Goal: Task Accomplishment & Management: Complete application form

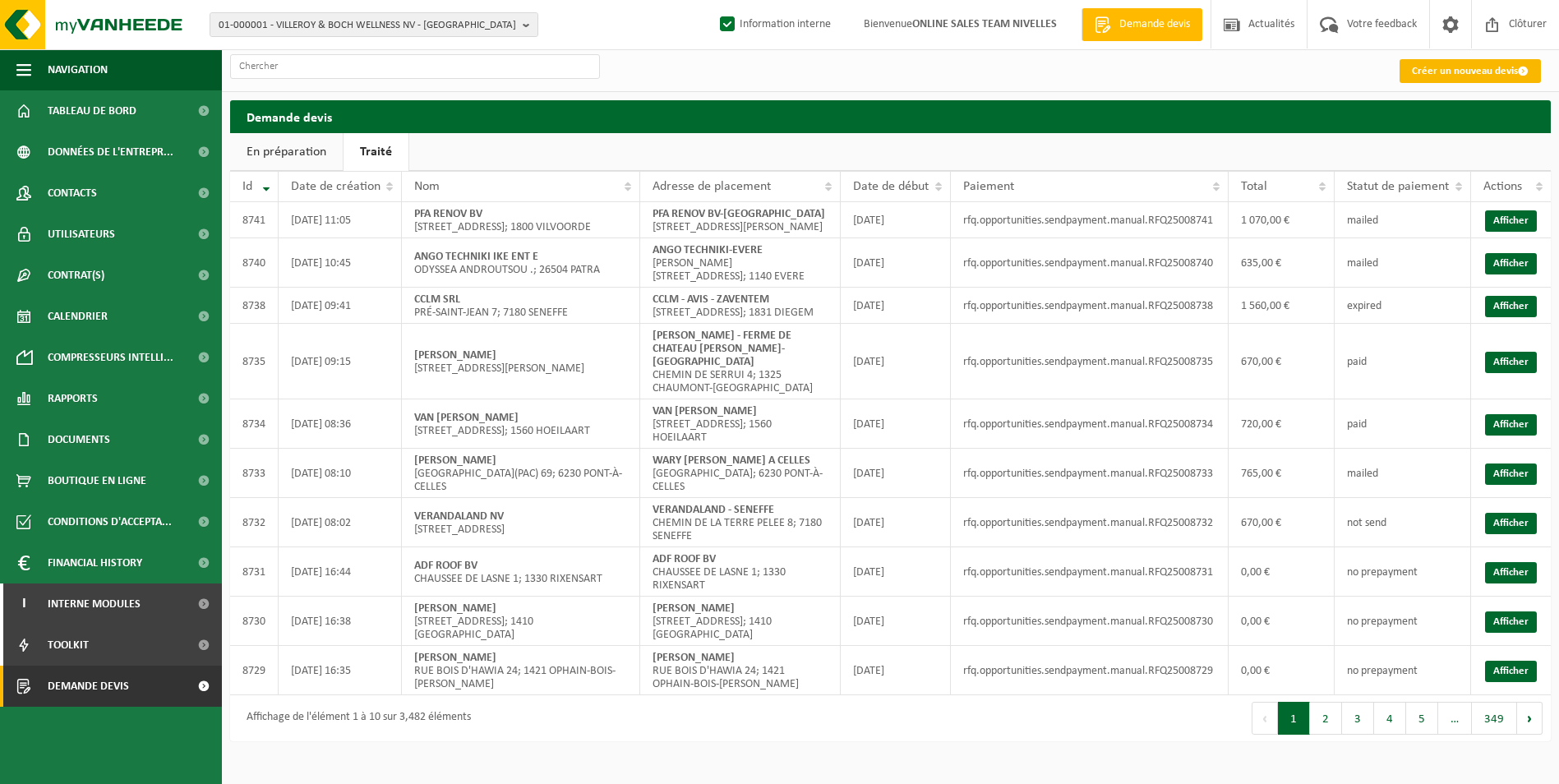
click at [1489, 74] on link "Créer un nouveau devis" at bounding box center [1470, 71] width 141 height 24
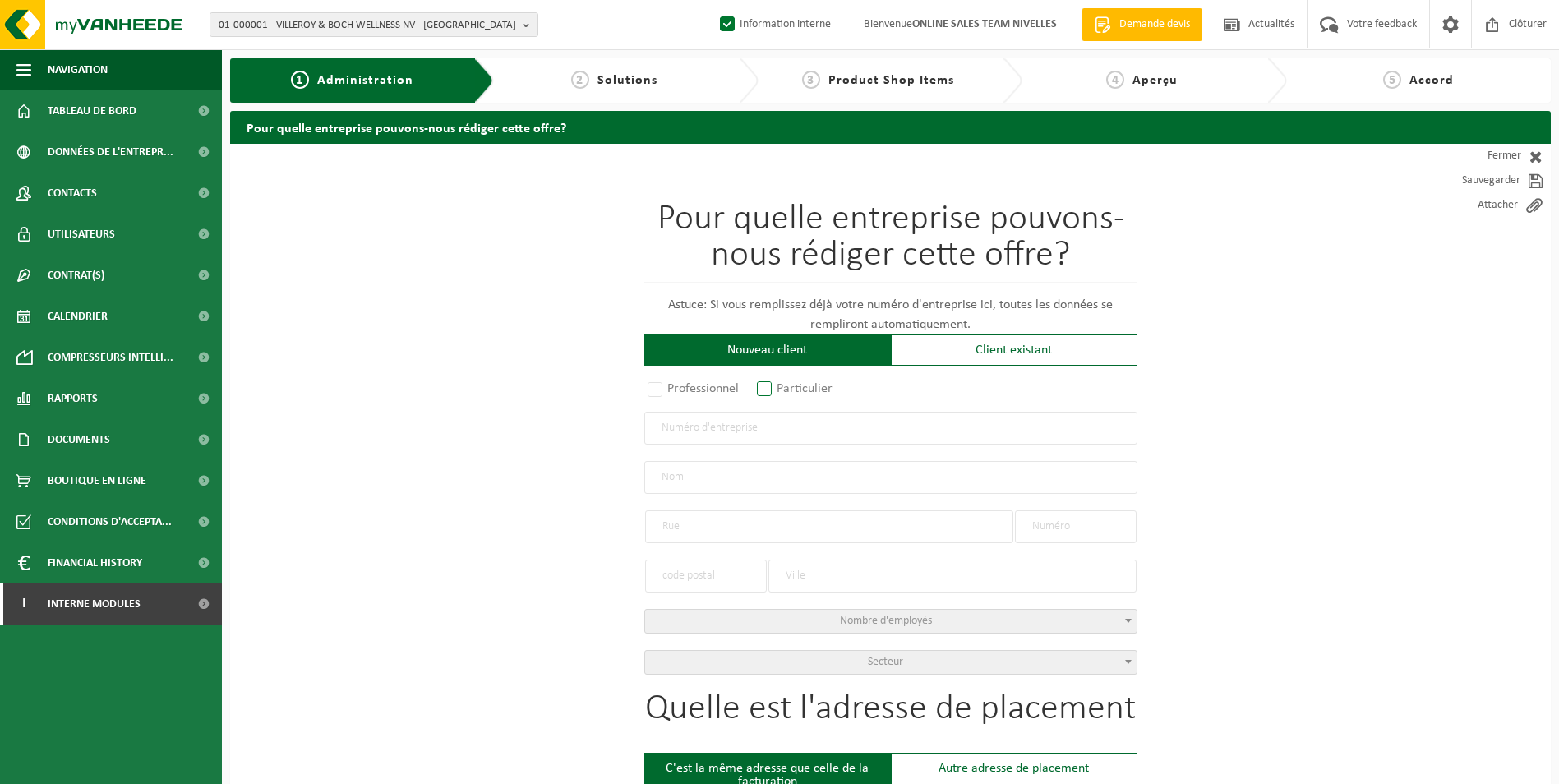
click at [775, 382] on label "Particulier" at bounding box center [796, 389] width 84 height 23
click at [781, 384] on input "Particulier" at bounding box center [786, 389] width 10 height 10
radio input "true"
select select "P"
select select "1707"
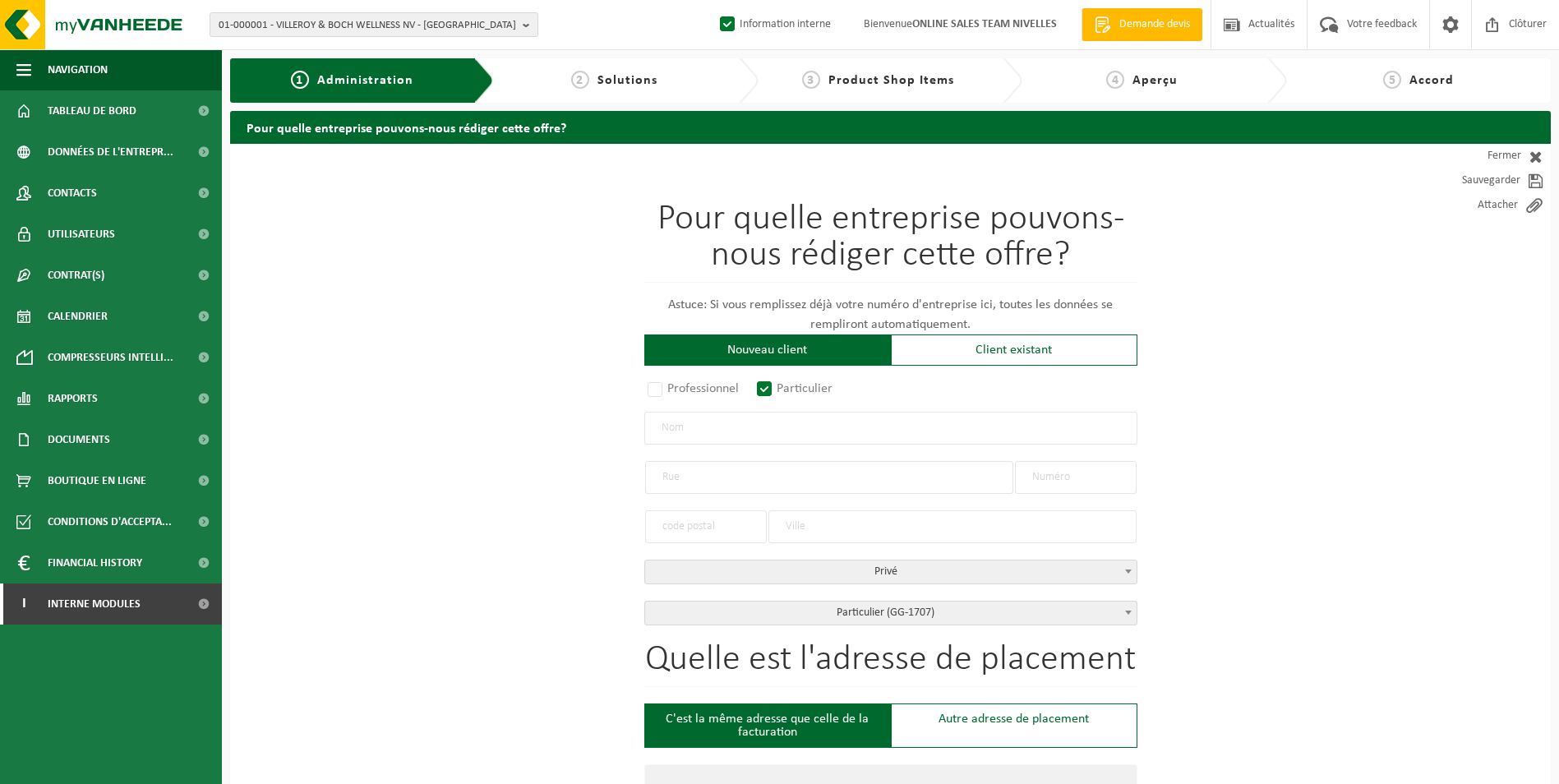
click at [756, 435] on input "text" at bounding box center [891, 428] width 493 height 33
type input "AMANDINE BUYSSCHAERT"
click at [745, 479] on input "text" at bounding box center [828, 478] width 368 height 33
click at [1111, 466] on input "text" at bounding box center [1076, 478] width 122 height 33
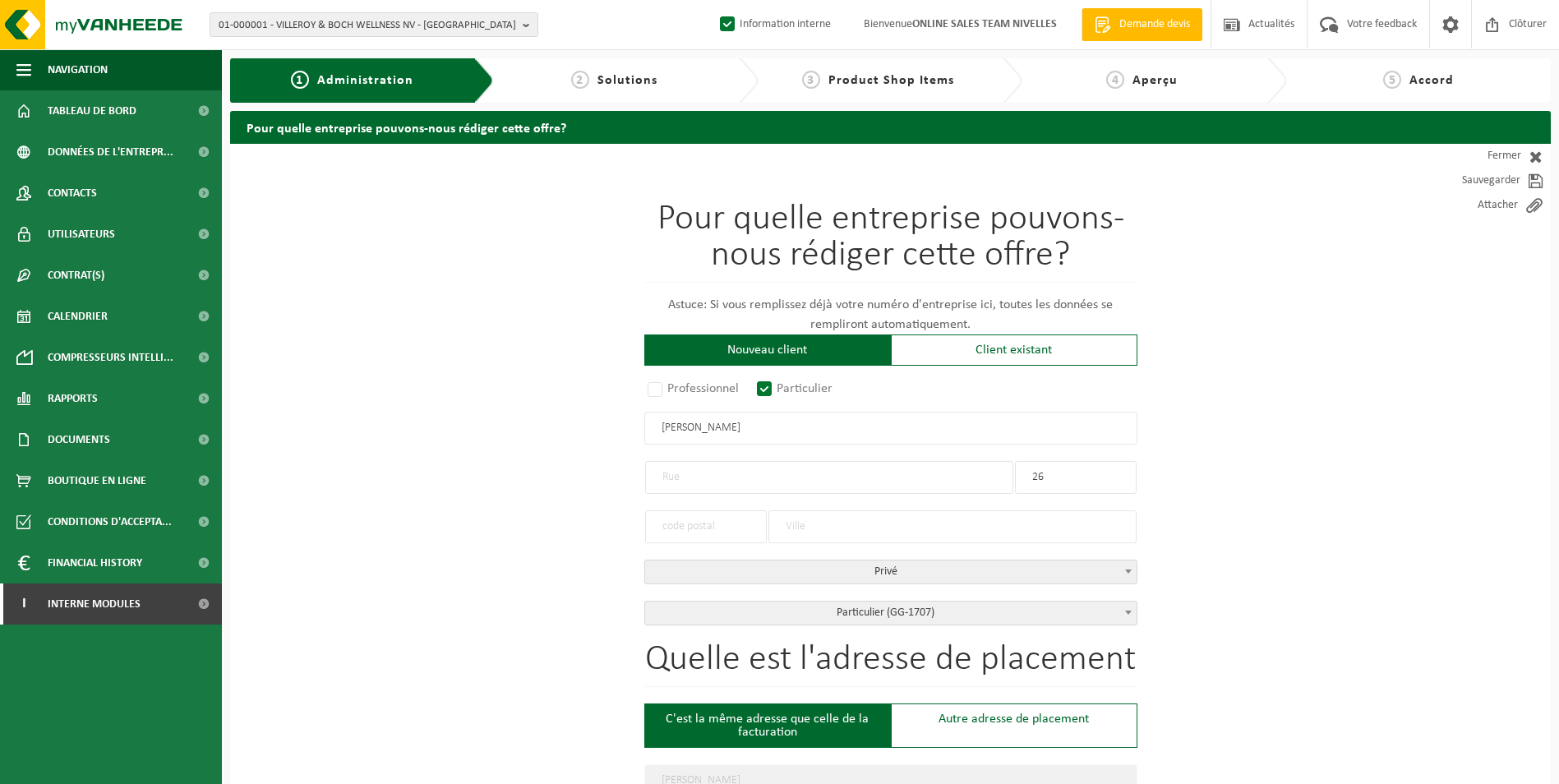
type input "26"
click at [844, 468] on input "text" at bounding box center [828, 478] width 368 height 33
type input "RUE BARON BOUVIER"
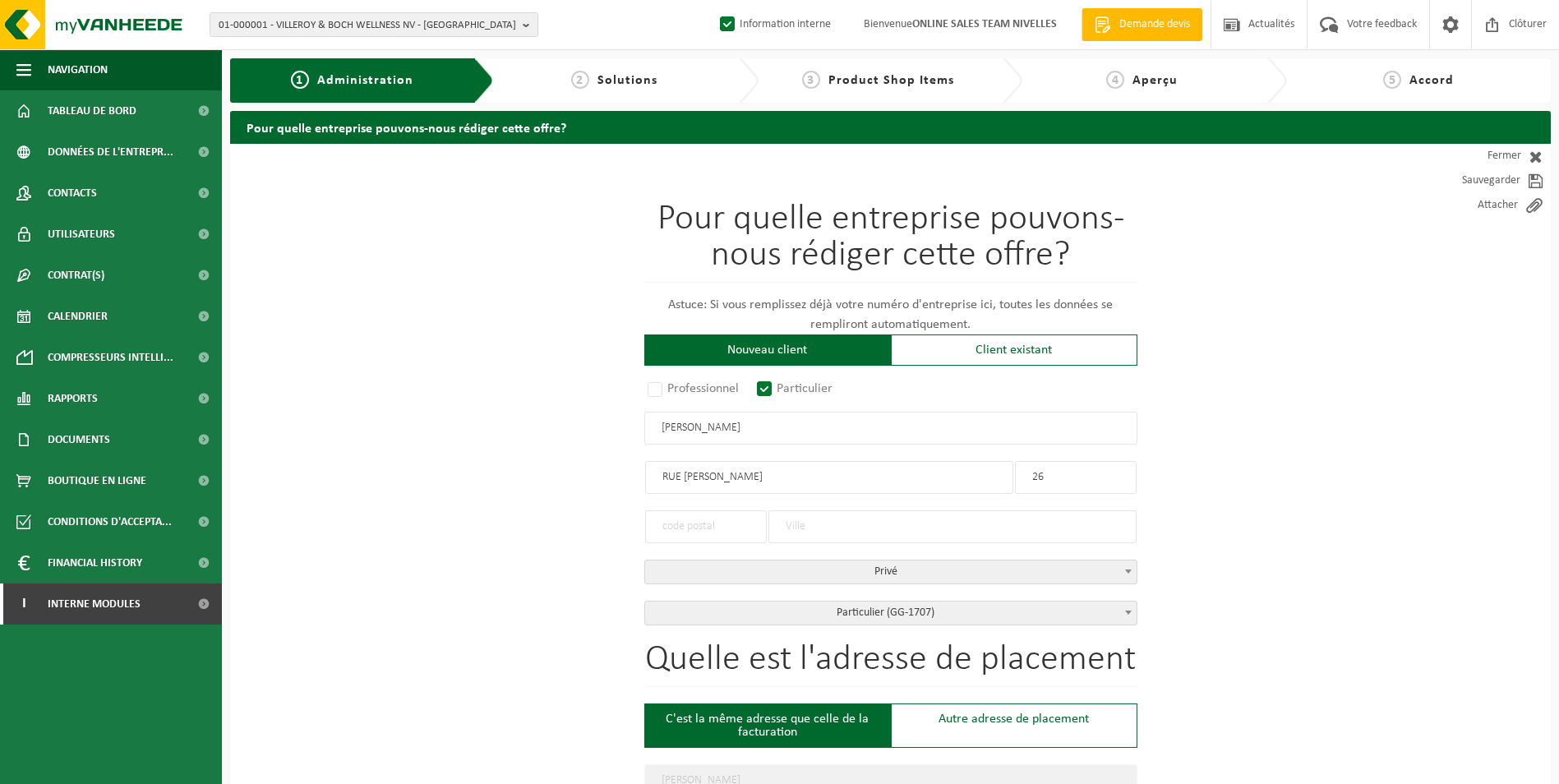
click at [733, 529] on input "text" at bounding box center [705, 527] width 122 height 33
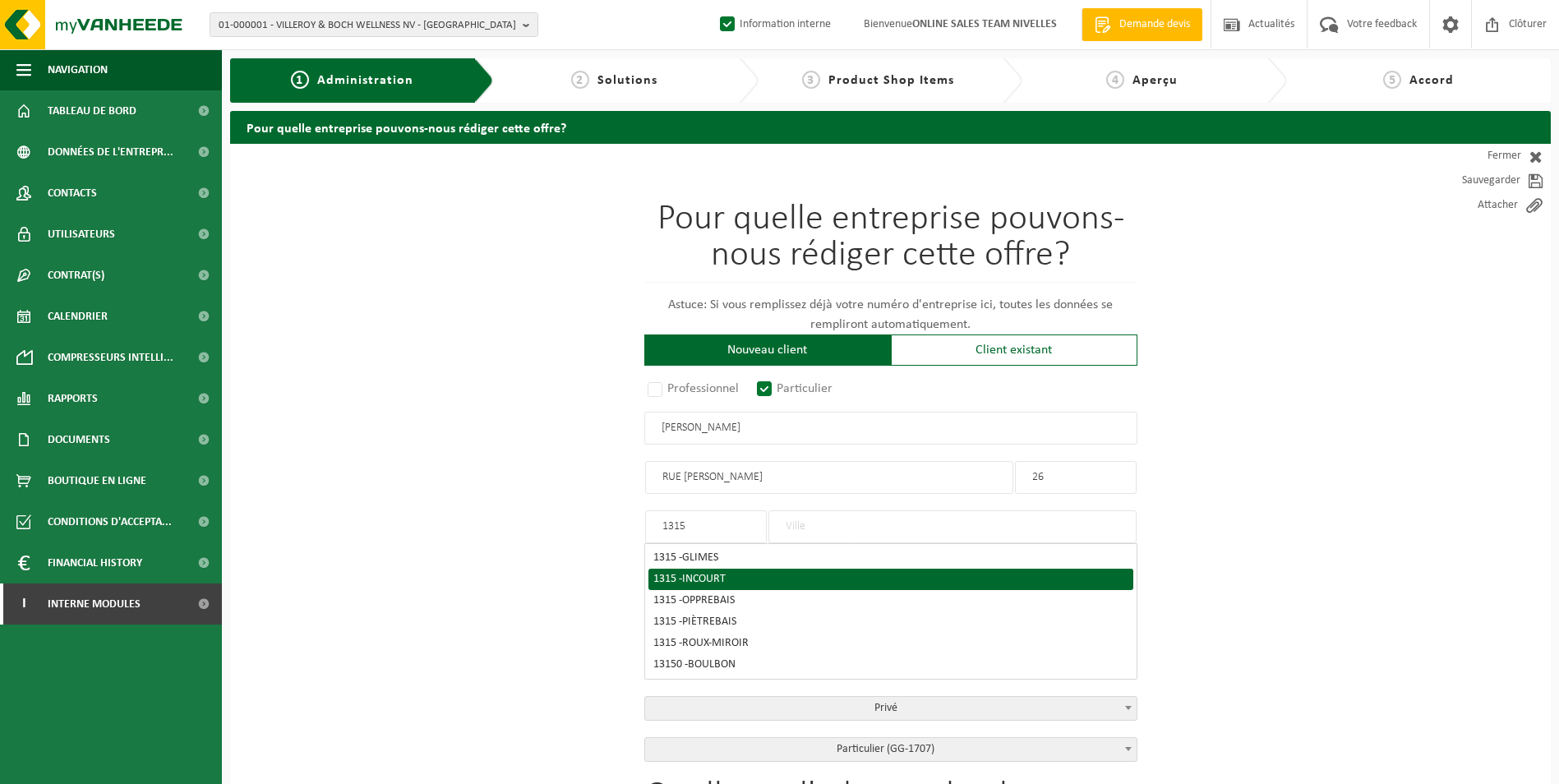
type input "1315"
click at [725, 573] on span "INCOURT" at bounding box center [704, 579] width 43 height 12
type input "INCOURT"
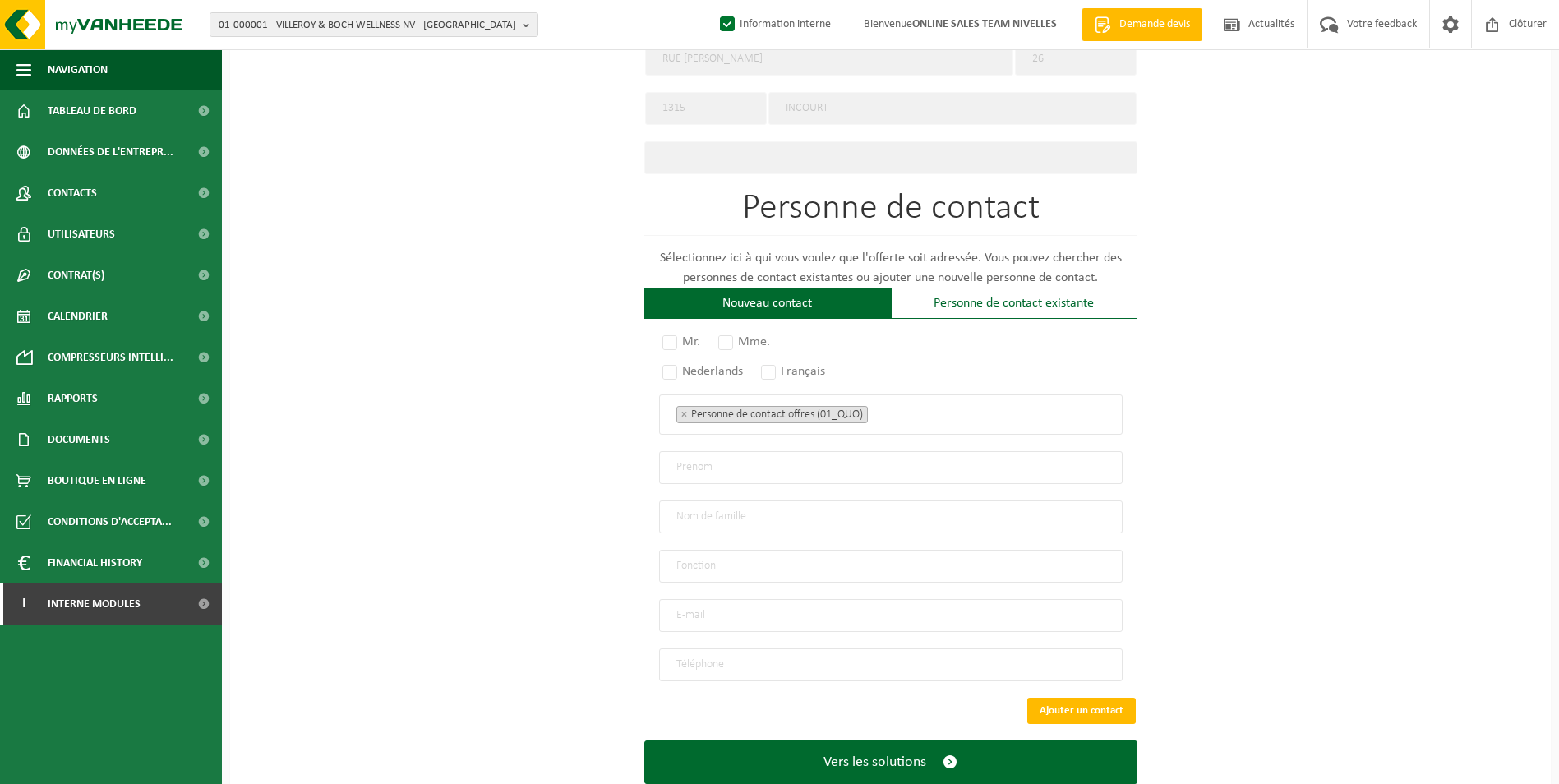
scroll to position [808, 0]
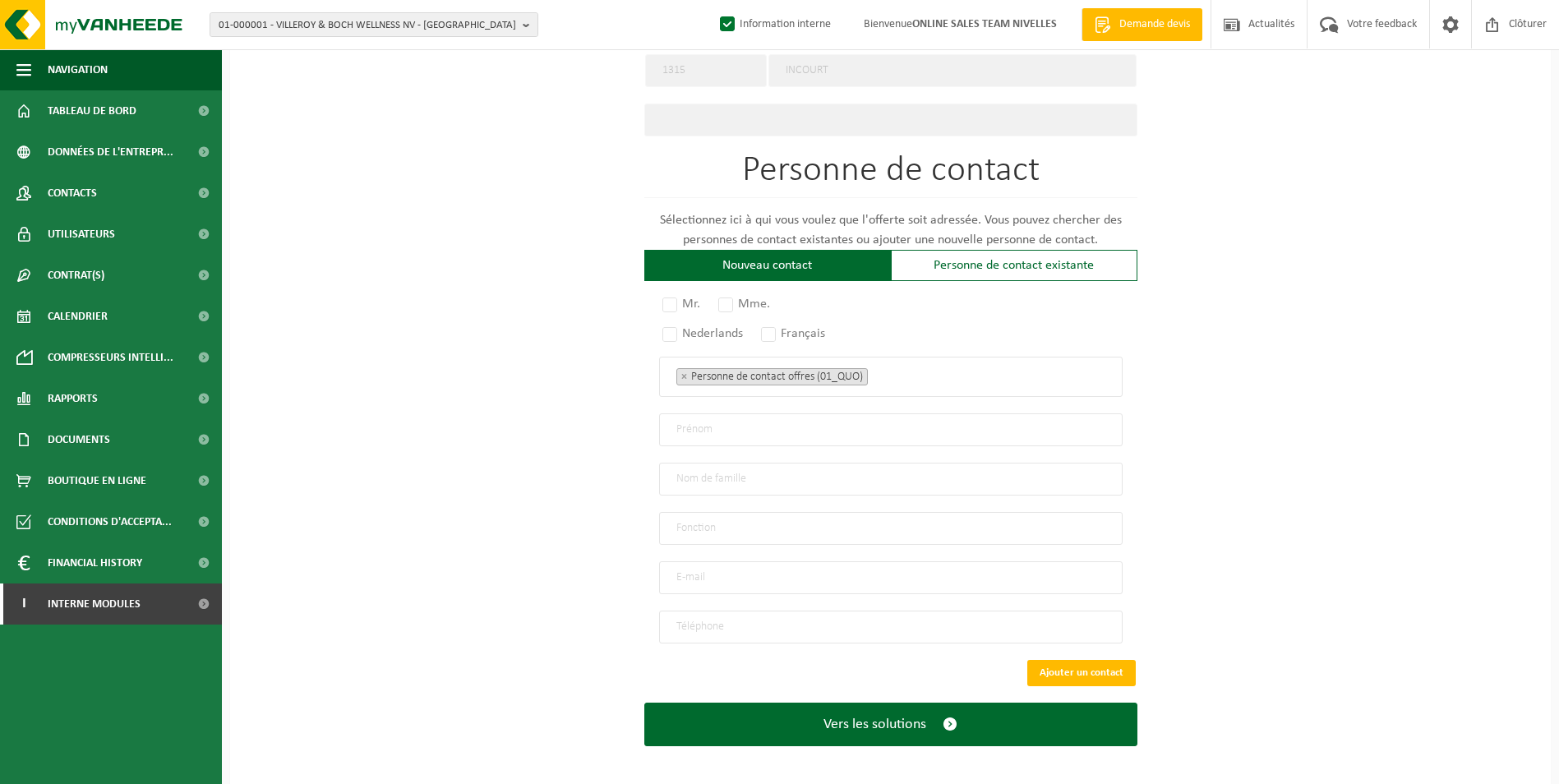
click at [699, 571] on input "email" at bounding box center [891, 577] width 464 height 33
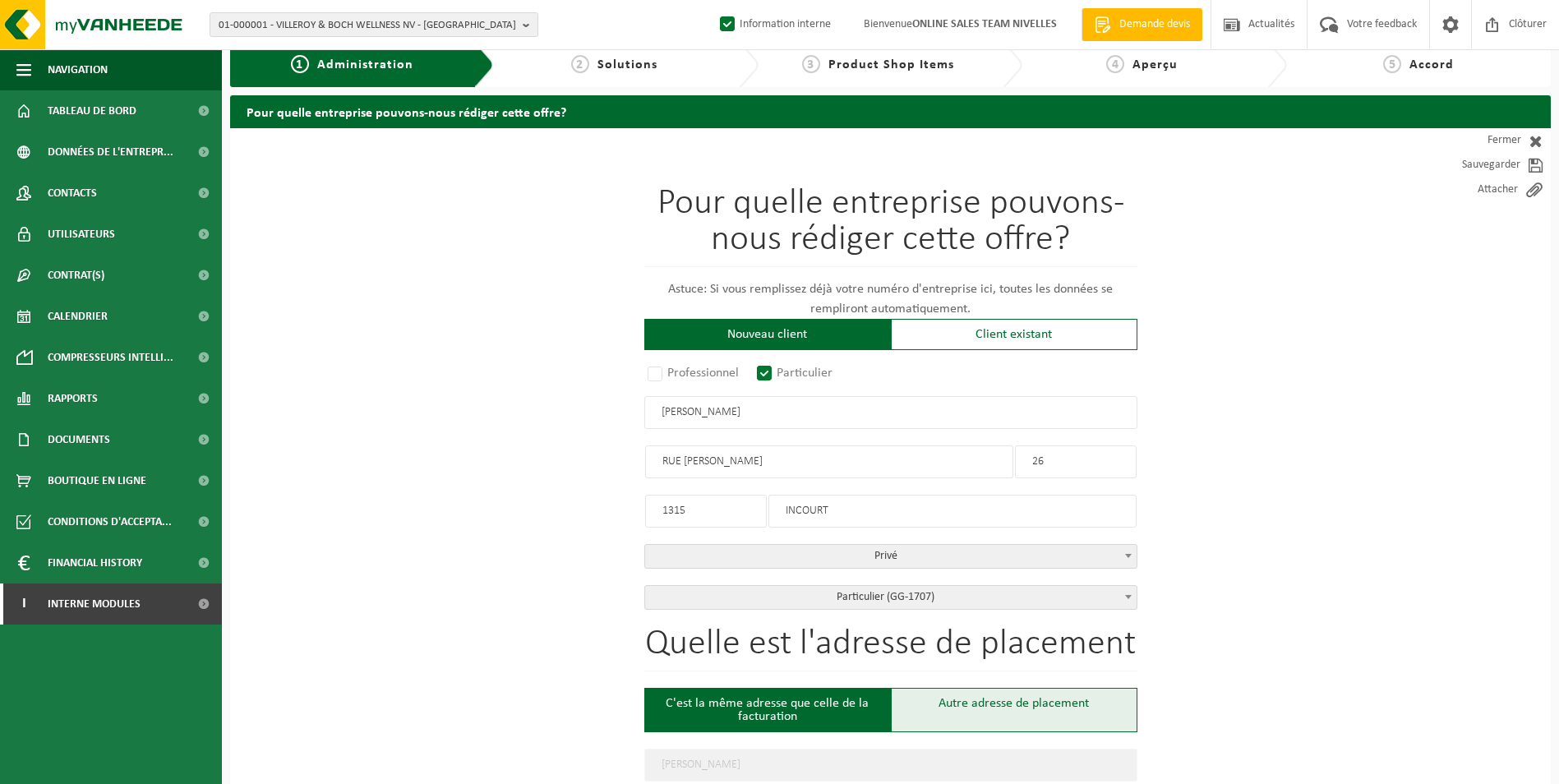
scroll to position [0, 0]
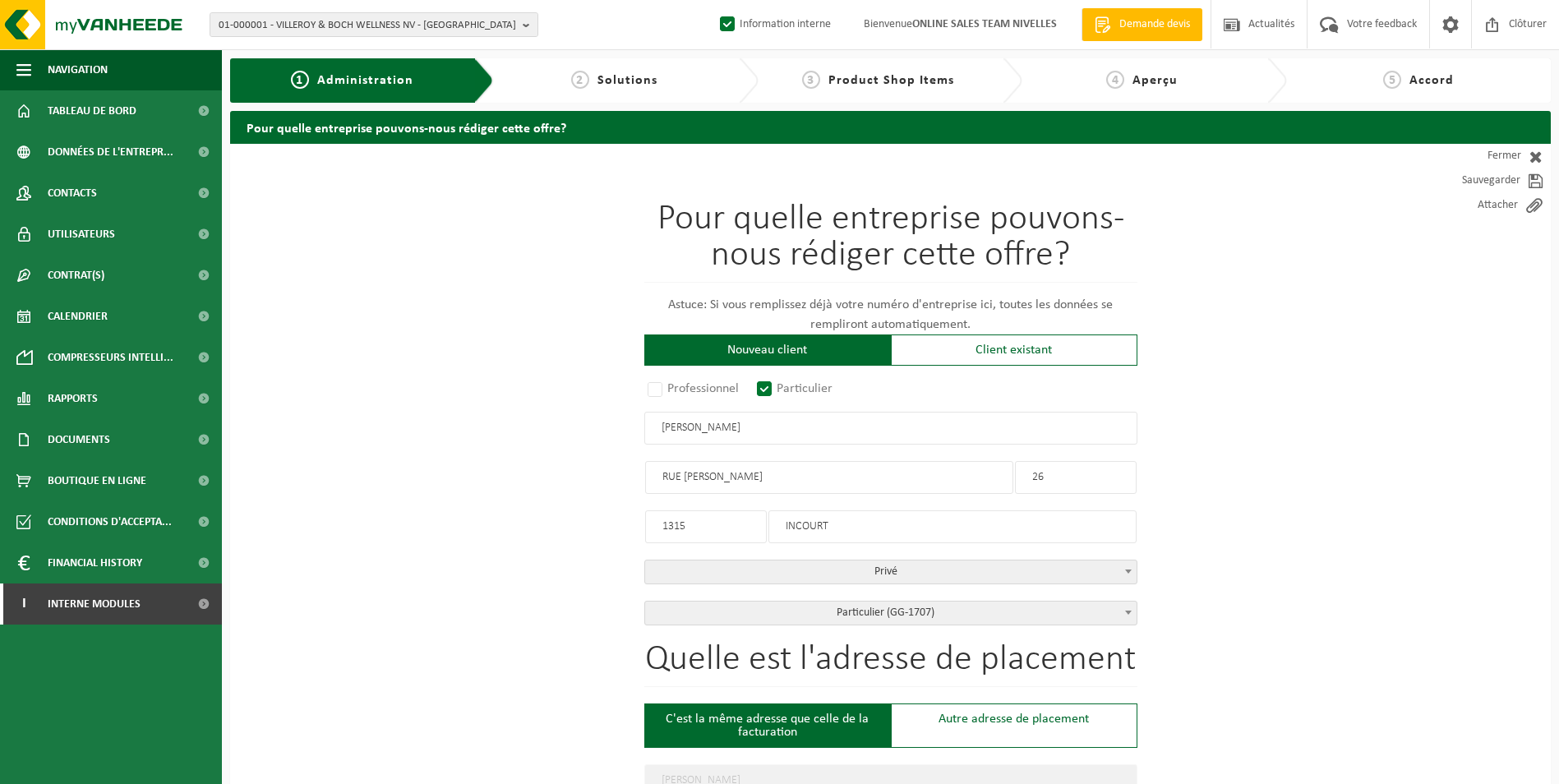
drag, startPoint x: 718, startPoint y: 431, endPoint x: 832, endPoint y: 424, distance: 114.2
click at [832, 424] on input "AMANDINE BUYSSCHAERT" at bounding box center [891, 428] width 493 height 33
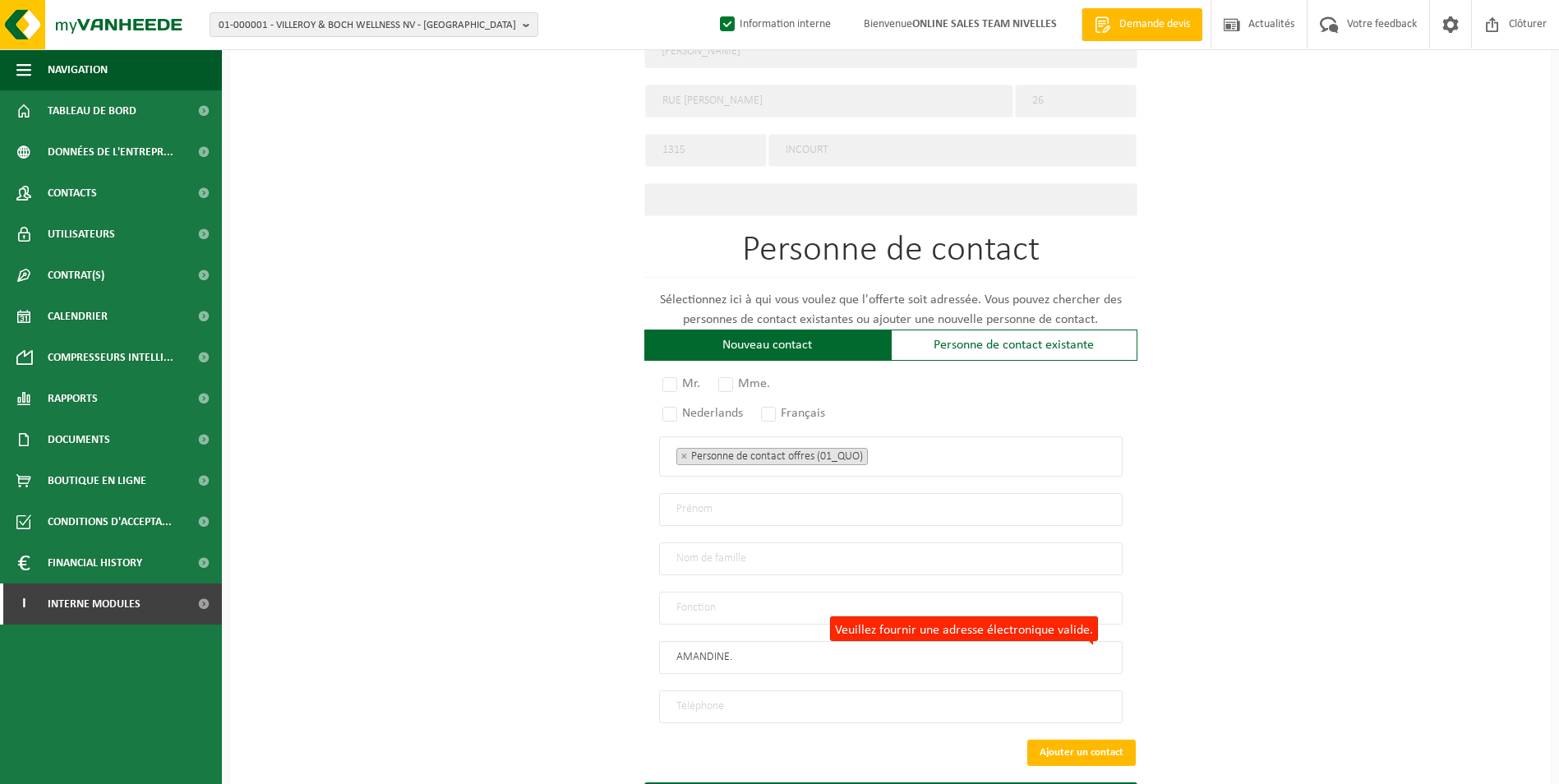
scroll to position [808, 0]
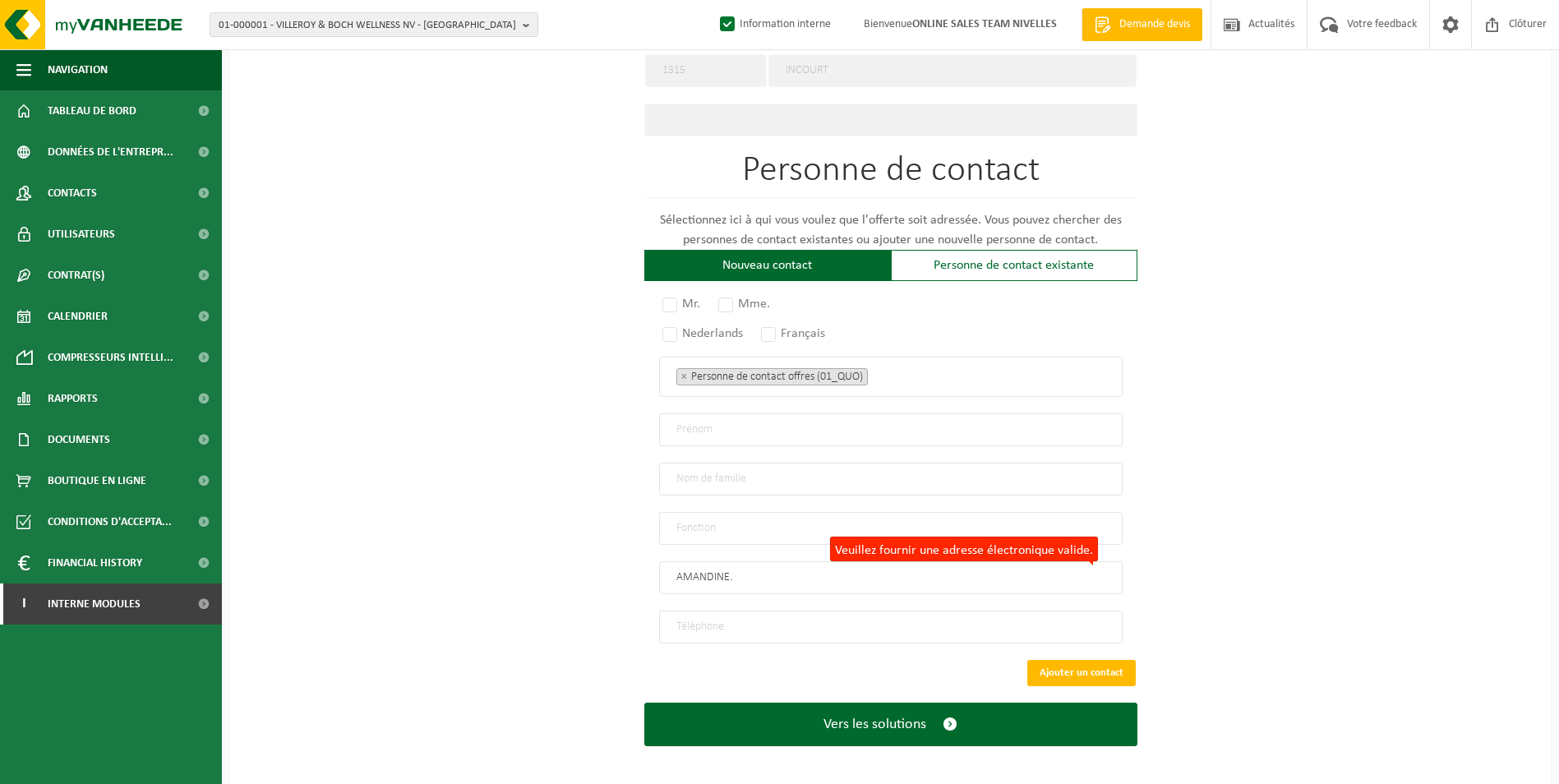
click at [776, 575] on input "AMANDINE." at bounding box center [891, 577] width 464 height 33
paste input "BUYSSCHAERT"
type input "AMANDINE.BUYSSCHAERT@HOTMAIL.COM"
click at [711, 610] on input "tel" at bounding box center [891, 627] width 464 height 33
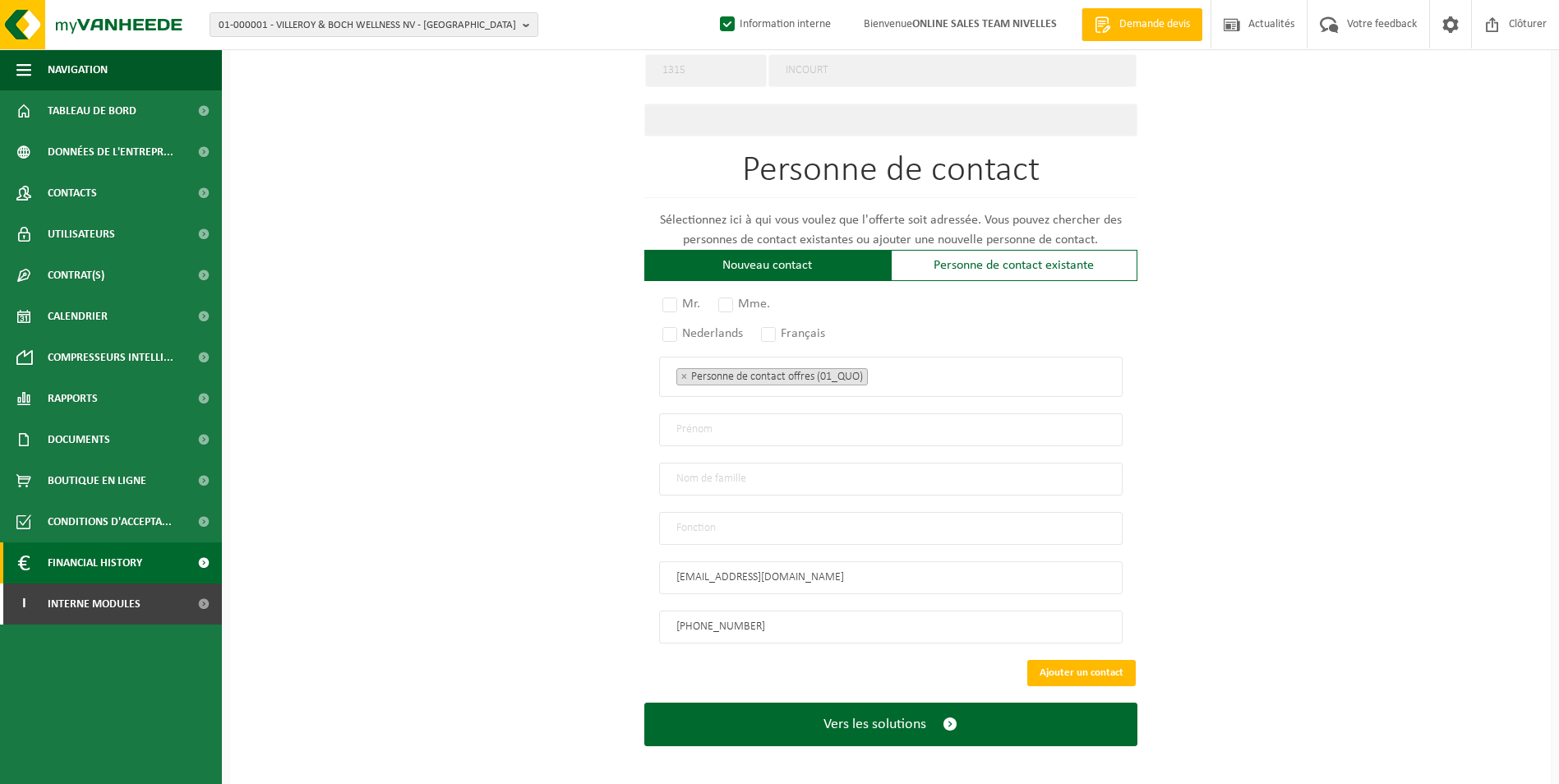
type input "+32 475 86 21 69"
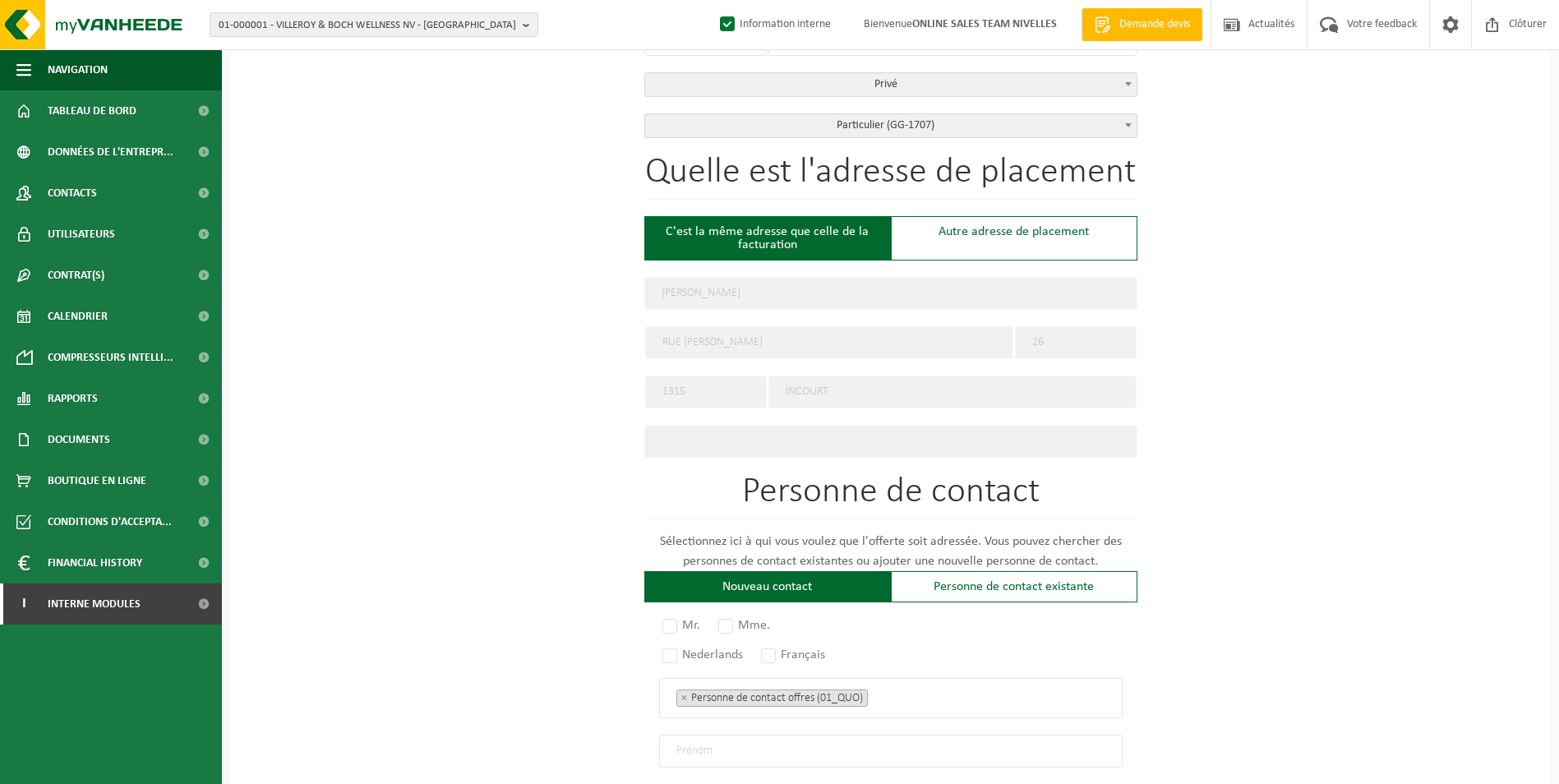
scroll to position [644, 0]
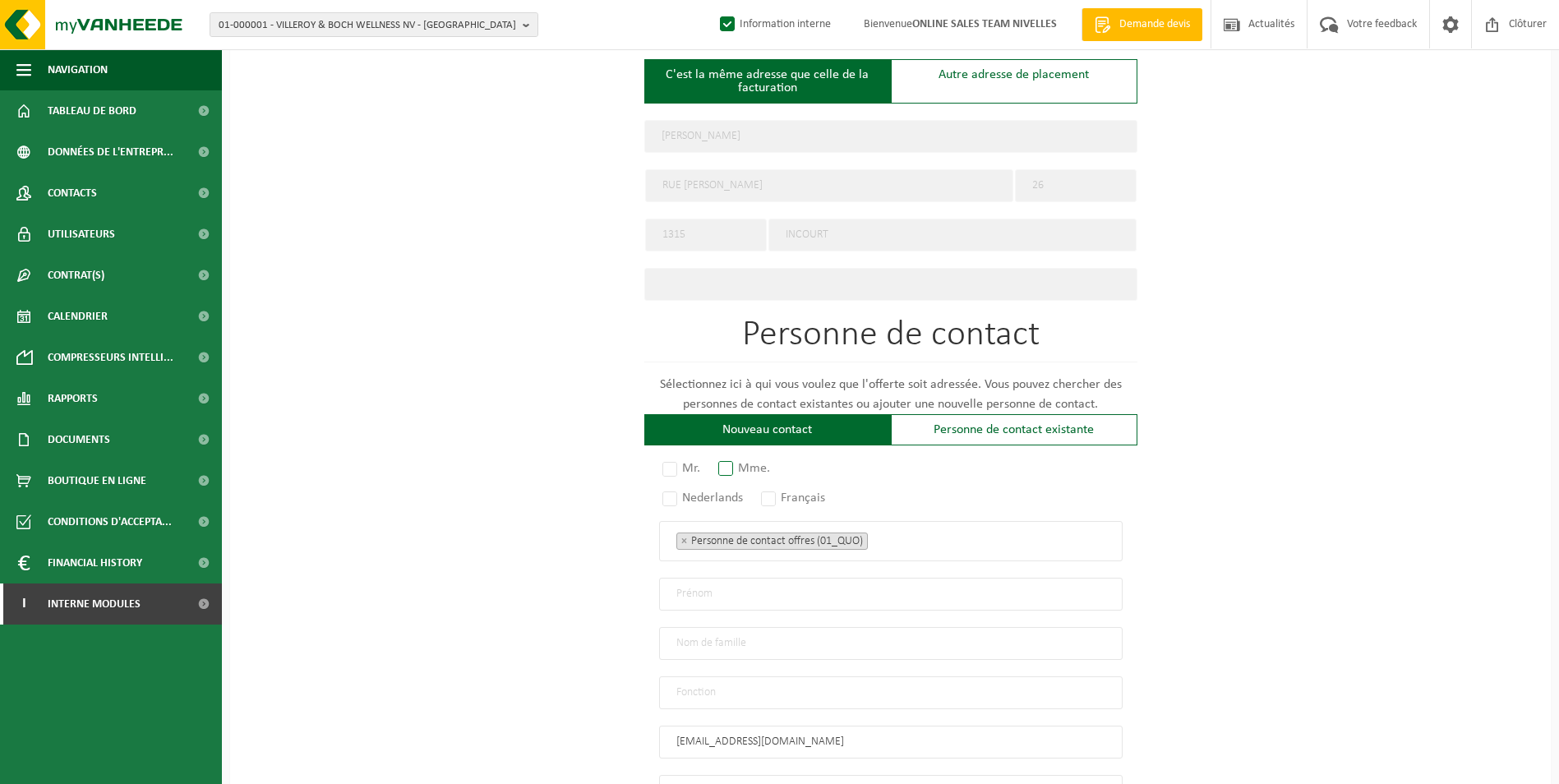
click at [728, 468] on label "Mme." at bounding box center [744, 468] width 60 height 23
radio input "true"
click at [765, 486] on label "Français" at bounding box center [794, 498] width 73 height 23
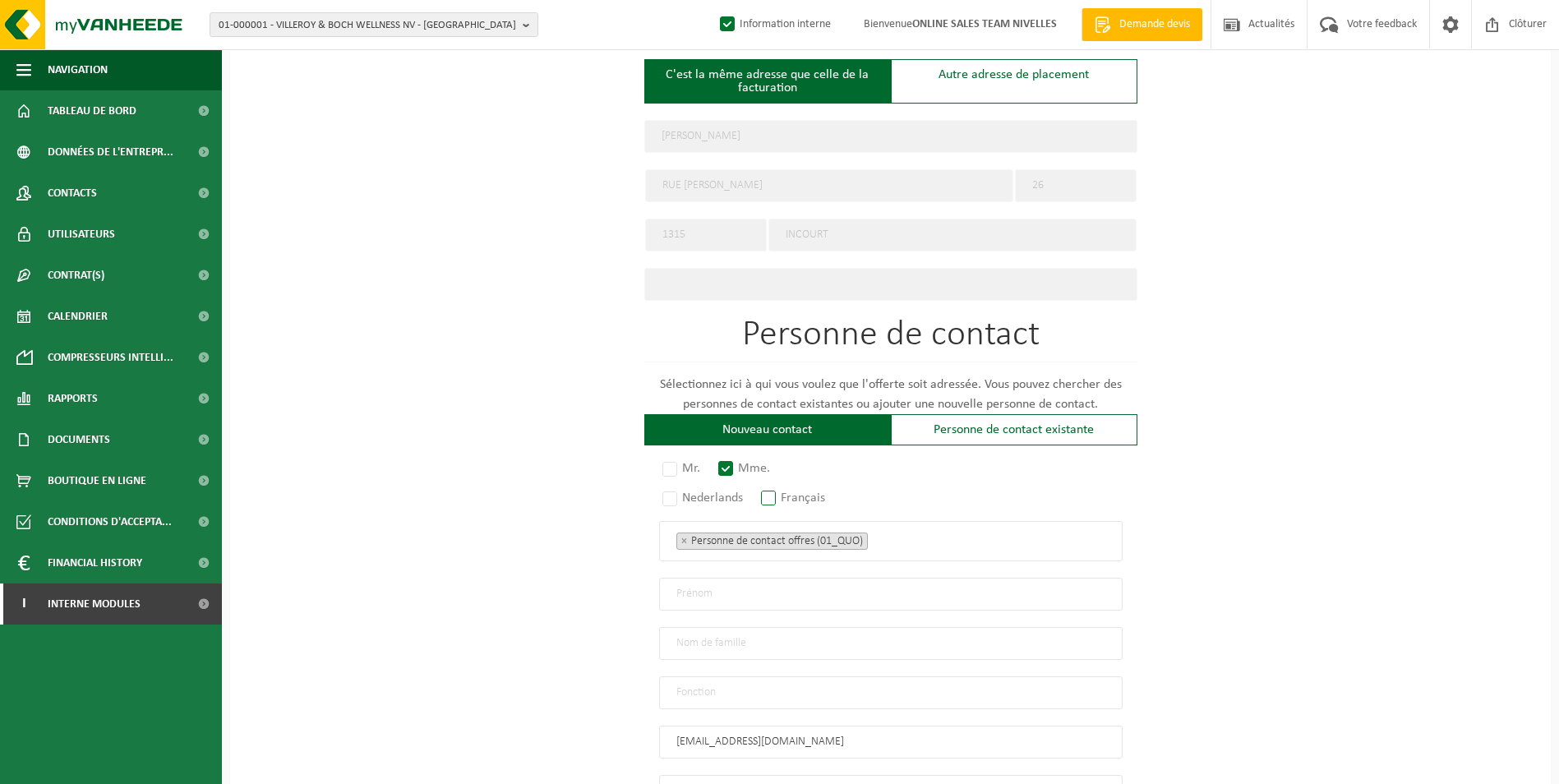
radio input "true"
drag, startPoint x: 950, startPoint y: 541, endPoint x: 925, endPoint y: 549, distance: 26.2
click at [949, 541] on ul "× Personne de contact offres (01_QUO)" at bounding box center [891, 540] width 429 height 22
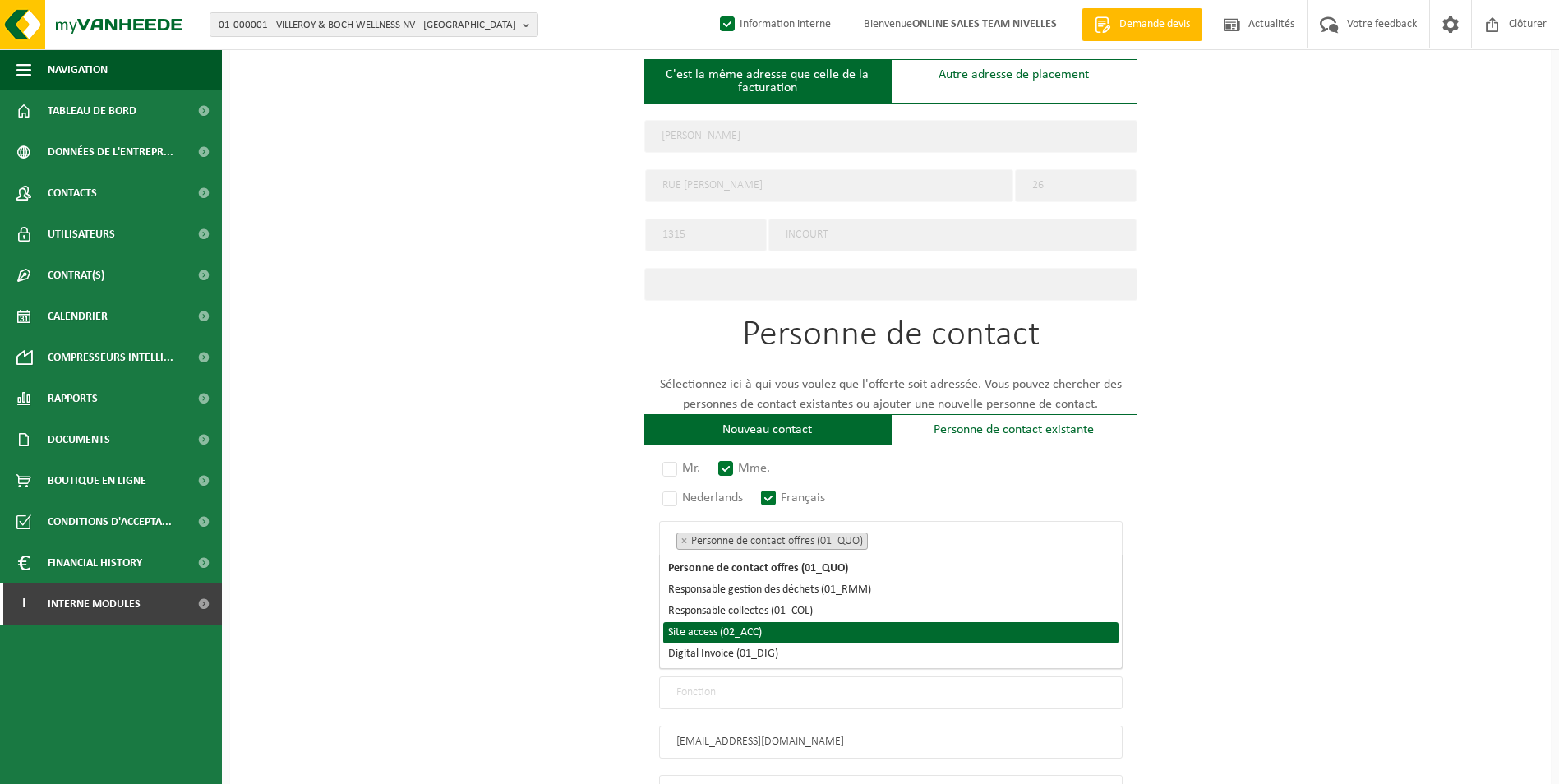
click at [808, 633] on li "Site access (02_ACC)" at bounding box center [891, 633] width 455 height 22
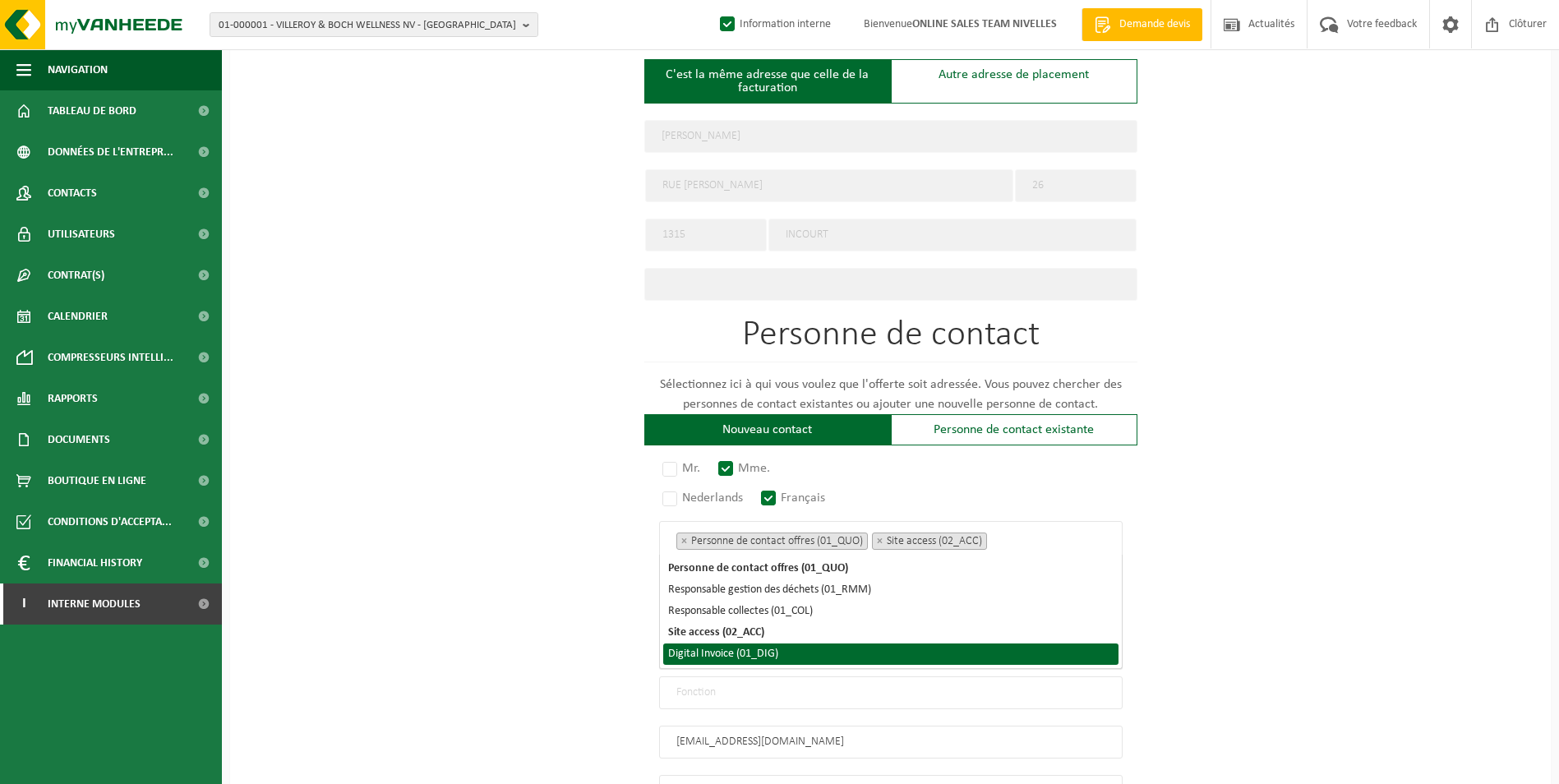
click at [808, 656] on li "Digital Invoice (01_DIG)" at bounding box center [891, 653] width 455 height 22
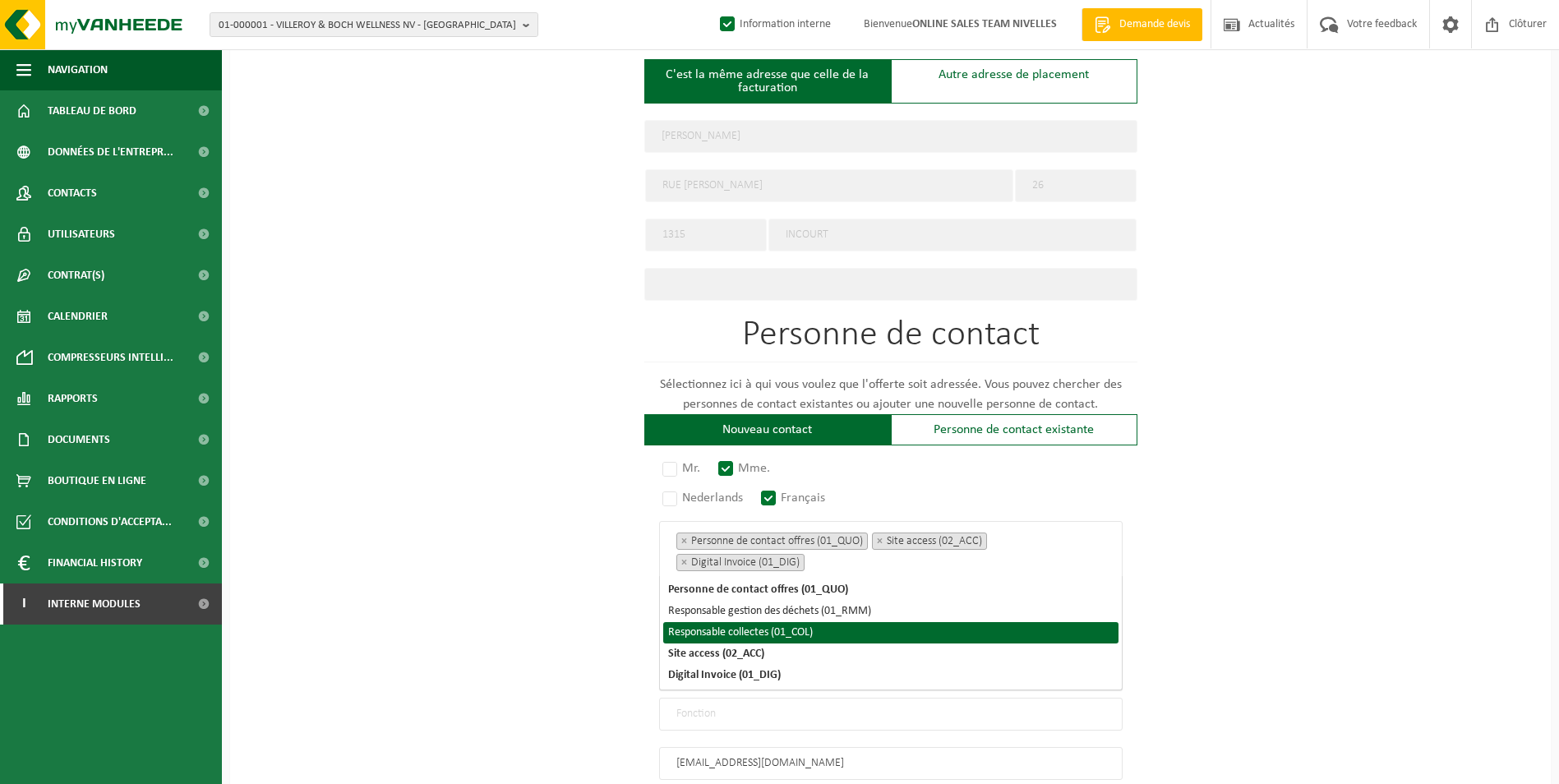
click at [1313, 574] on div "Pour quelle entreprise pouvons-nous rédiger cette offre? Astuce: Si vous rempli…" at bounding box center [891, 236] width 1321 height 1473
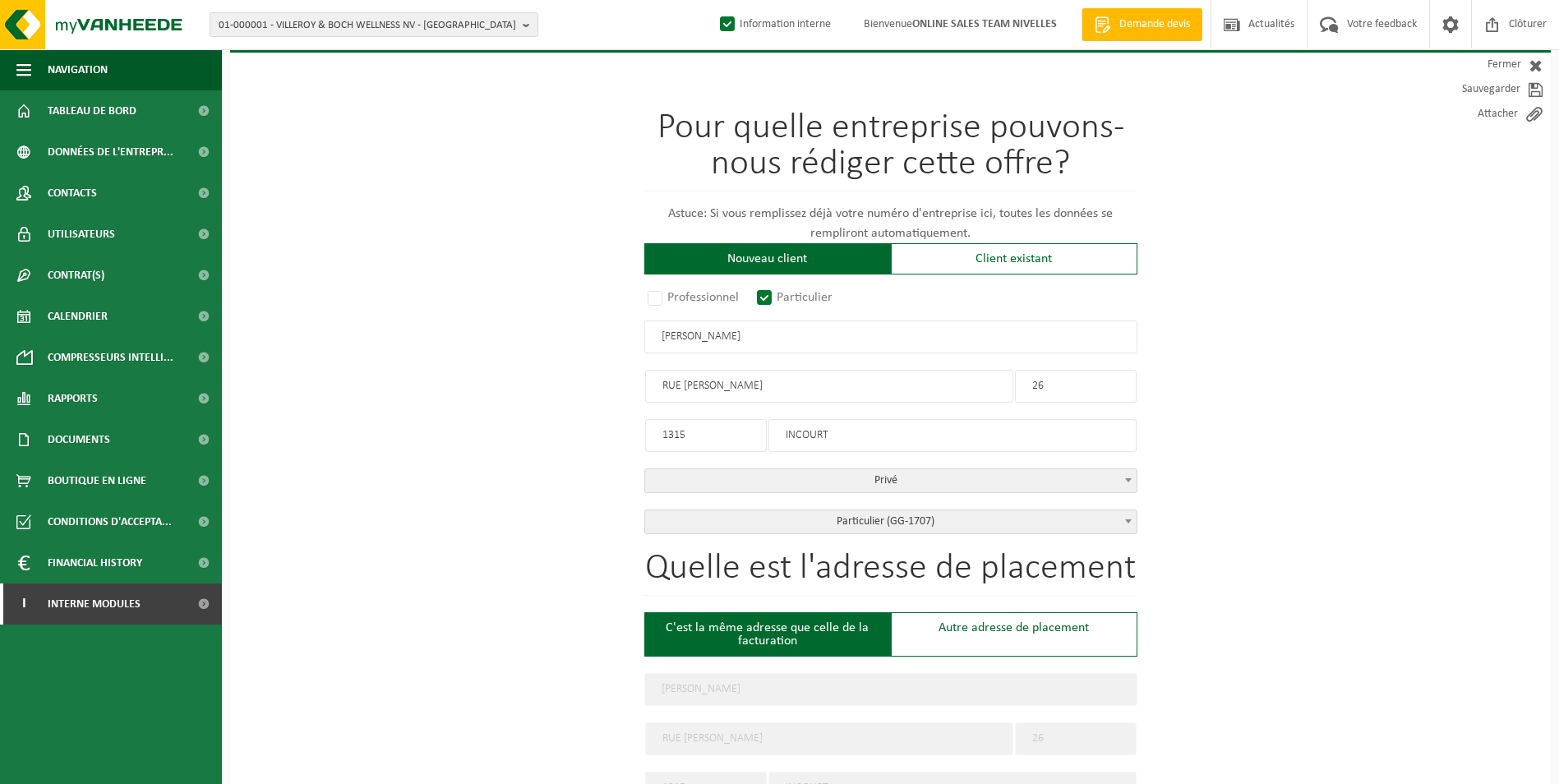
scroll to position [0, 0]
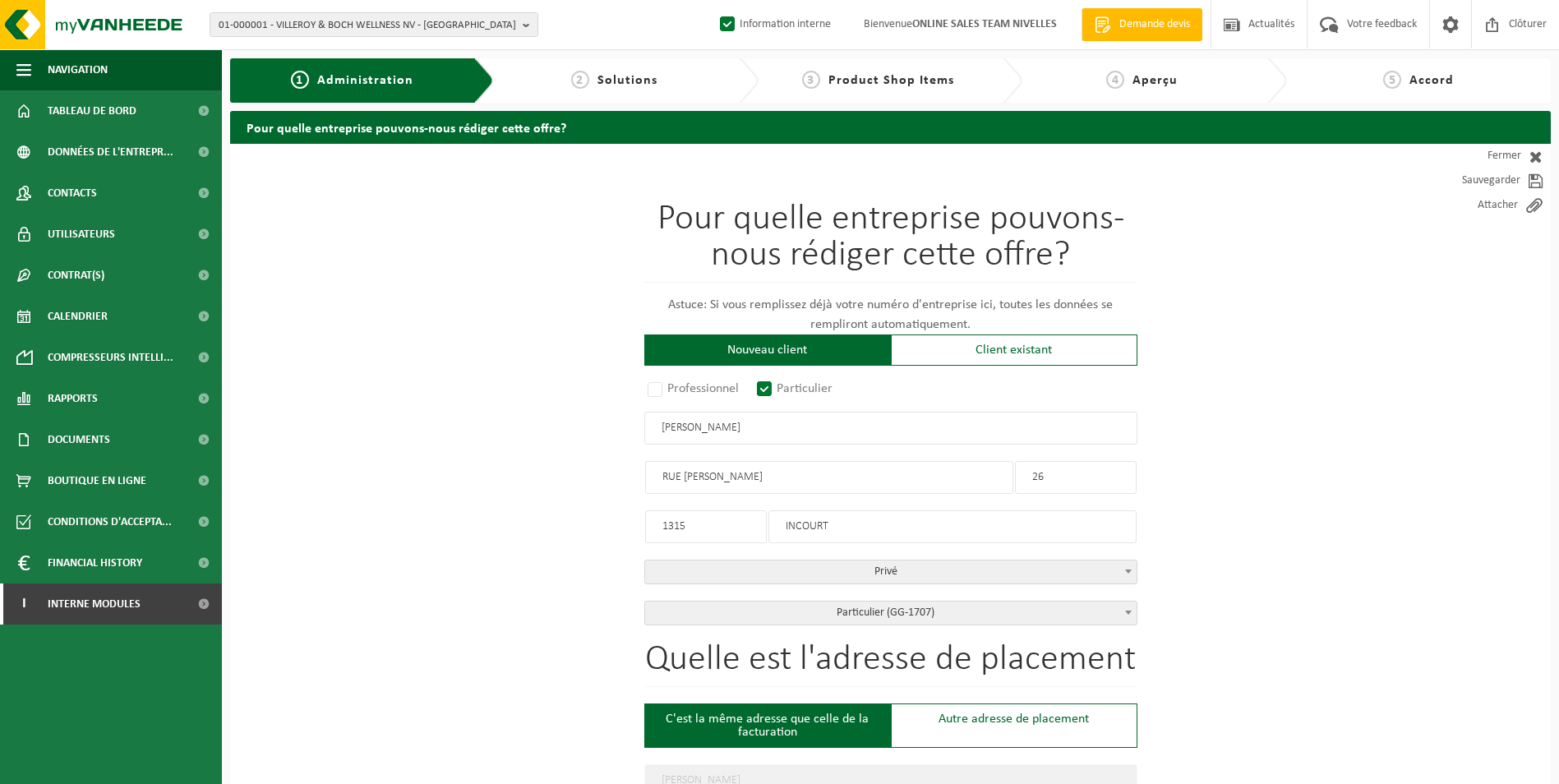
drag, startPoint x: 783, startPoint y: 433, endPoint x: 618, endPoint y: 433, distance: 165.0
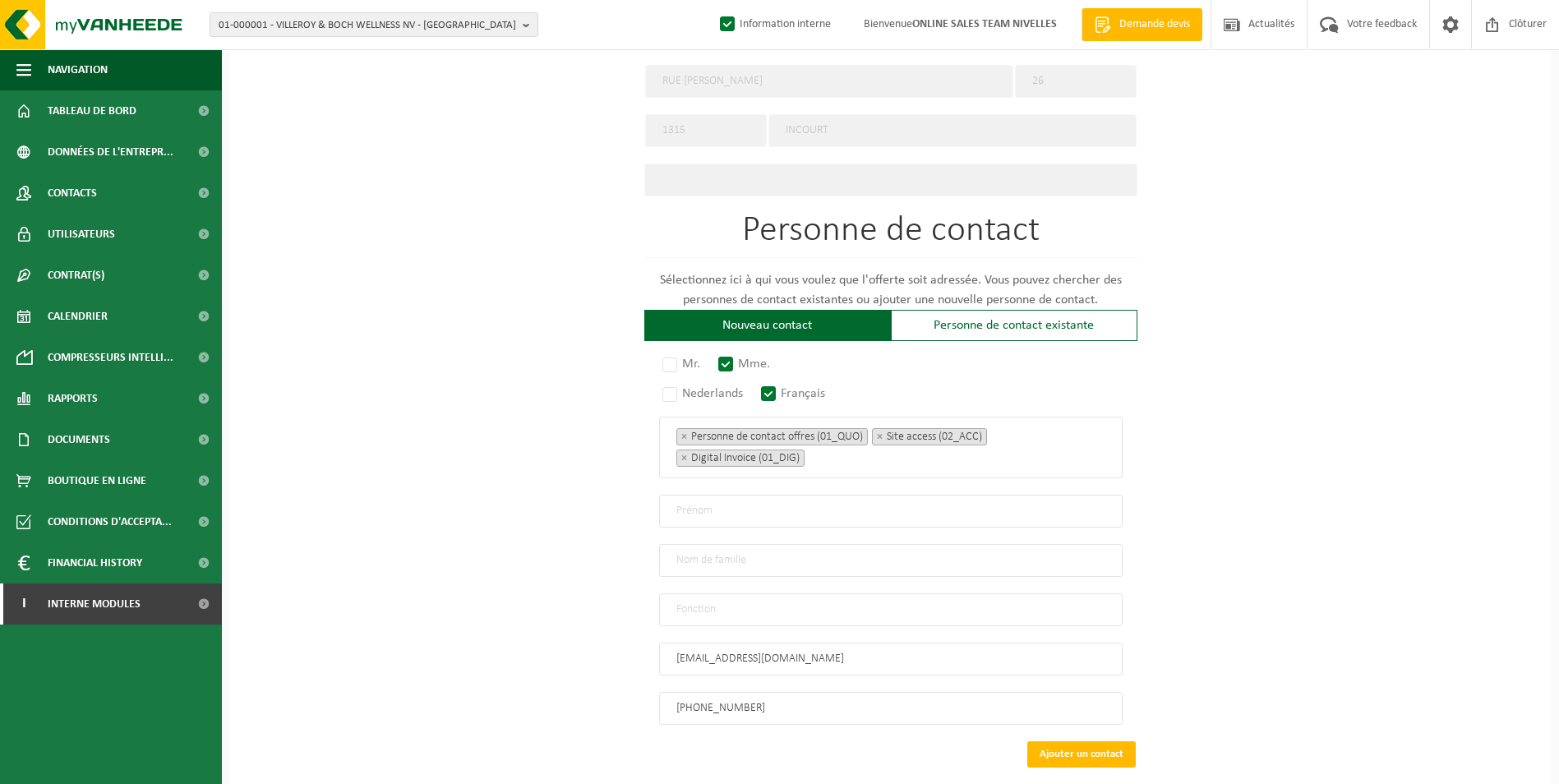
scroll to position [830, 0]
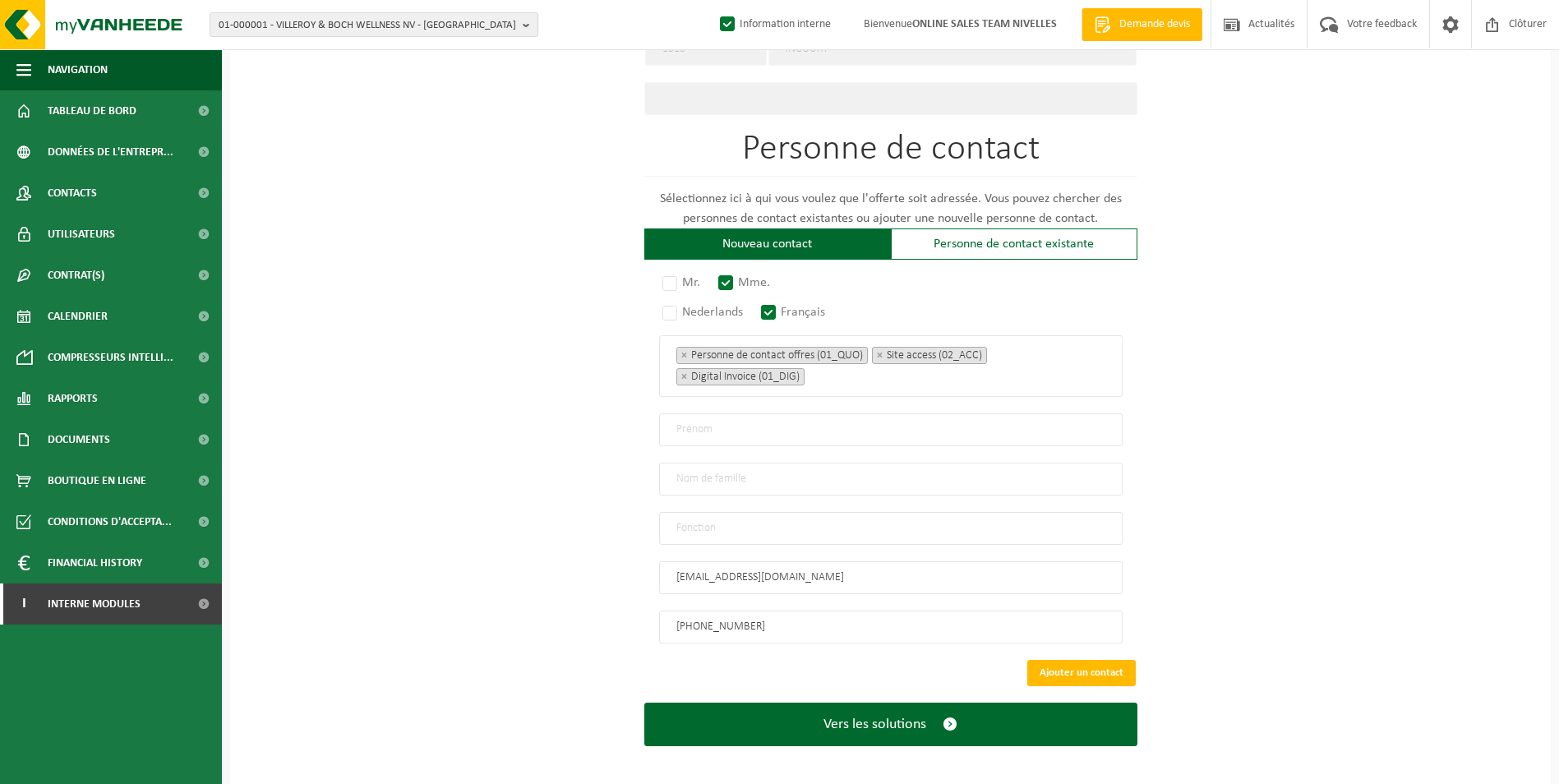
click at [754, 425] on input "text" at bounding box center [891, 430] width 464 height 33
paste input "AMANDINE BUYSSCHAERT"
drag, startPoint x: 733, startPoint y: 424, endPoint x: 857, endPoint y: 423, distance: 124.0
click at [857, 423] on input "AMANDINE BUYSSCHAERT" at bounding box center [891, 430] width 464 height 33
type input "AMANDINE"
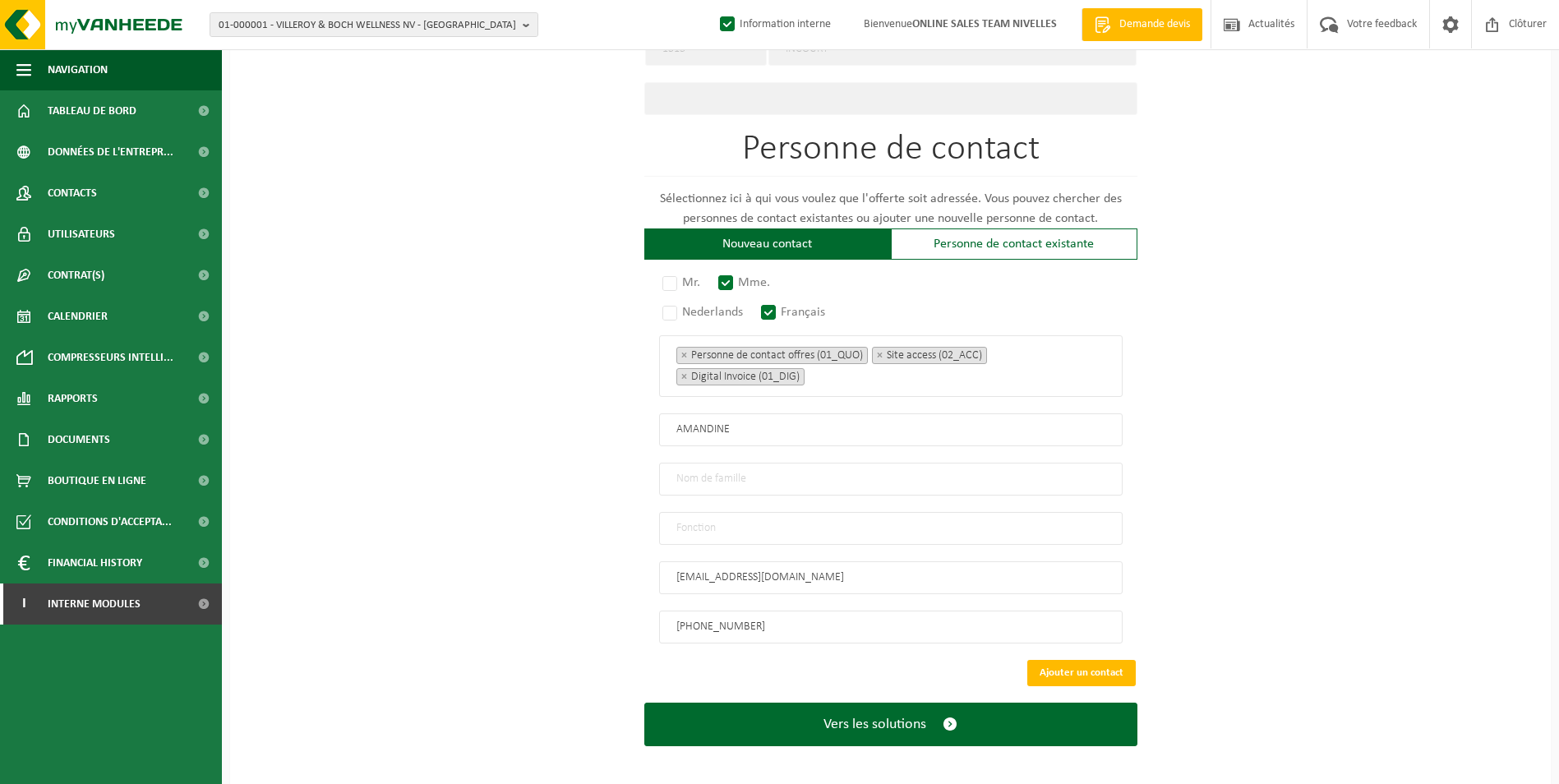
click at [691, 470] on input "text" at bounding box center [891, 479] width 464 height 33
paste input "BUYSSCHAERT"
type input "BUYSSCHAERT"
click at [735, 522] on input "text" at bounding box center [891, 529] width 464 height 33
type input "CONTACT"
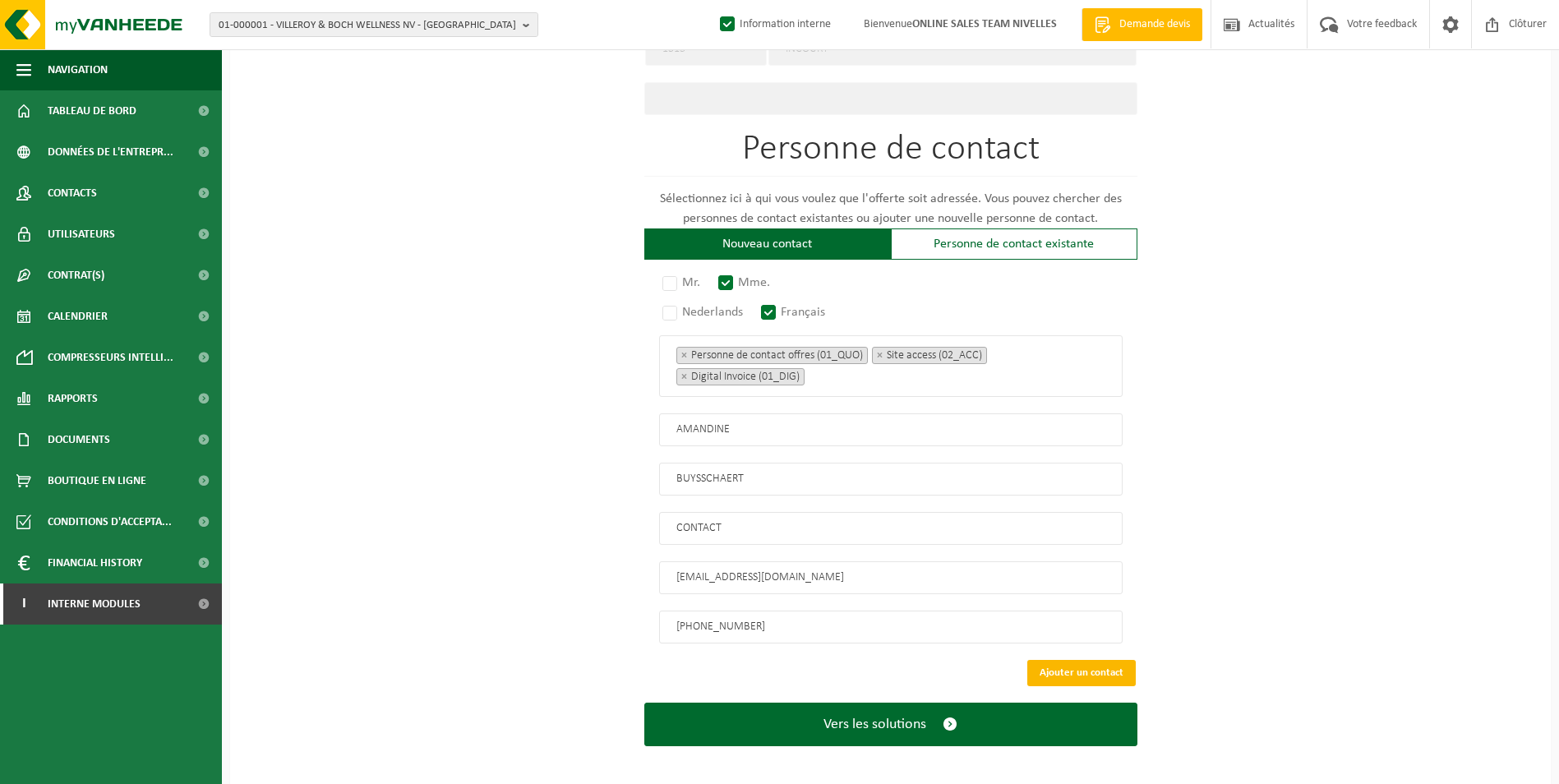
click at [1047, 665] on button "Ajouter un contact" at bounding box center [1081, 672] width 108 height 26
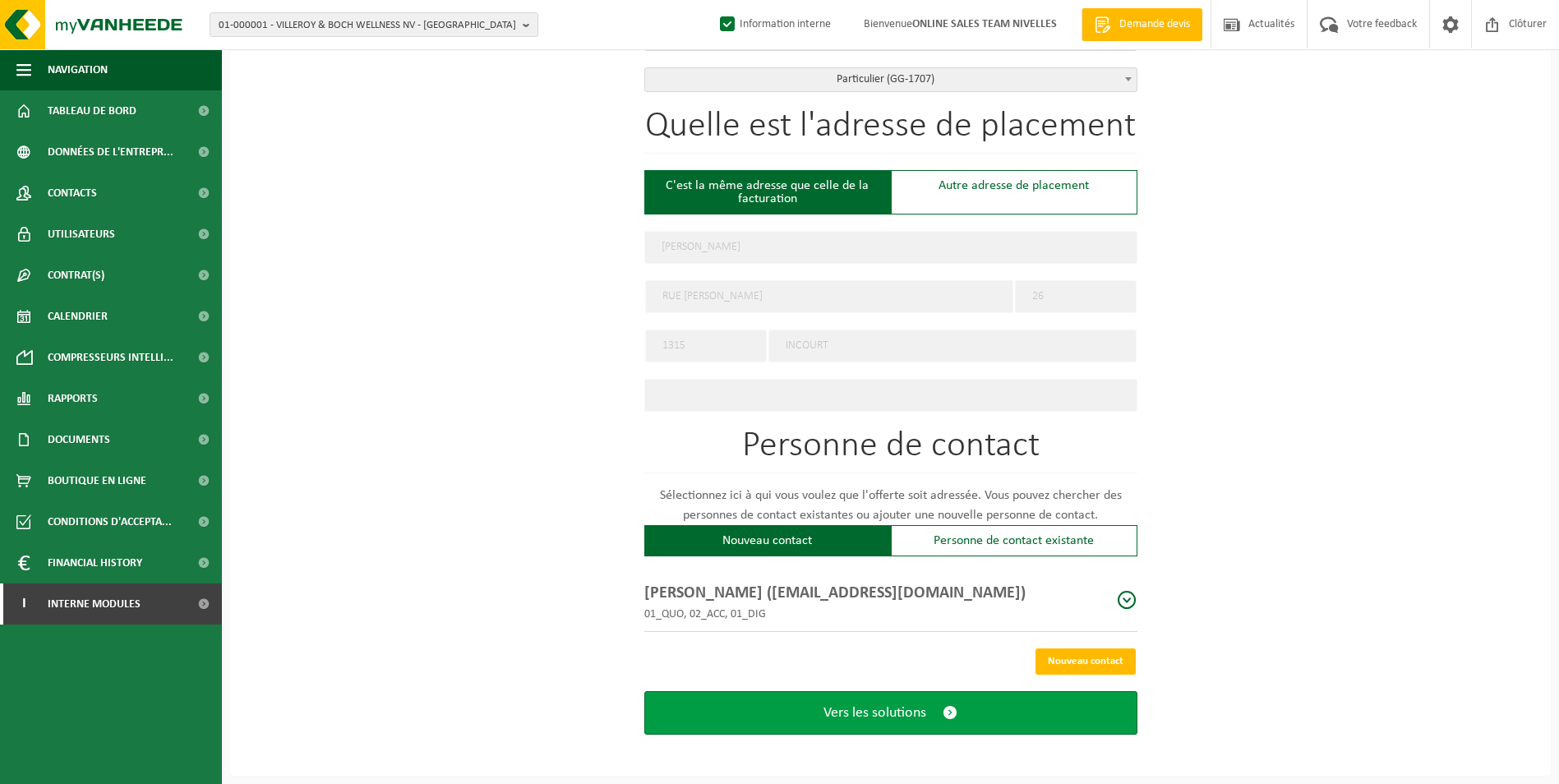
click at [912, 710] on span "Vers les solutions" at bounding box center [874, 713] width 103 height 17
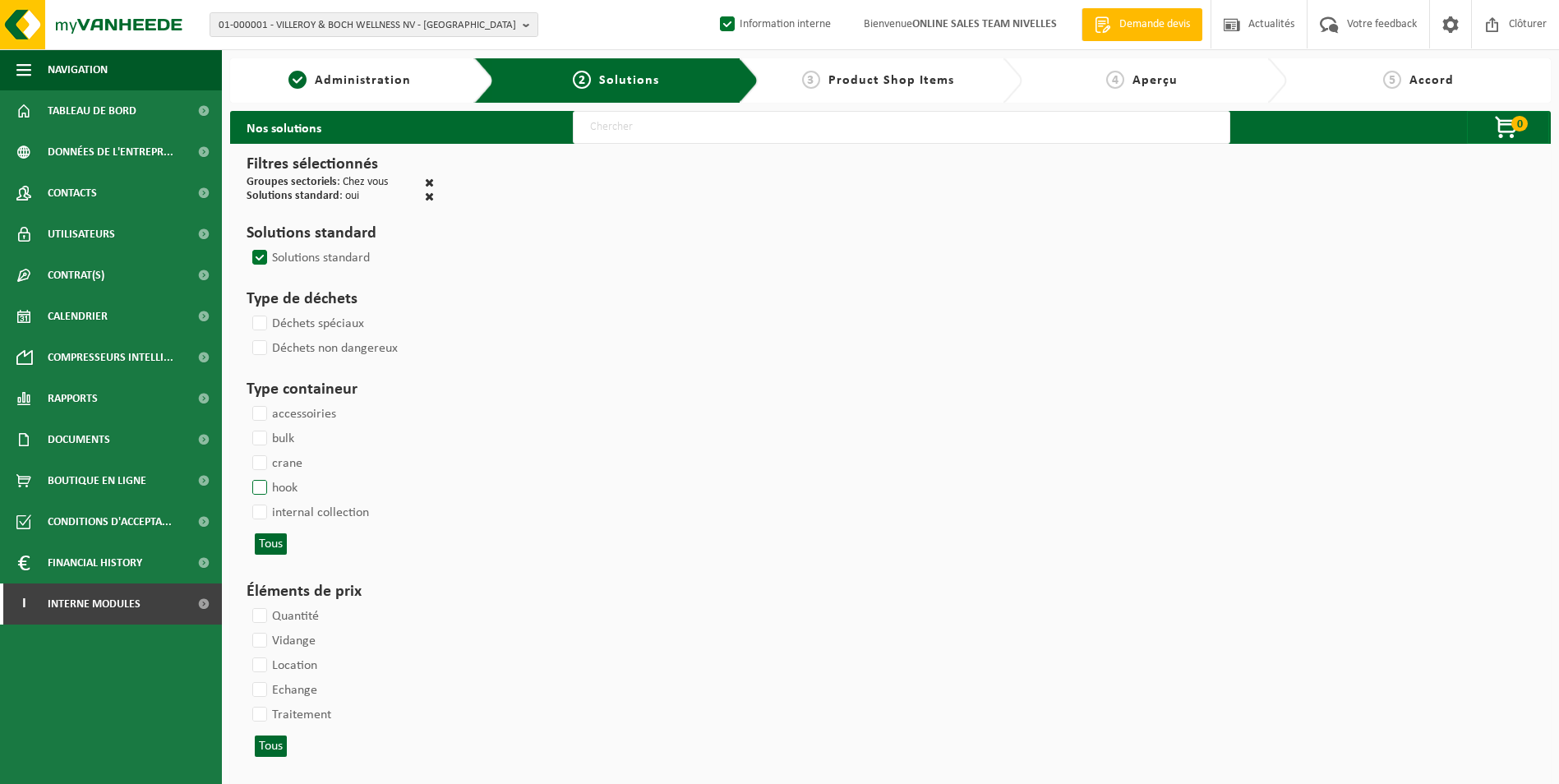
click at [254, 488] on label "hook" at bounding box center [274, 488] width 48 height 24
click at [247, 476] on input "hook" at bounding box center [246, 475] width 1 height 1
checkbox input "true"
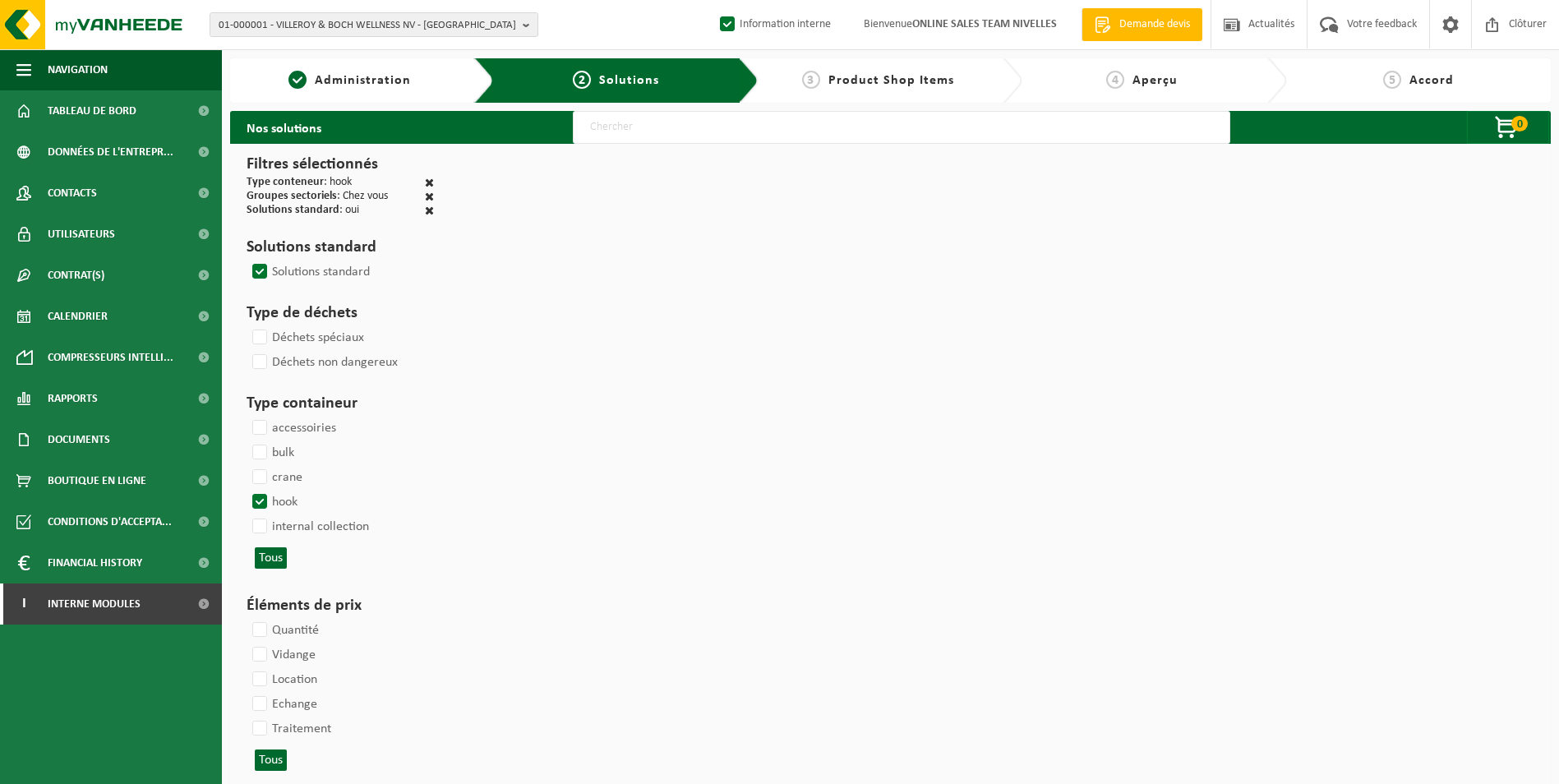
select select
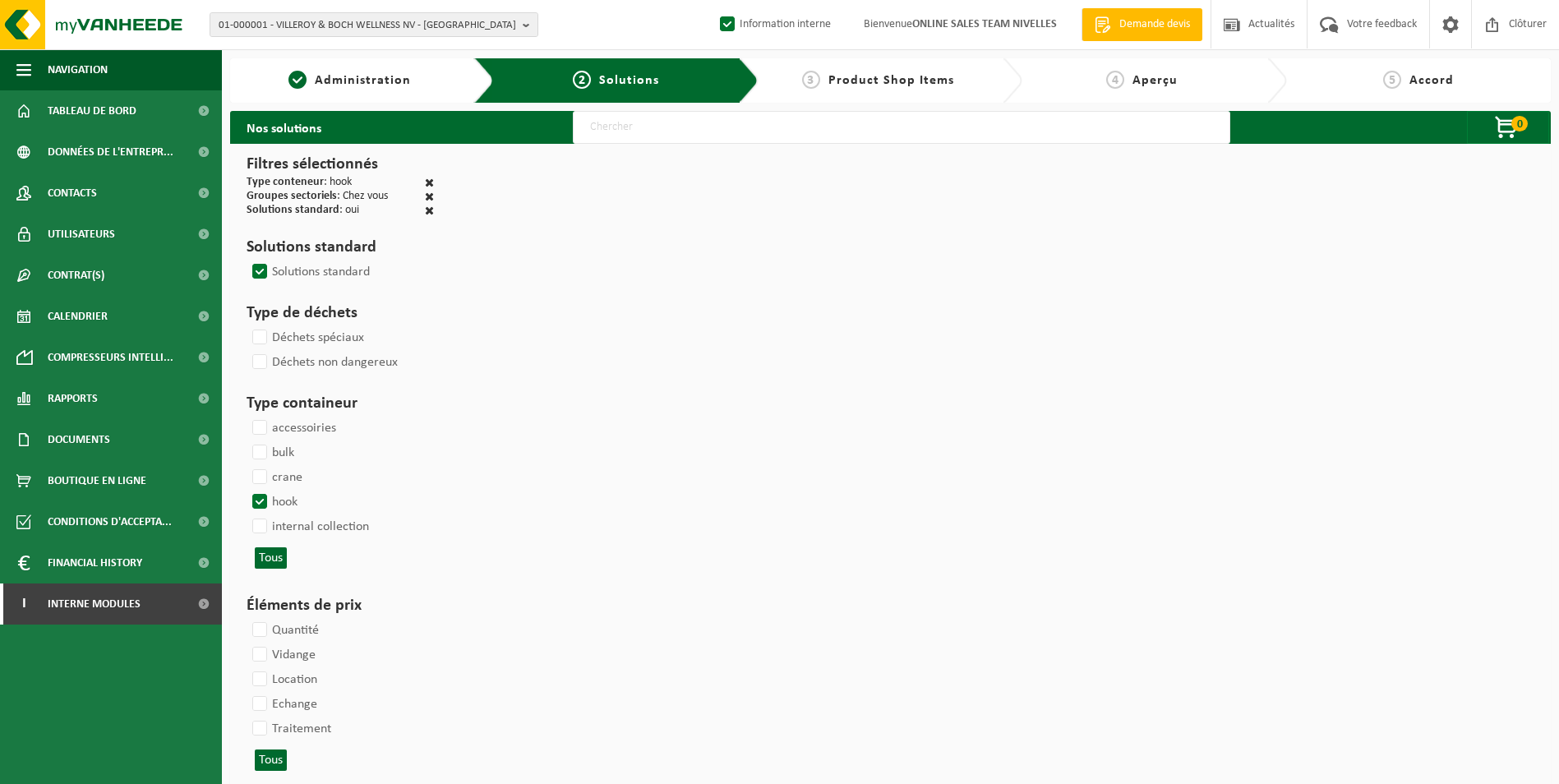
select select
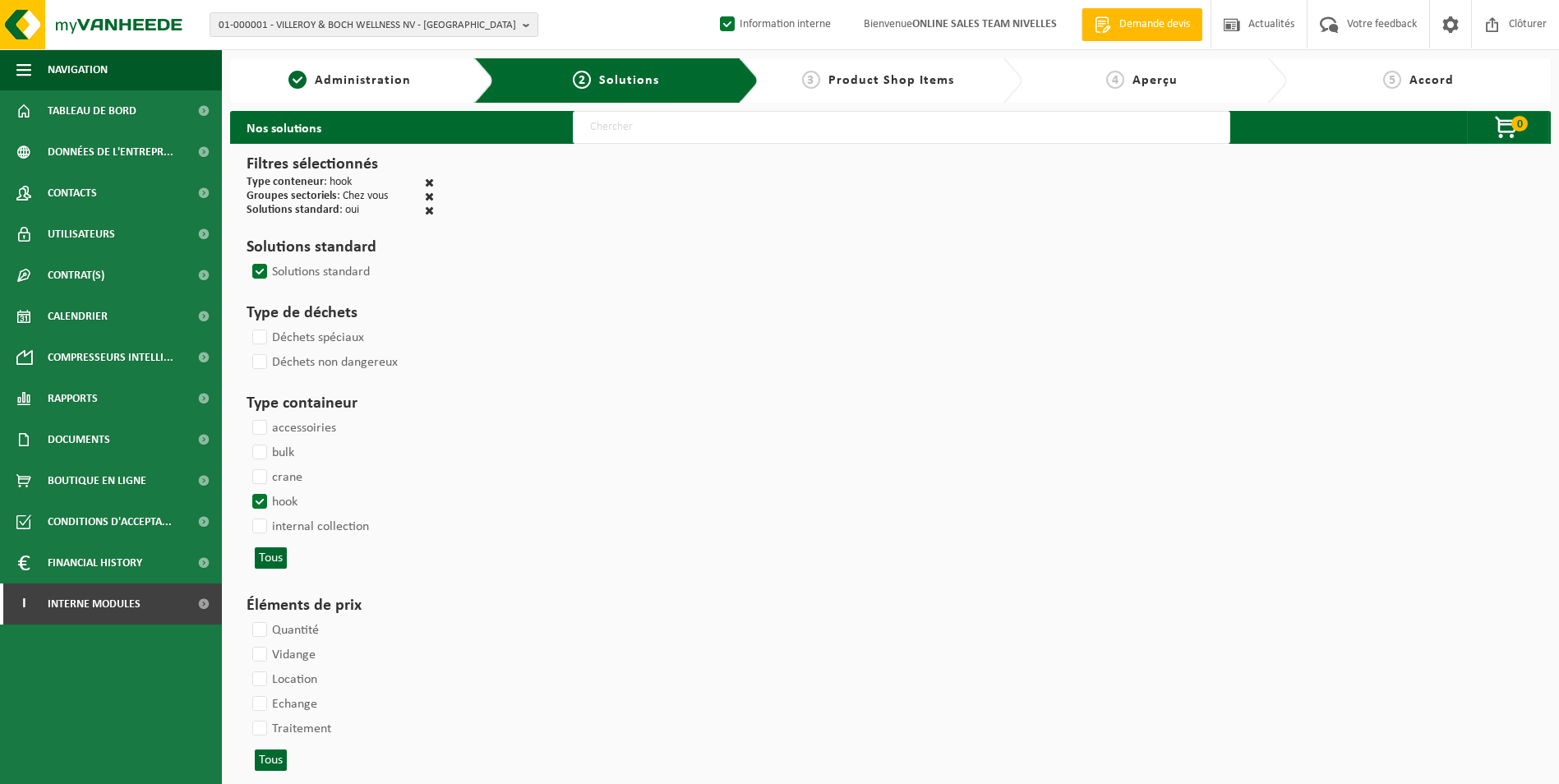
select select
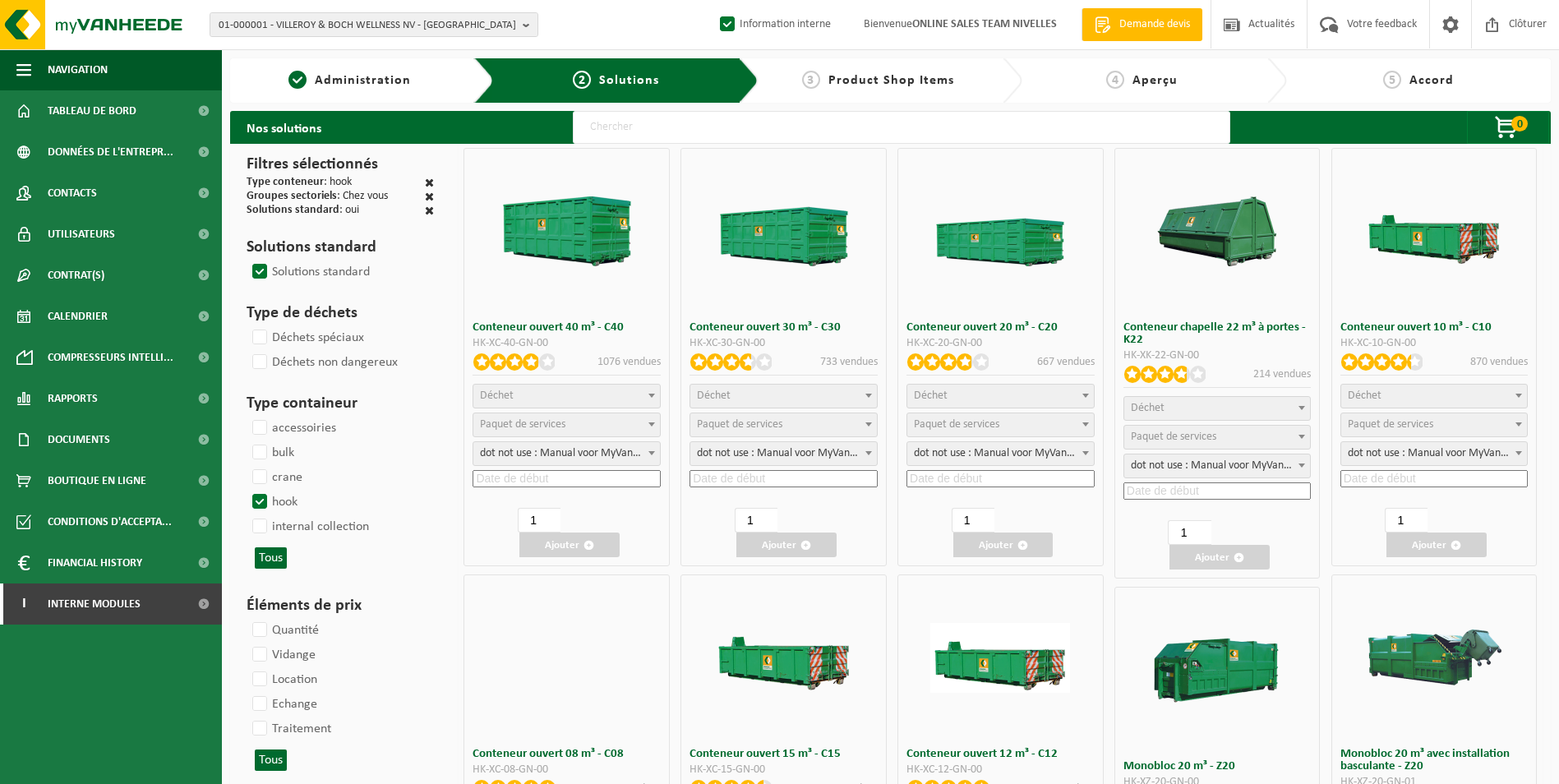
select select
select select "197"
select select
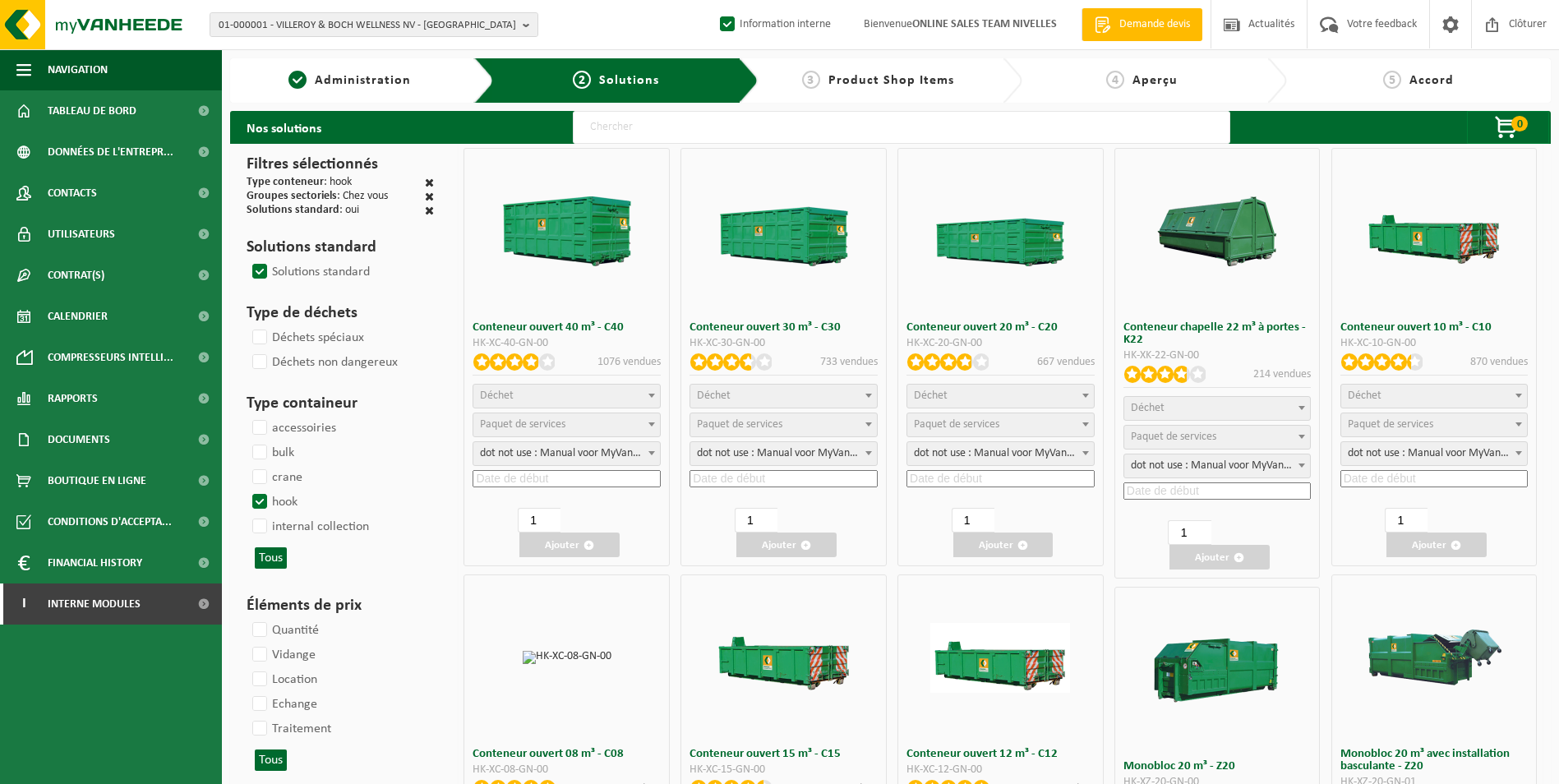
select select "197"
select select
select select "8"
select select
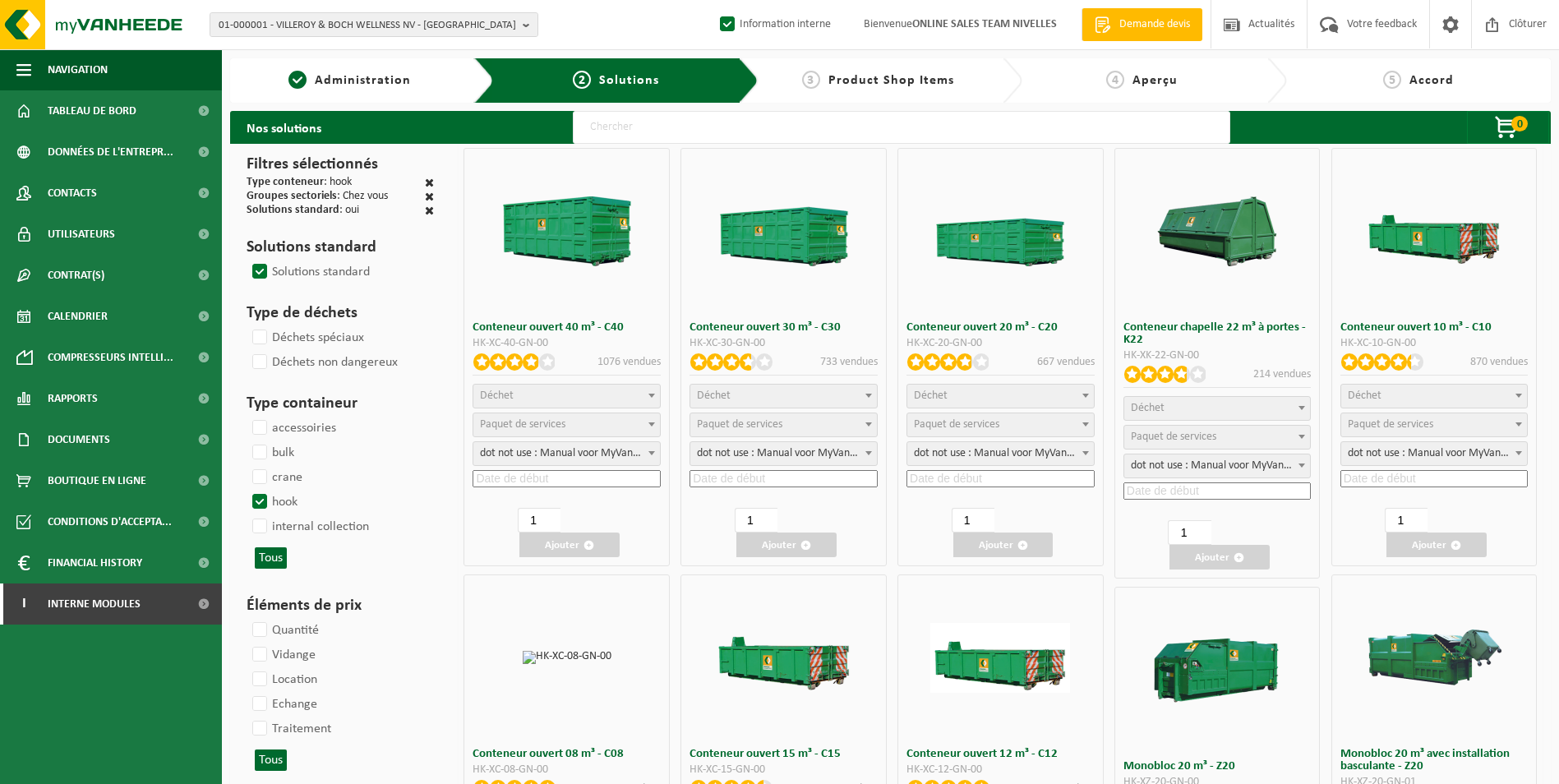
select select "25"
select select "7"
select select "25"
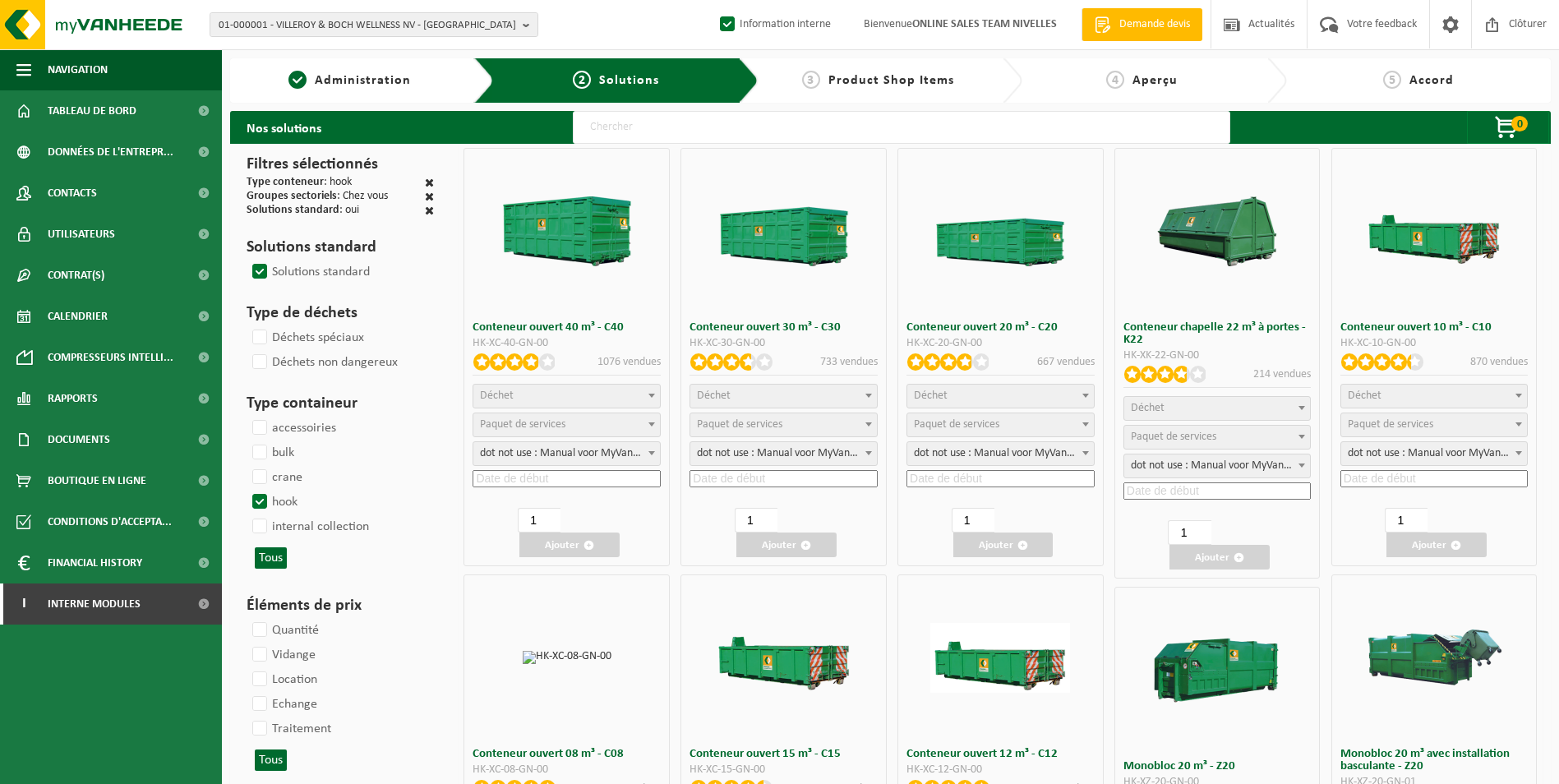
select select "7"
select select "25"
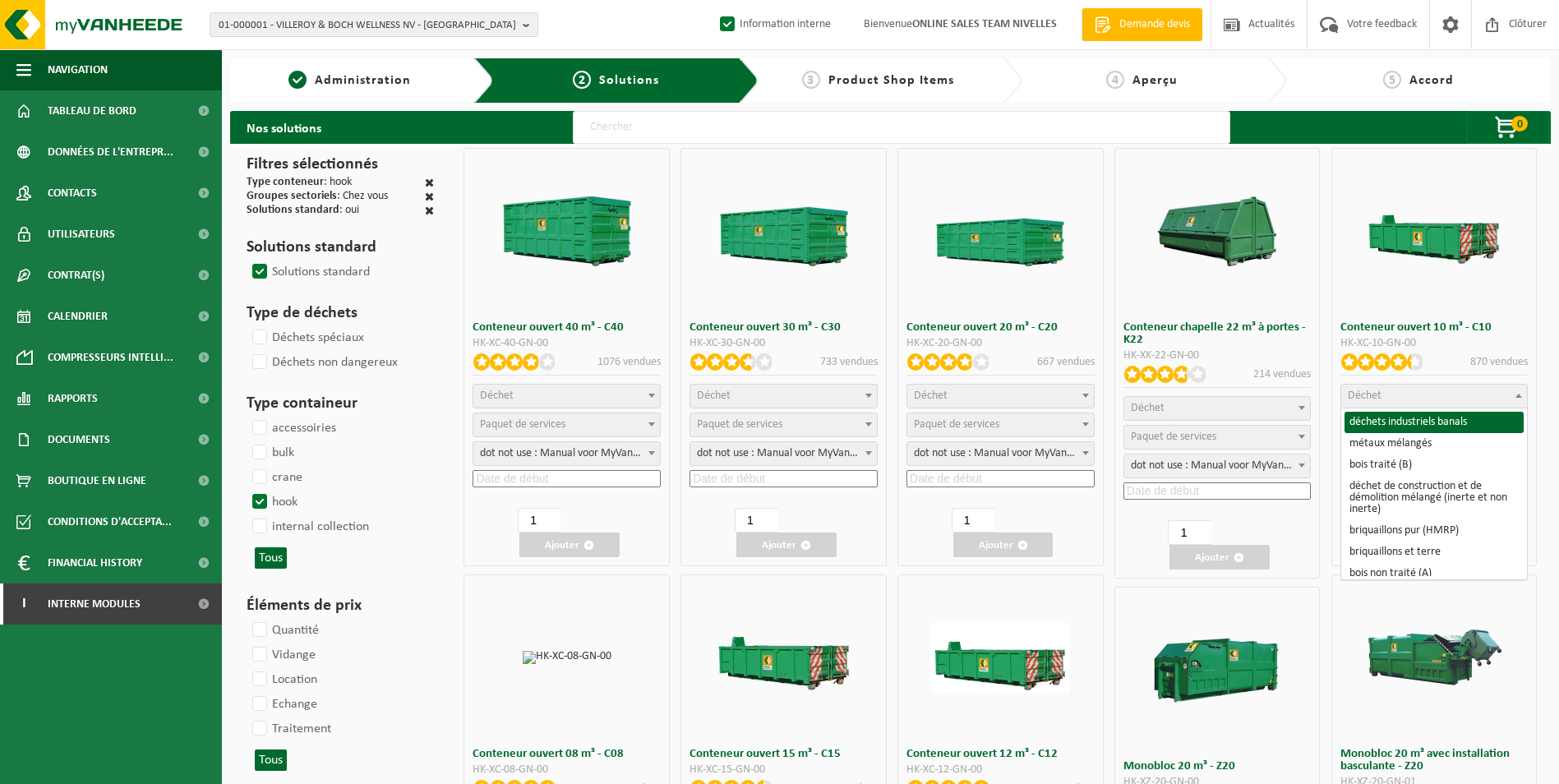
click at [1383, 395] on span "Déchet" at bounding box center [1435, 395] width 187 height 23
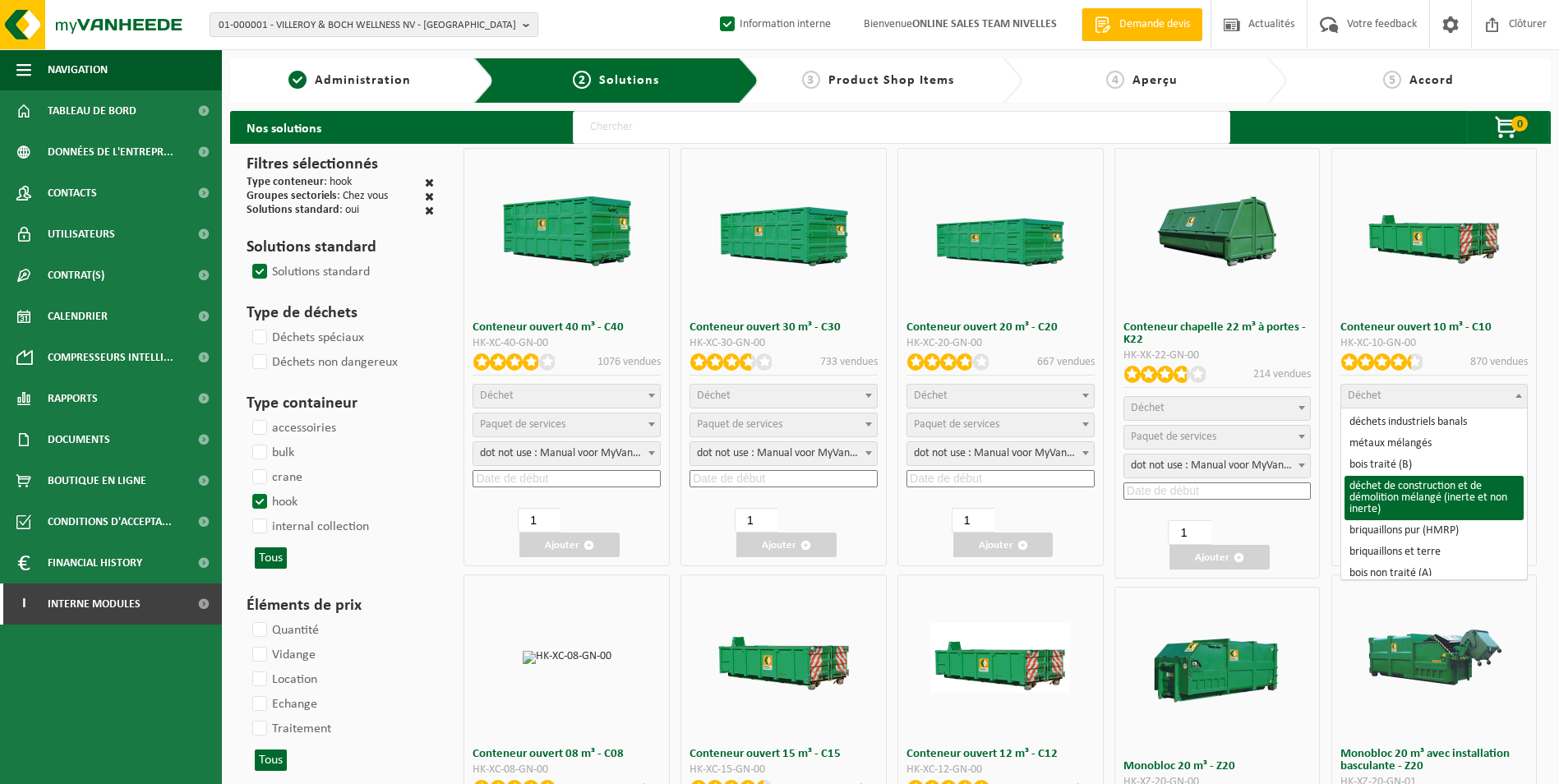
select select "31"
select select
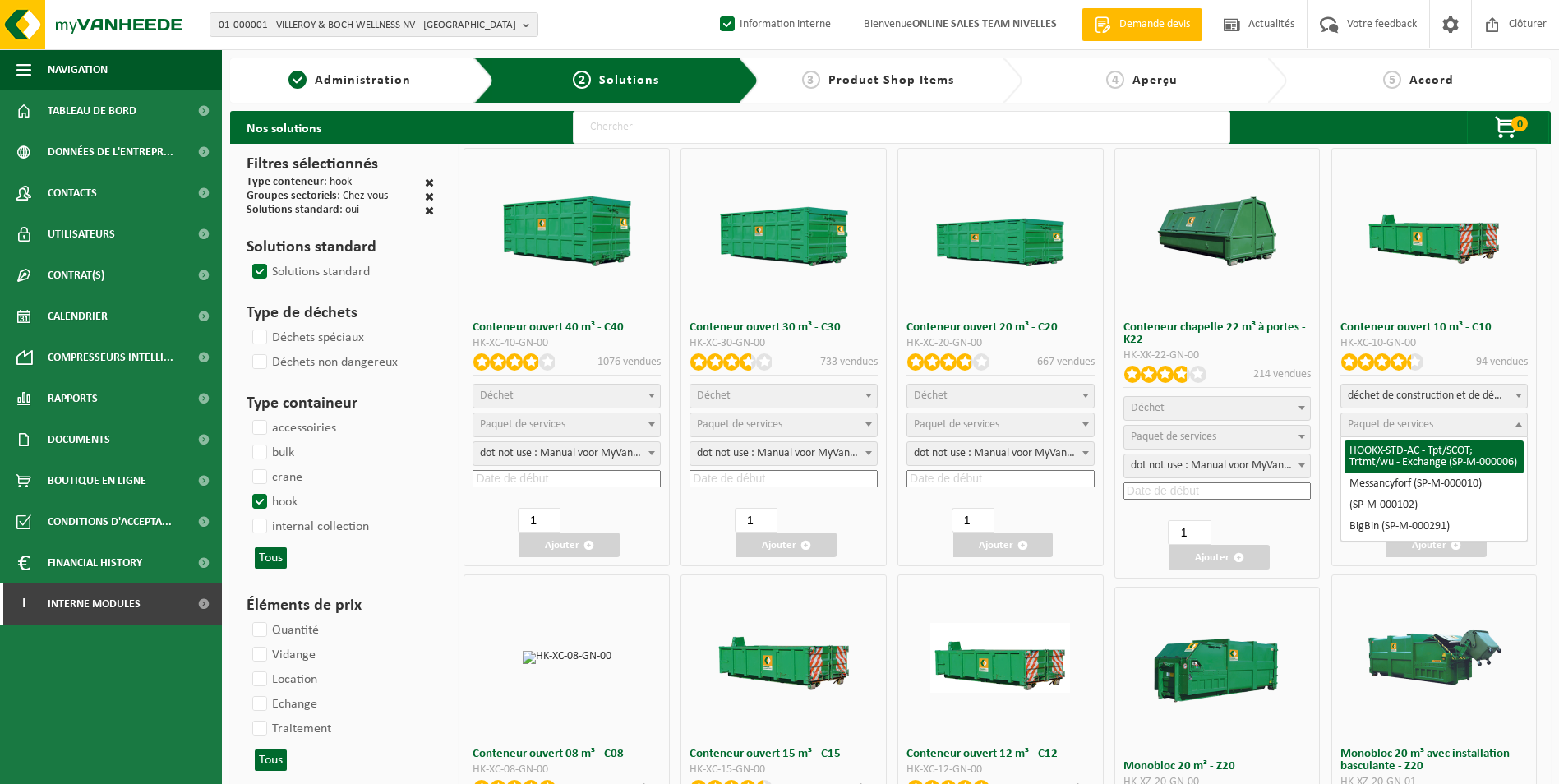
click at [1415, 425] on span "Paquet de services" at bounding box center [1390, 424] width 86 height 12
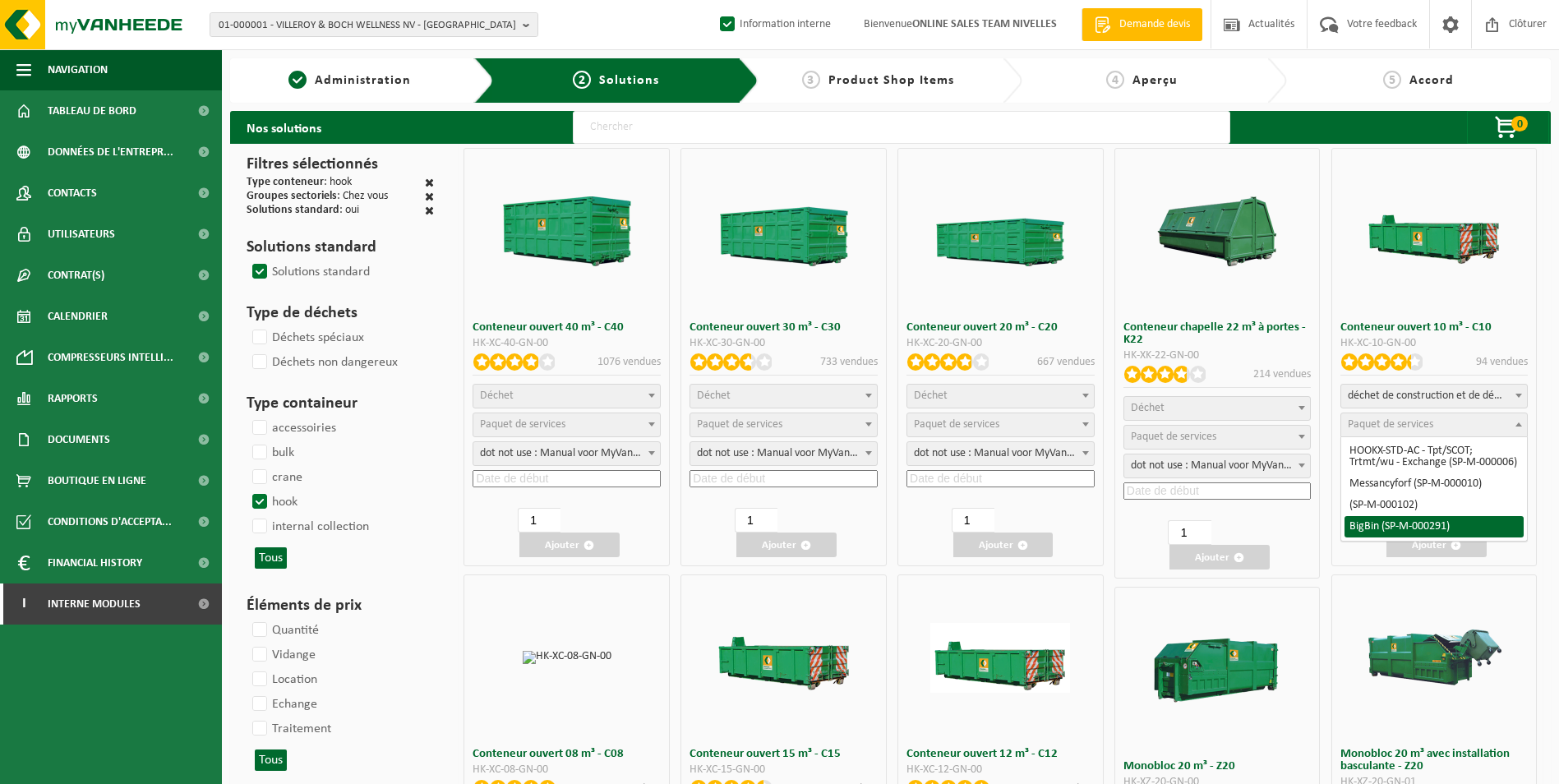
select select "197"
select select "25"
click at [1401, 479] on input at bounding box center [1434, 479] width 188 height 17
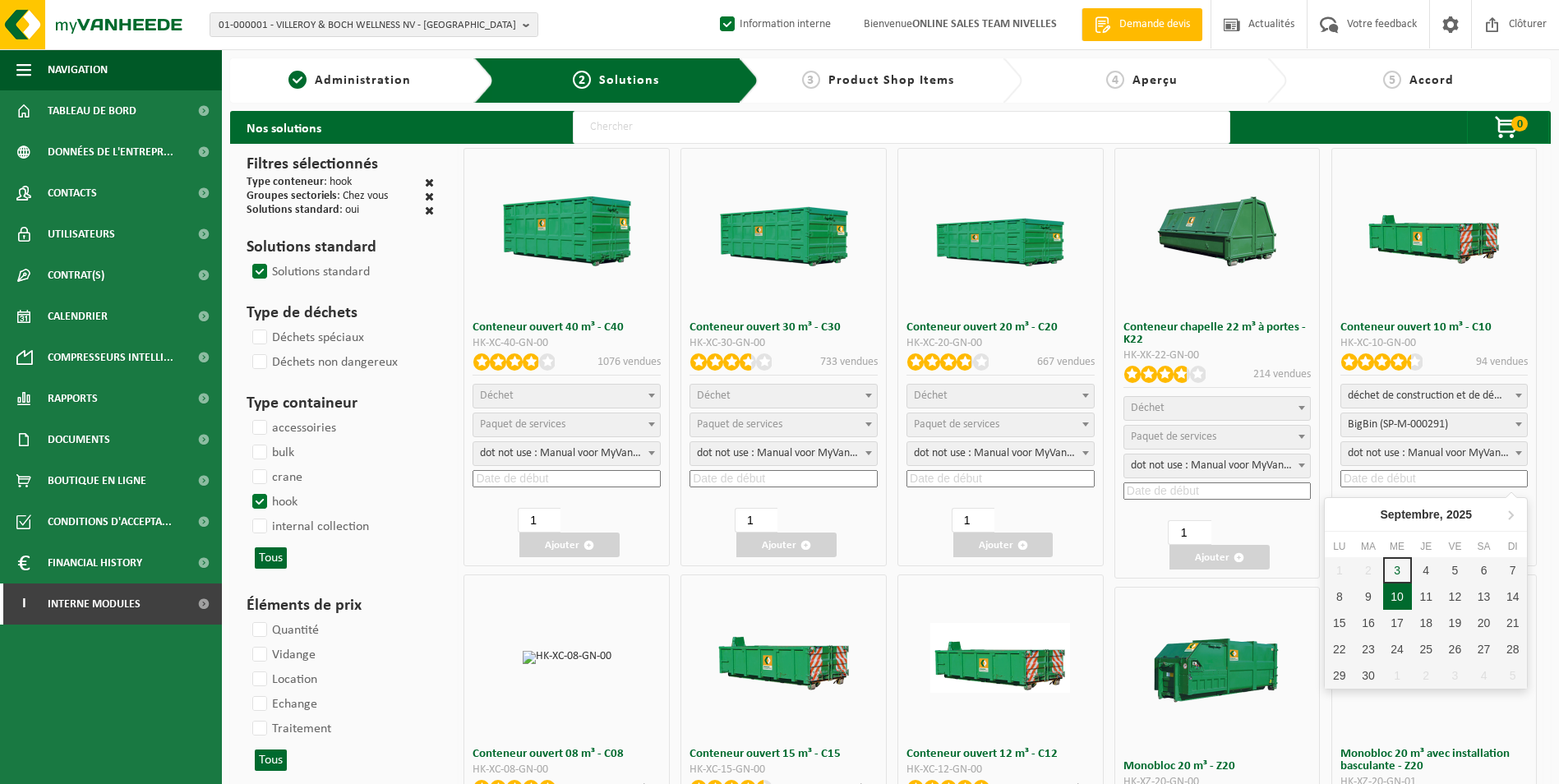
click at [1404, 594] on div "10" at bounding box center [1397, 596] width 29 height 26
type input "2025-09-10"
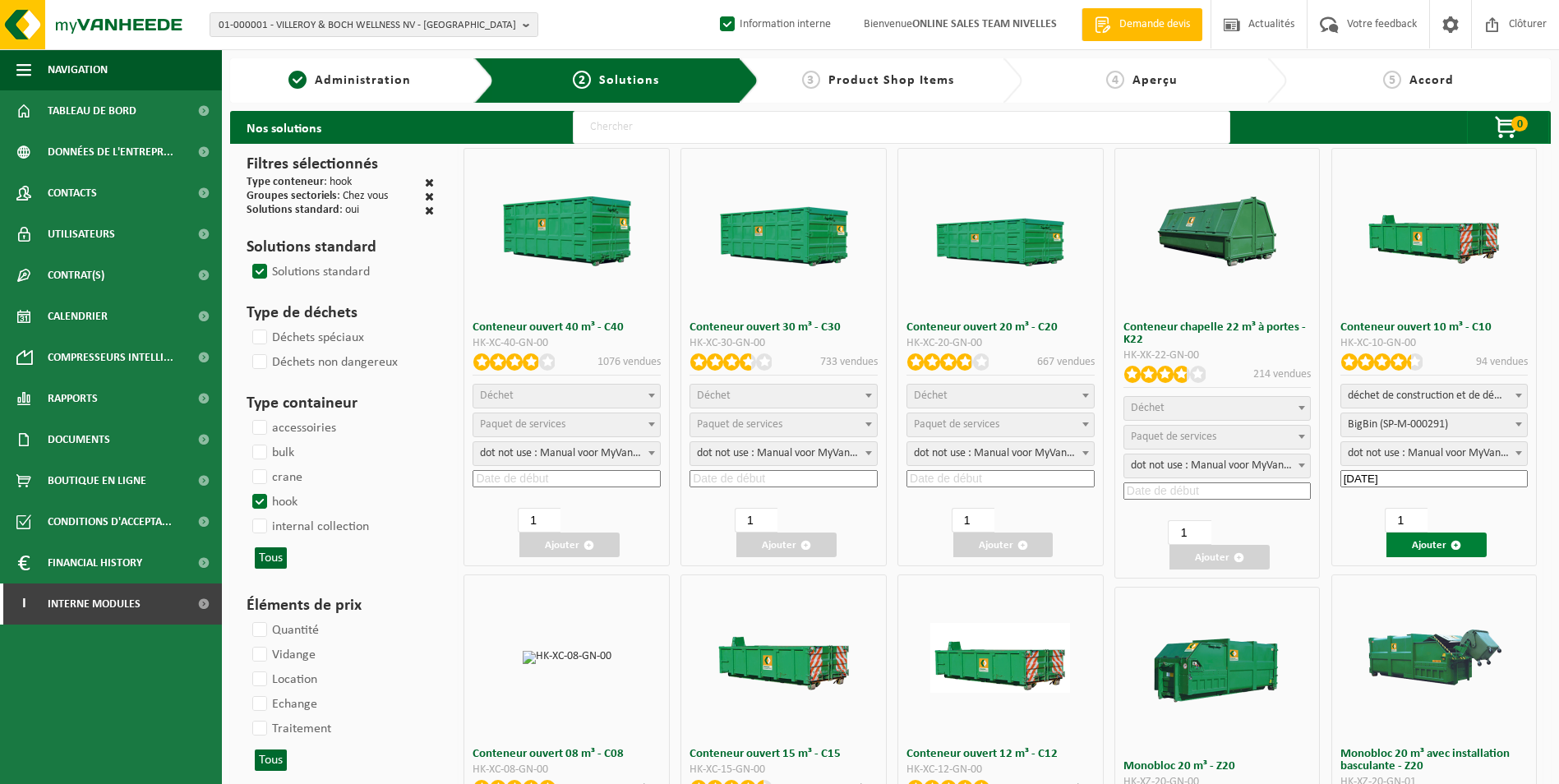
click at [1420, 545] on button "Ajouter" at bounding box center [1437, 544] width 100 height 24
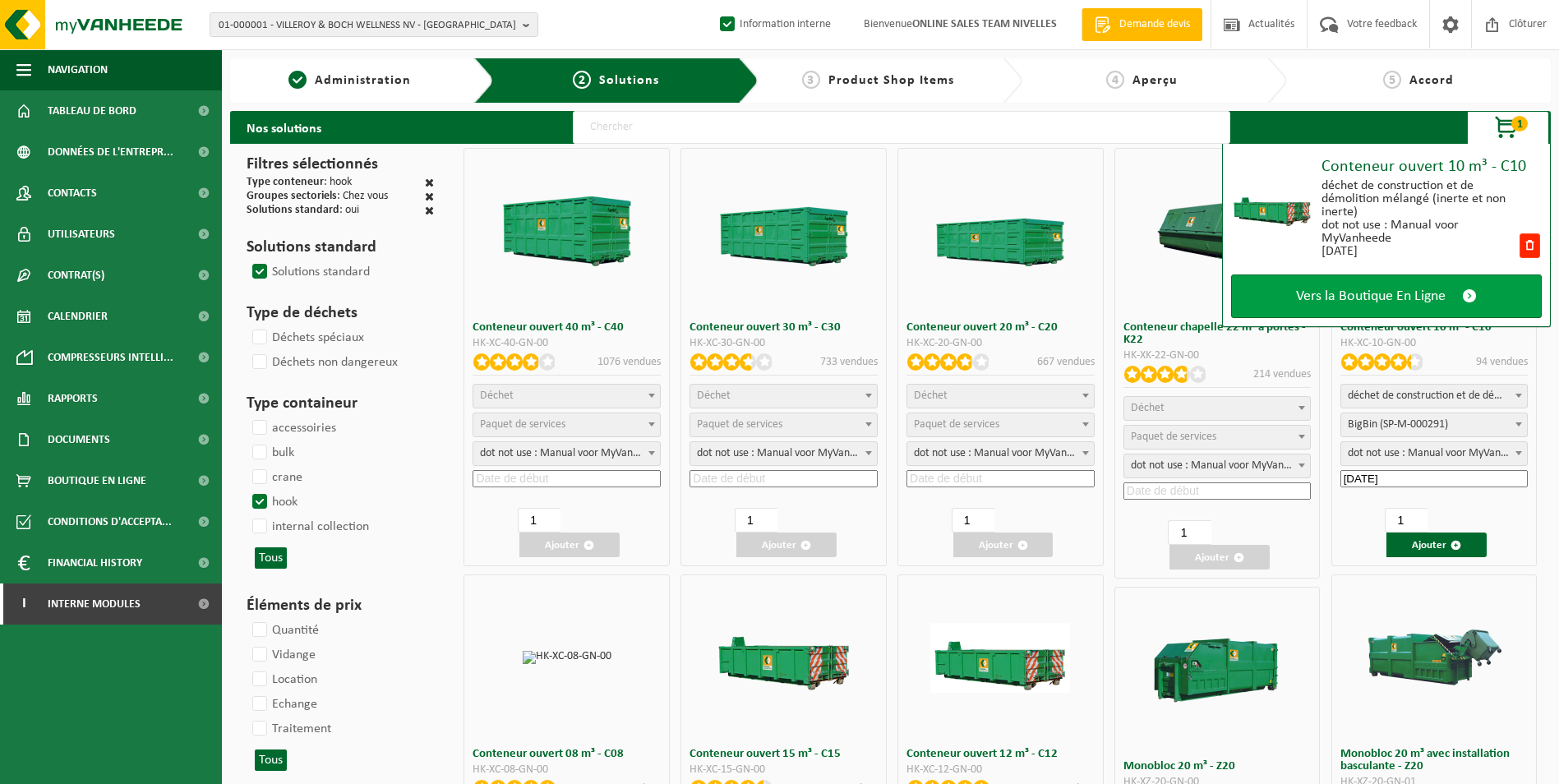
click at [1410, 305] on link "Vers la Boutique En Ligne" at bounding box center [1386, 296] width 311 height 43
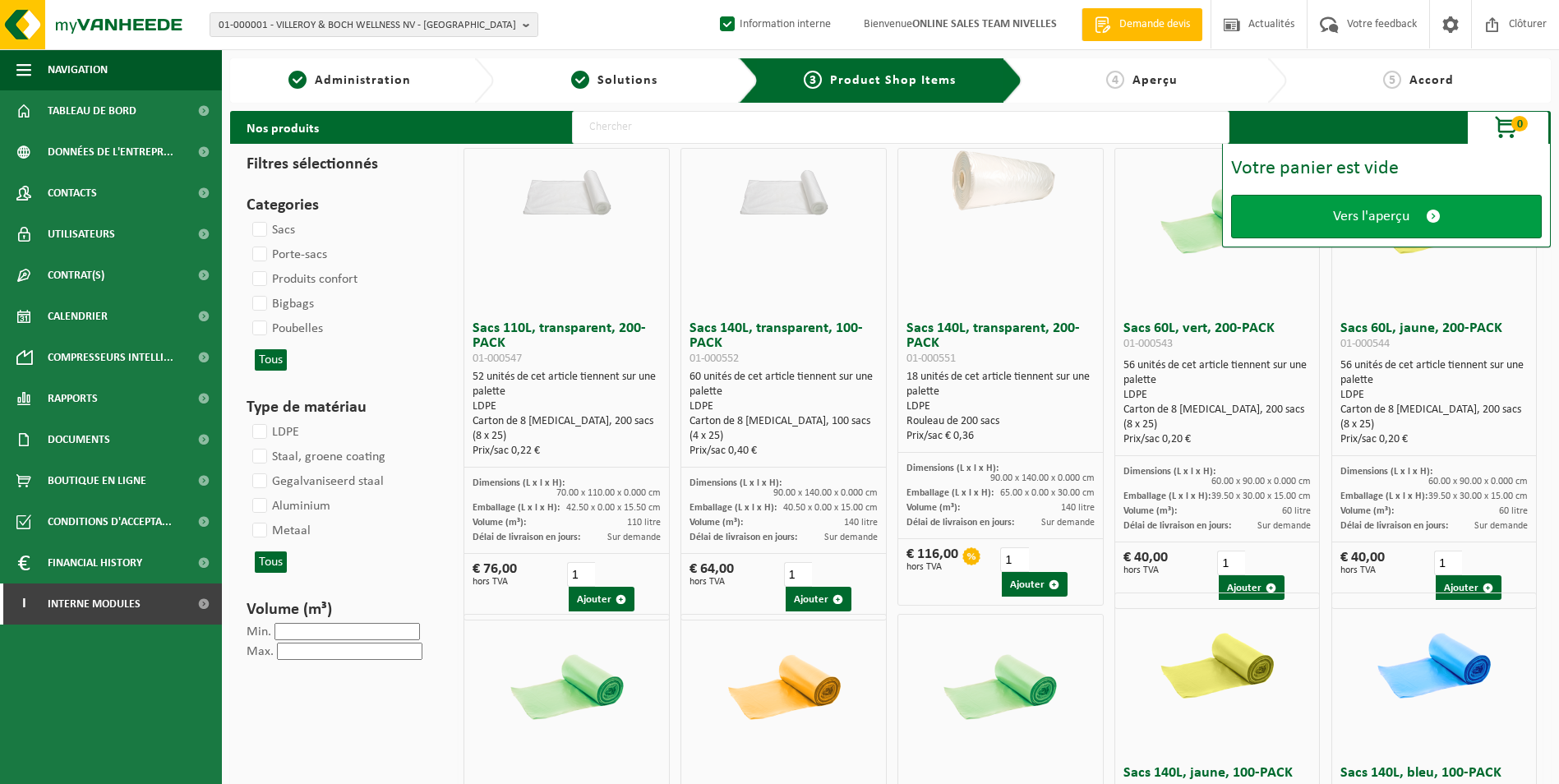
click at [1391, 226] on link "Vers l'aperçu" at bounding box center [1386, 216] width 311 height 43
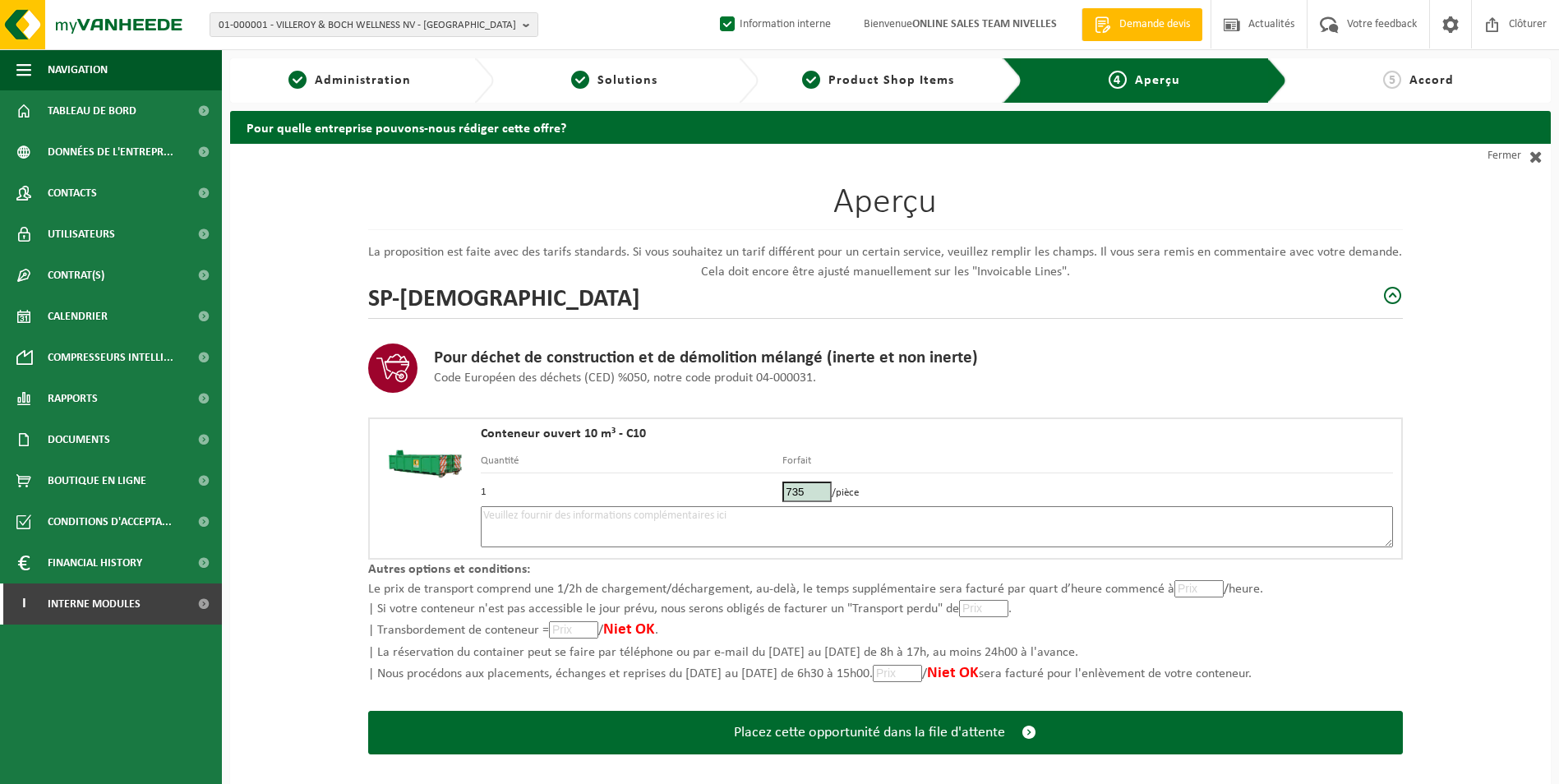
click at [653, 524] on textarea at bounding box center [937, 526] width 912 height 41
type textarea "p"
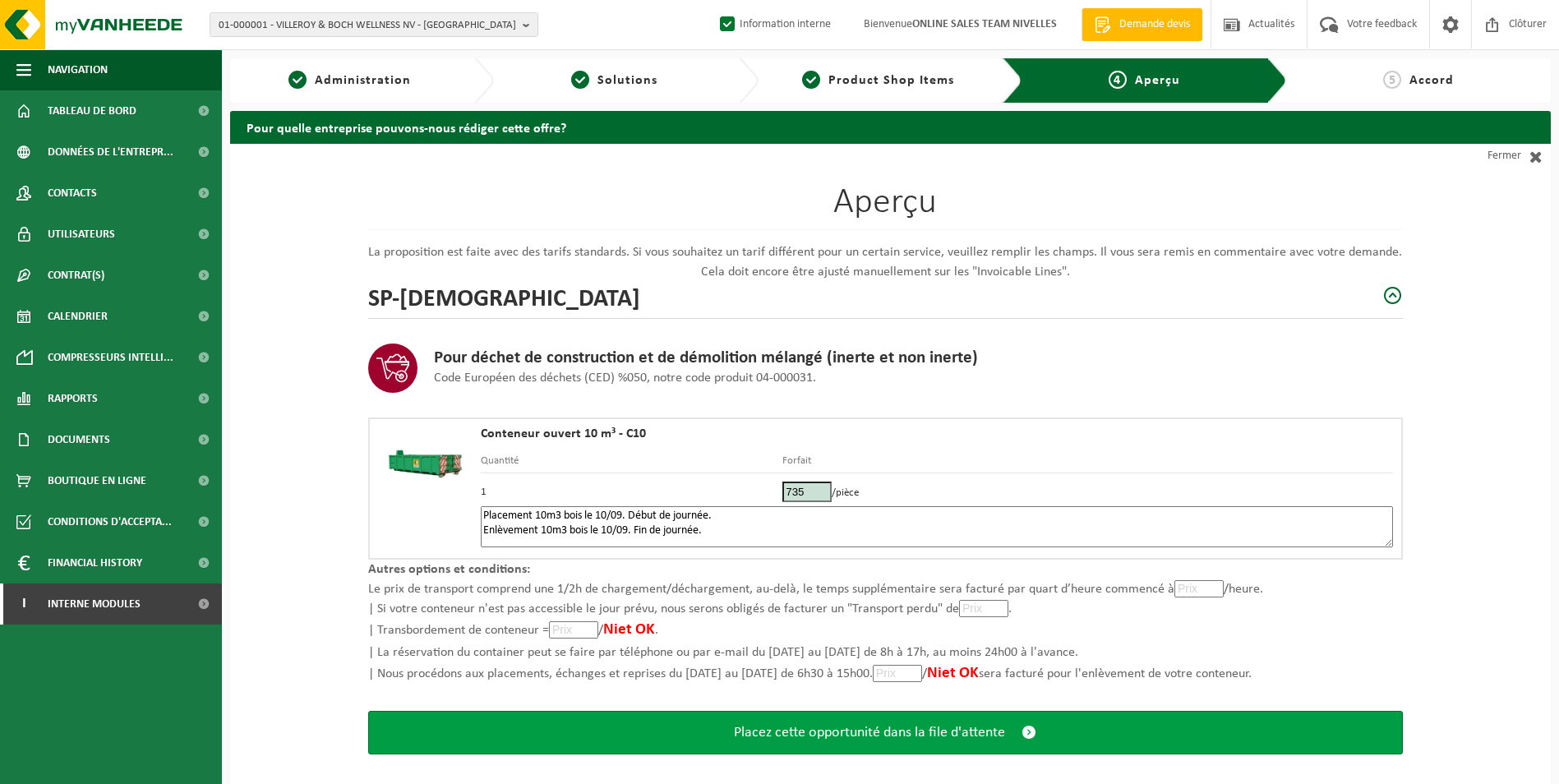
type textarea "Placement 10m3 bois le 10/09. Début de journée. Enlèvement 10m3 bois le 10/09. …"
click at [898, 734] on span "Placez cette opportunité dans la file d'attente" at bounding box center [869, 732] width 271 height 17
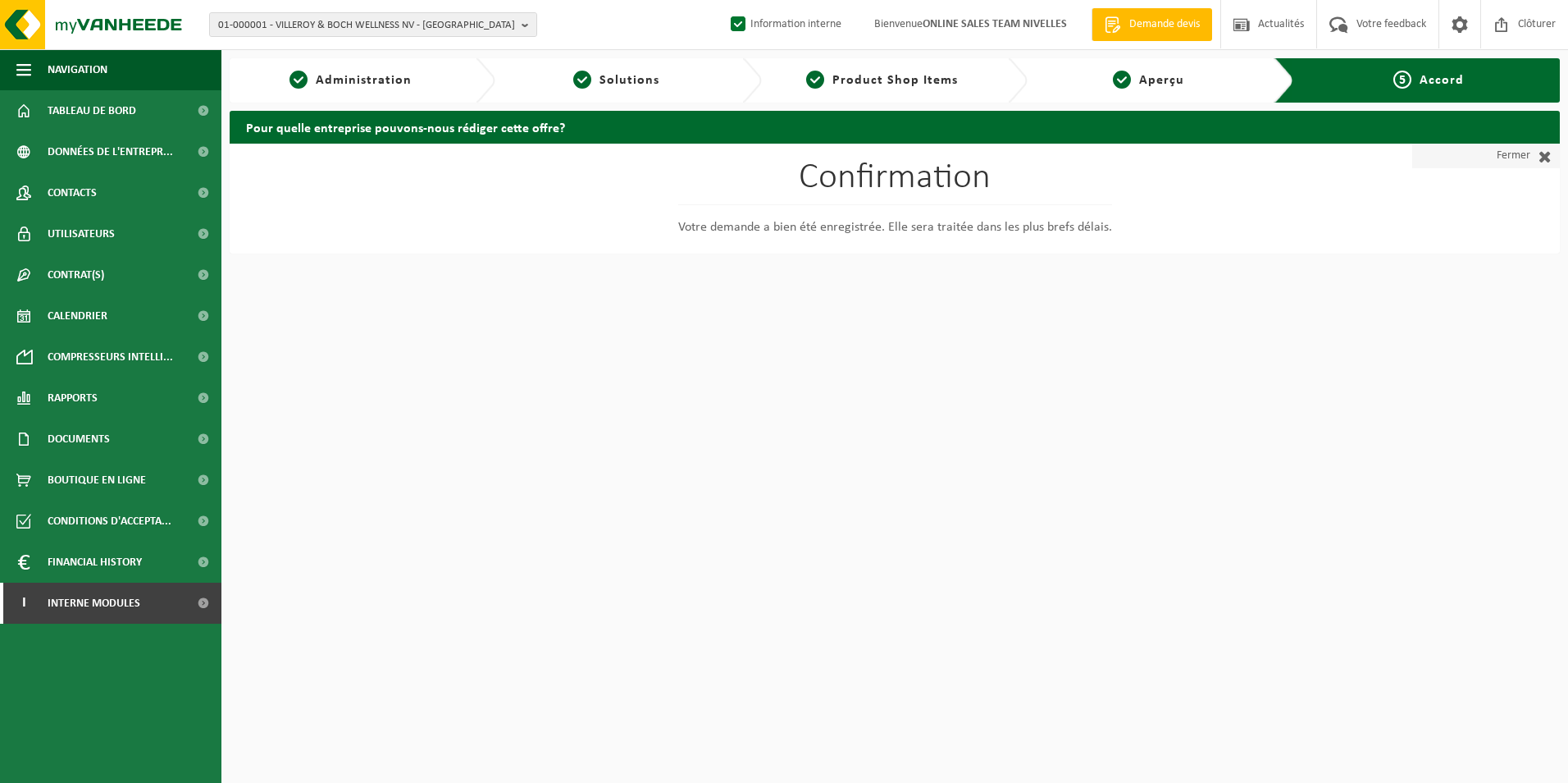
click at [1514, 155] on link "Fermer" at bounding box center [1486, 156] width 148 height 24
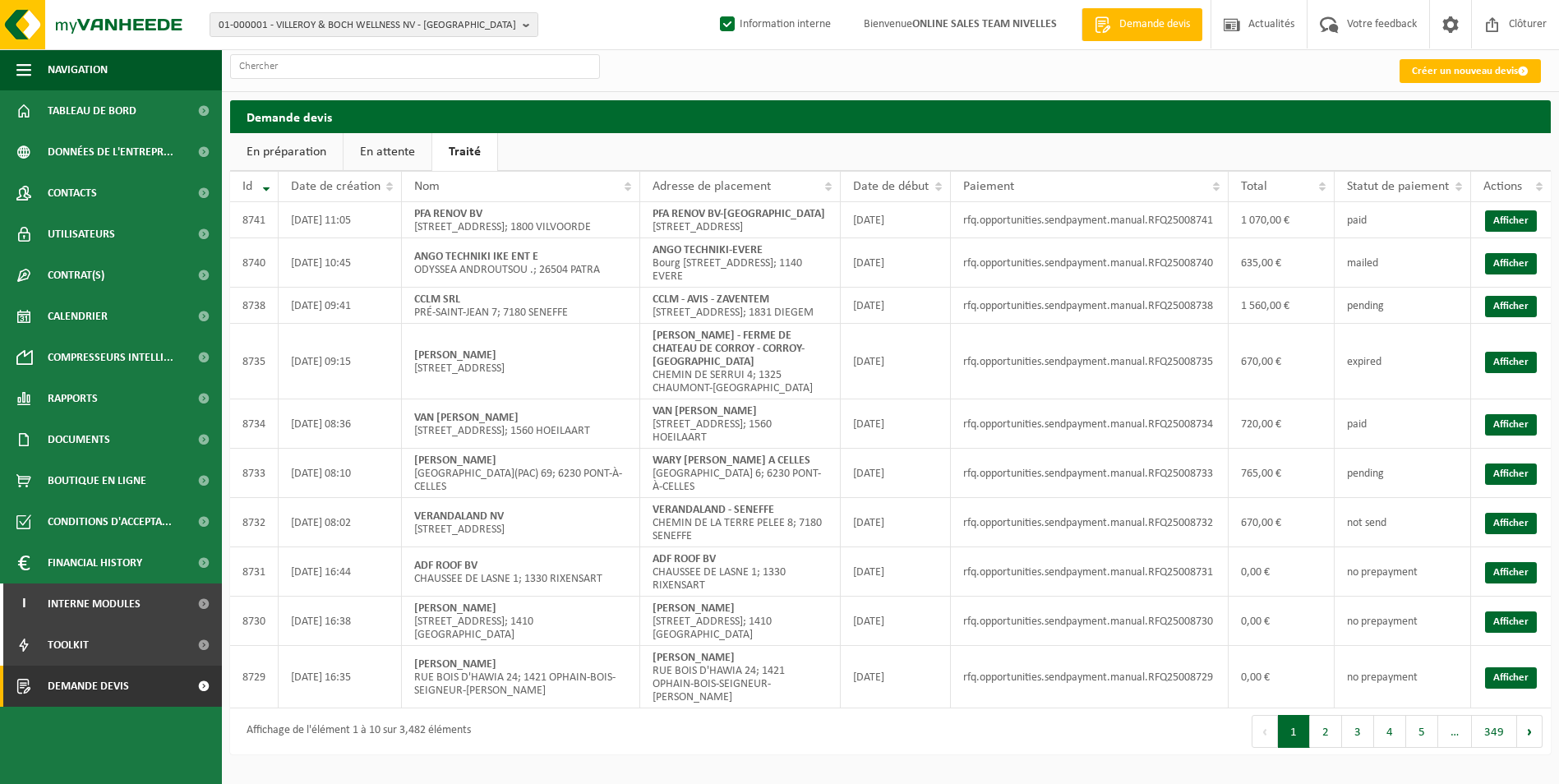
click at [411, 155] on link "En attente" at bounding box center [388, 152] width 88 height 38
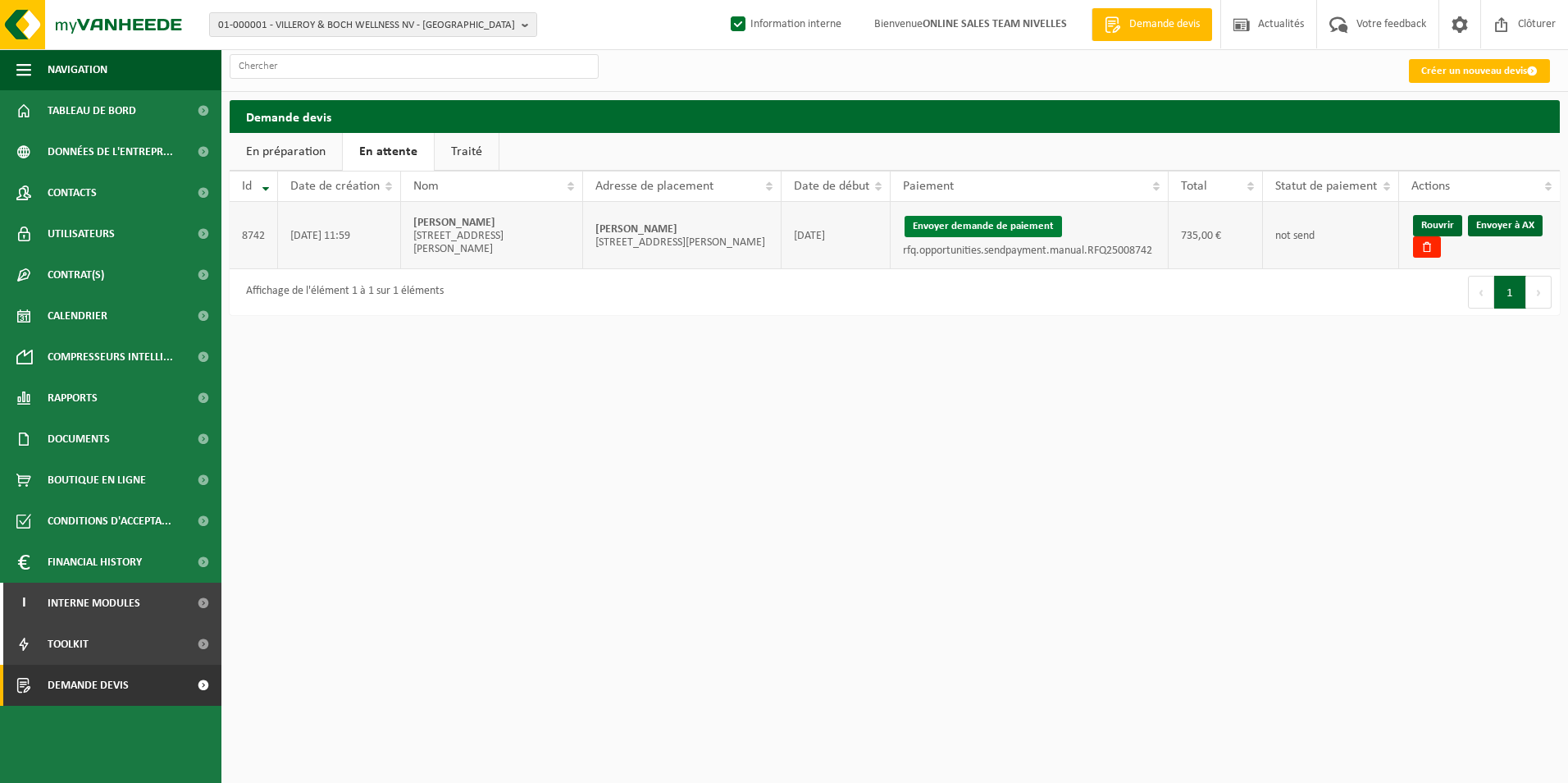
click at [1021, 224] on button "Envoyer demande de paiement" at bounding box center [983, 226] width 157 height 22
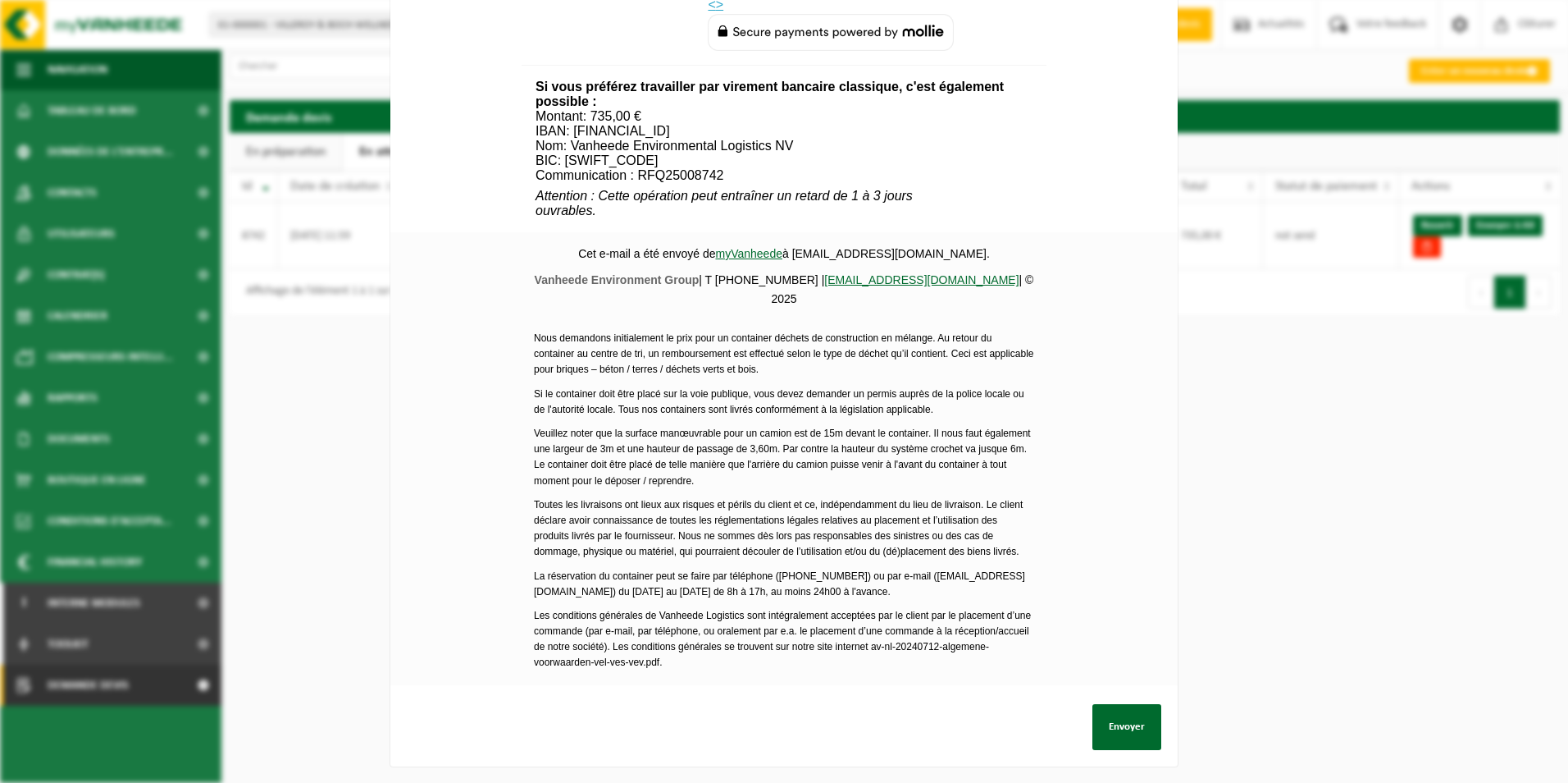
scroll to position [594, 0]
click at [1114, 710] on button "Envoyer" at bounding box center [1127, 727] width 69 height 46
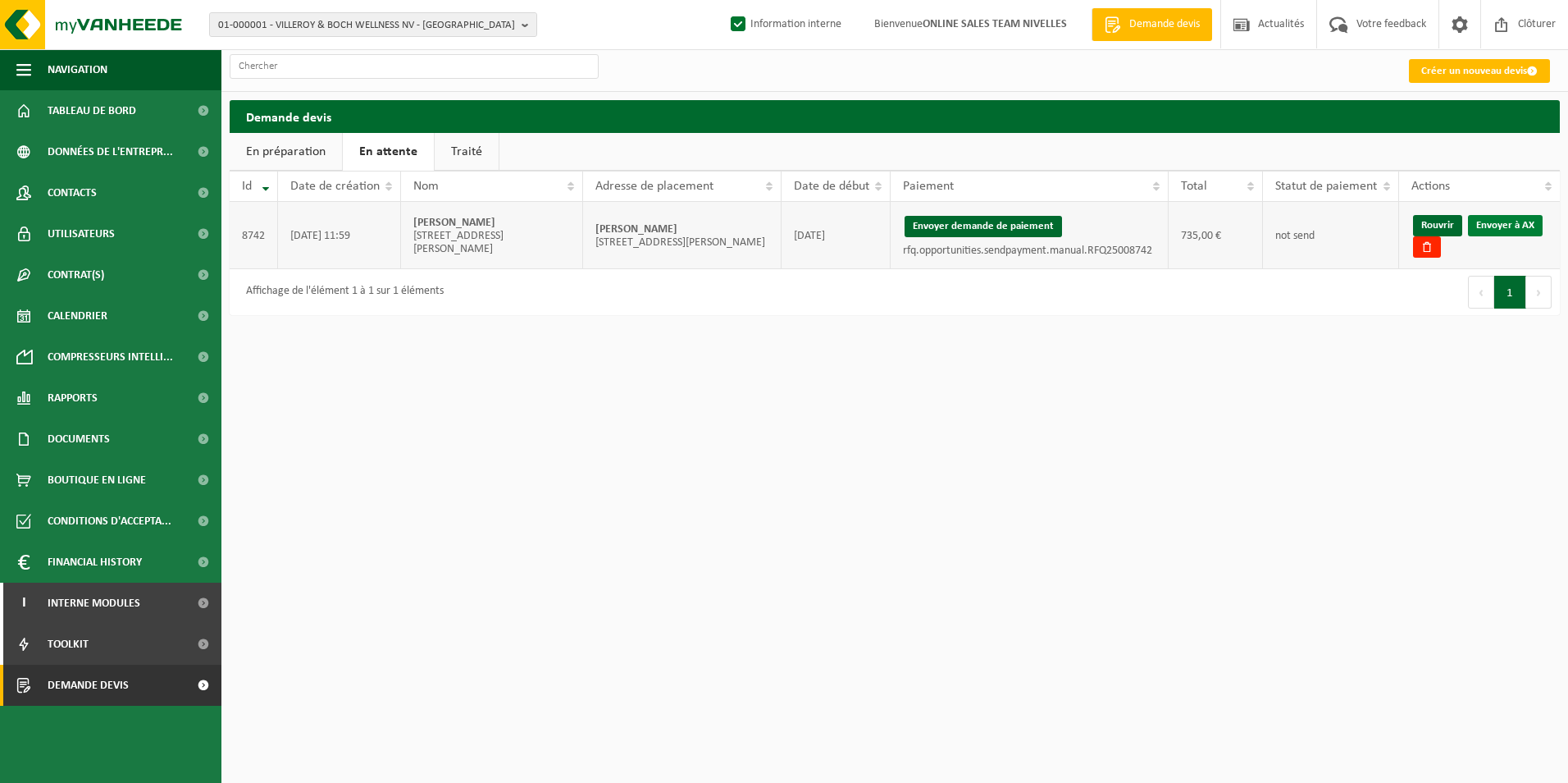
click at [1514, 227] on link "Envoyer à AX" at bounding box center [1506, 226] width 74 height 22
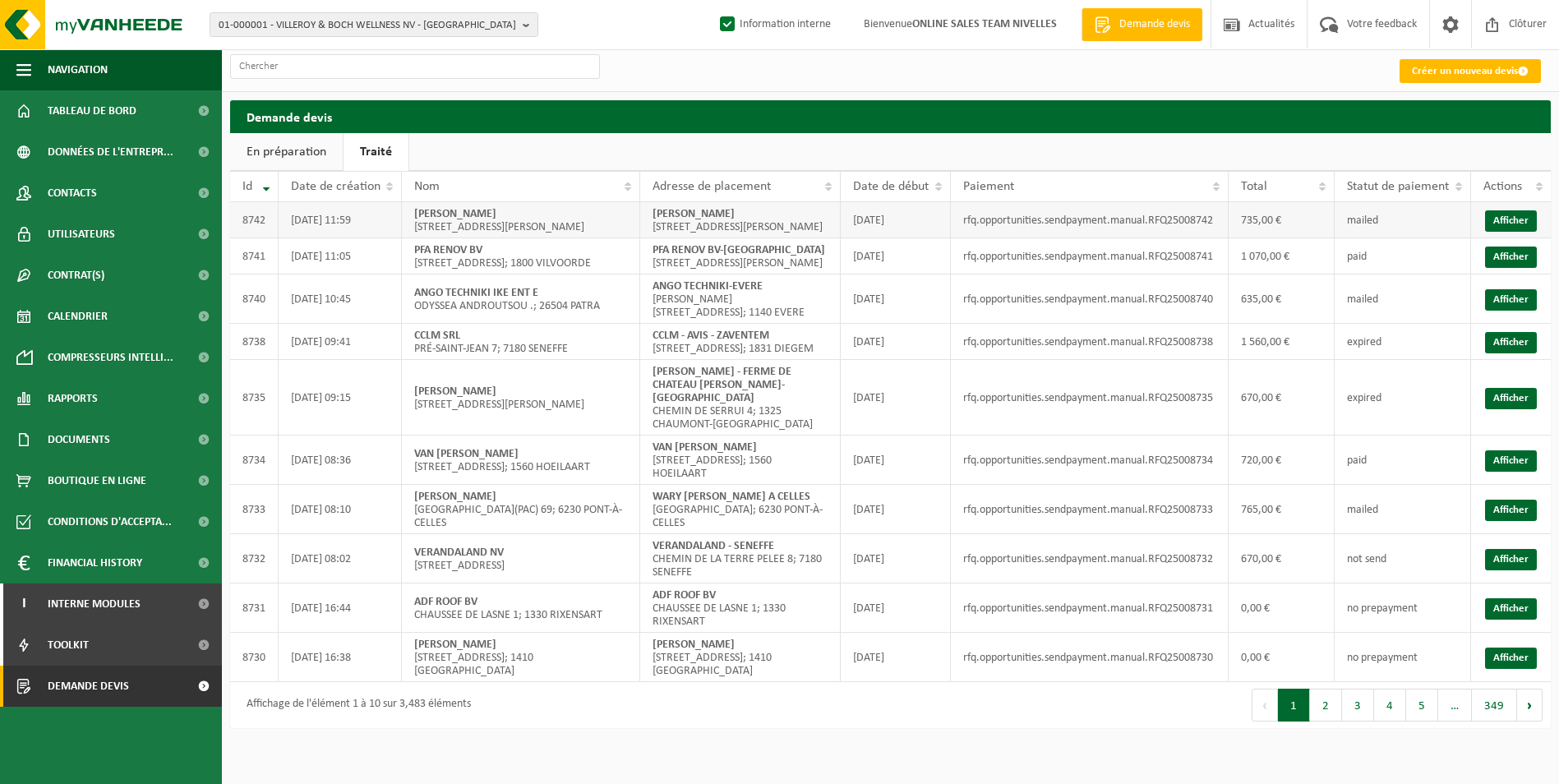
drag, startPoint x: 649, startPoint y: 214, endPoint x: 816, endPoint y: 209, distance: 167.1
click at [816, 209] on td "[PERSON_NAME] [STREET_ADDRESS][PERSON_NAME]" at bounding box center [741, 221] width 201 height 36
copy strong "[PERSON_NAME]"
click at [1467, 74] on link "Créer un nouveau devis" at bounding box center [1470, 71] width 141 height 24
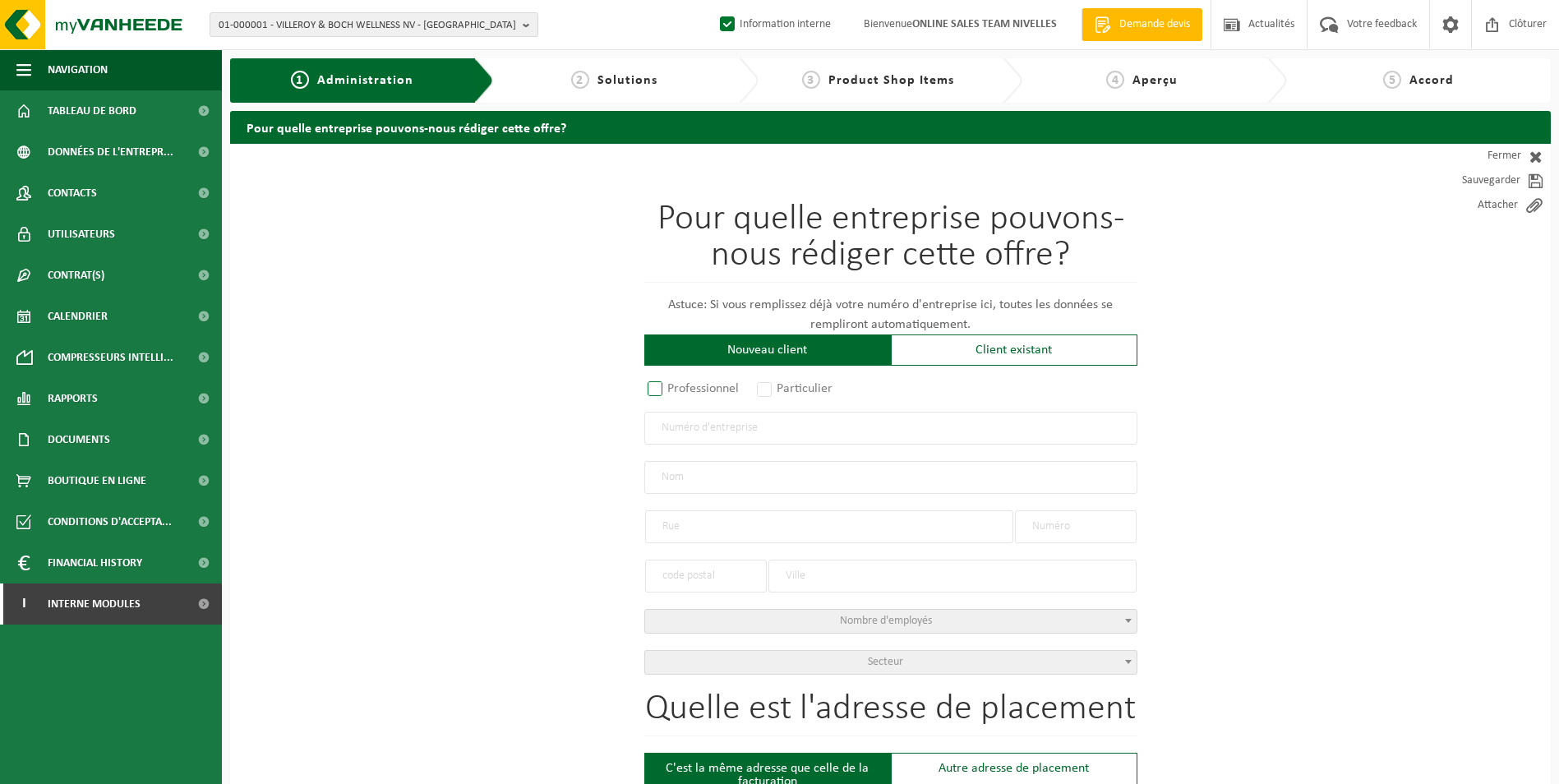
click at [701, 386] on label "Professionnel" at bounding box center [693, 389] width 100 height 23
click at [682, 386] on input "Professionnel" at bounding box center [677, 389] width 10 height 10
radio input "true"
click at [809, 432] on input "text" at bounding box center [891, 428] width 493 height 33
paste input "BE 0656.626.751"
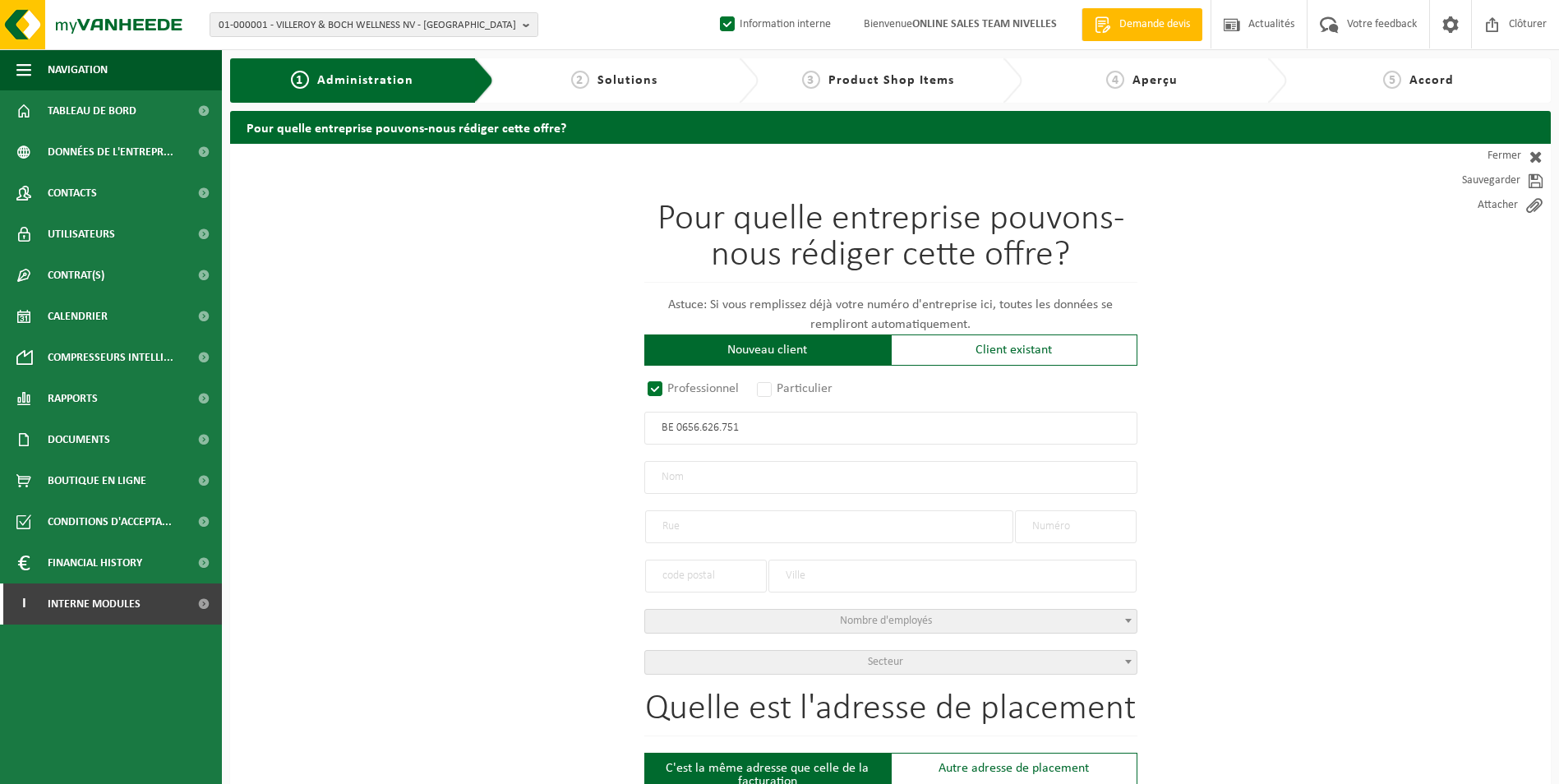
type input "BE 0656.626.751"
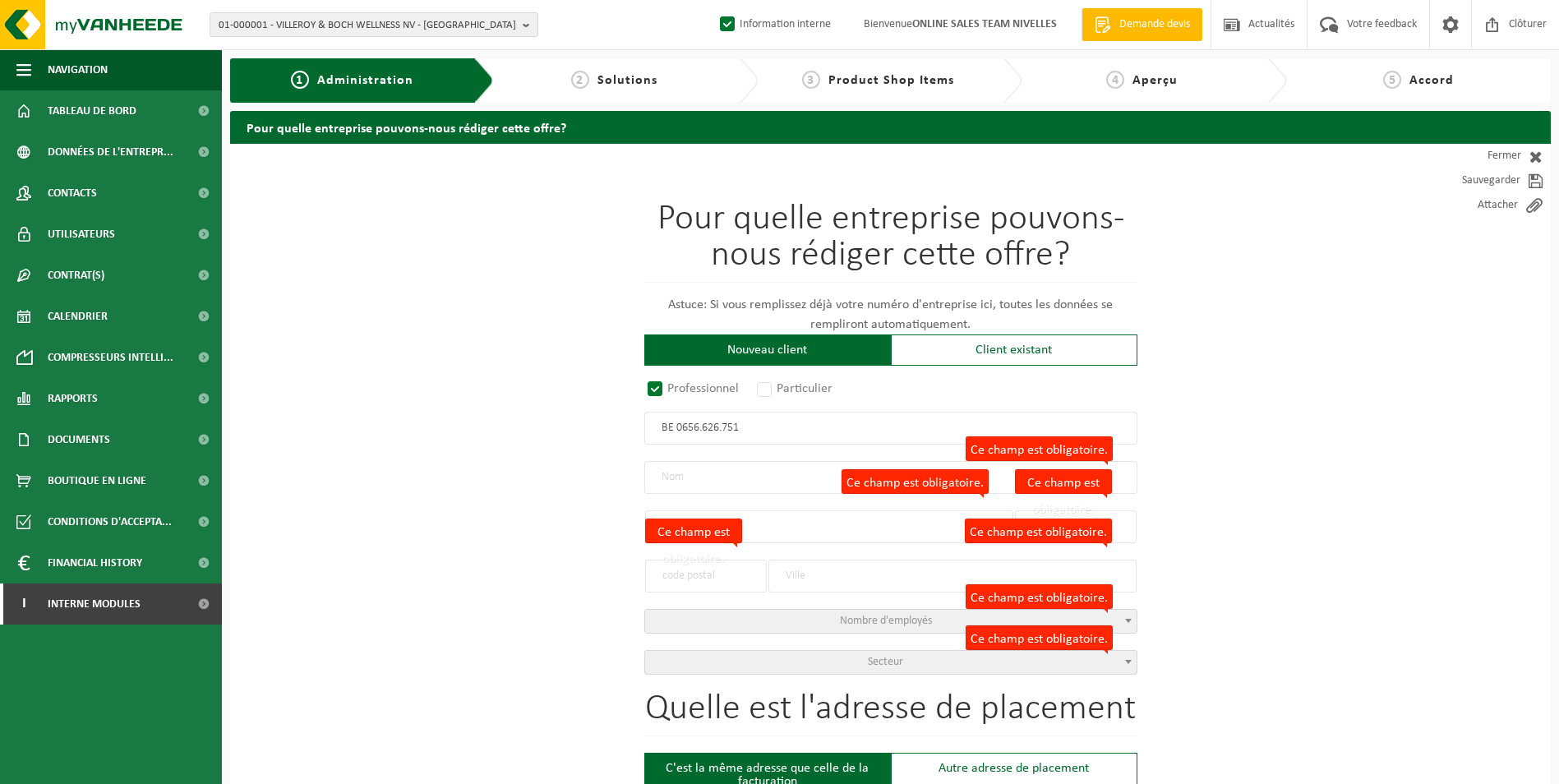
radio input "false"
select select
type input "DSB CONSTRUCT SRL"
type input "RUE VERHEYDEN"
type input "19"
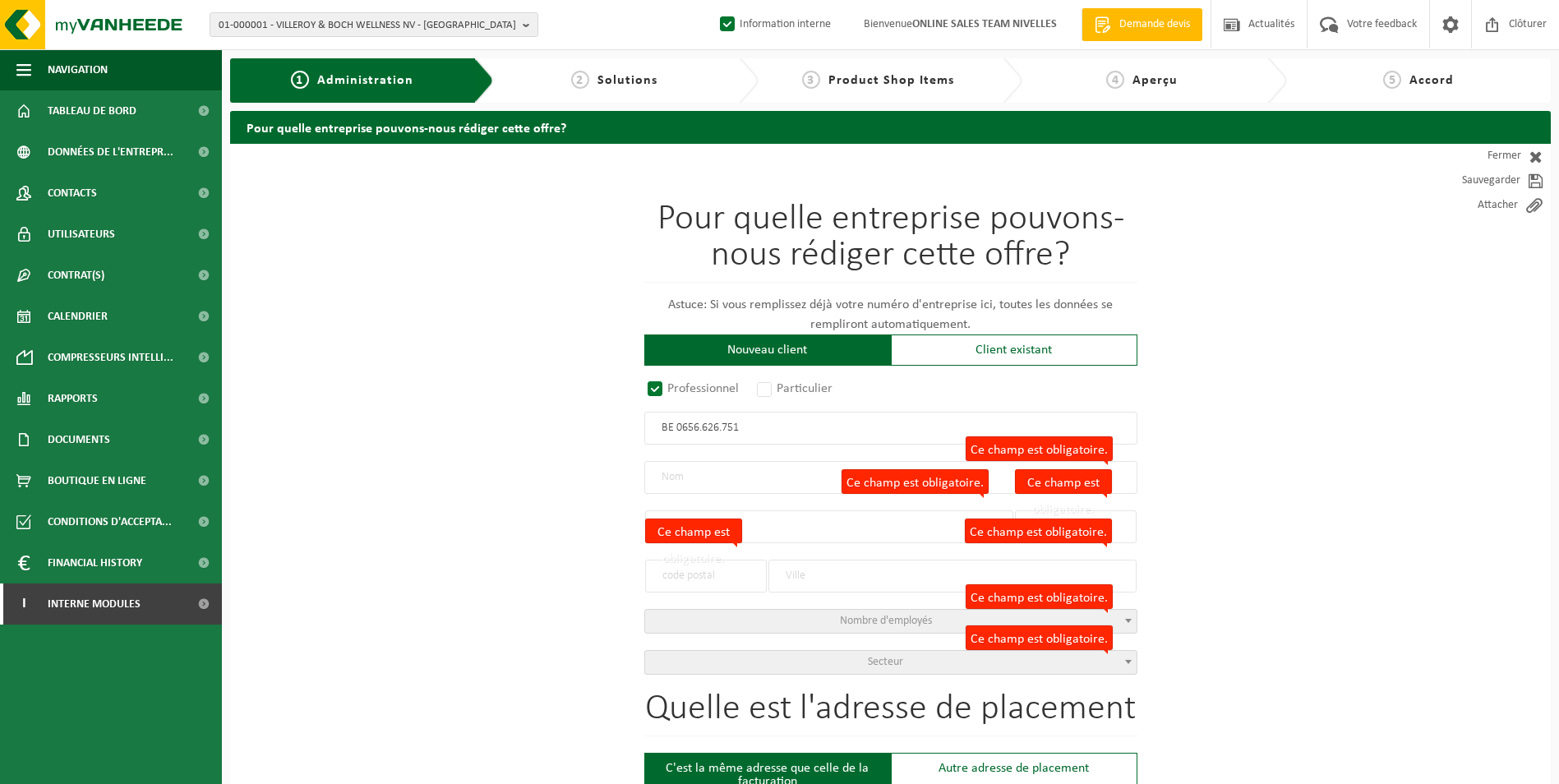
type input "1080"
type input "MOLENBEEK-SAINT-JEAN"
type input "2254299497"
radio input "true"
select select "144663"
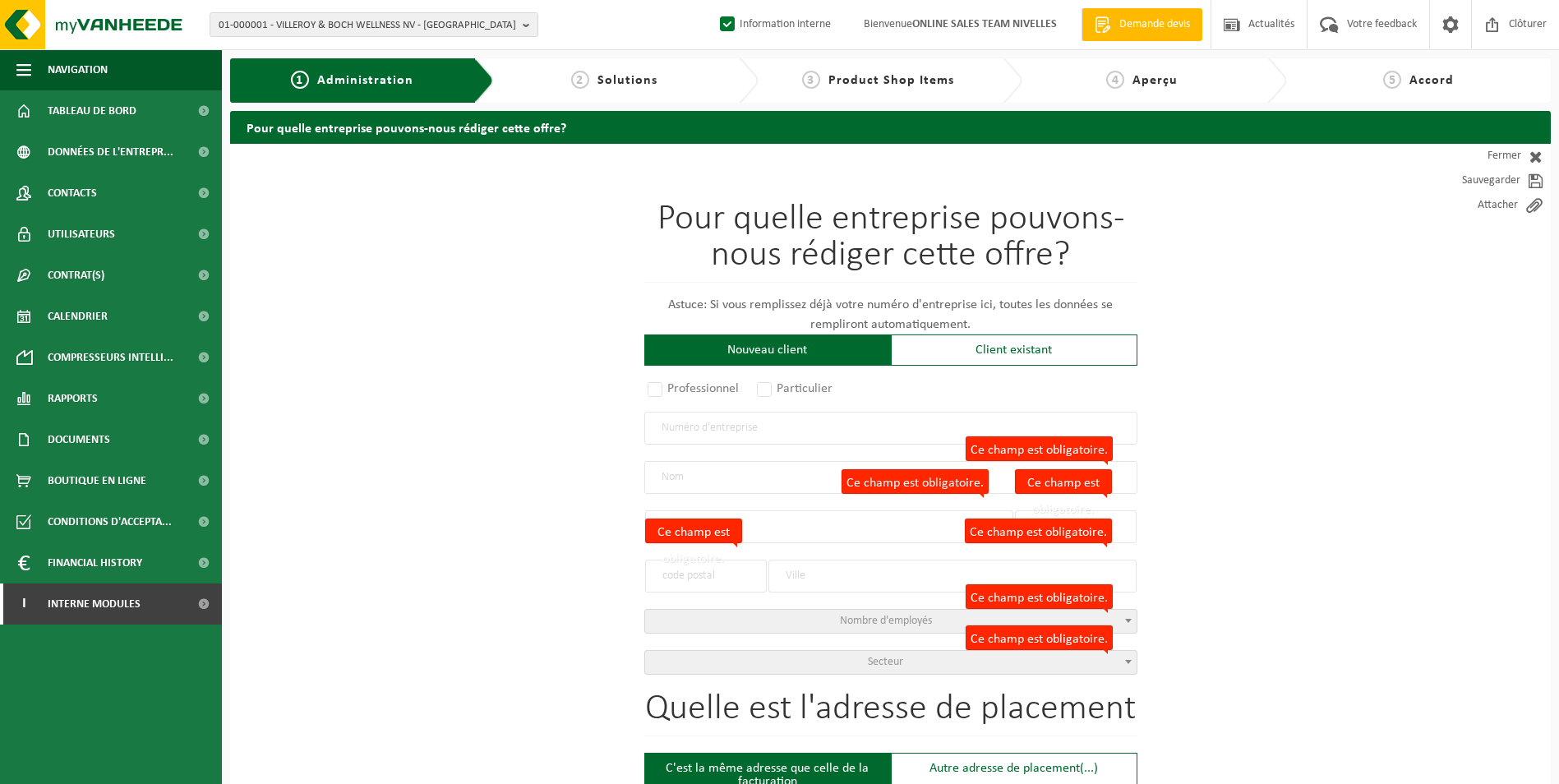
type input "0656.626.751"
type input "DSB CONSTRUCT SRL"
type input "RUE VERHEYDEN"
type input "19"
type input "1080"
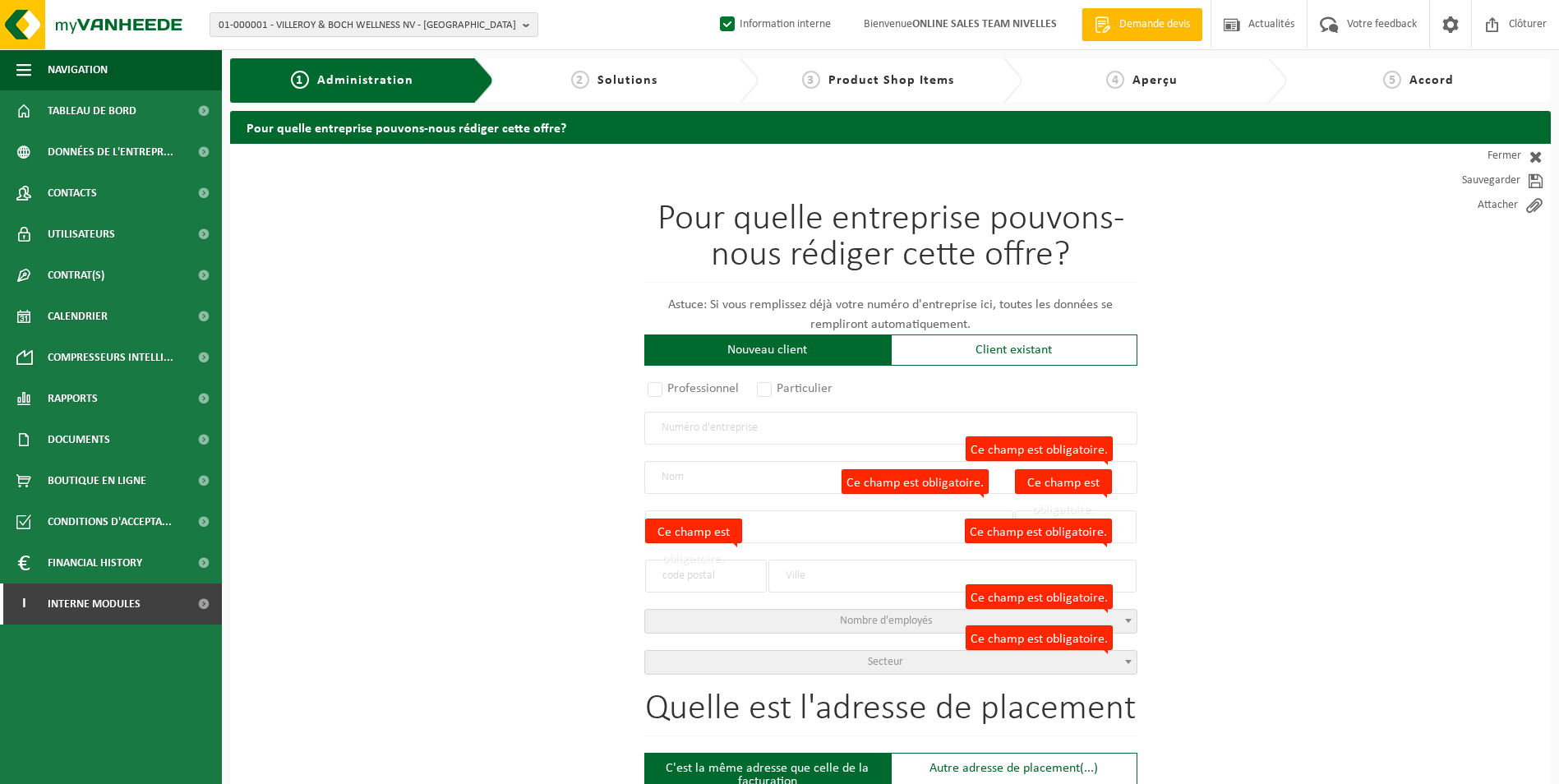
type input "SINT-JANS-MOLENBEEK"
select select "11"
type input "SINT-JANS-MOLENBEEK"
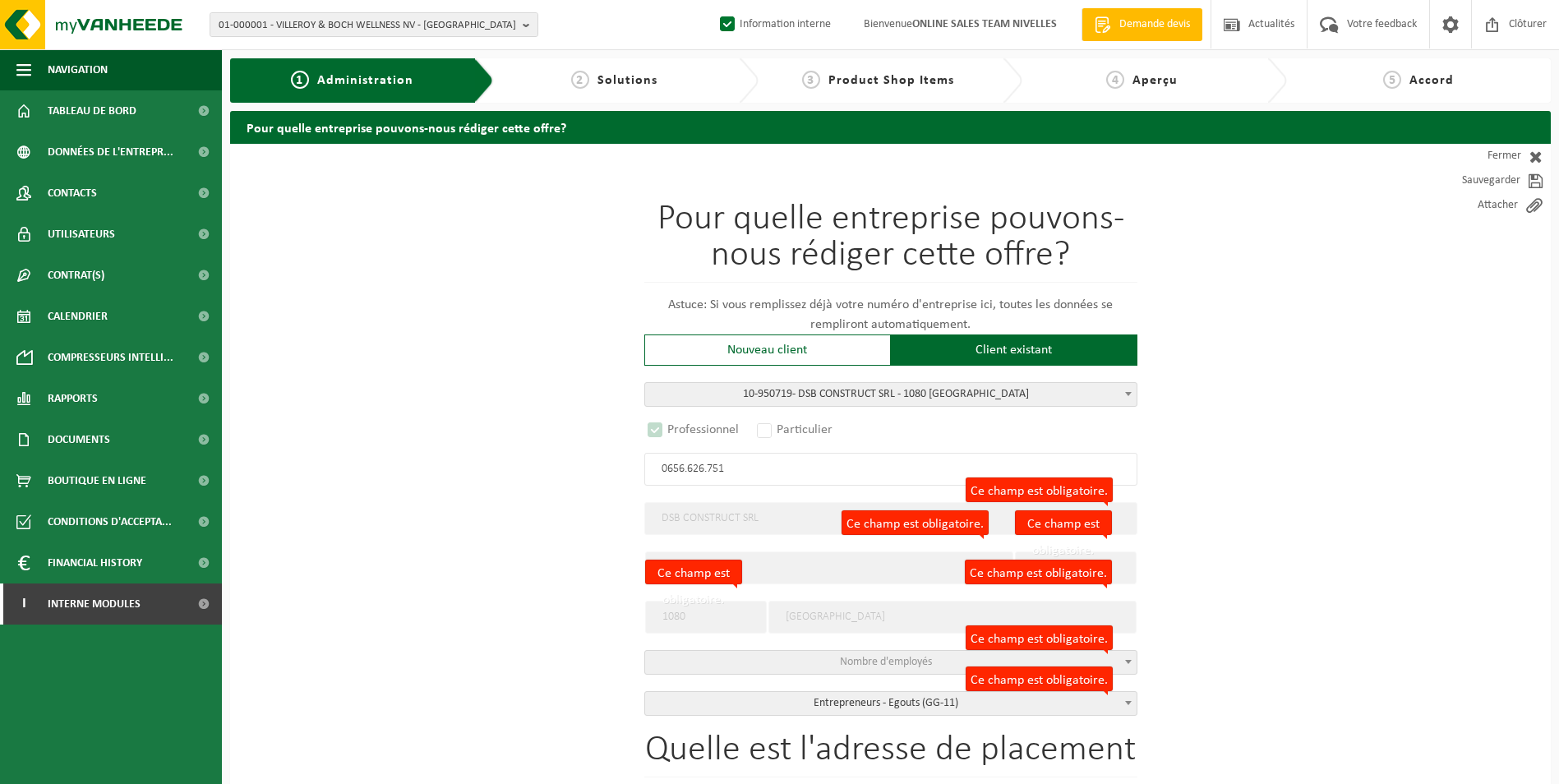
select select "D"
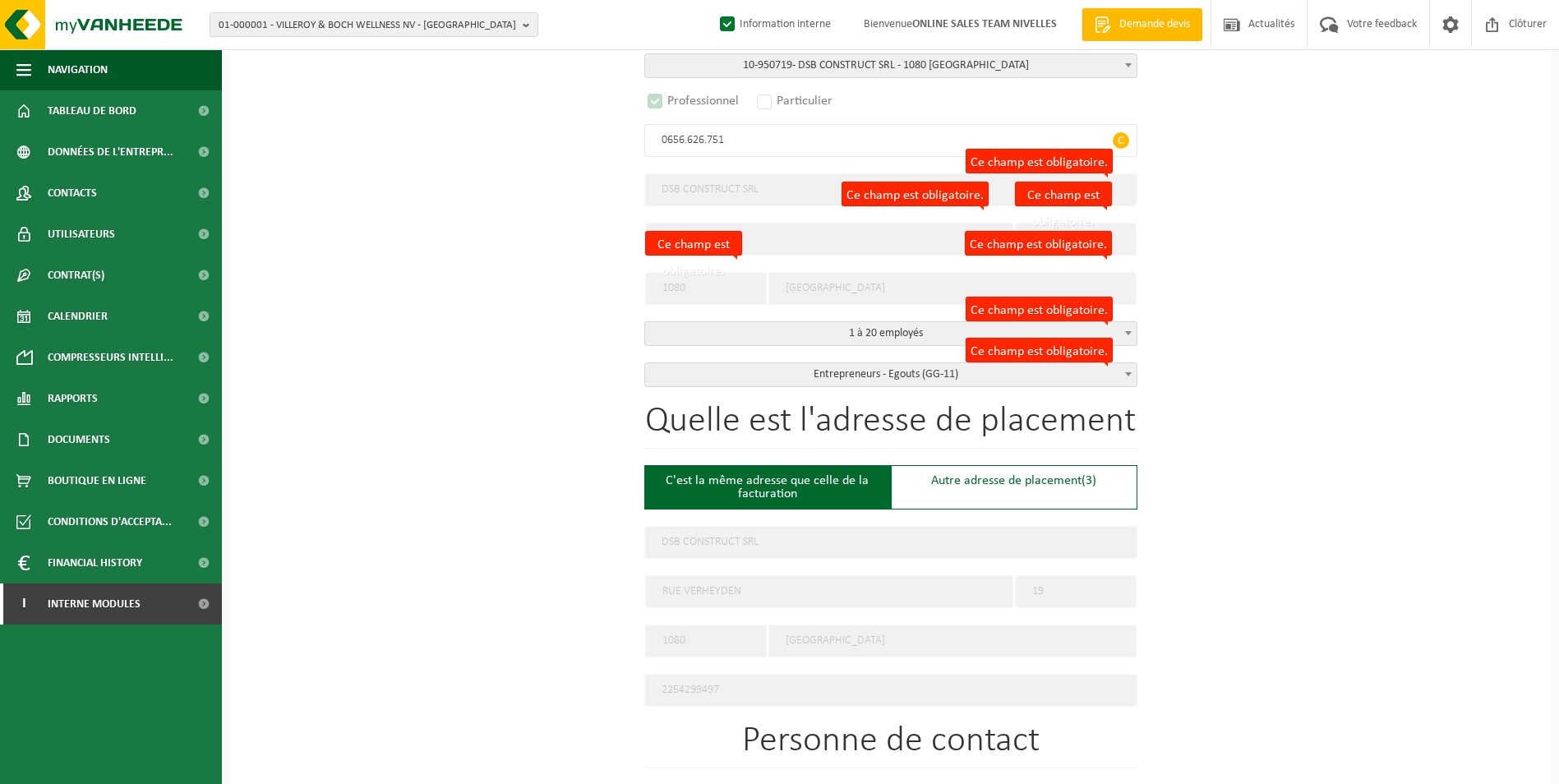
scroll to position [411, 0]
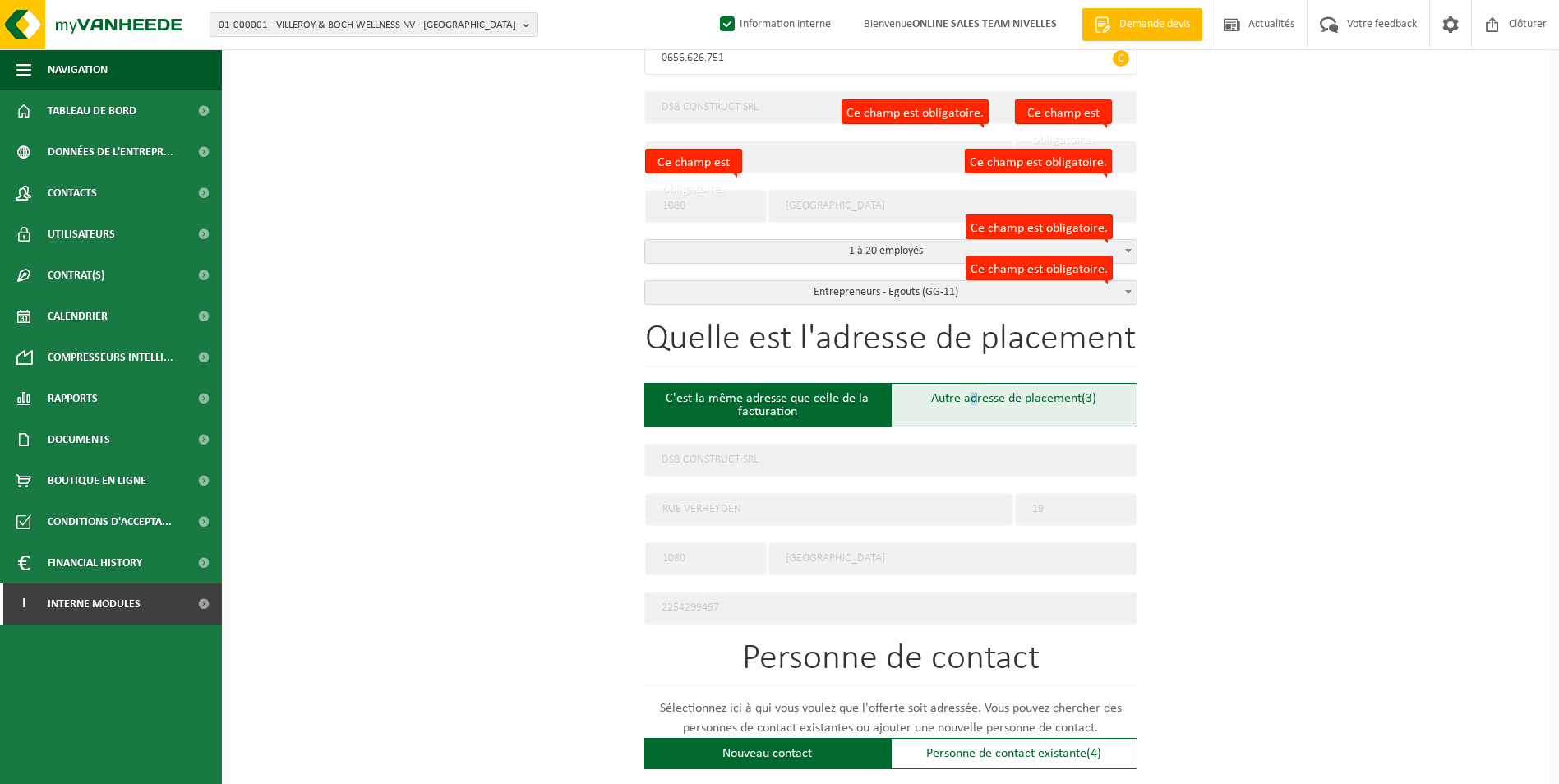
click at [972, 406] on div "Autre adresse de placement (3)" at bounding box center [1014, 404] width 247 height 44
type input "Chantier -"
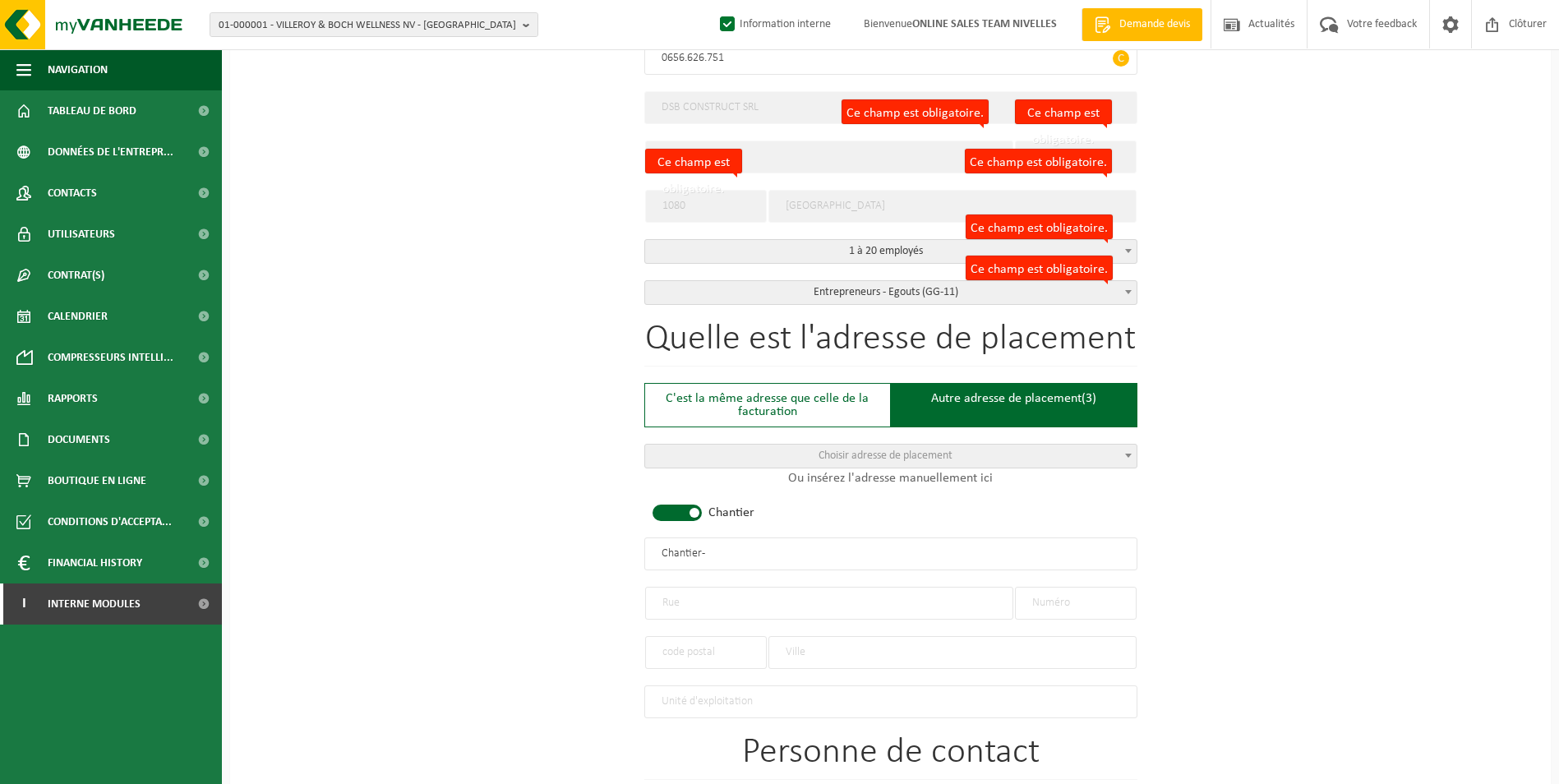
click at [682, 512] on span at bounding box center [677, 512] width 49 height 16
click at [688, 559] on input "text" at bounding box center [891, 554] width 493 height 33
type input "DSB CONSTRUCT SRL-RHODE SAINT GENESE"
click at [783, 598] on input "text" at bounding box center [828, 603] width 368 height 33
type input "CHEMIN DU CHAMP DE L'EGLISE"
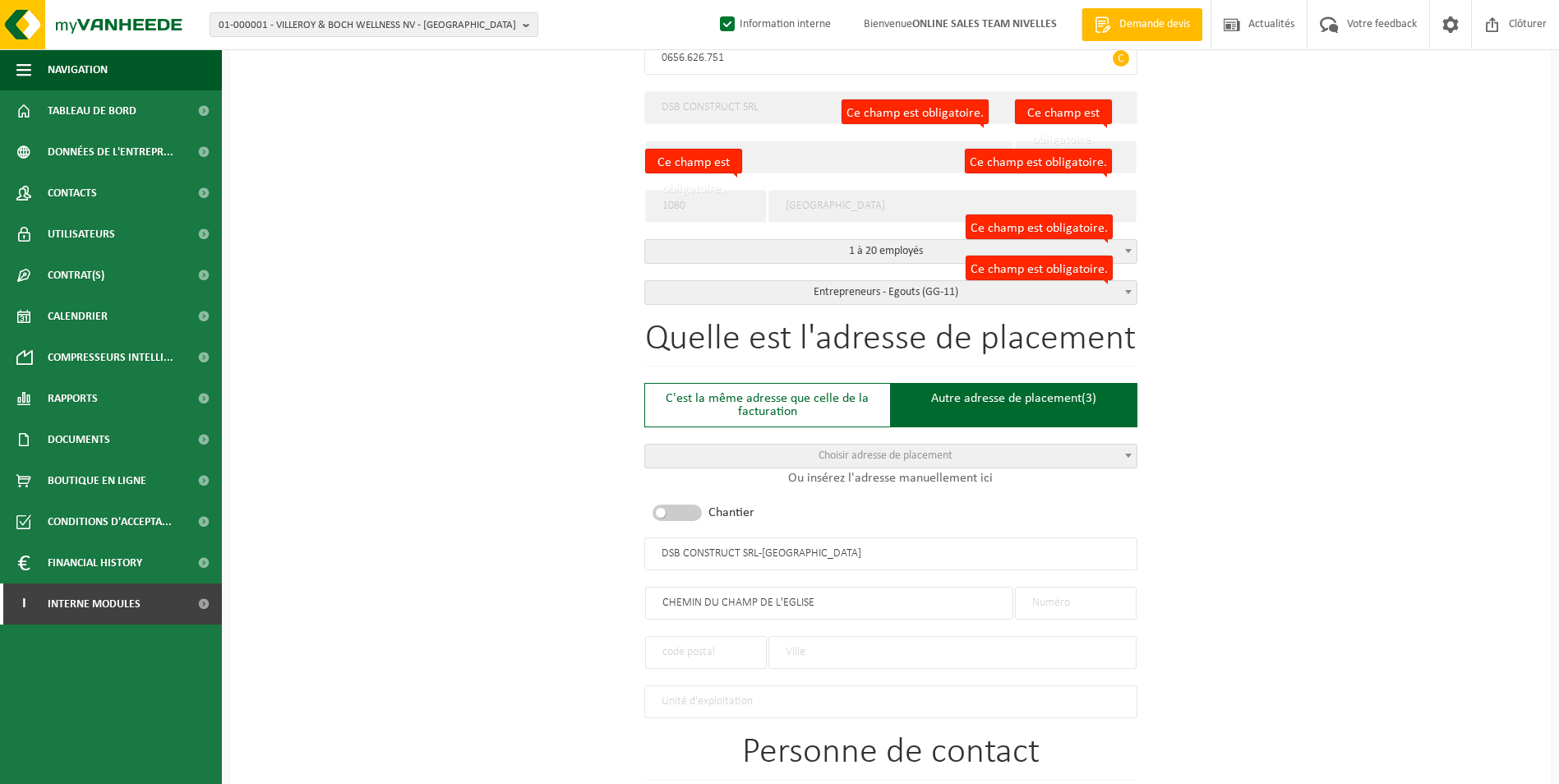
click at [1100, 597] on input "text" at bounding box center [1076, 603] width 122 height 33
type input "18"
click at [709, 658] on input "text" at bounding box center [705, 652] width 122 height 33
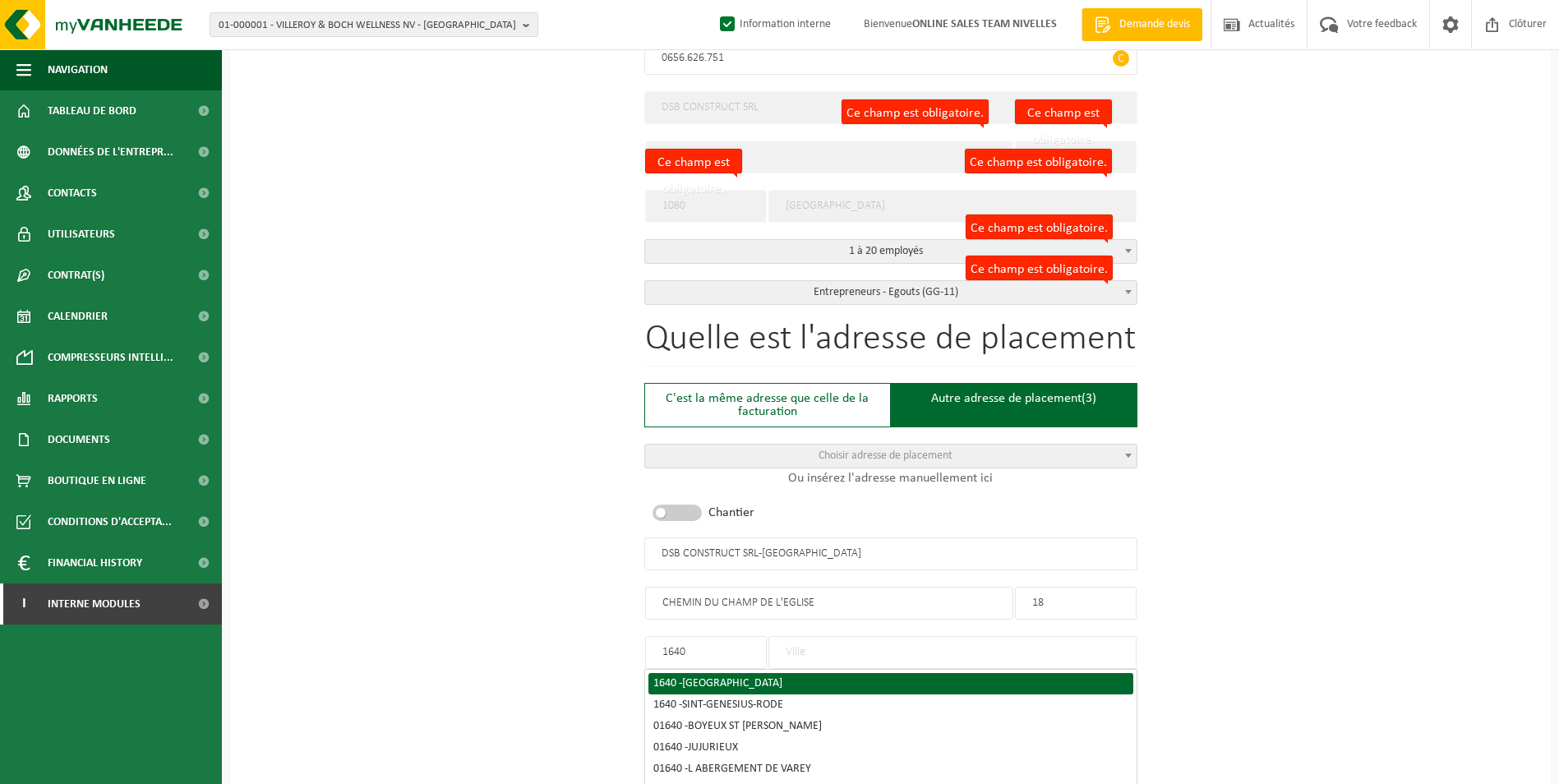
type input "1640"
click at [705, 677] on span "RHODE-SAINT-GENESE" at bounding box center [732, 683] width 100 height 12
type input "RHODE-SAINT-GENESE"
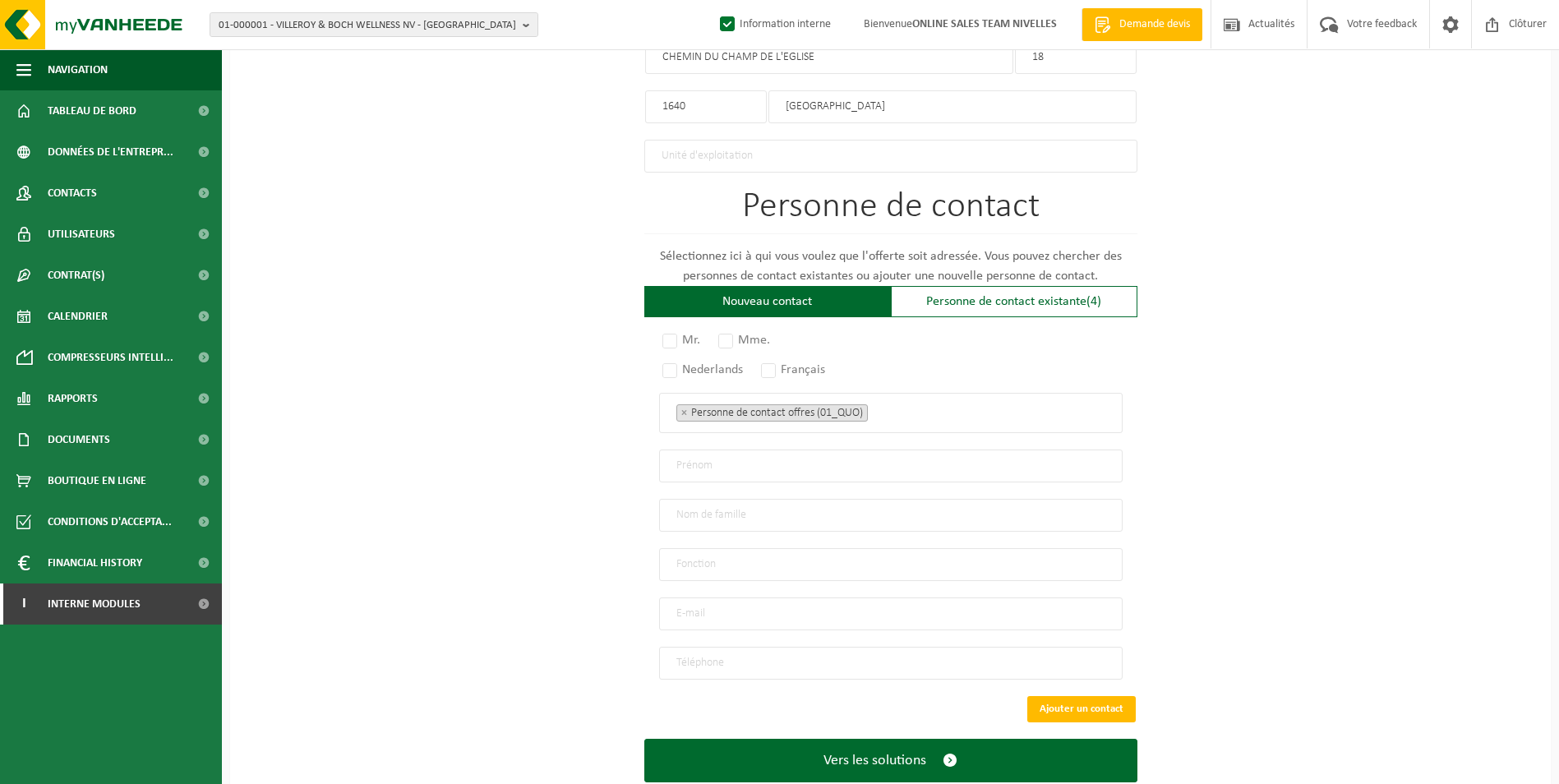
scroll to position [986, 0]
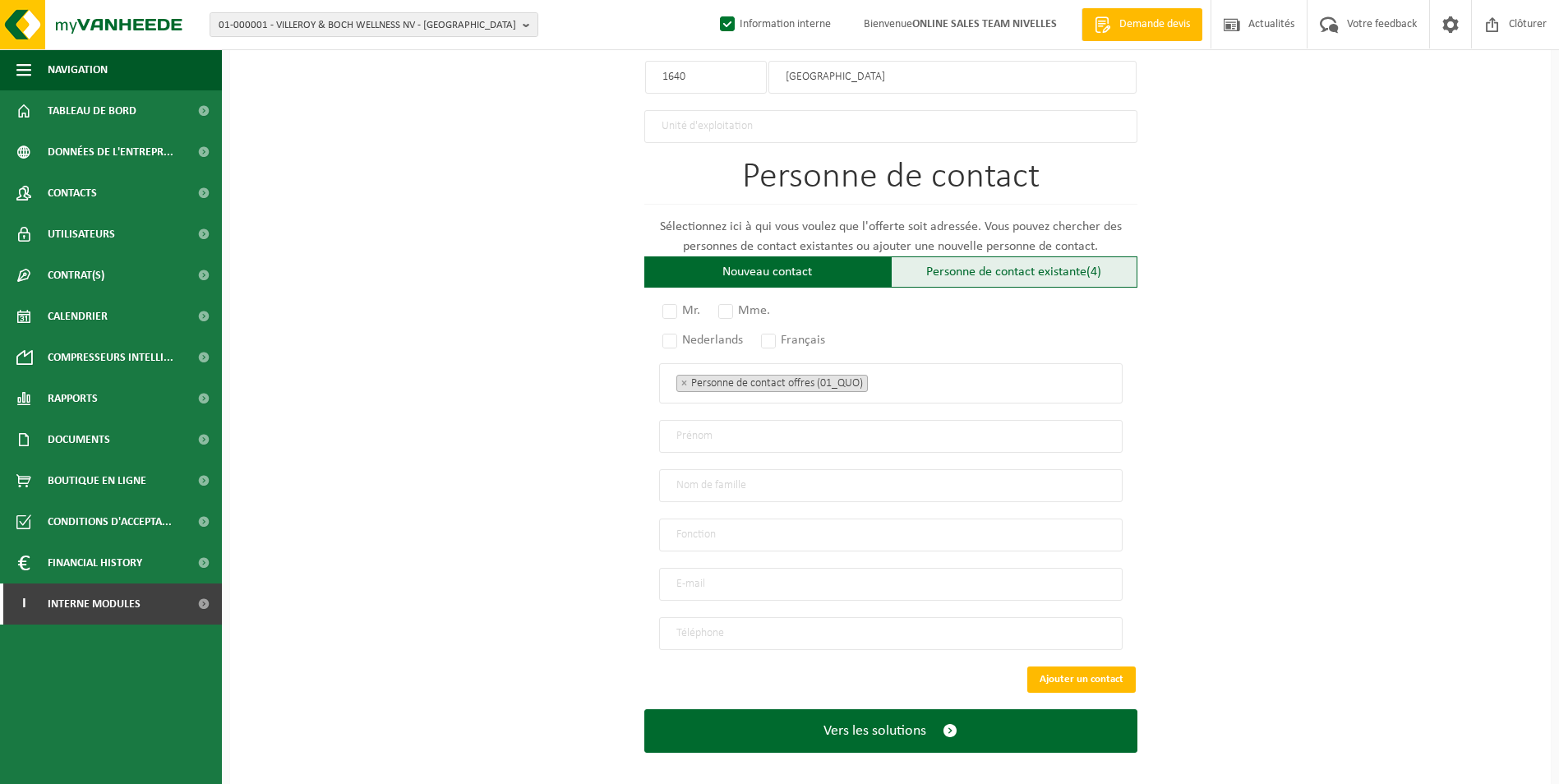
click at [1082, 271] on div "Personne de contact existante (4)" at bounding box center [1014, 272] width 247 height 31
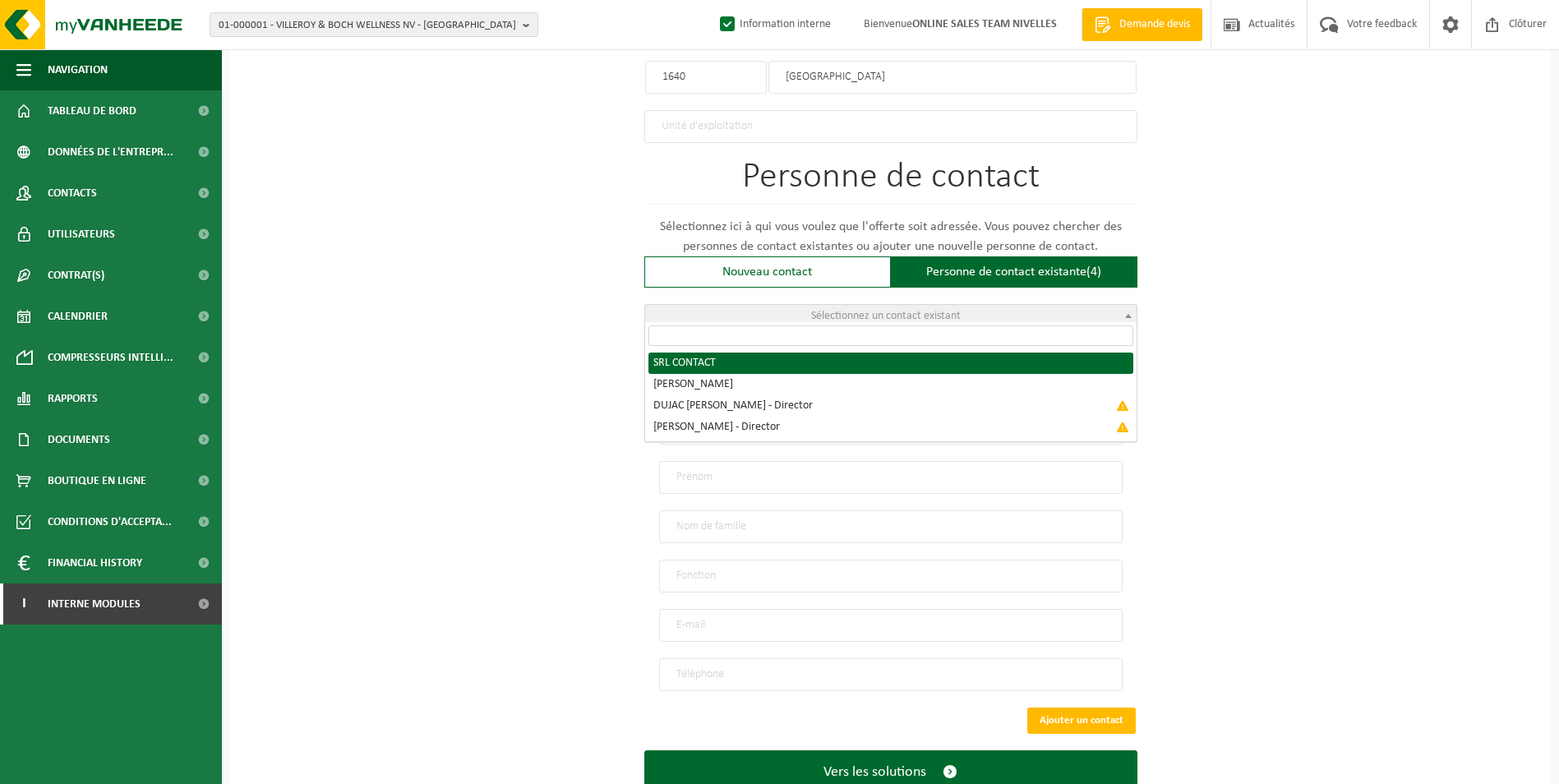
click at [996, 318] on span "Sélectionnez un contact existant" at bounding box center [891, 316] width 492 height 23
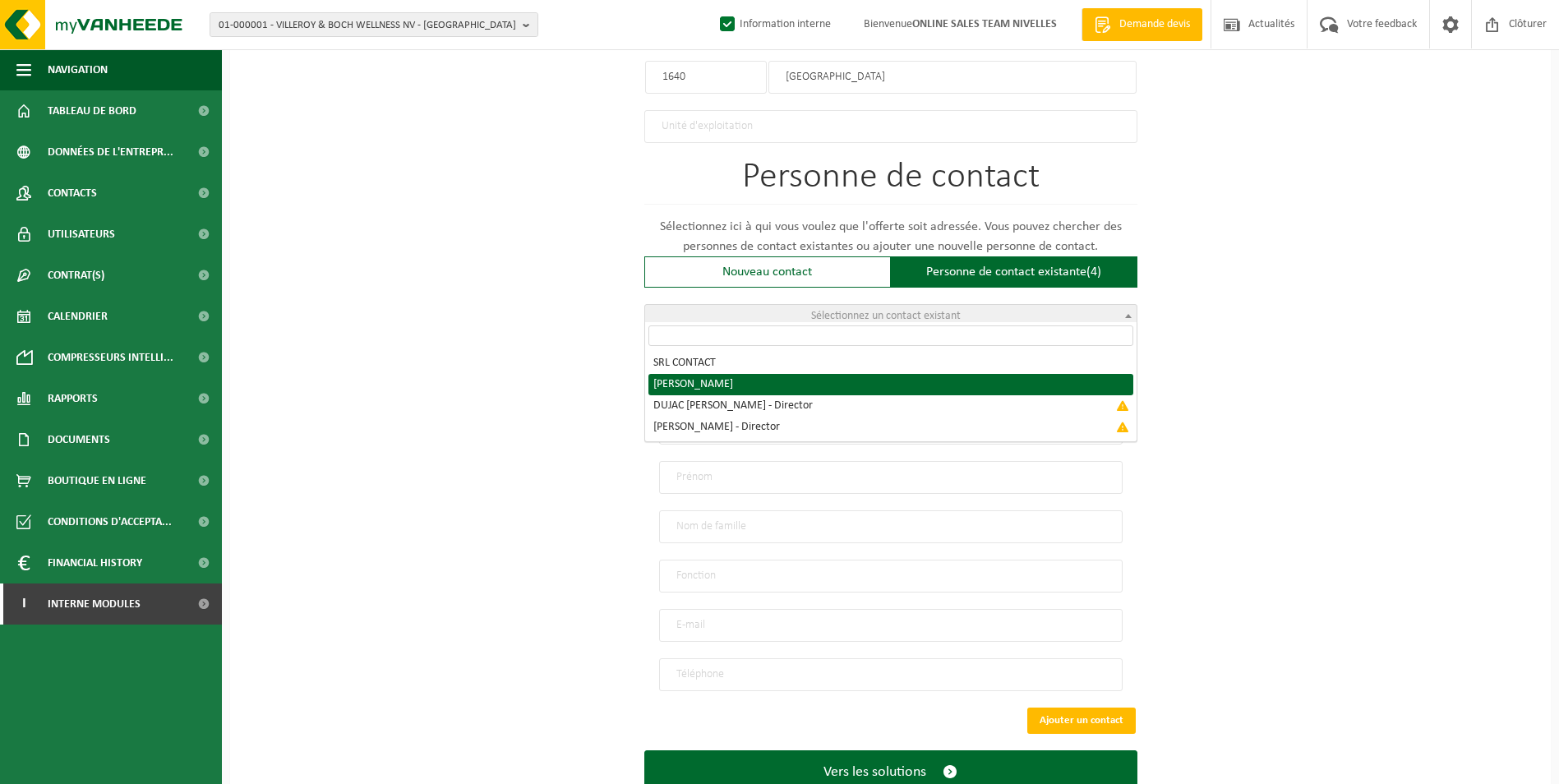
radio input "true"
select select "{"code":"10-962240","firstname":"DANIEL","surname":"MIHALI","gender":"Unknown",…"
type input "DANIEL"
type input "MIHALI"
type input "contact@mihali.be"
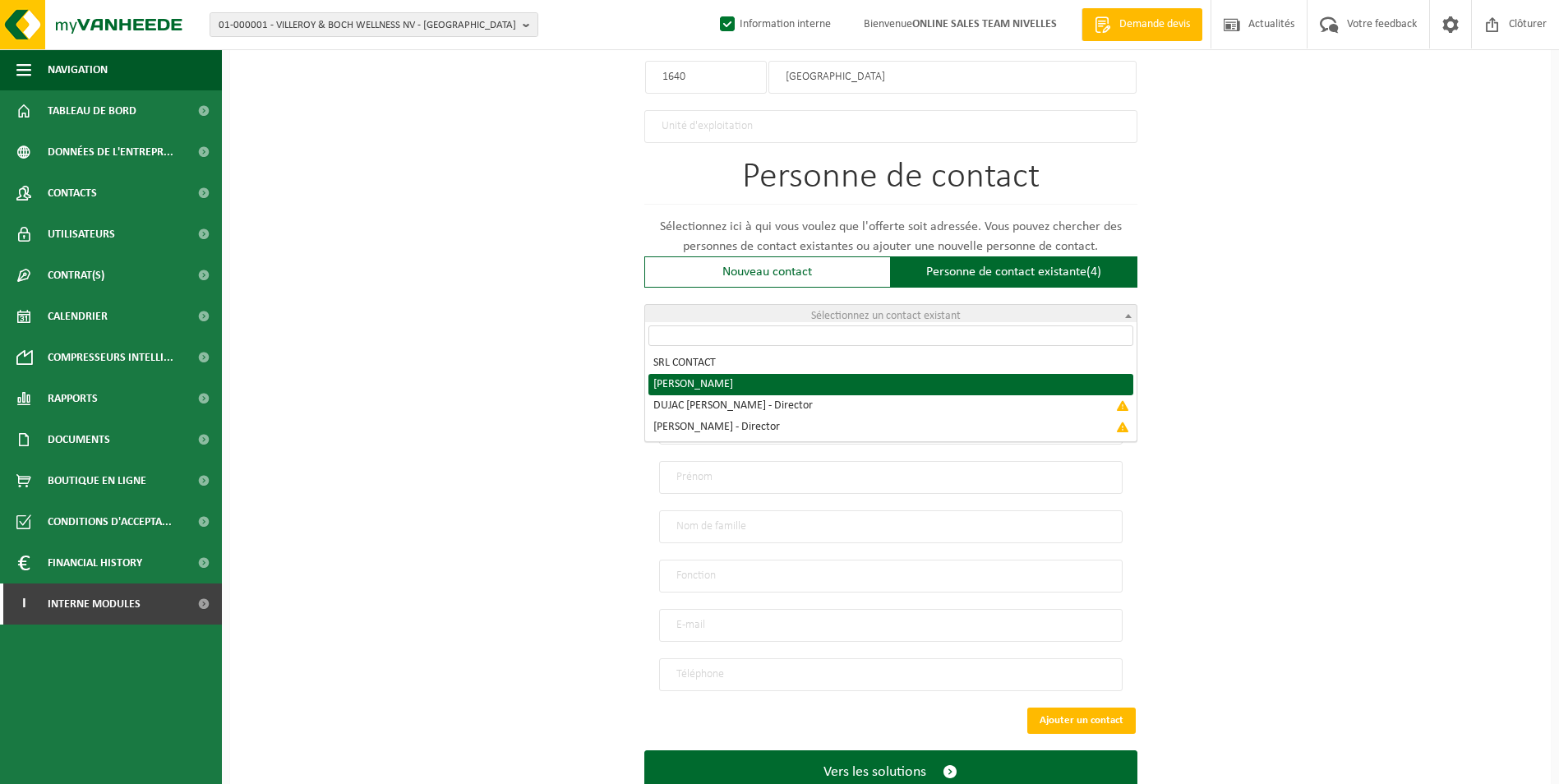
type input "+32 475253239"
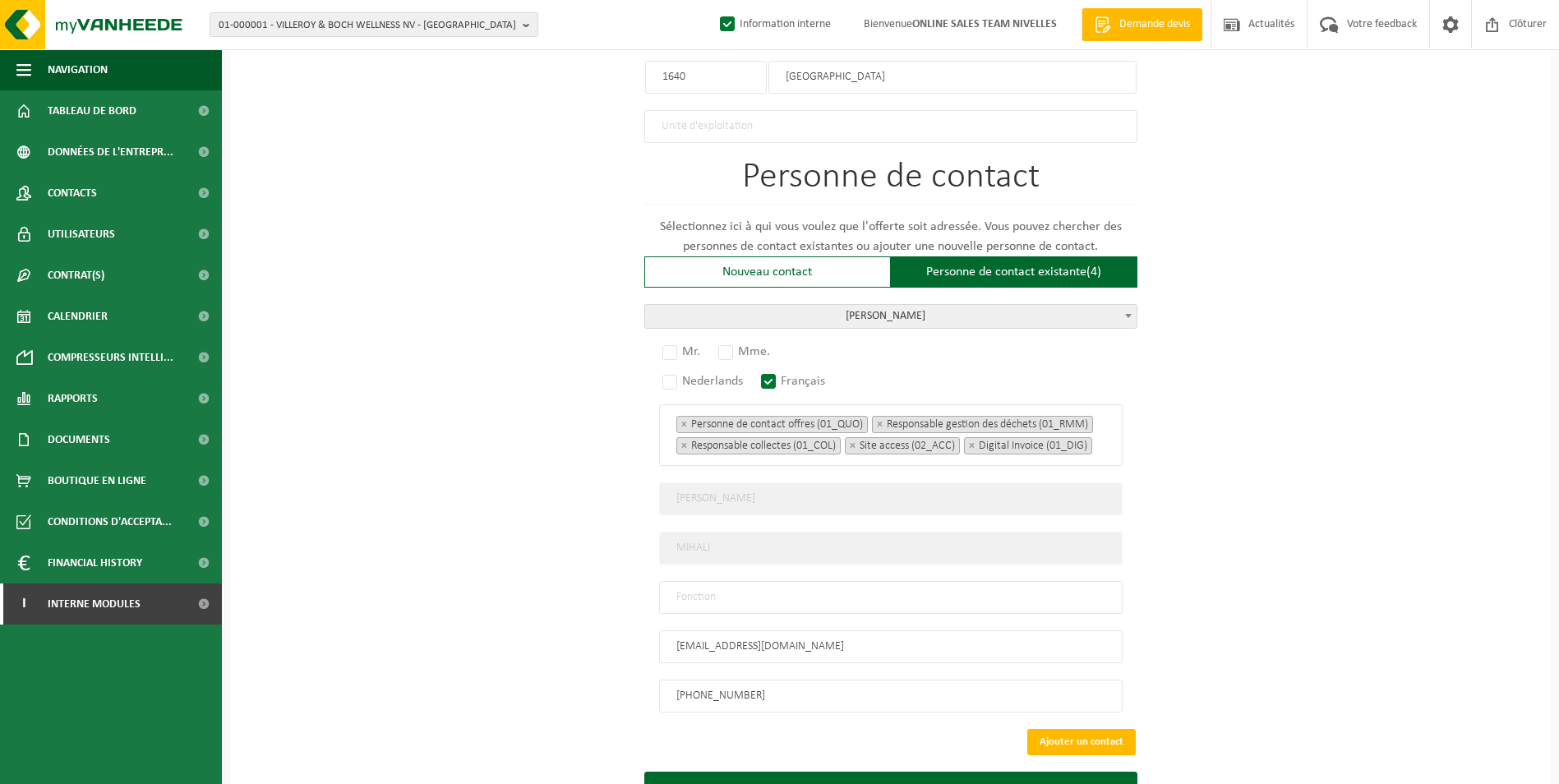
click at [732, 596] on input "text" at bounding box center [891, 597] width 464 height 33
type input "CONTACT"
click at [663, 341] on label "Mr." at bounding box center [681, 351] width 46 height 23
radio input "true"
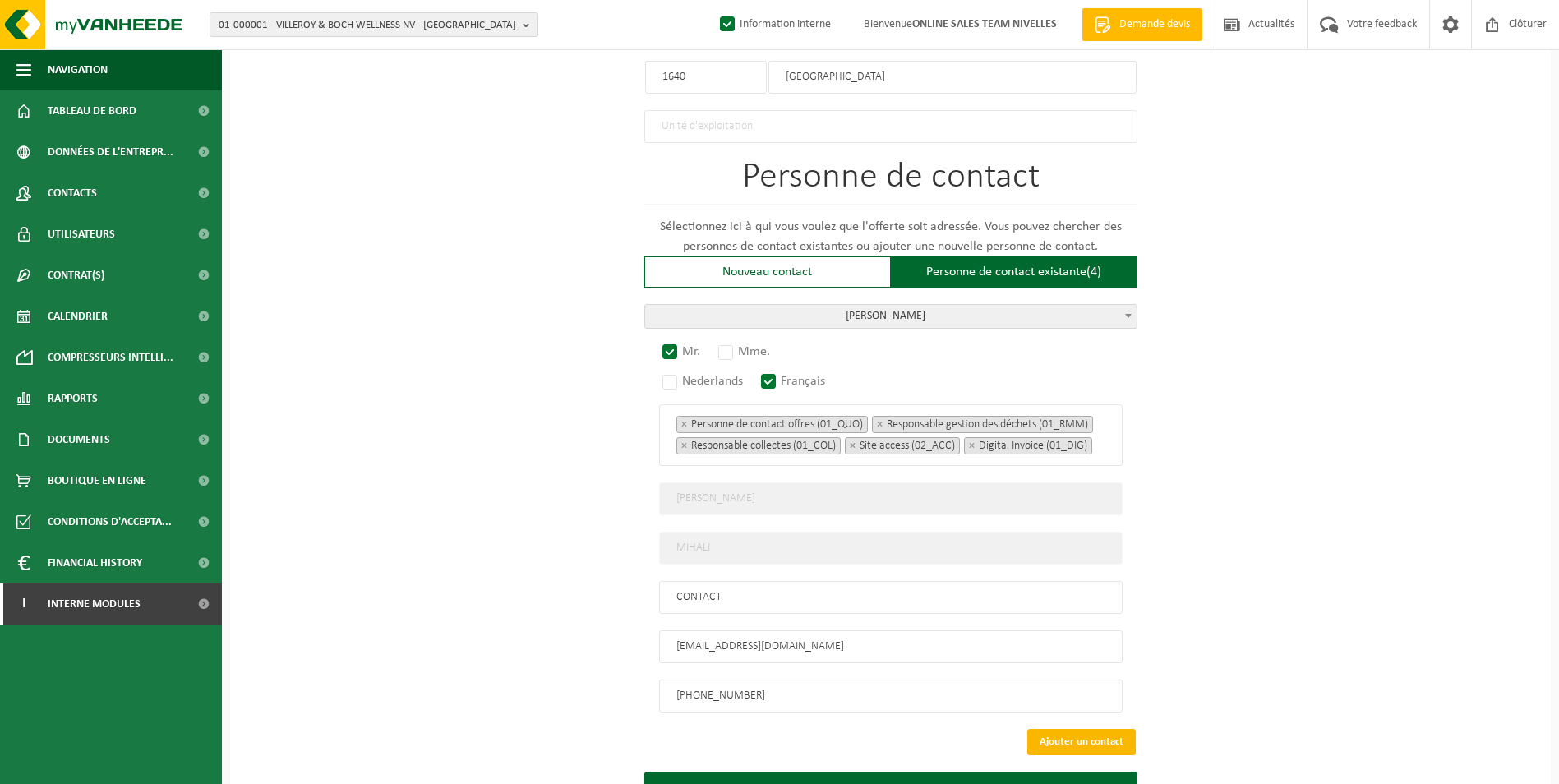
click at [1090, 738] on button "Ajouter un contact" at bounding box center [1081, 742] width 108 height 26
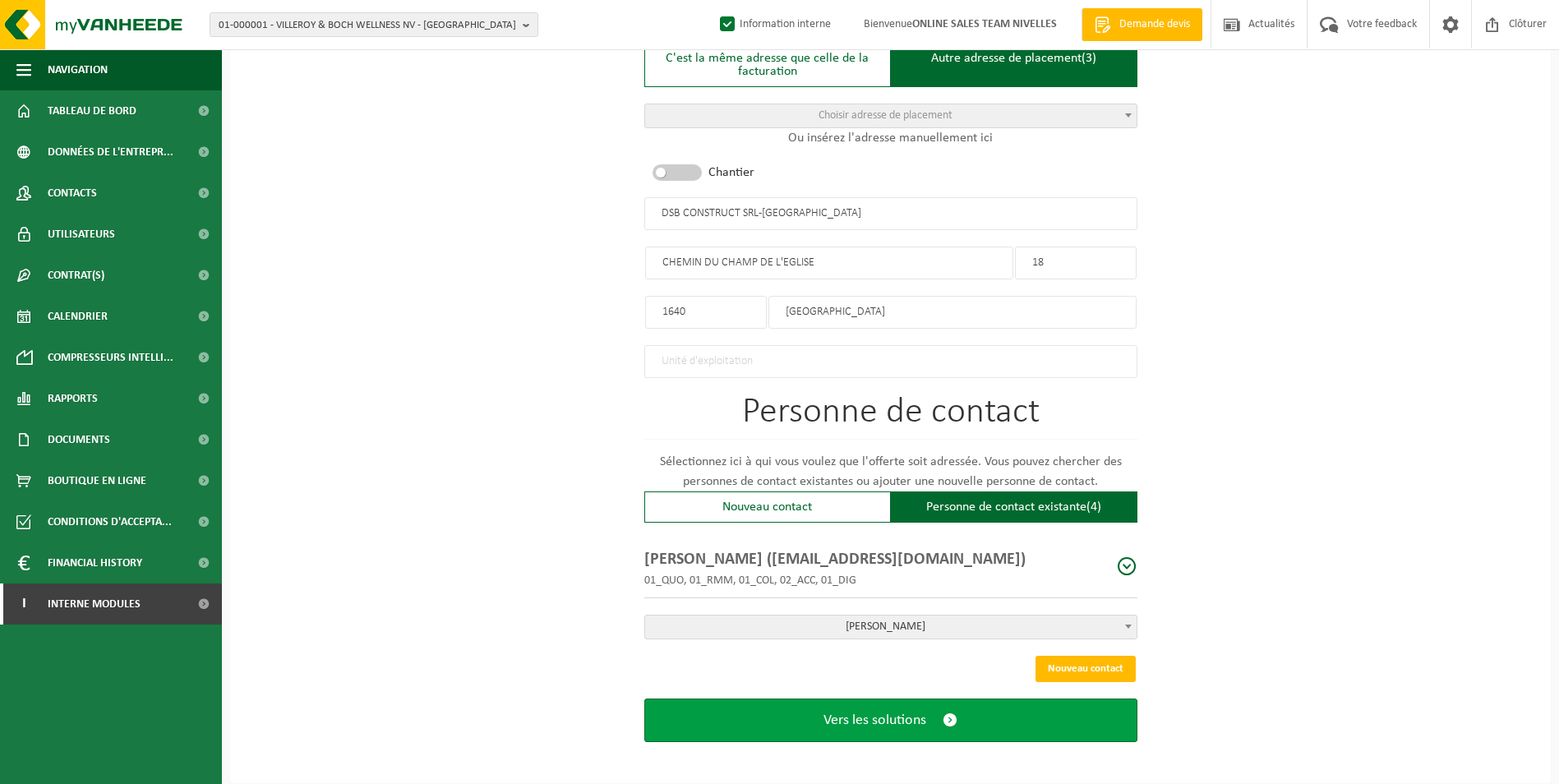
click at [903, 717] on span "Vers les solutions" at bounding box center [874, 720] width 103 height 17
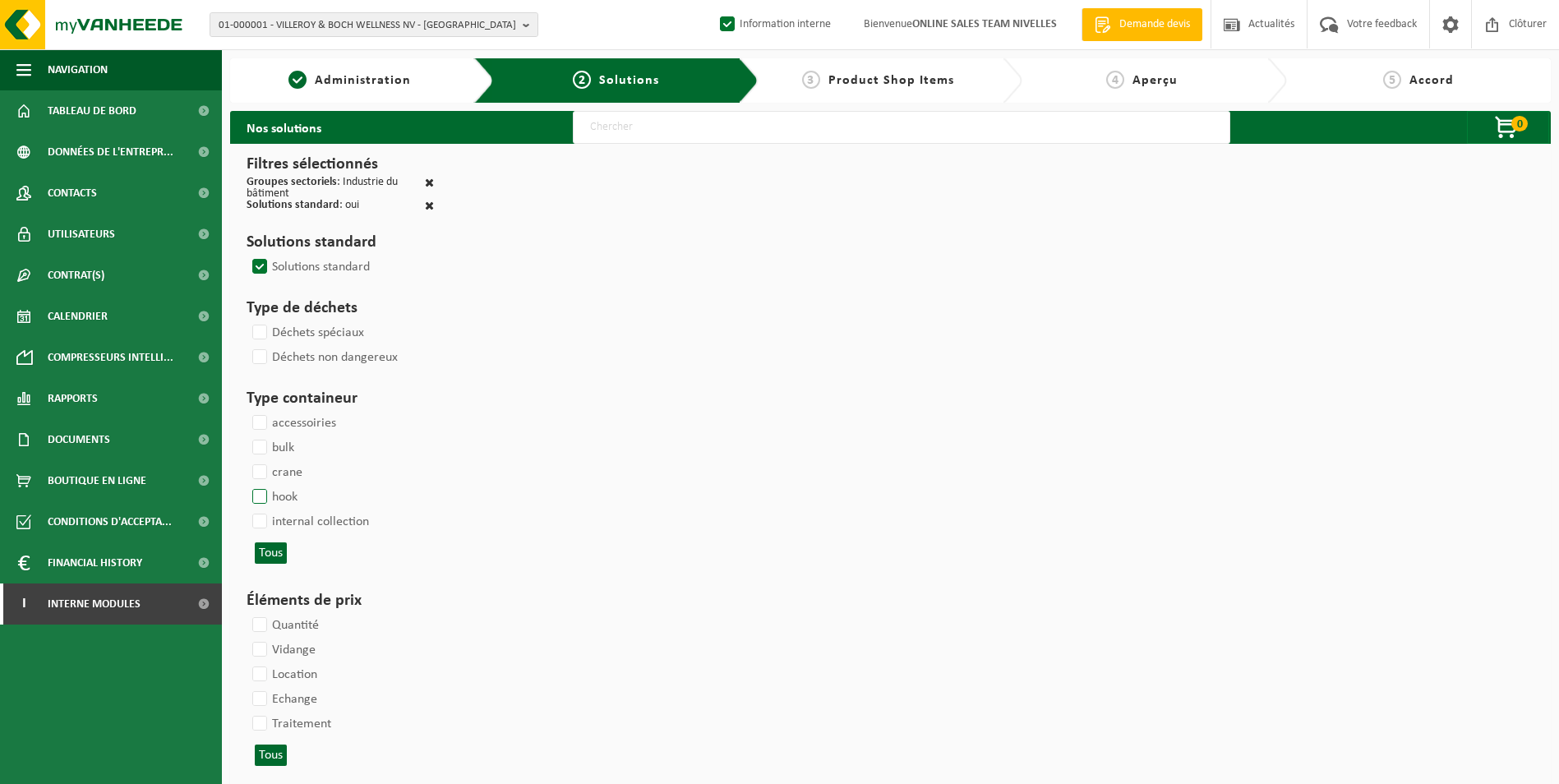
click at [262, 497] on label "hook" at bounding box center [274, 497] width 48 height 24
click at [247, 485] on input "hook" at bounding box center [246, 484] width 1 height 1
checkbox input "true"
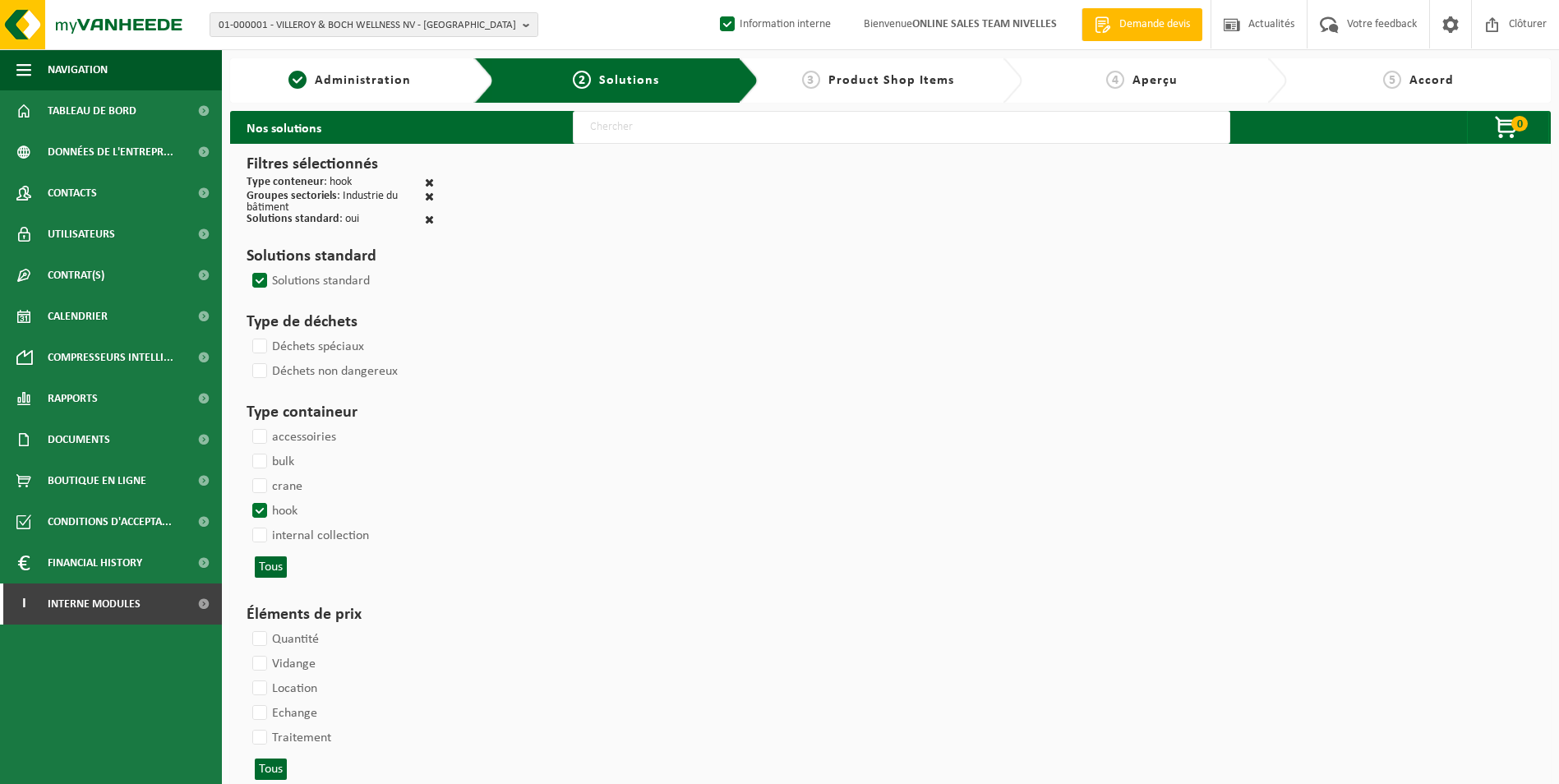
select select
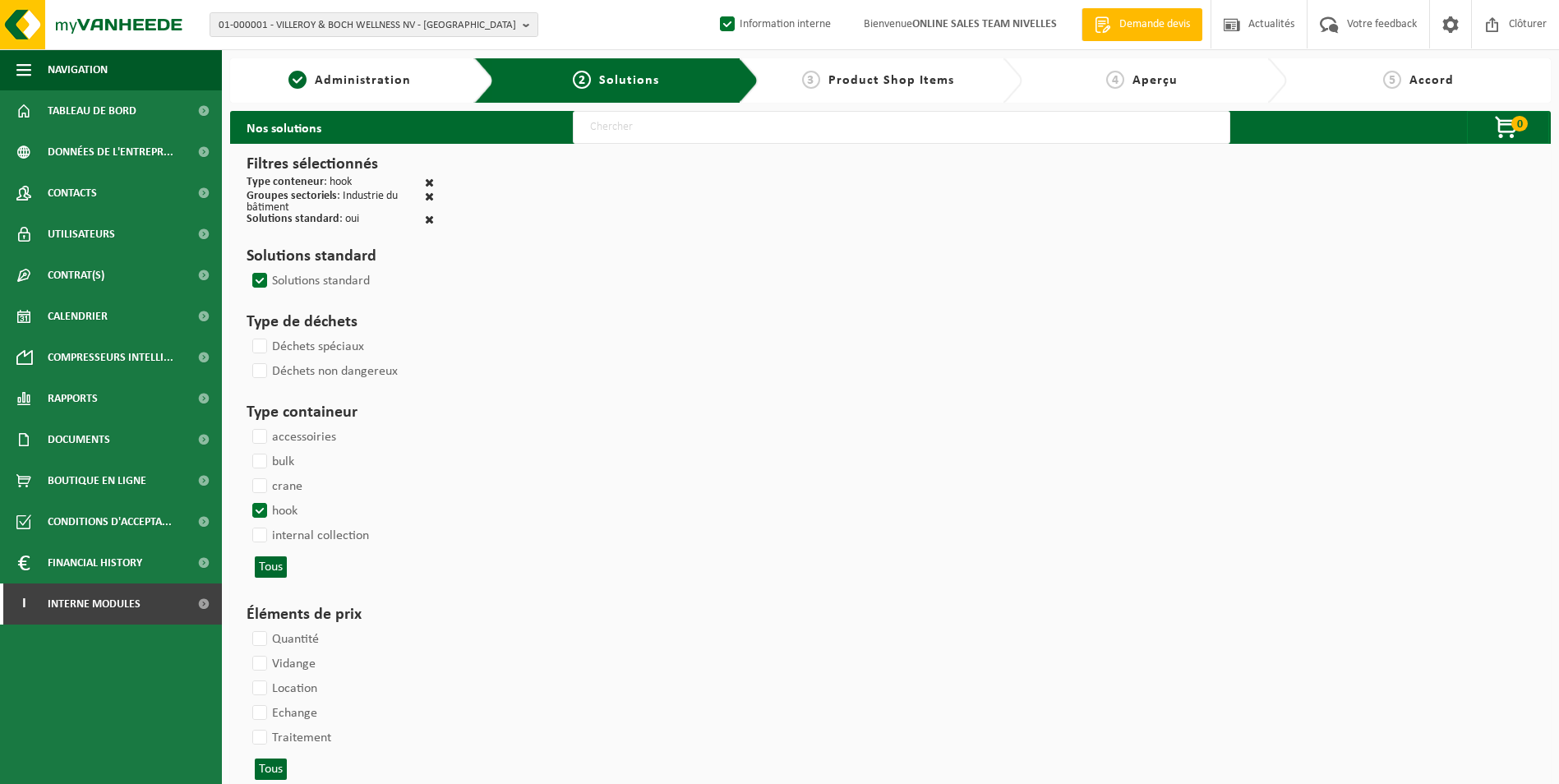
select select
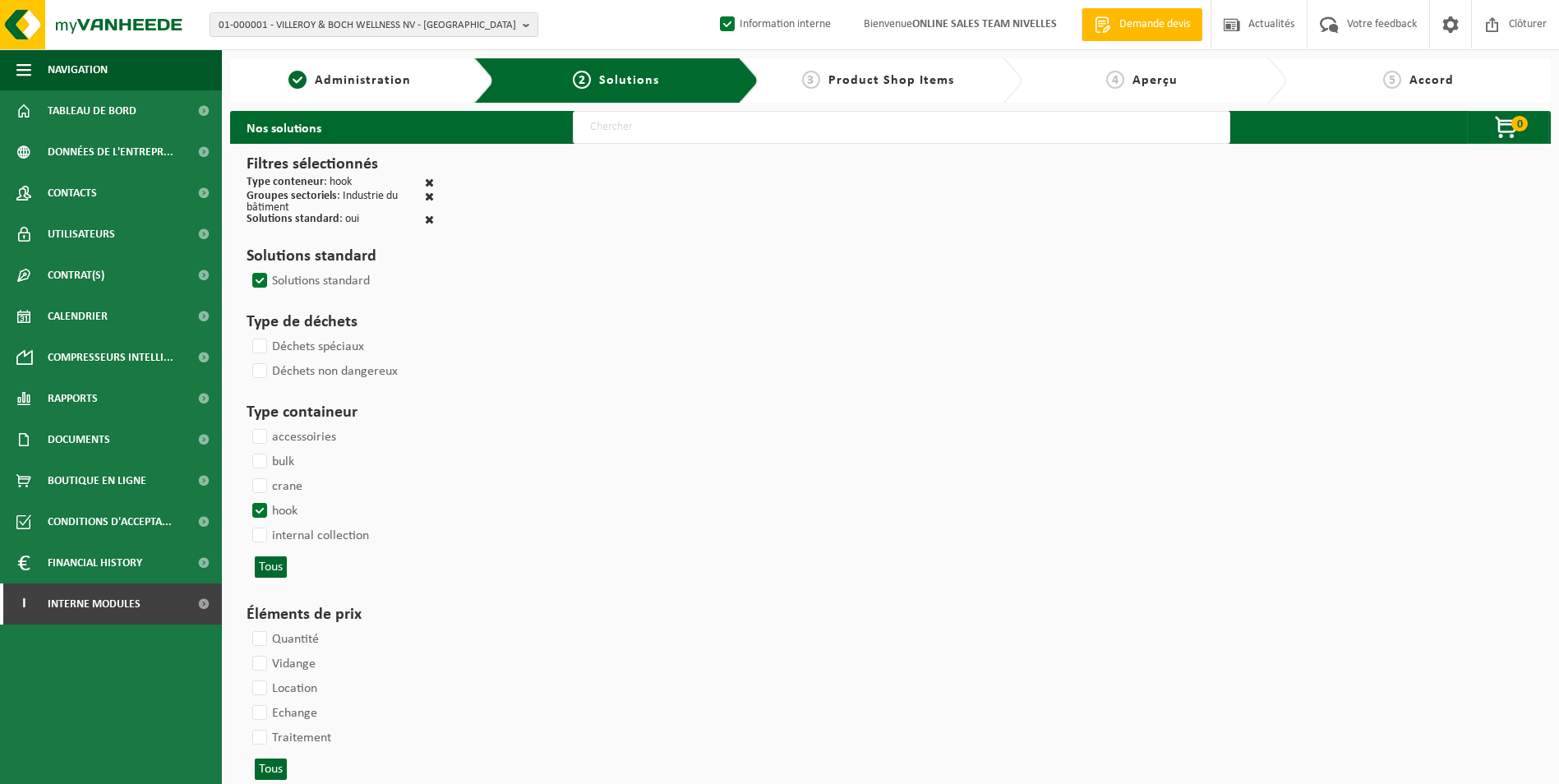
select select
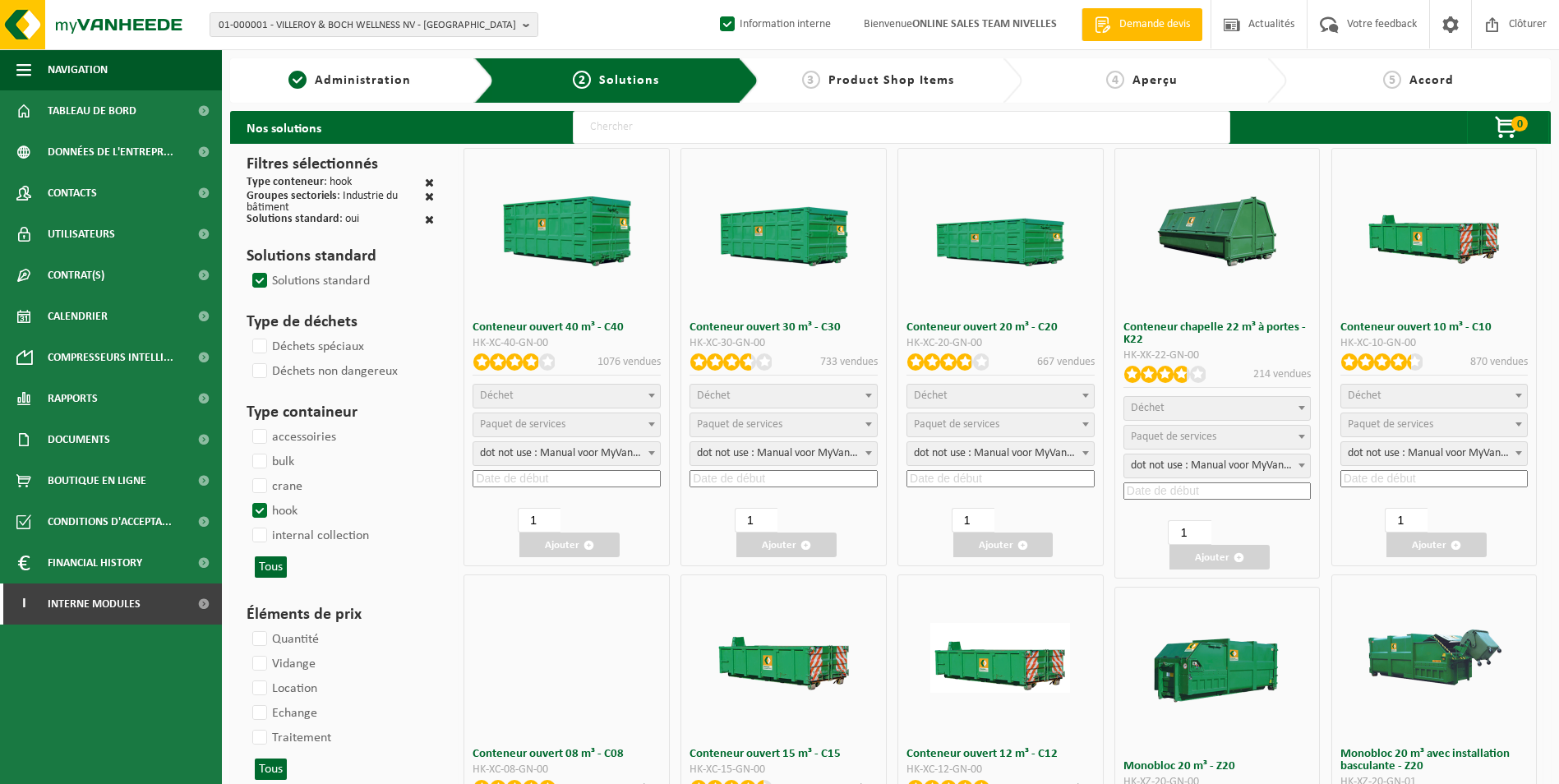
select select
select select "197"
select select
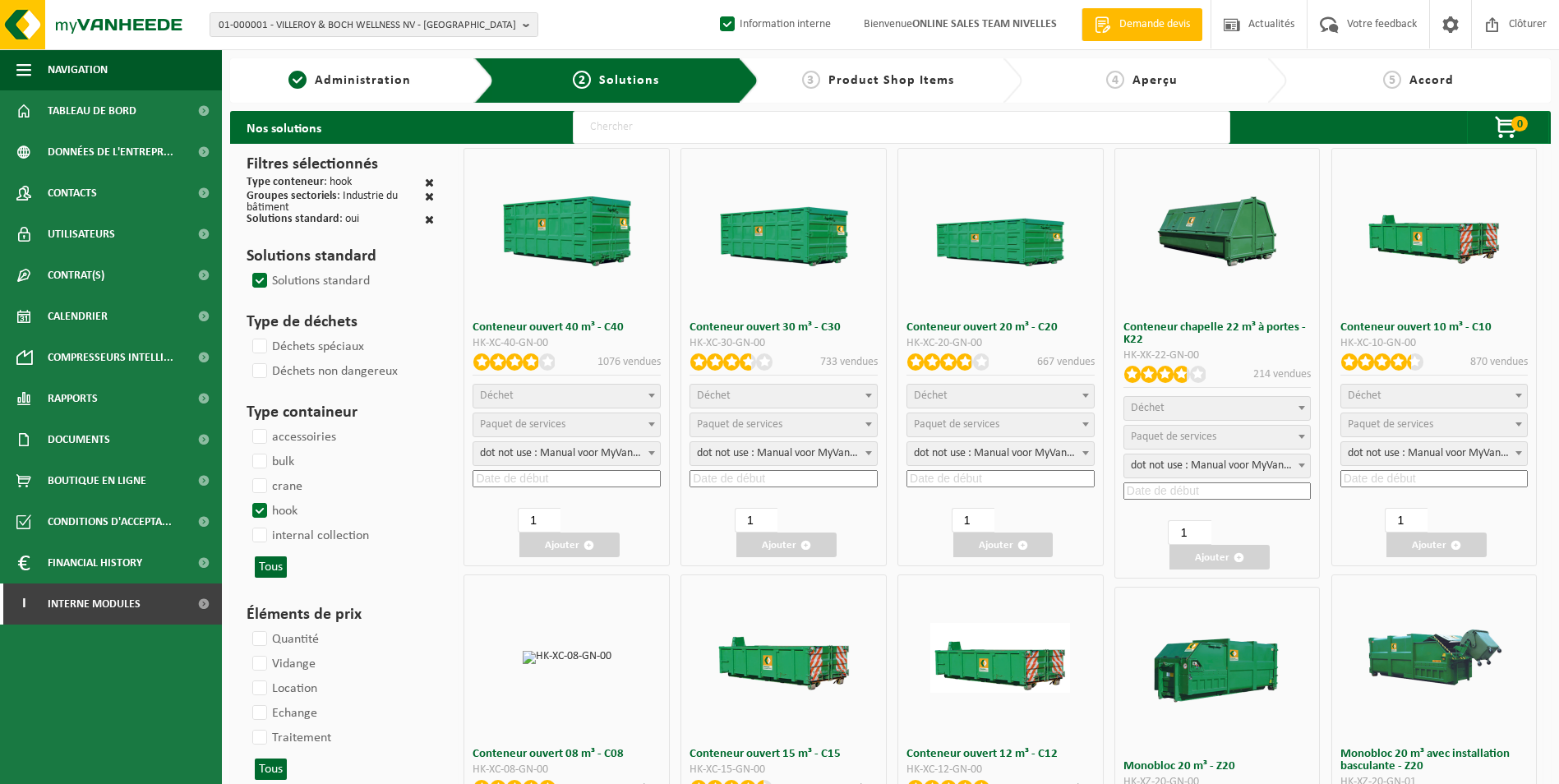
select select
select select "25"
select select
select select "197"
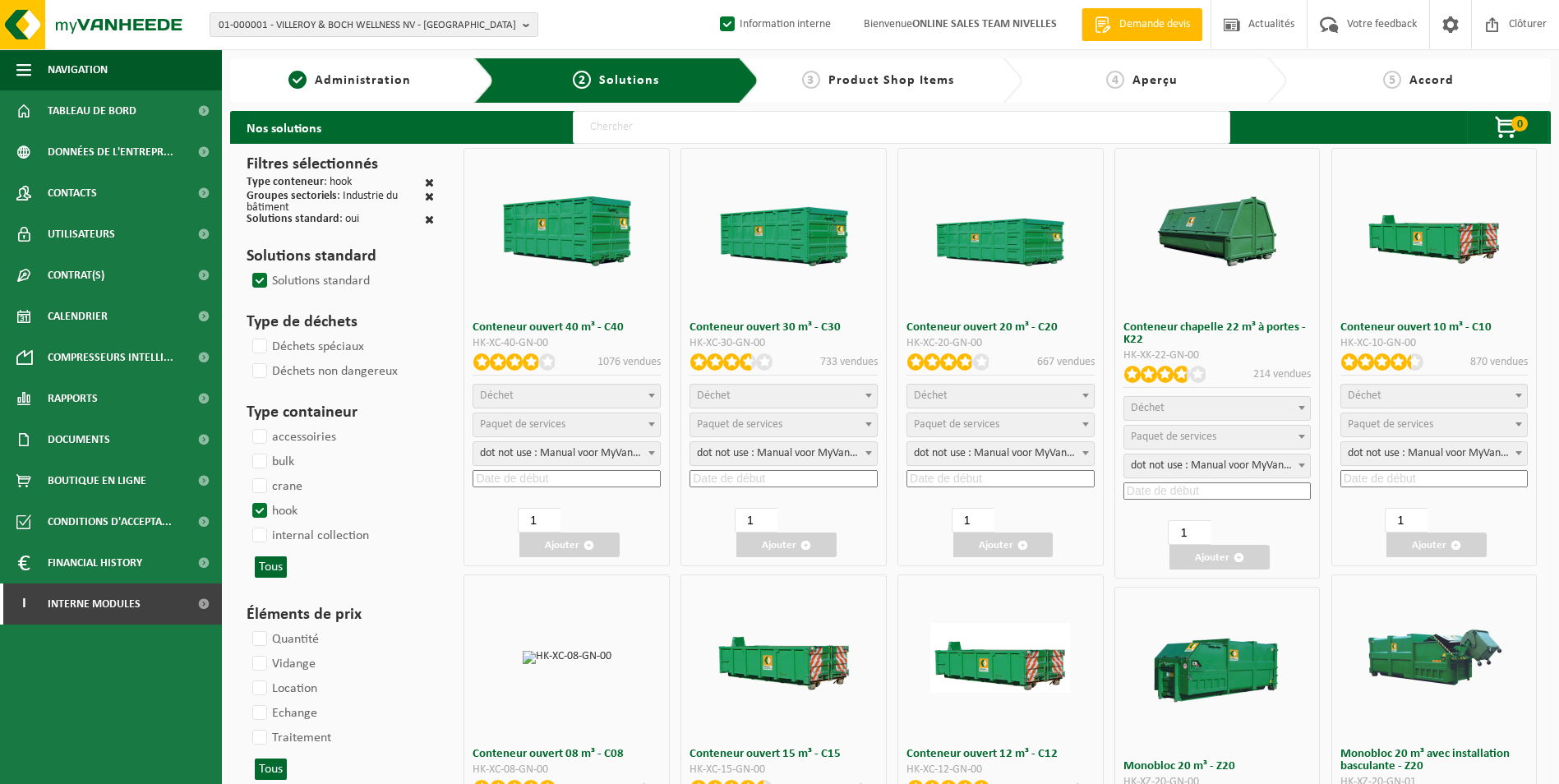
select select
select select "8"
select select
select select "7"
select select
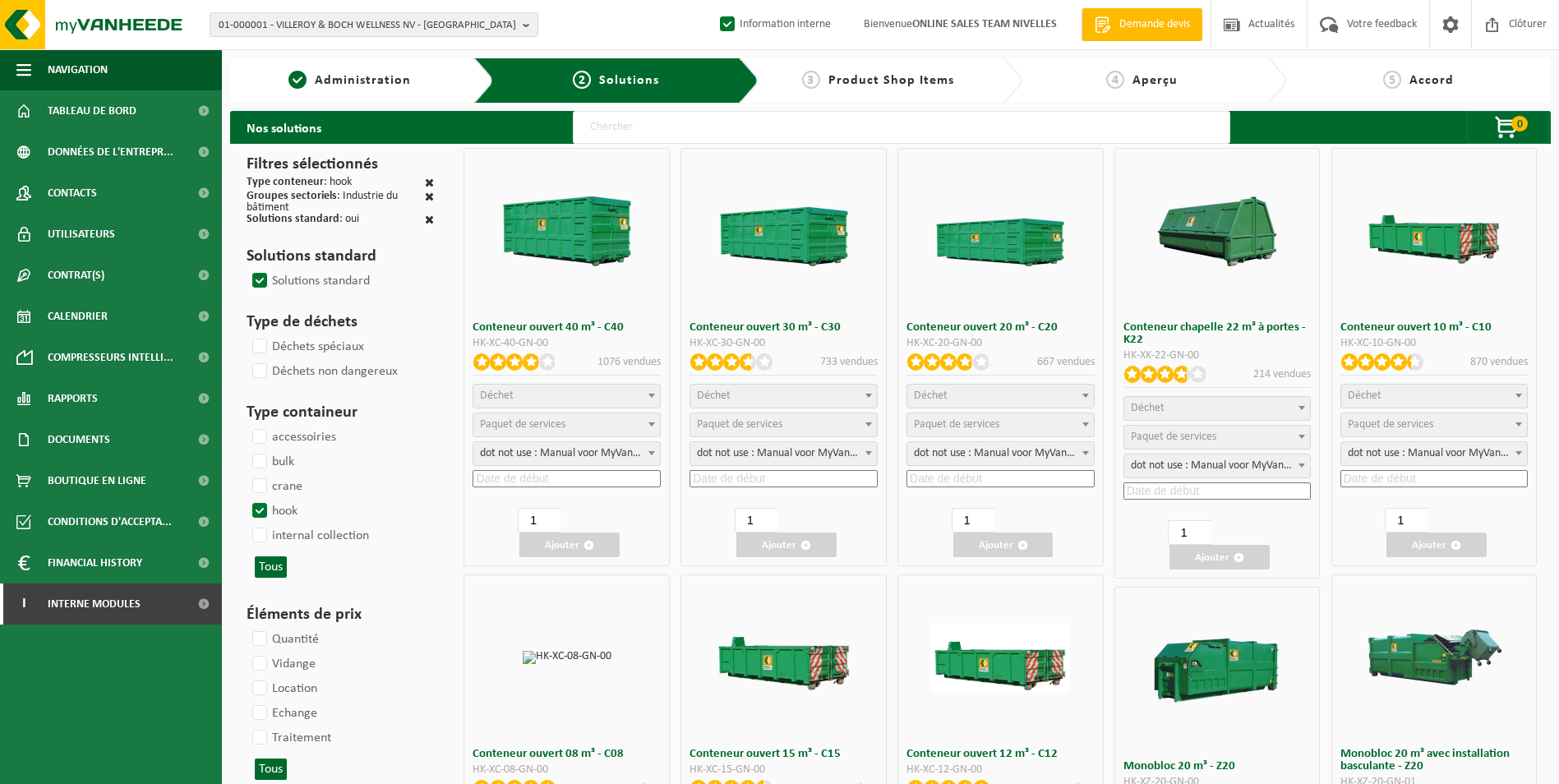
select select "7"
select select
select select "25"
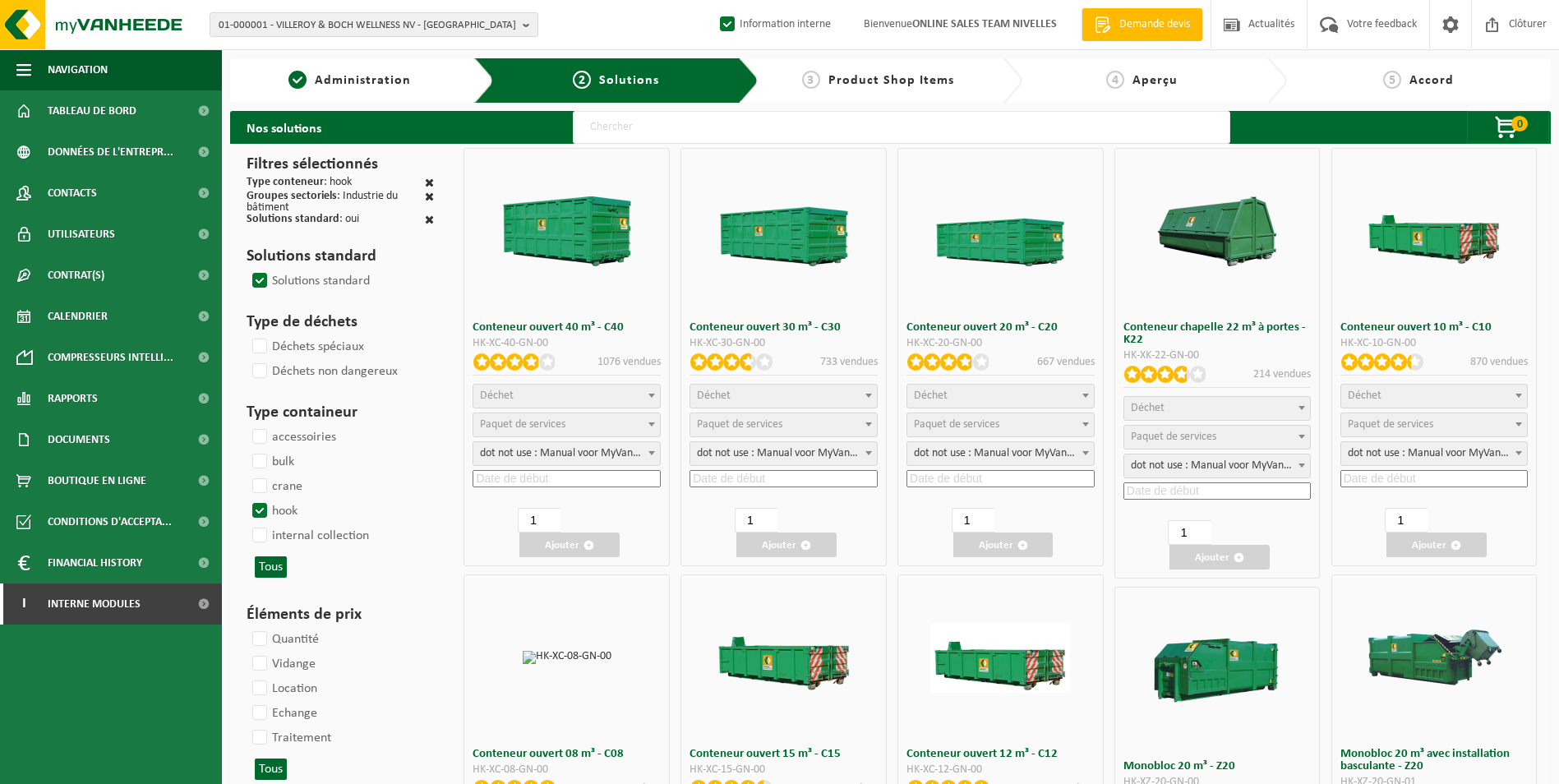
select select "25"
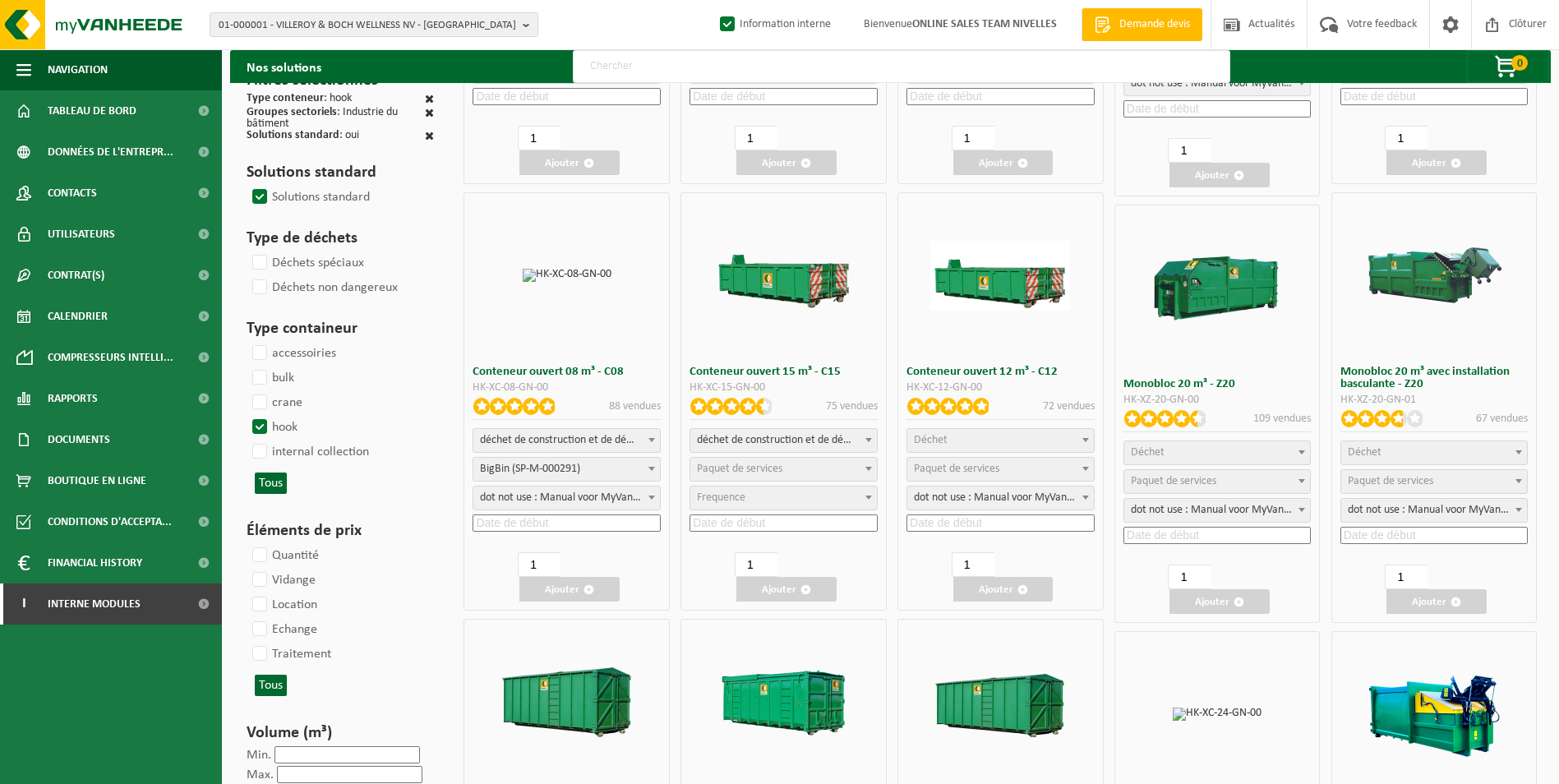
scroll to position [411, 0]
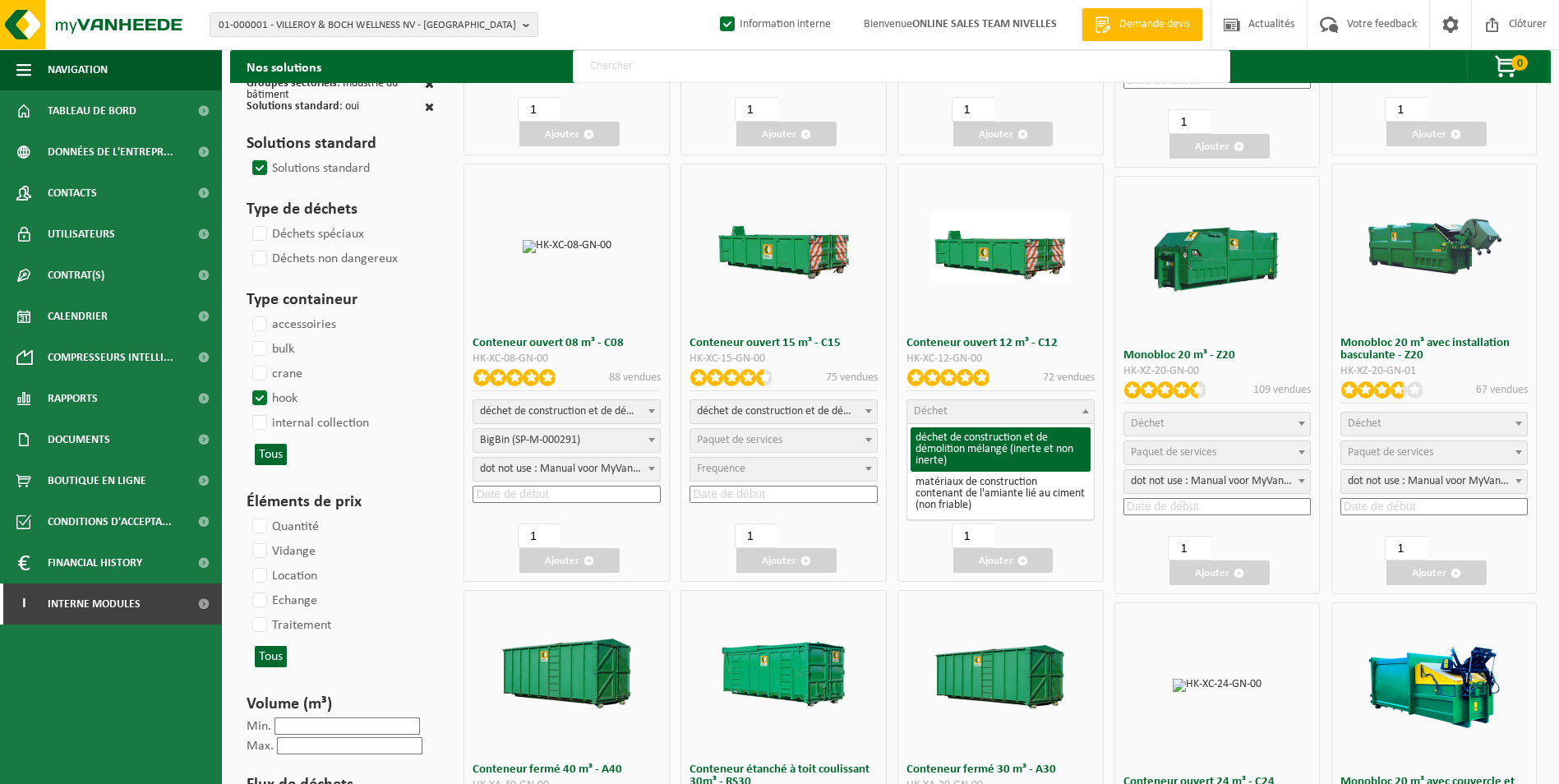
click at [1021, 403] on span "Déchet" at bounding box center [1001, 411] width 187 height 23
select select "31"
select select
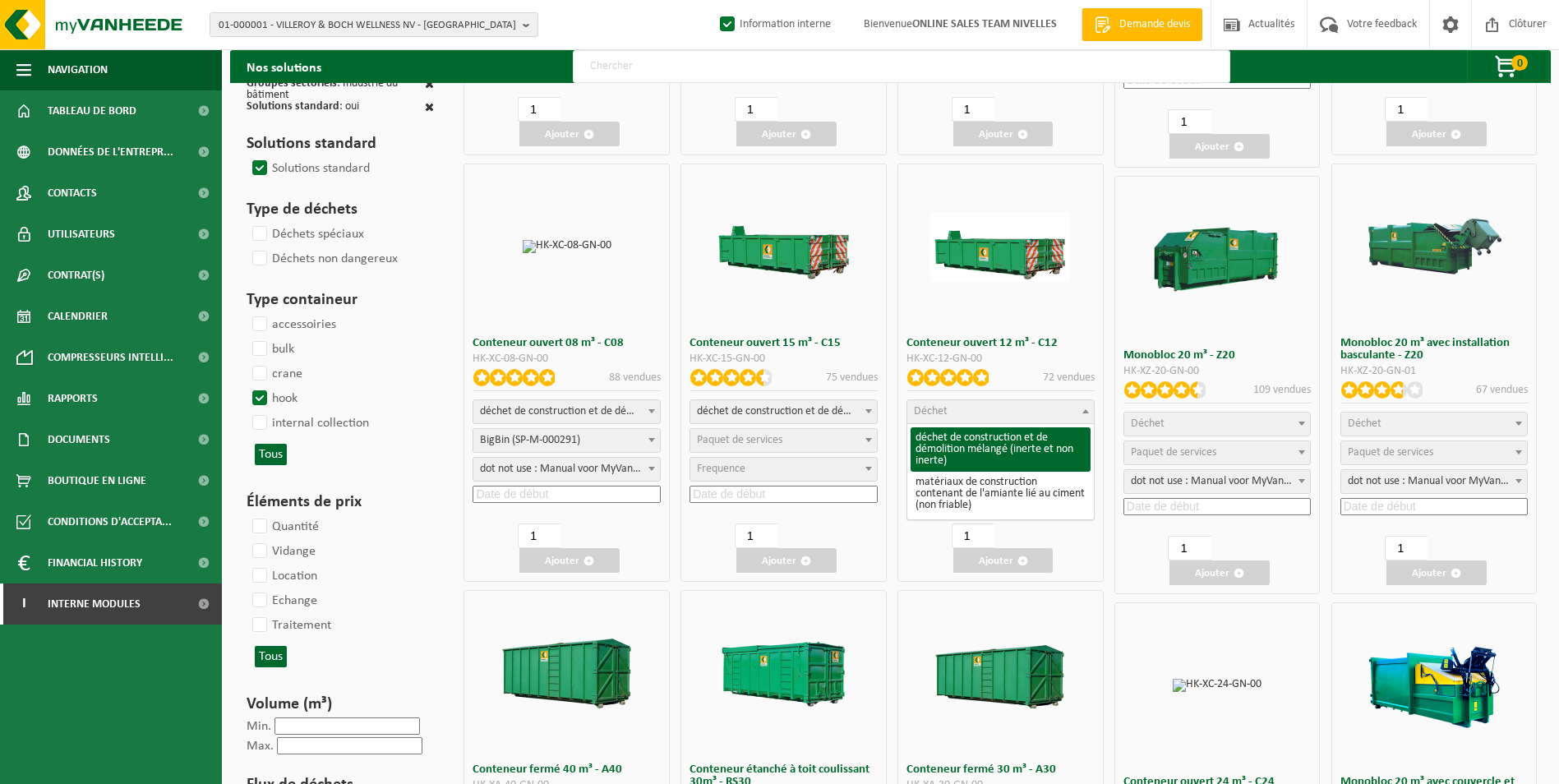
select select
click at [983, 447] on span "Paquet de services" at bounding box center [1001, 440] width 187 height 23
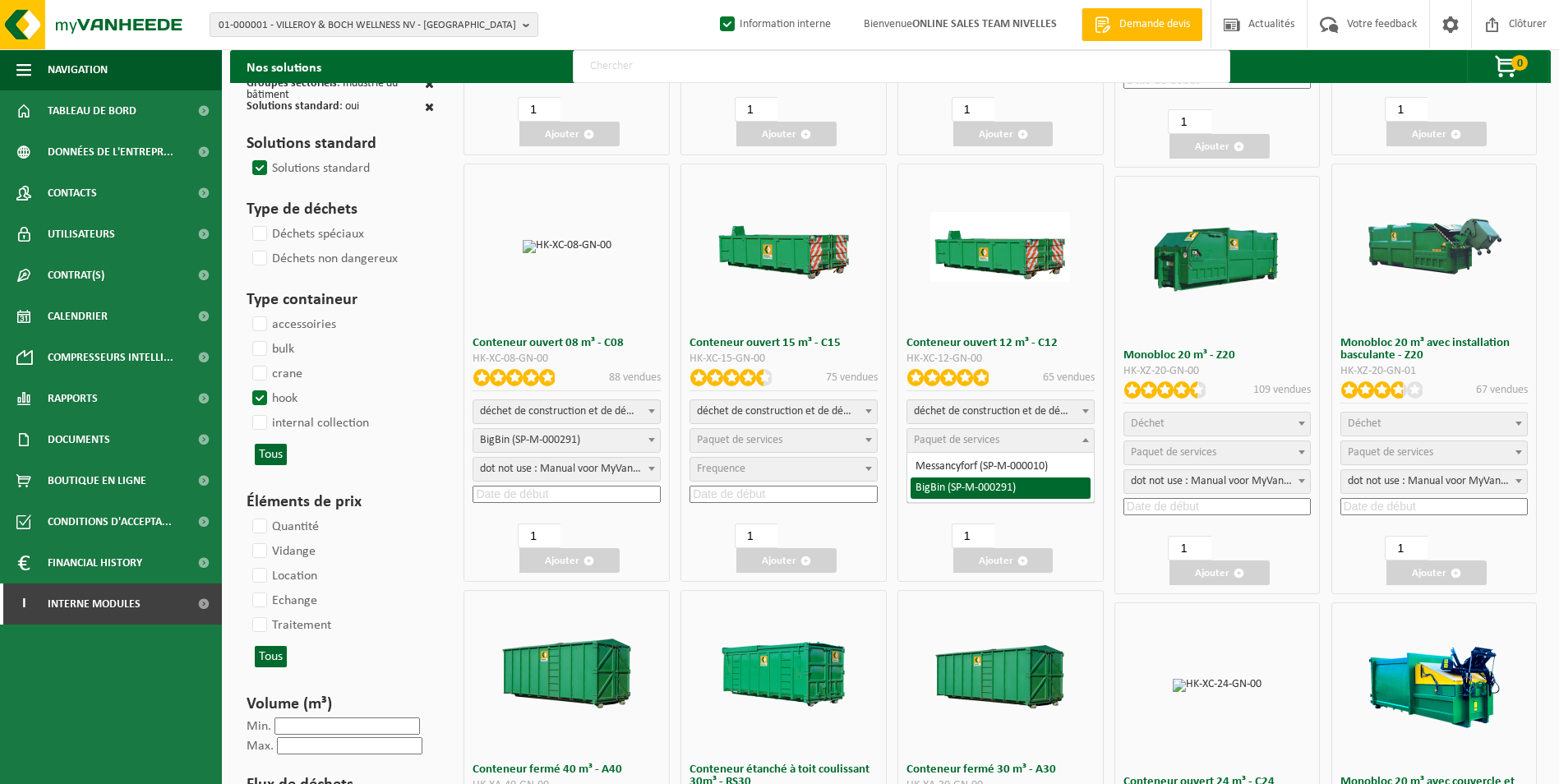
select select "197"
select select "25"
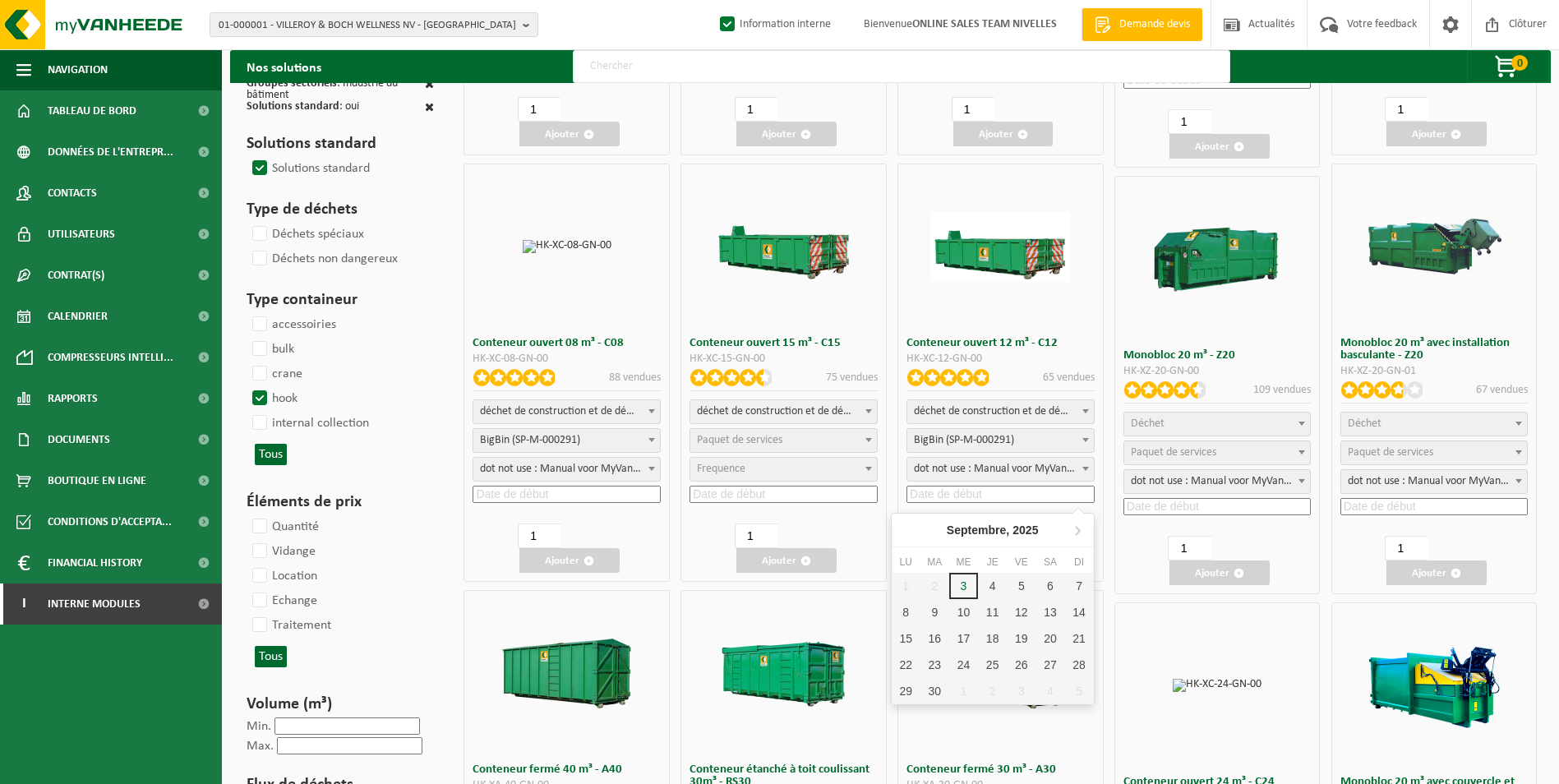
click at [952, 492] on input at bounding box center [1000, 494] width 188 height 17
click at [1028, 583] on div "5" at bounding box center [1021, 586] width 29 height 26
type input "2025-09-05"
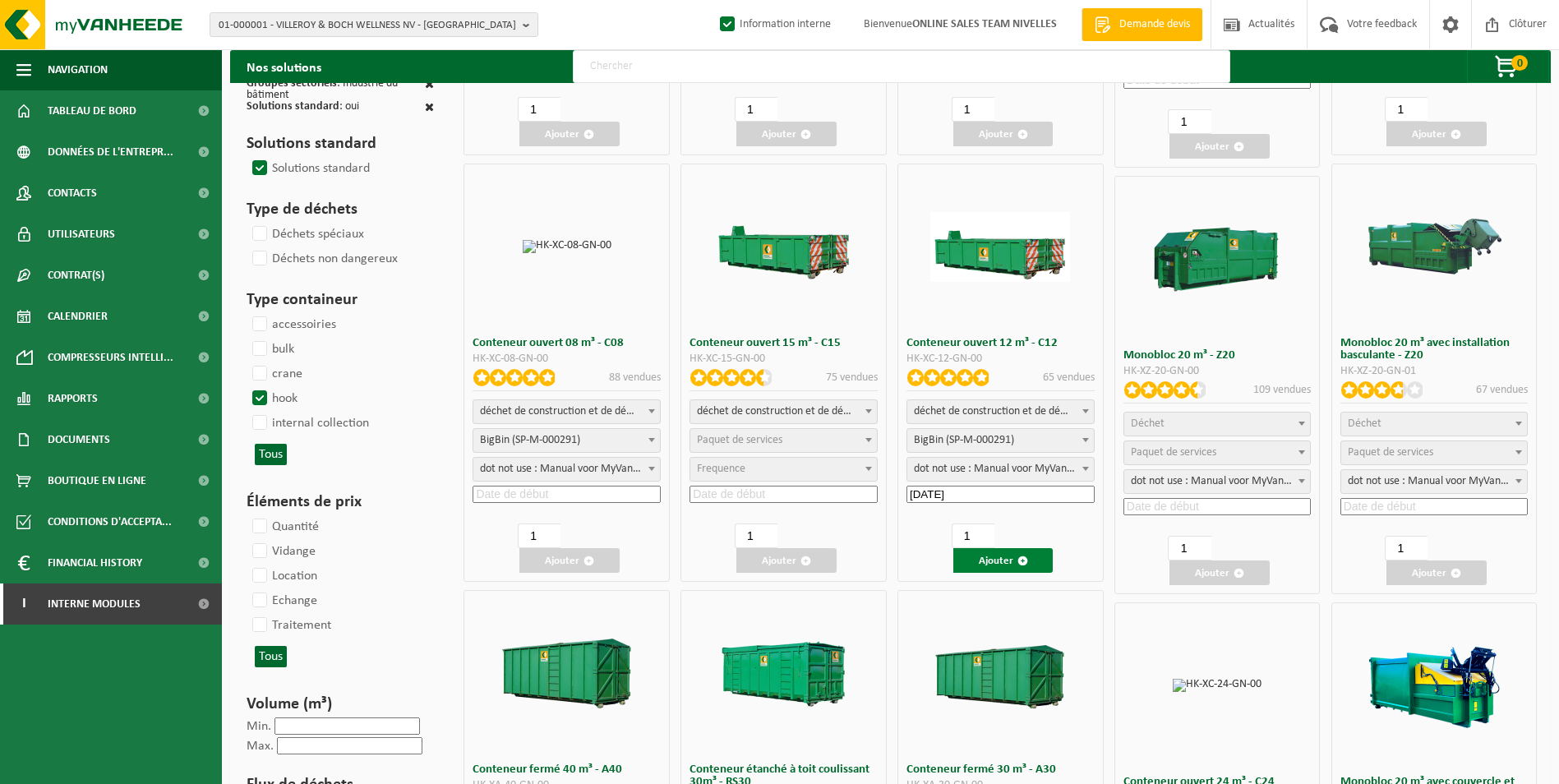
click at [997, 562] on button "Ajouter" at bounding box center [1003, 560] width 100 height 24
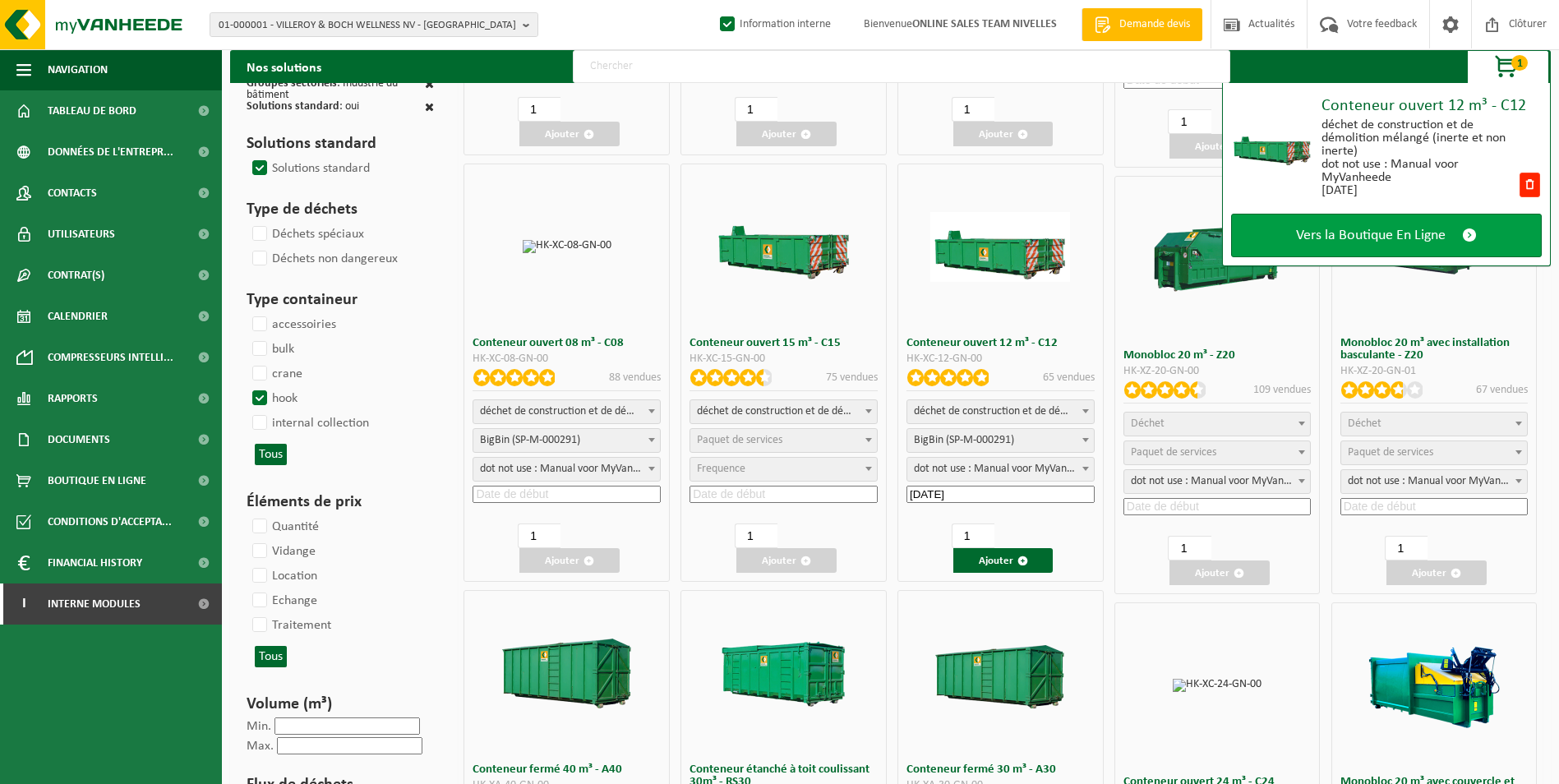
click at [1423, 221] on link "Vers la Boutique En Ligne" at bounding box center [1386, 235] width 311 height 43
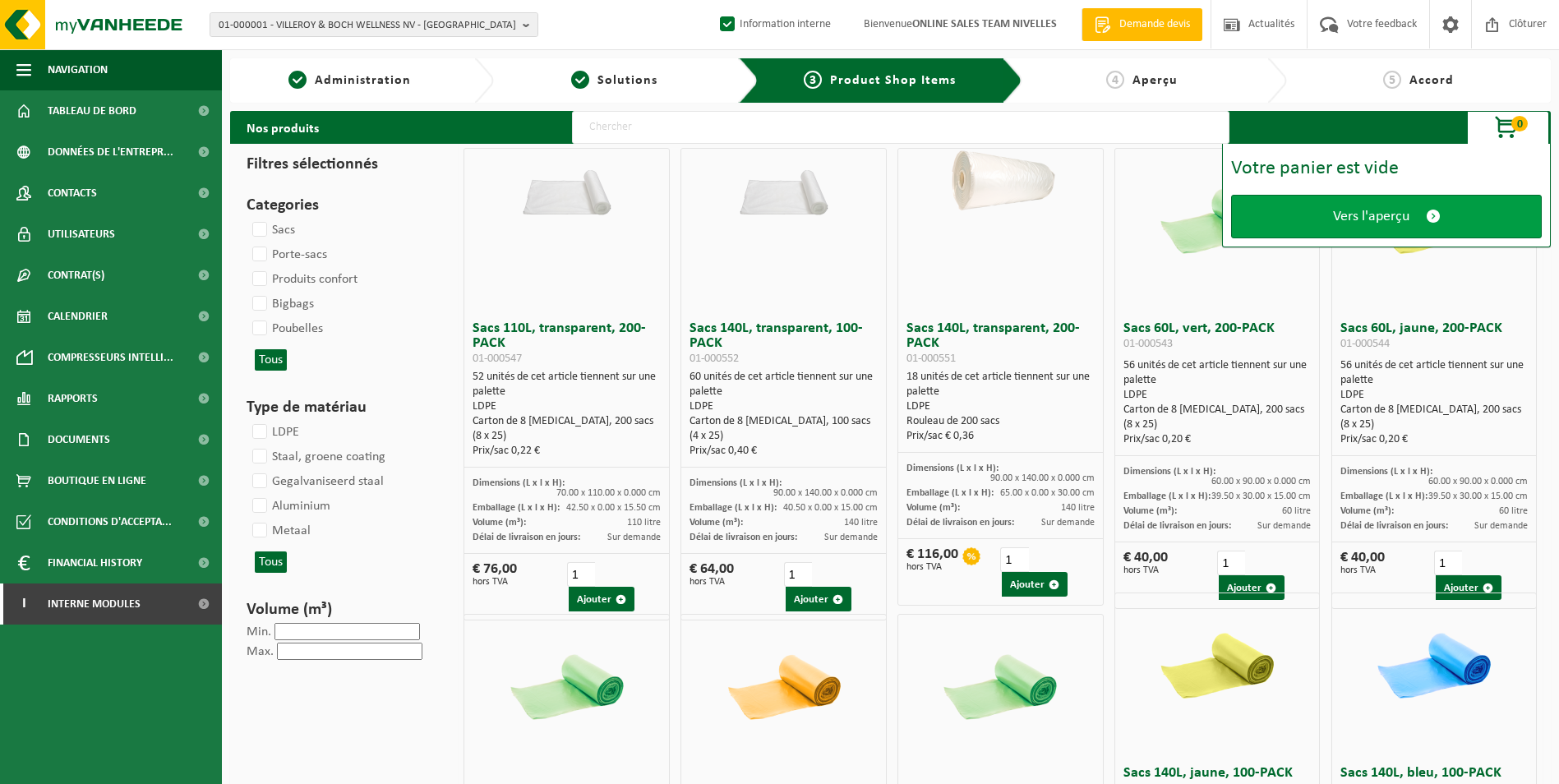
click at [1413, 207] on link "Vers l'aperçu" at bounding box center [1386, 216] width 311 height 43
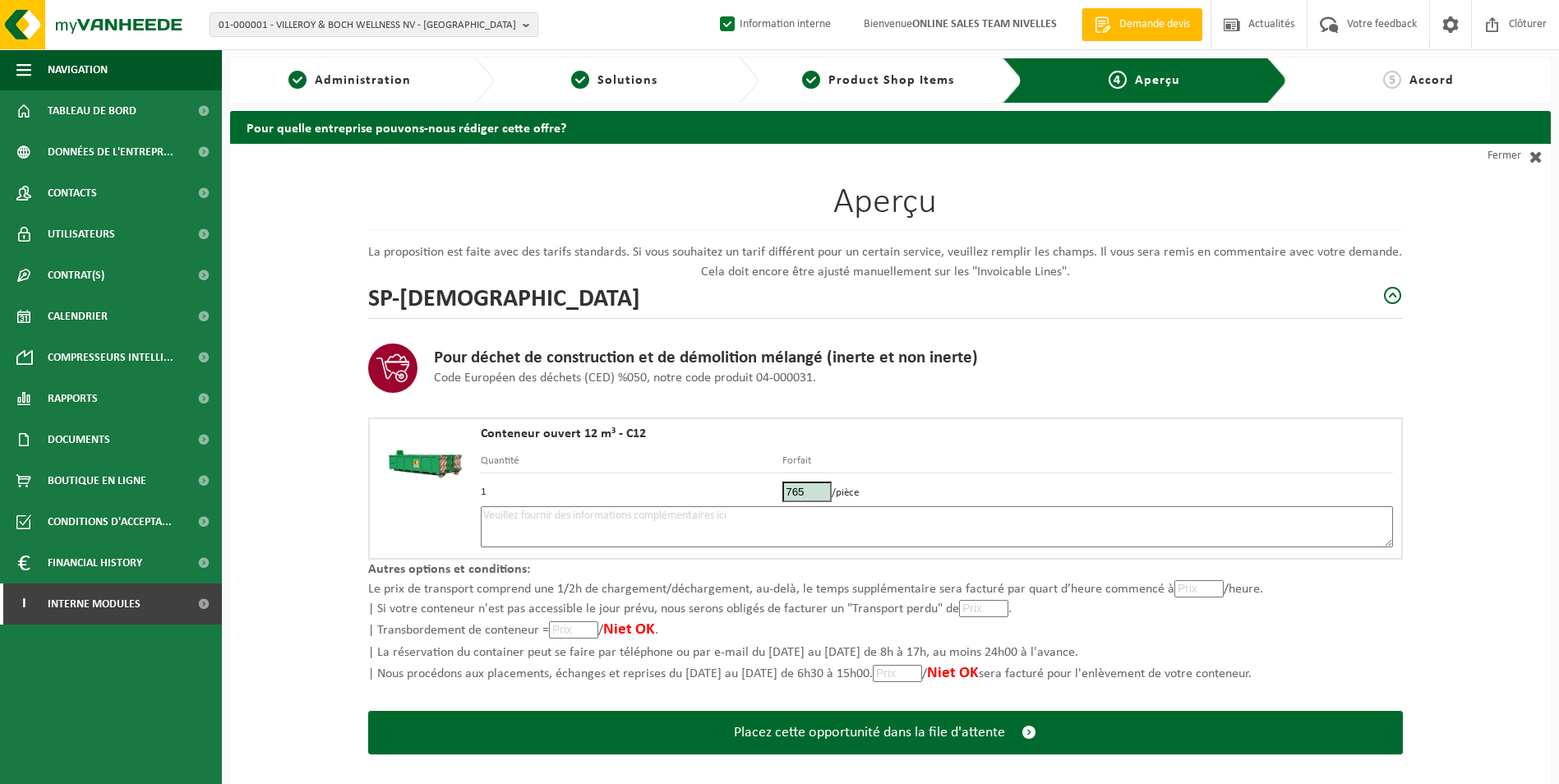
click at [914, 517] on textarea at bounding box center [937, 526] width 912 height 41
type textarea "p"
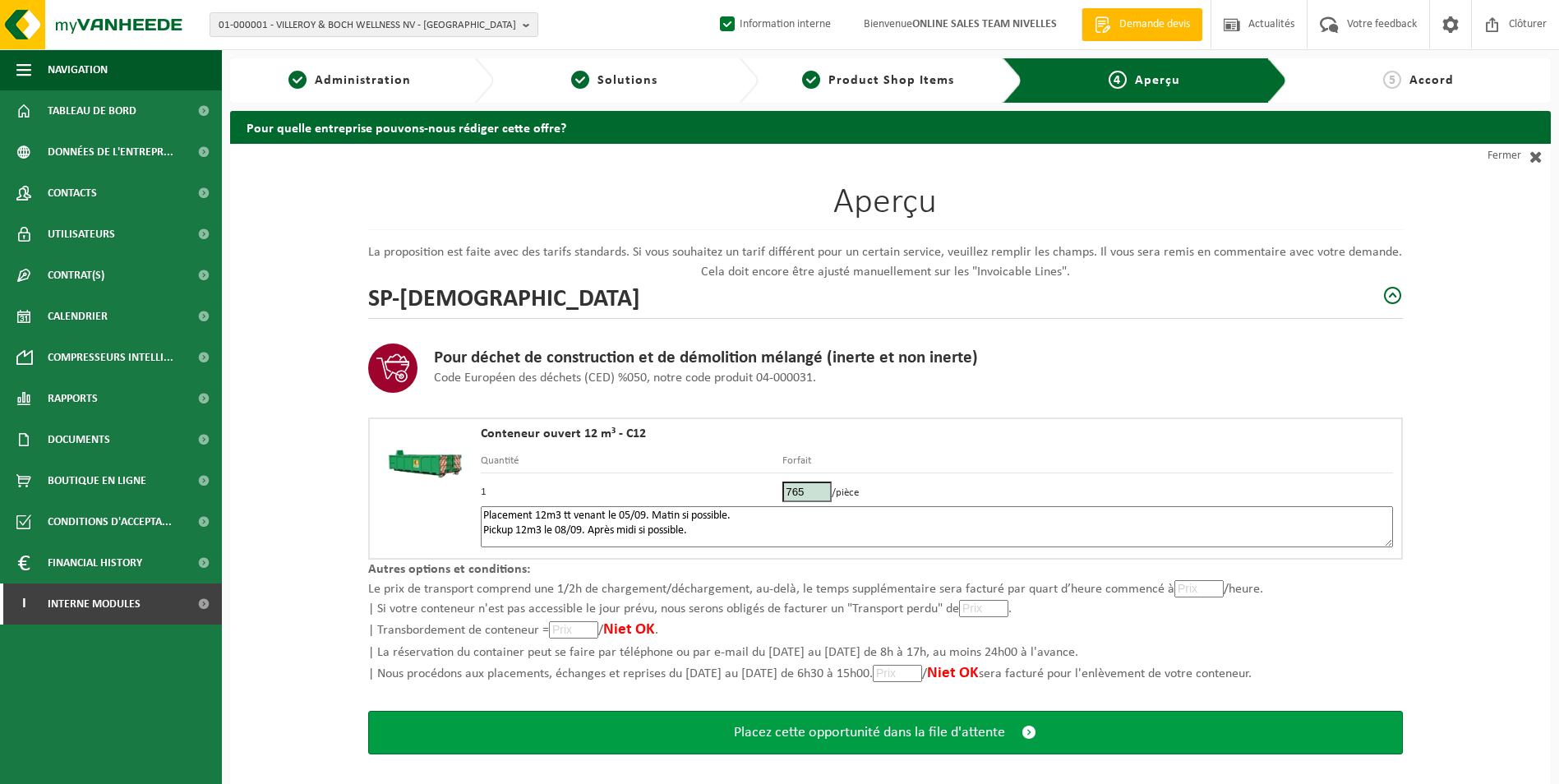
type textarea "Placement 12m3 tt venant le 05/09. Matin si possible. Pickup 12m3 le 08/09. Apr…"
click at [905, 736] on span "Placez cette opportunité dans la file d'attente" at bounding box center [869, 732] width 271 height 17
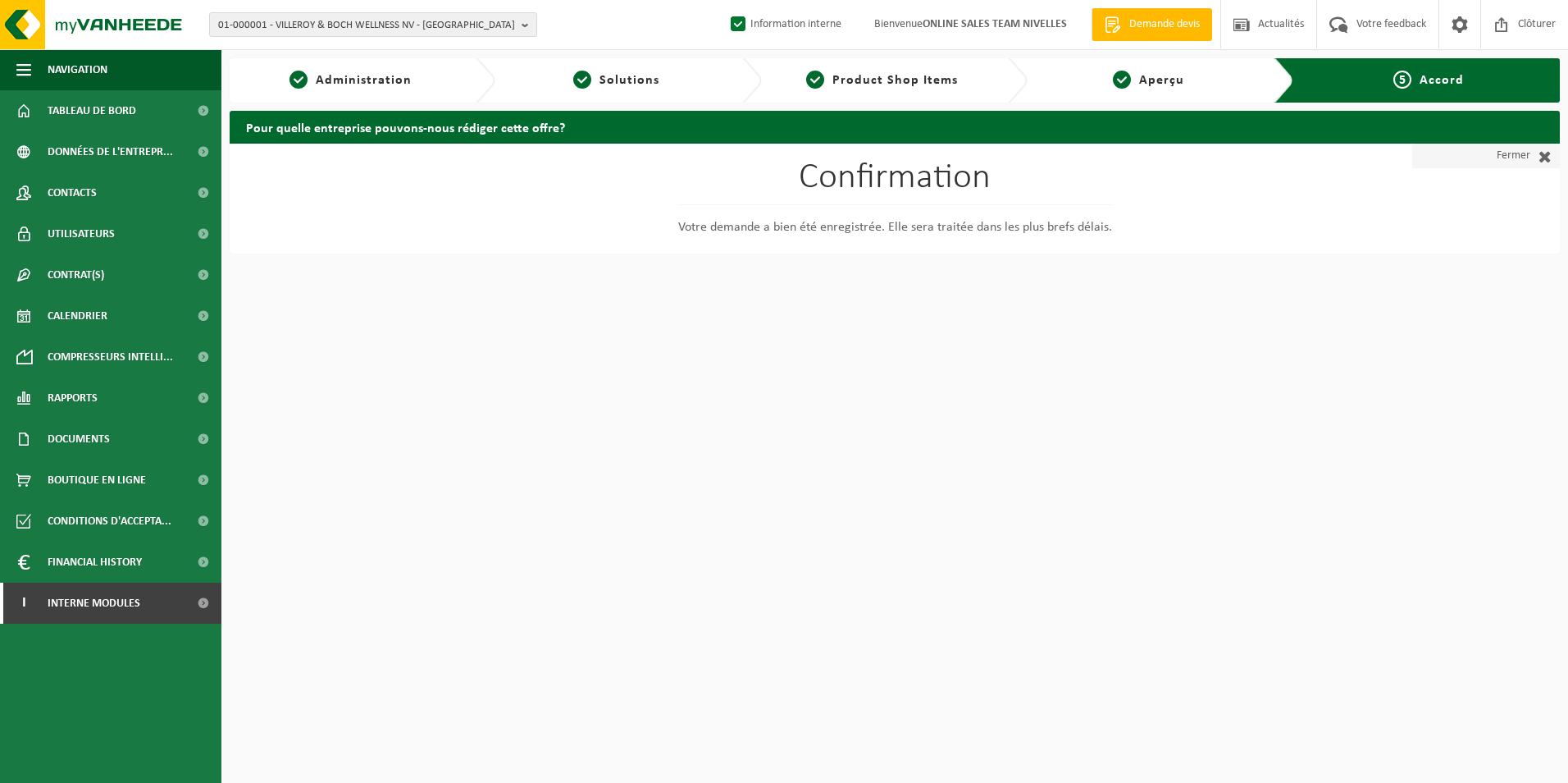
click at [1533, 155] on span at bounding box center [1541, 156] width 22 height 16
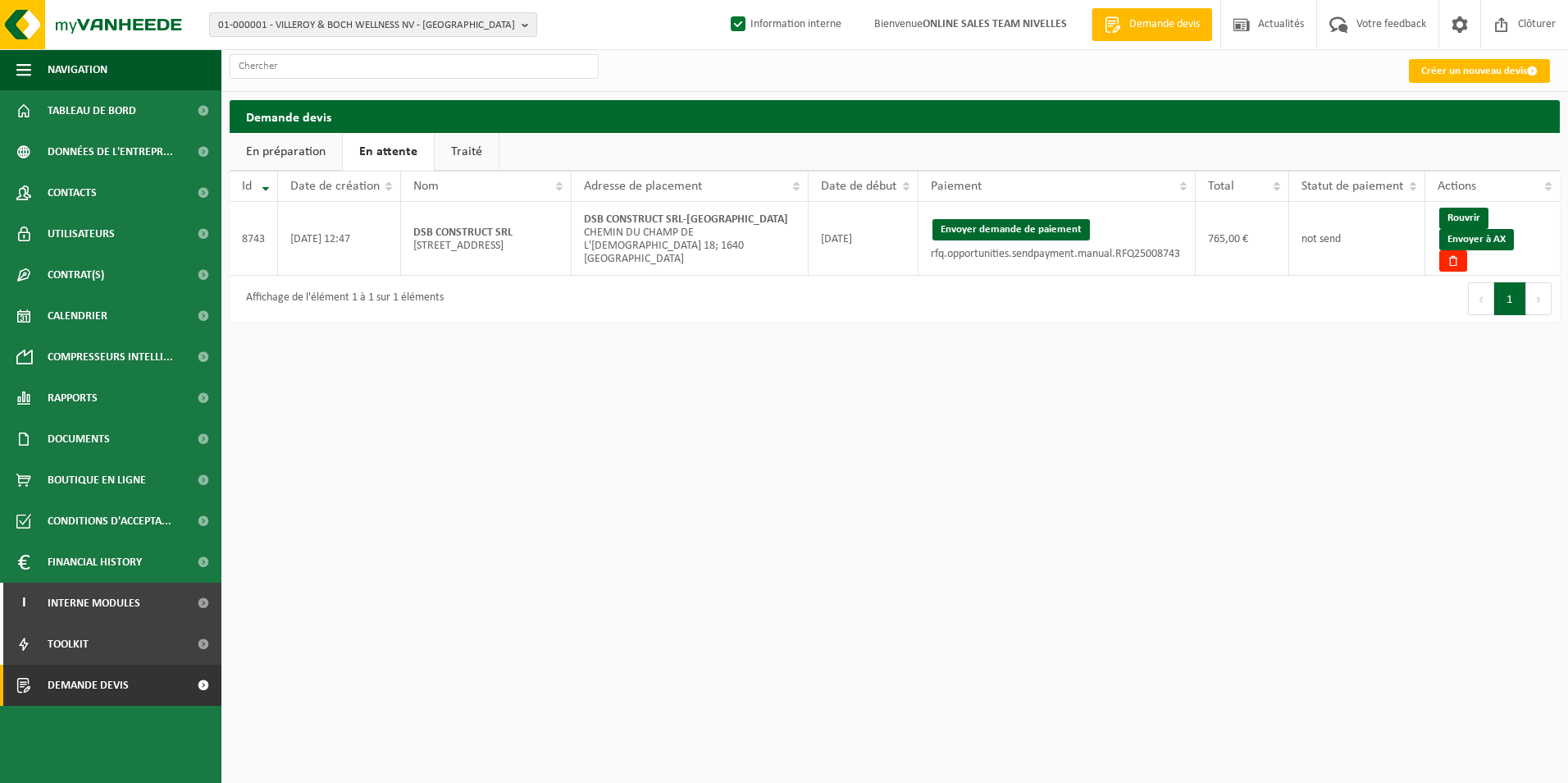
drag, startPoint x: 1037, startPoint y: 229, endPoint x: 856, endPoint y: 88, distance: 229.4
click at [1038, 228] on button "Envoyer demande de paiement" at bounding box center [1012, 230] width 157 height 22
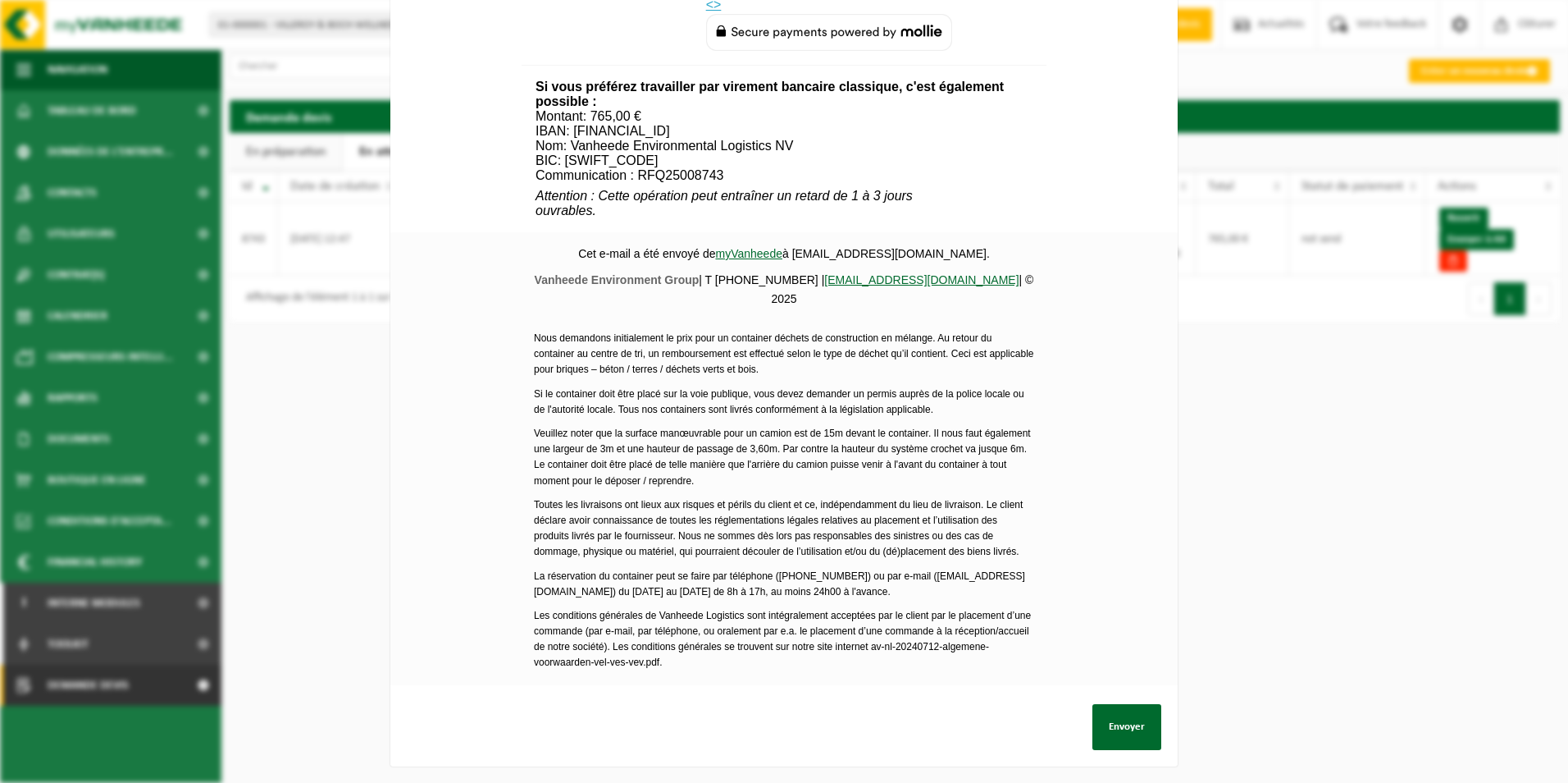
scroll to position [609, 0]
click at [1109, 709] on button "Envoyer" at bounding box center [1127, 727] width 69 height 46
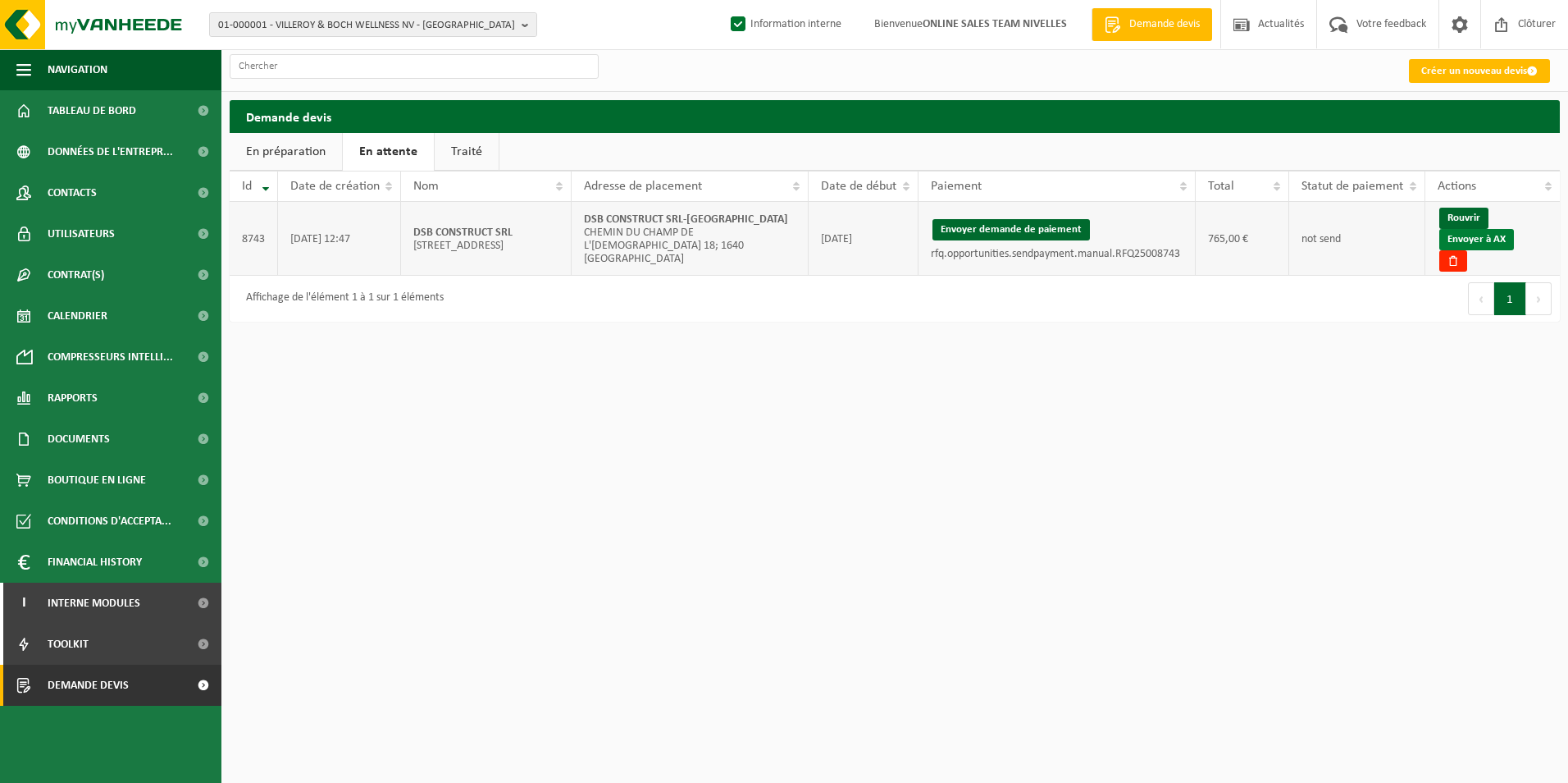
click at [1465, 237] on link "Envoyer à AX" at bounding box center [1476, 239] width 74 height 22
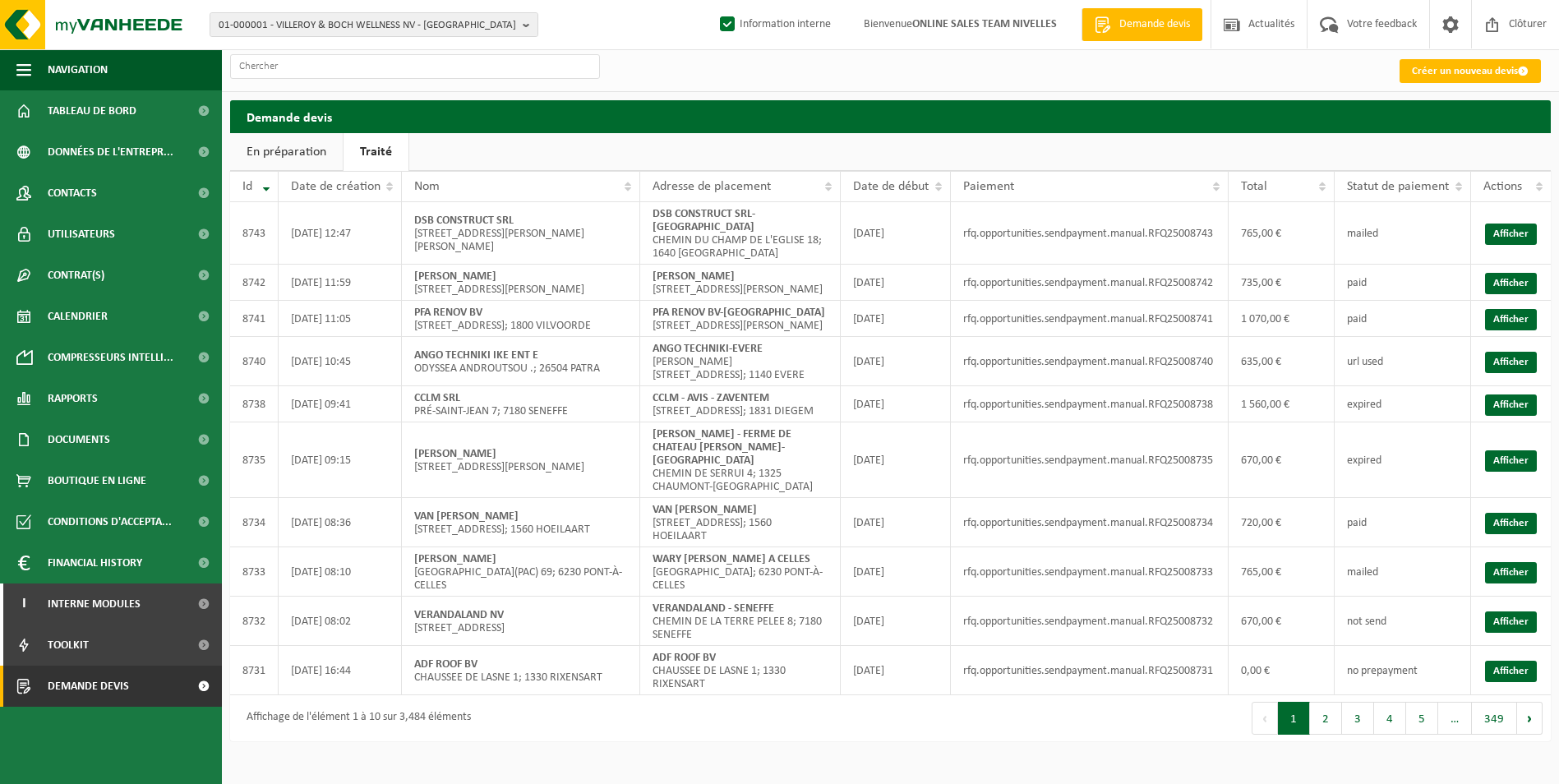
click at [388, 157] on link "Traité" at bounding box center [376, 152] width 65 height 38
click at [654, 212] on strong "DSB CONSTRUCT SRL-RHODE SAINT GENESE" at bounding box center [704, 220] width 103 height 25
drag, startPoint x: 654, startPoint y: 215, endPoint x: 705, endPoint y: 227, distance: 52.4
click at [705, 227] on td "DSB CONSTRUCT SRL-RHODE SAINT GENESE CHEMIN DU CHAMP DE L'EGLISE 18; 1640 RHODE…" at bounding box center [741, 234] width 201 height 62
copy strong "DSB CONSTRUCT SRL-RHODE SAINT GENESE"
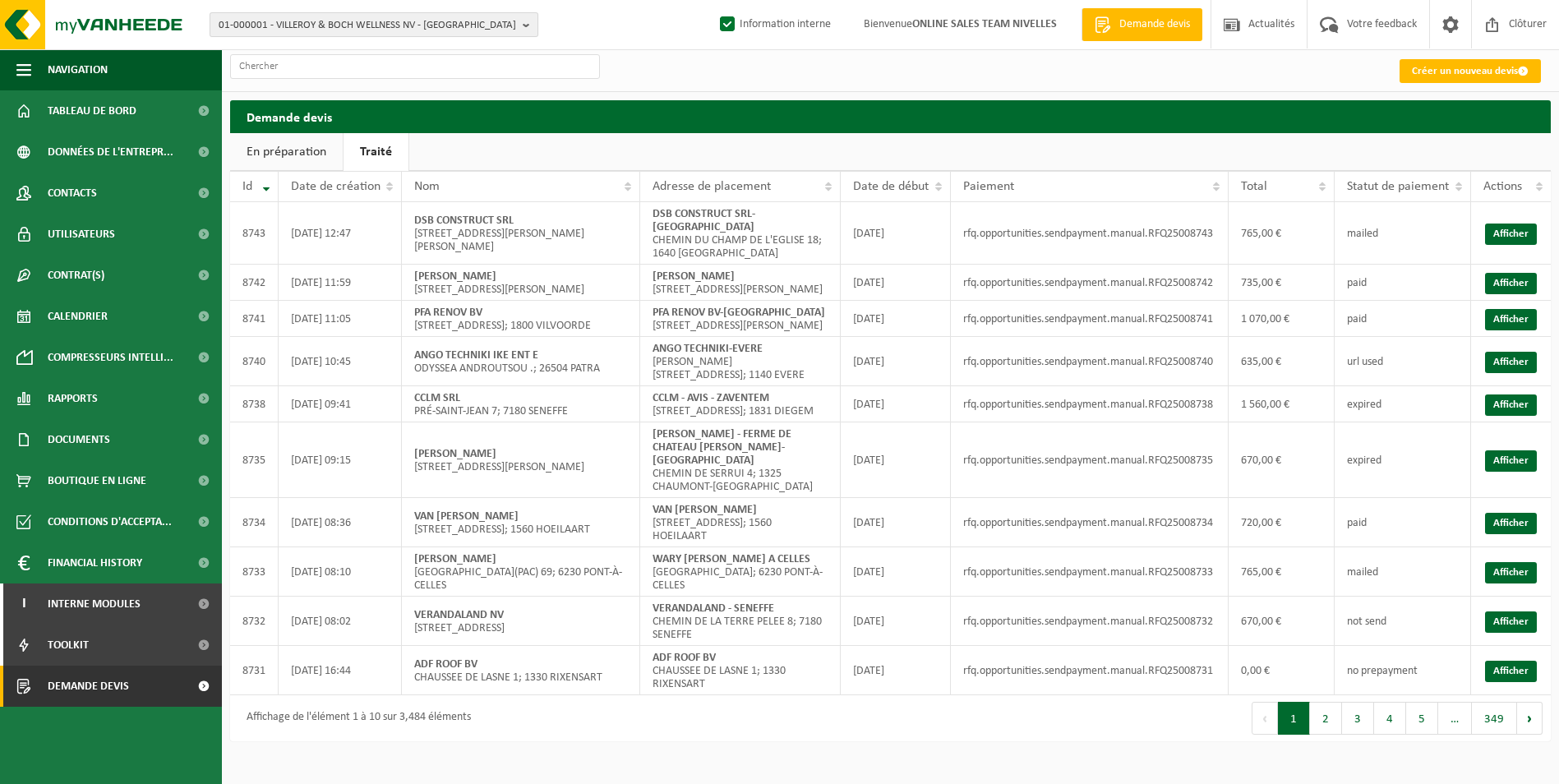
click at [373, 24] on span "01-000001 - VILLEROY & BOCH WELLNESS NV - ROESELARE" at bounding box center [368, 25] width 298 height 24
click at [655, 35] on div "01-000001 - VILLEROY & BOCH WELLNESS NV - ROESELARE 01-000001 - VILLEROY & BOCH…" at bounding box center [779, 25] width 1559 height 50
click at [485, 66] on input "text" at bounding box center [415, 67] width 370 height 24
click at [458, 22] on span "01-000001 - VILLEROY & BOCH WELLNESS NV - ROESELARE" at bounding box center [368, 25] width 298 height 24
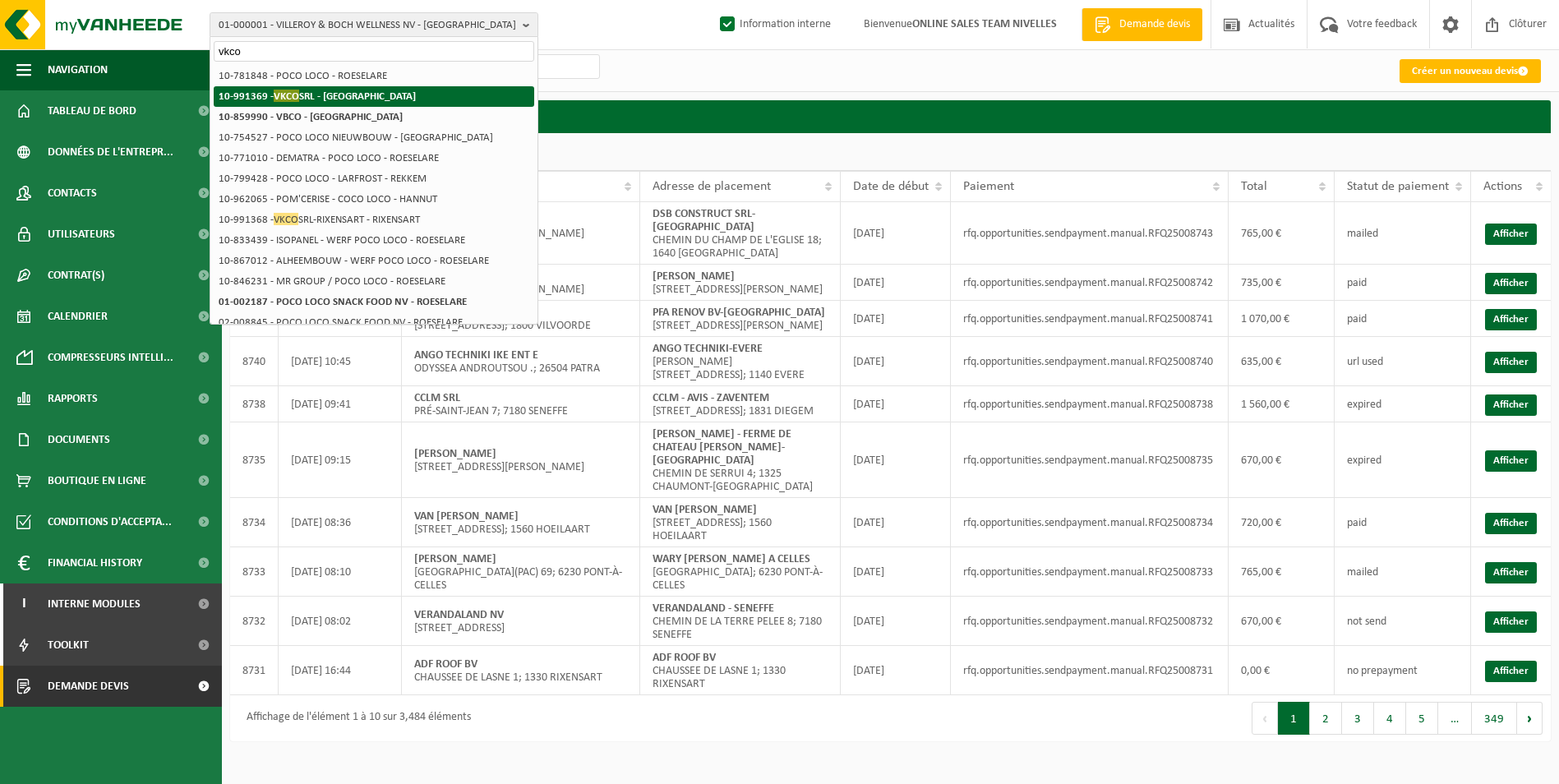
type input "vkco"
click at [377, 96] on strong "10-991369 - VKCO SRL - CORROY-LE-CHÂTEAU" at bounding box center [318, 95] width 197 height 12
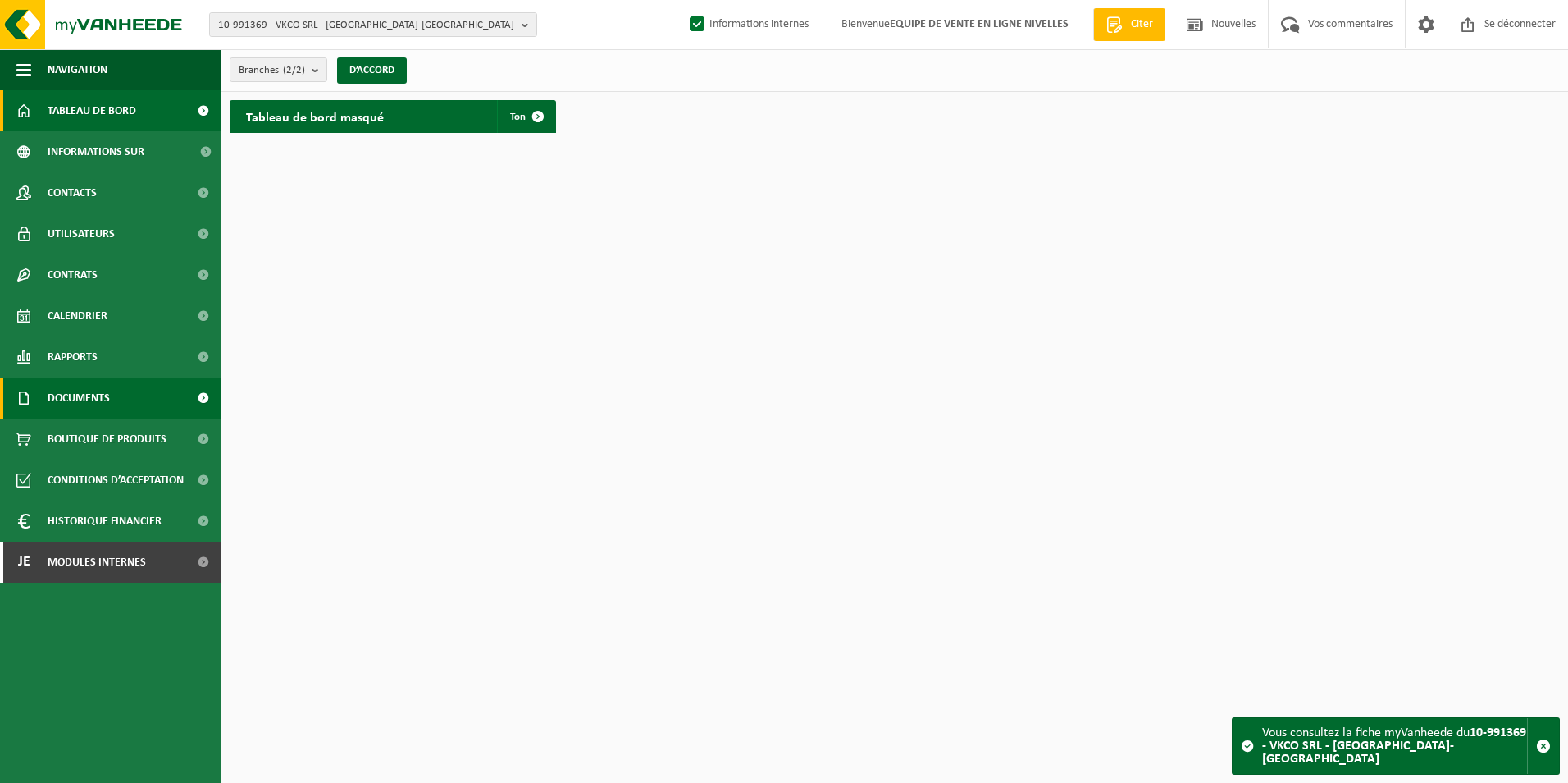
click at [90, 392] on span "Documents" at bounding box center [79, 398] width 62 height 41
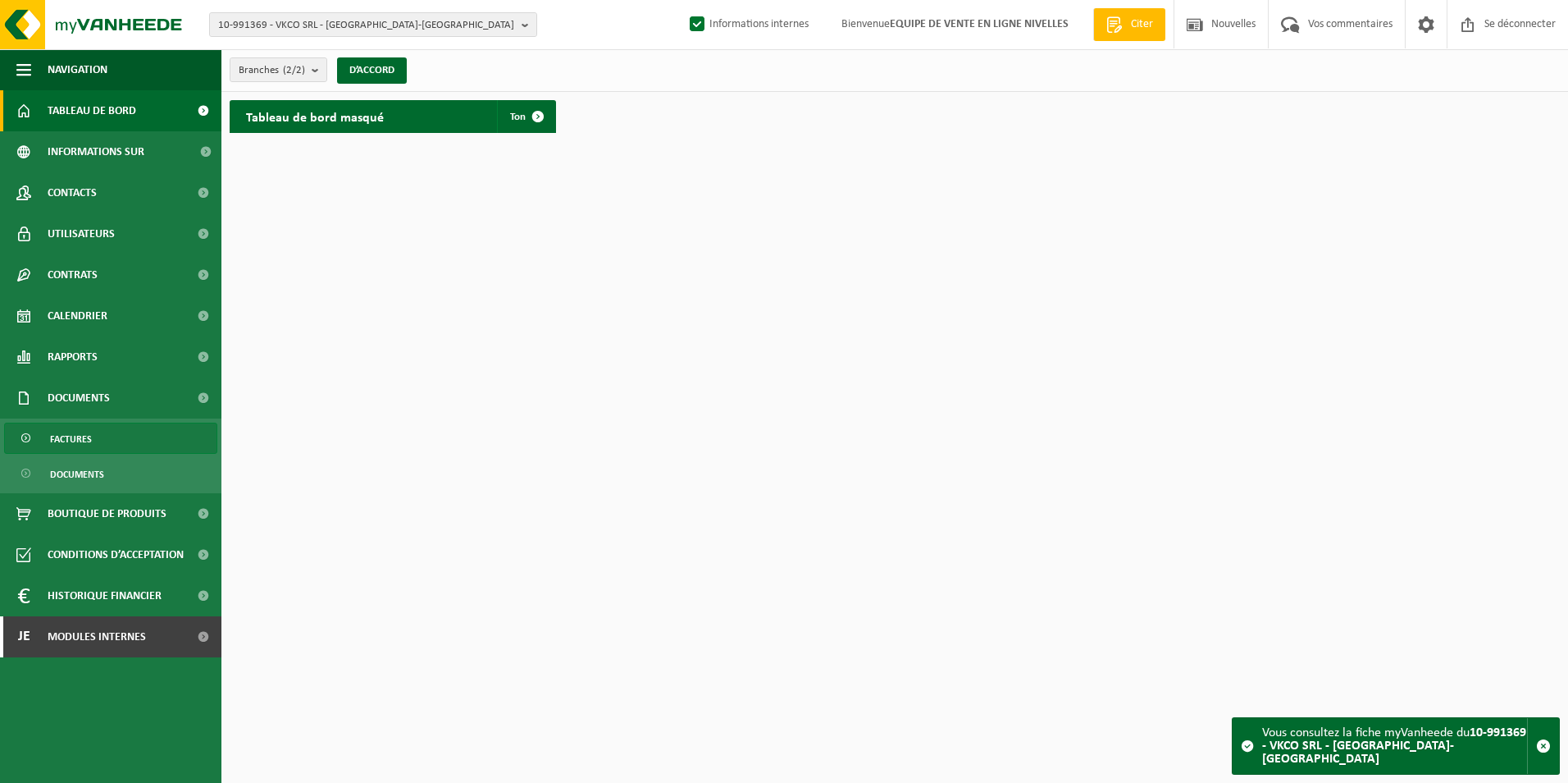
click at [88, 440] on span "Factures" at bounding box center [71, 439] width 41 height 31
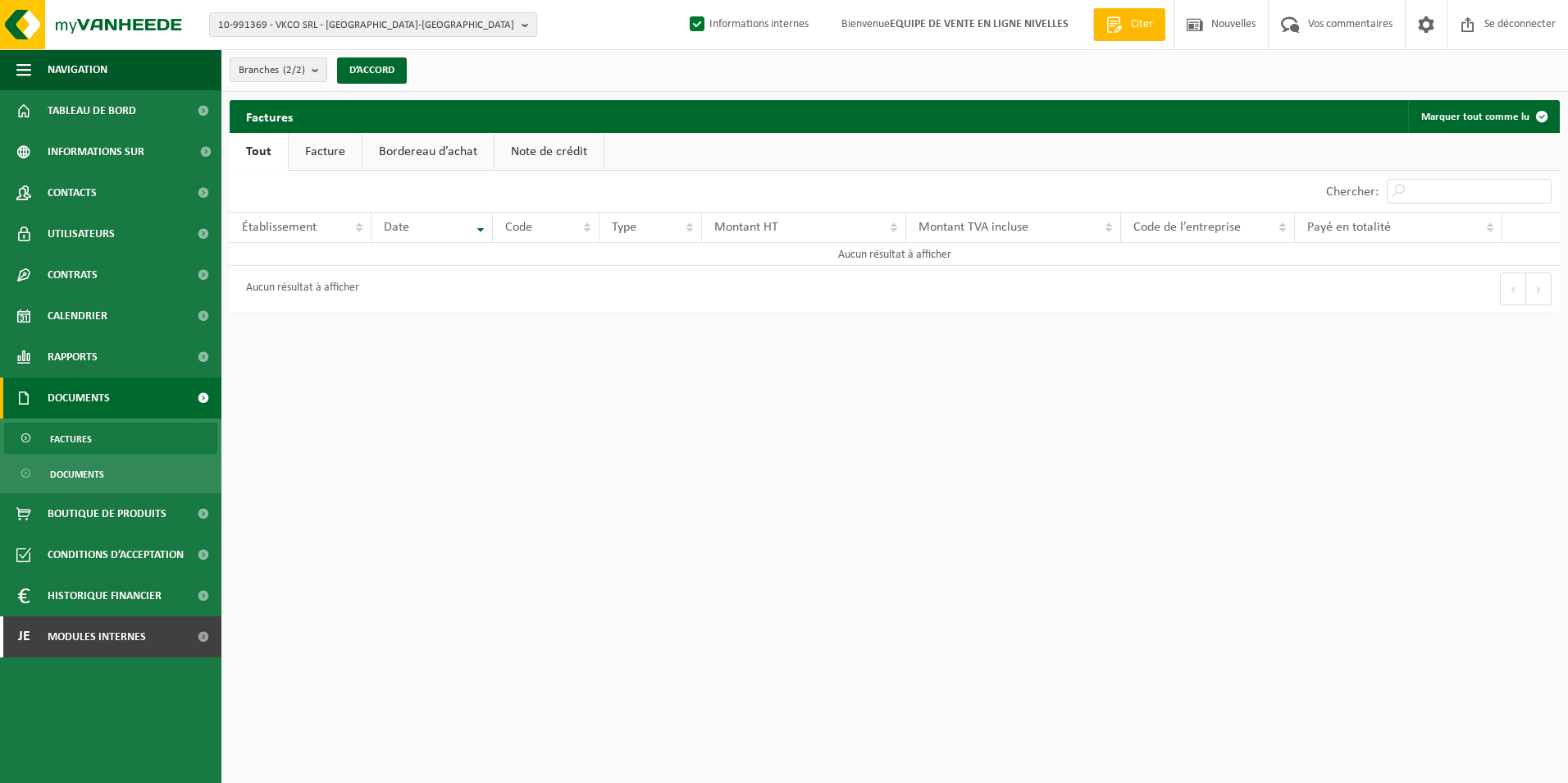
click at [336, 156] on link "Facture" at bounding box center [325, 152] width 73 height 38
click at [72, 433] on span "Factures" at bounding box center [71, 439] width 41 height 31
click at [318, 159] on link "Facture" at bounding box center [325, 152] width 73 height 38
click at [73, 479] on span "Documents" at bounding box center [77, 474] width 54 height 31
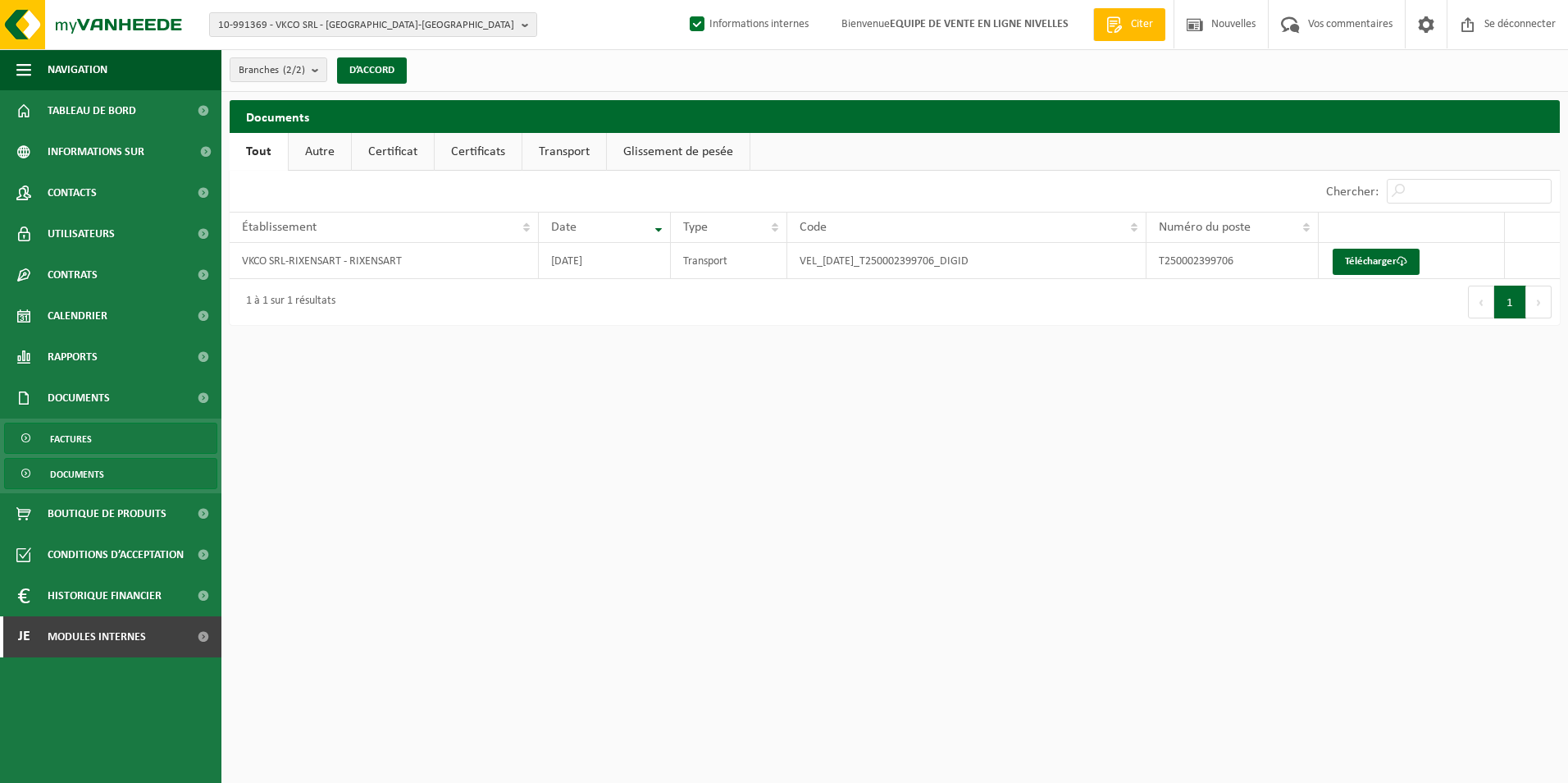
click at [73, 443] on span "Factures" at bounding box center [71, 439] width 41 height 31
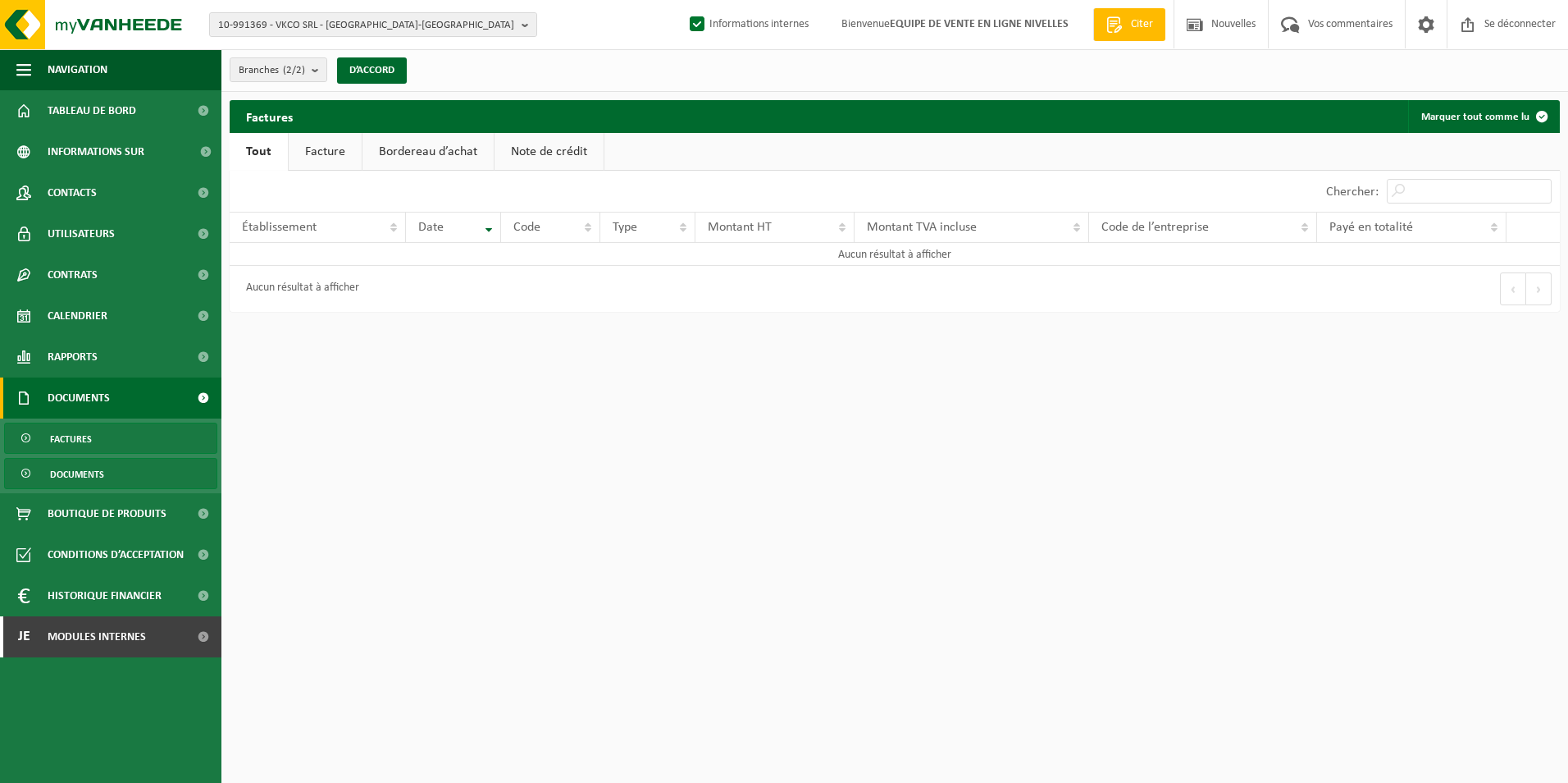
click at [77, 475] on span "Documents" at bounding box center [77, 474] width 54 height 31
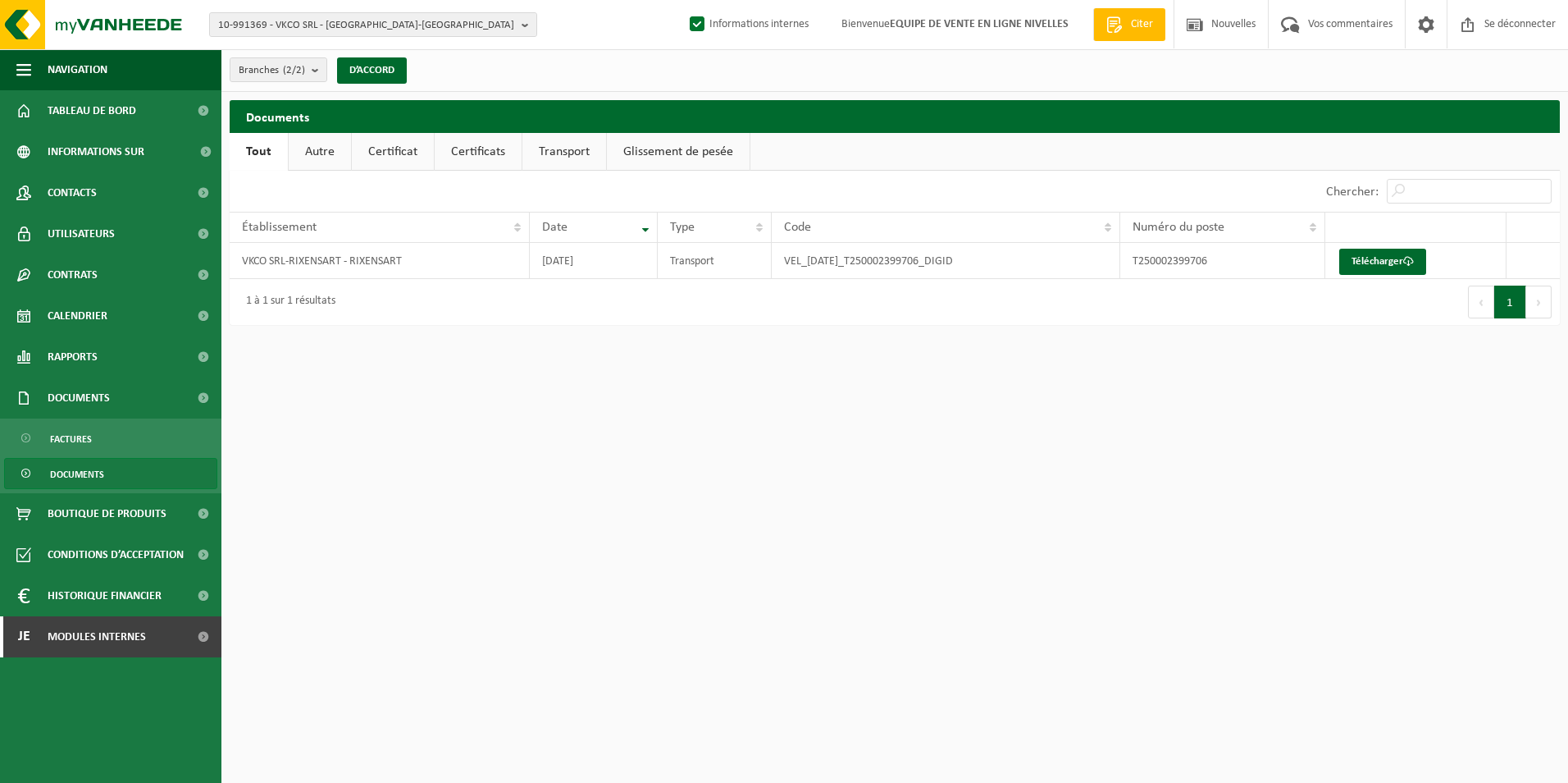
click at [92, 470] on span "Documents" at bounding box center [77, 474] width 54 height 31
click at [69, 437] on span "Factures" at bounding box center [71, 439] width 41 height 31
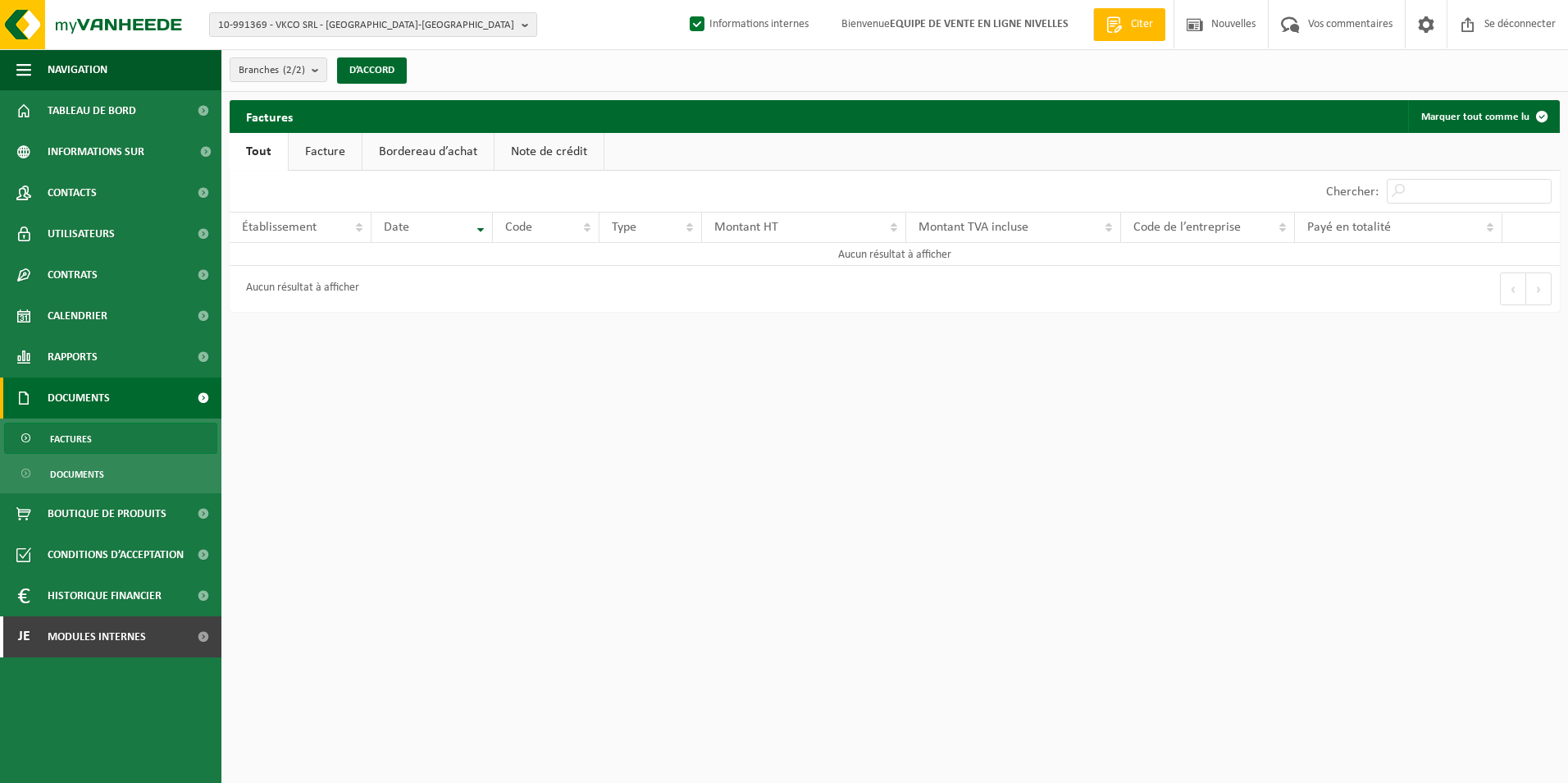
click at [320, 133] on link "Facture" at bounding box center [325, 152] width 73 height 38
click at [109, 640] on span "Modules internes" at bounding box center [97, 636] width 98 height 41
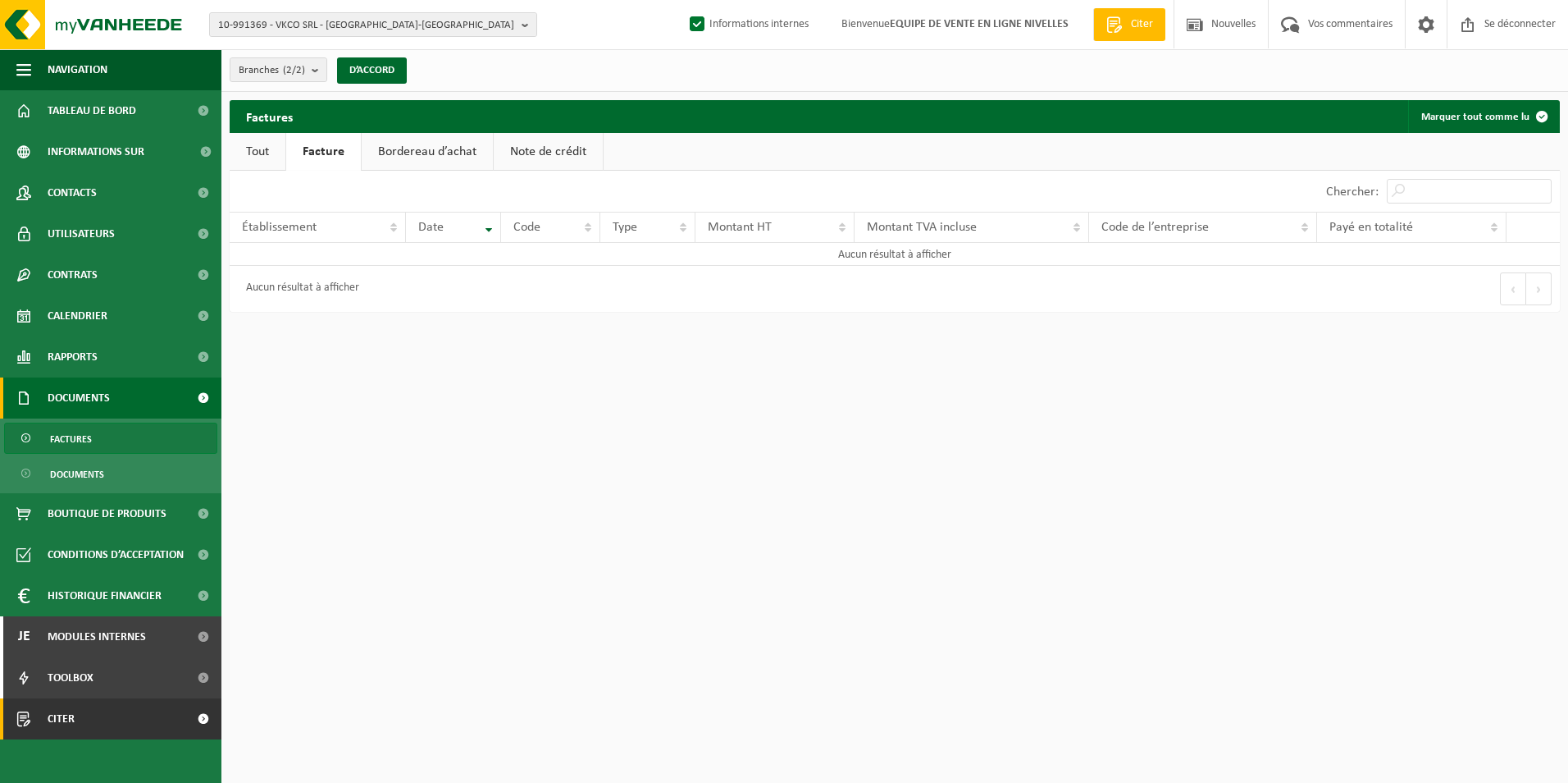
click at [61, 727] on span "Citer" at bounding box center [60, 718] width 27 height 41
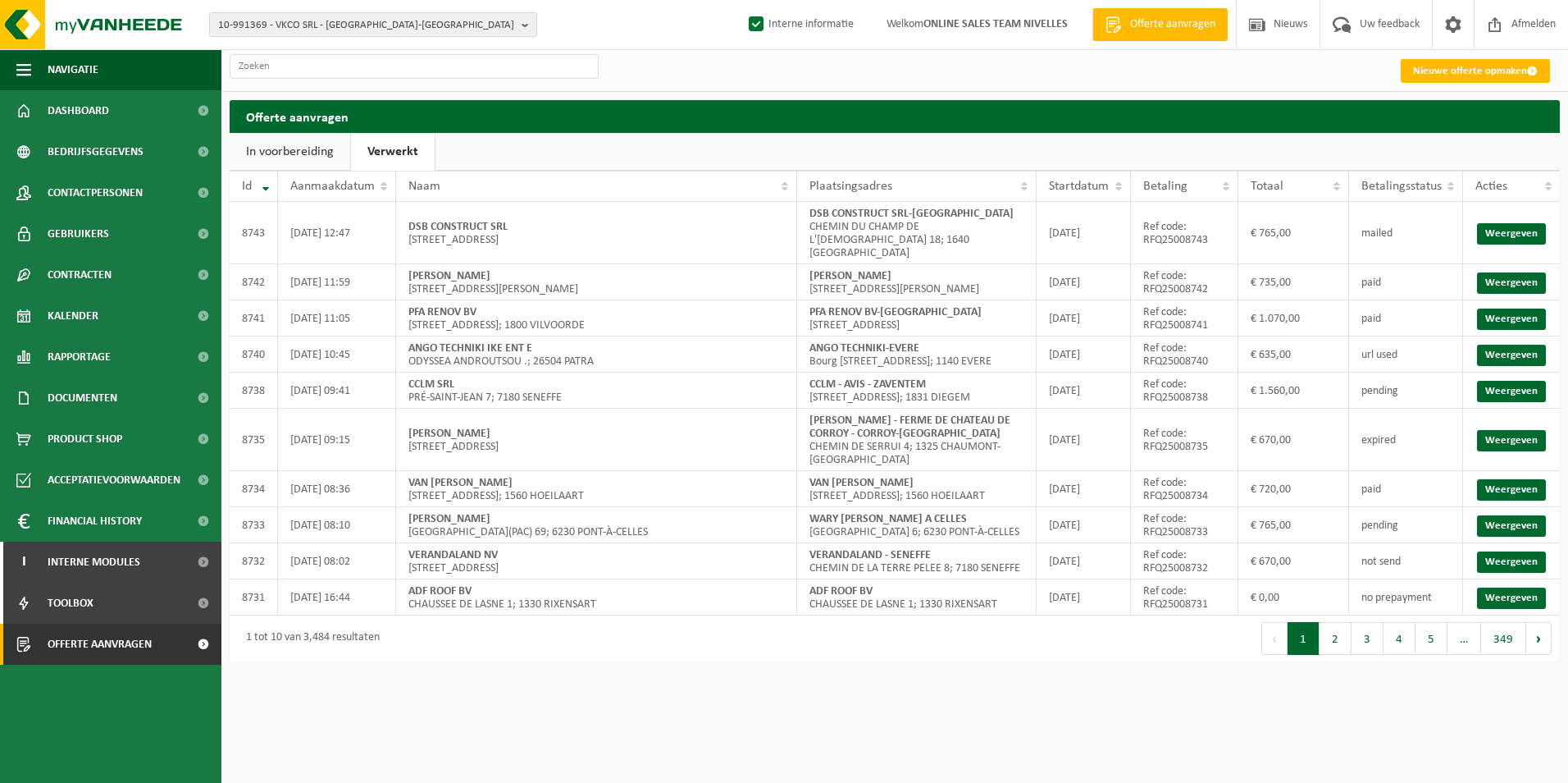
click at [410, 26] on span "10-991369 - VKCO SRL - CORROY-LE-CHÂTEAU" at bounding box center [367, 25] width 297 height 24
type input "a"
type input "AND CONSTRUCT"
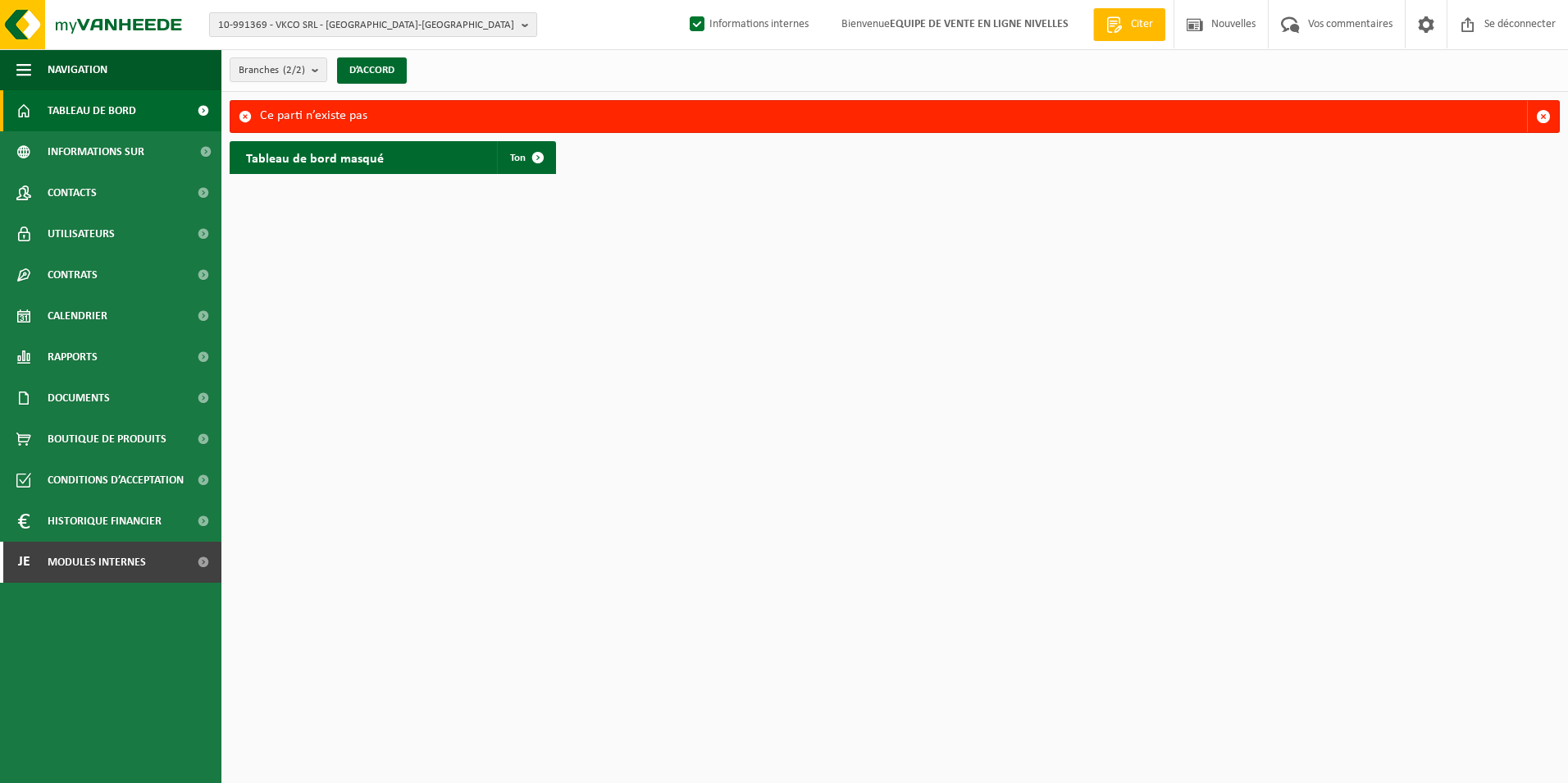
click at [393, 20] on span "10-991369 - VKCO SRL - CORROY-LE-CHÂTEAU" at bounding box center [367, 25] width 297 height 24
click at [326, 50] on input "text" at bounding box center [373, 51] width 320 height 21
paste input "AND CONSTRUCT - BEERSEL"
type input "AND CONSTRUCT - BEERSEL"
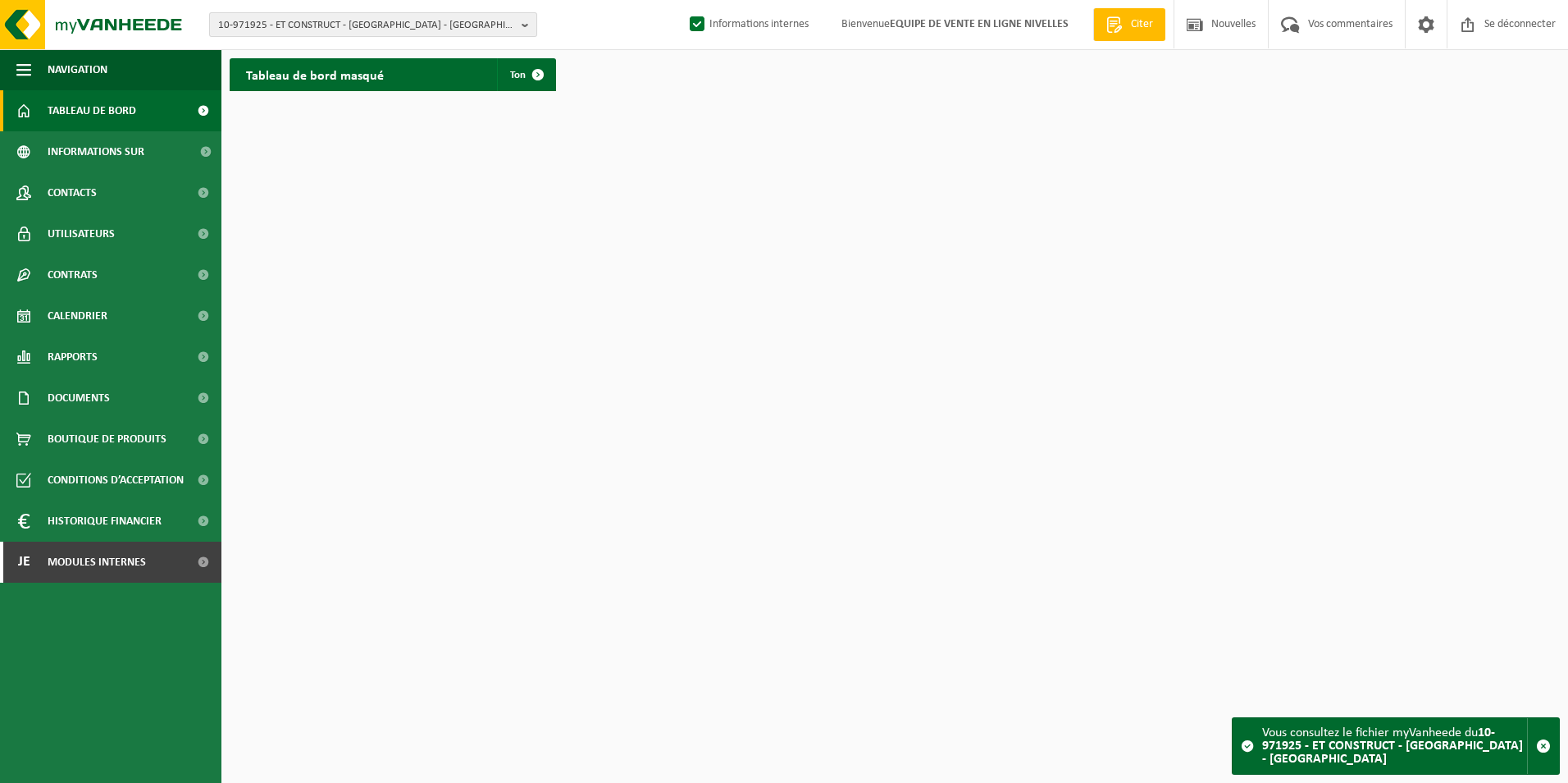
click at [335, 17] on span "10-971925 - ET CONSTRUCT - [GEOGRAPHIC_DATA] - [GEOGRAPHIC_DATA]" at bounding box center [367, 25] width 297 height 24
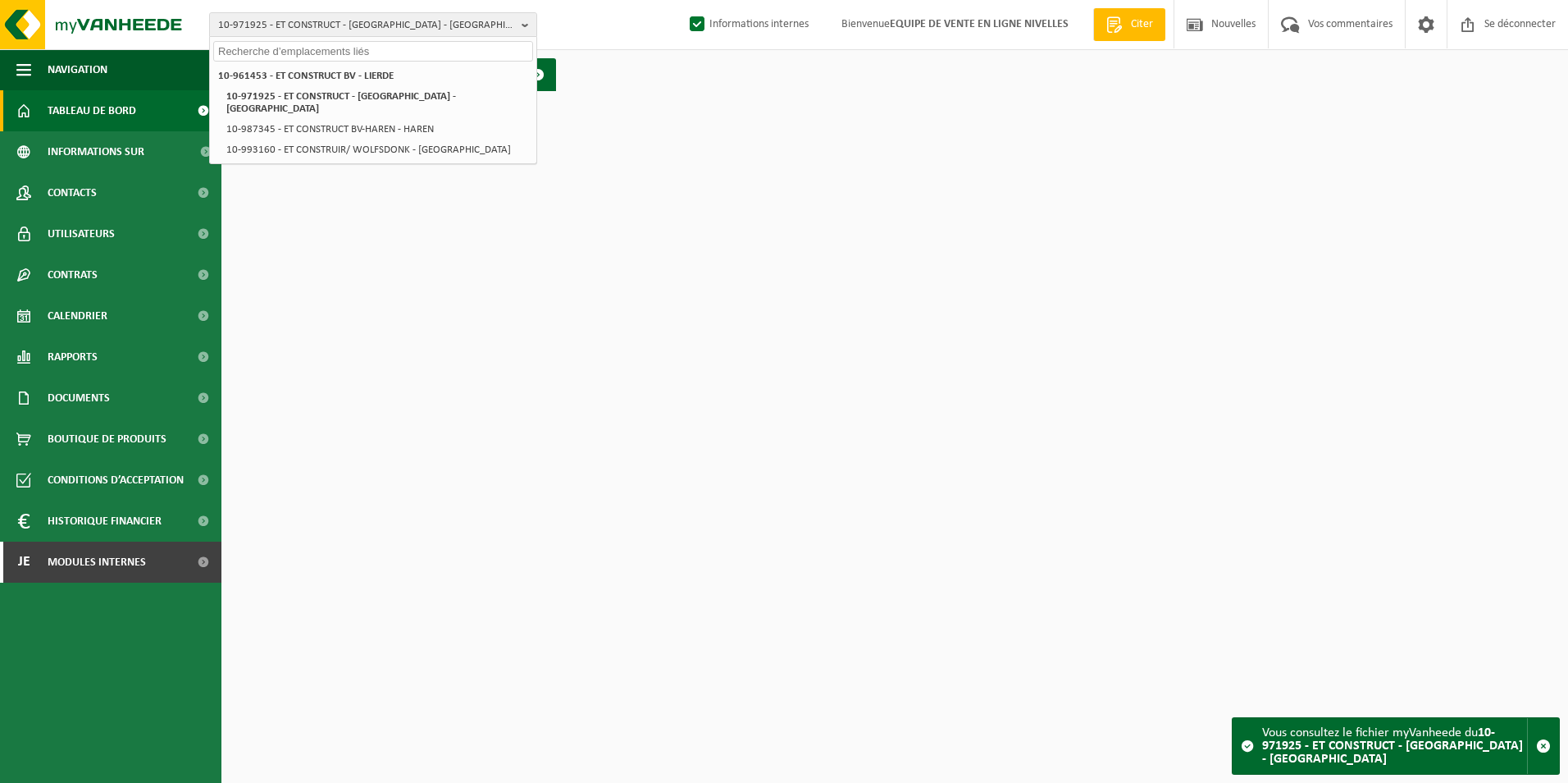
paste input "AND CONSTRUCT - BEERSEL"
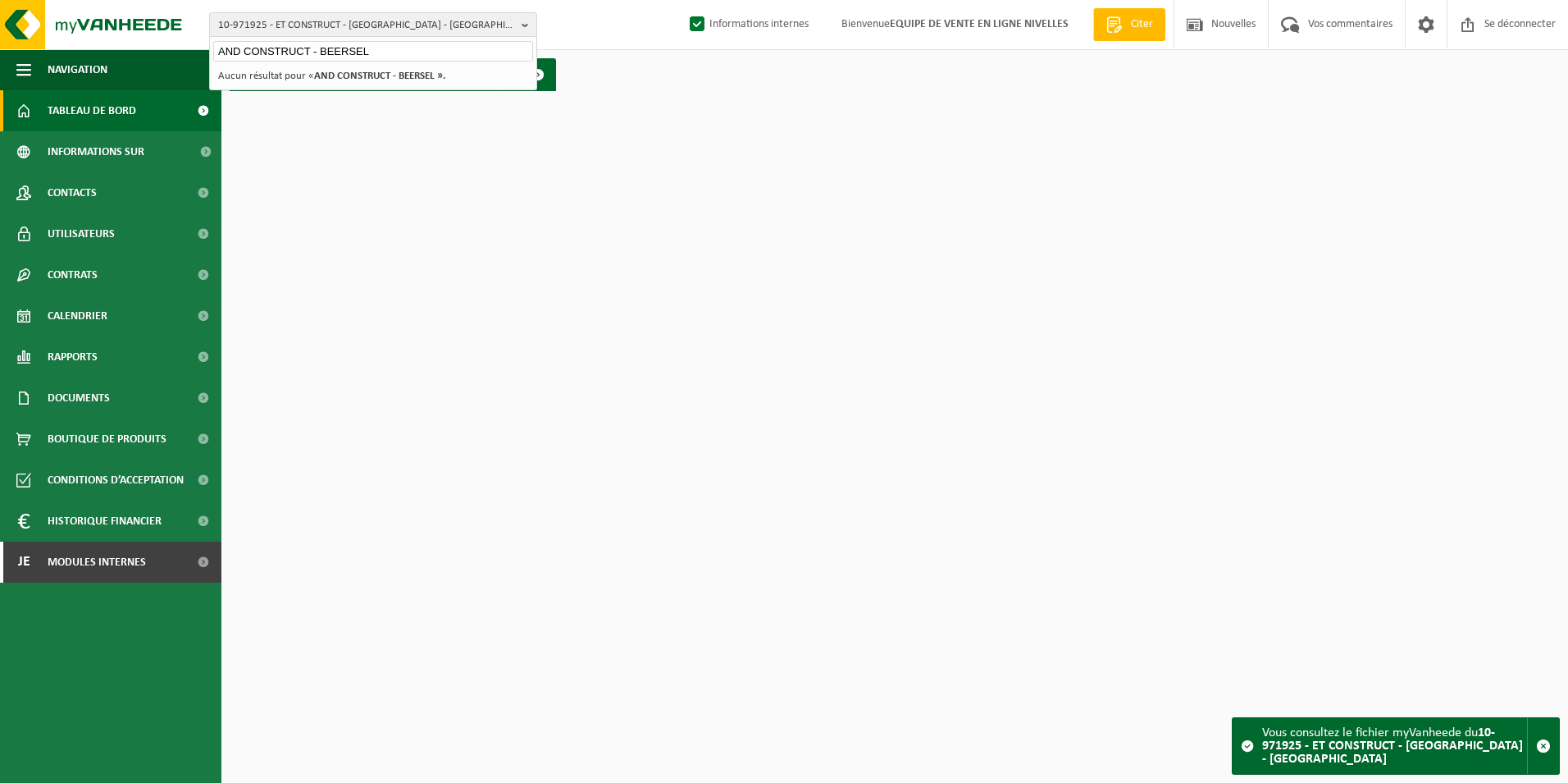
drag, startPoint x: 385, startPoint y: 46, endPoint x: 308, endPoint y: 52, distance: 77.2
click at [308, 52] on input "AND CONSTRUCT - BEERSEL" at bounding box center [373, 51] width 320 height 21
type input "AND CONSTRUCT"
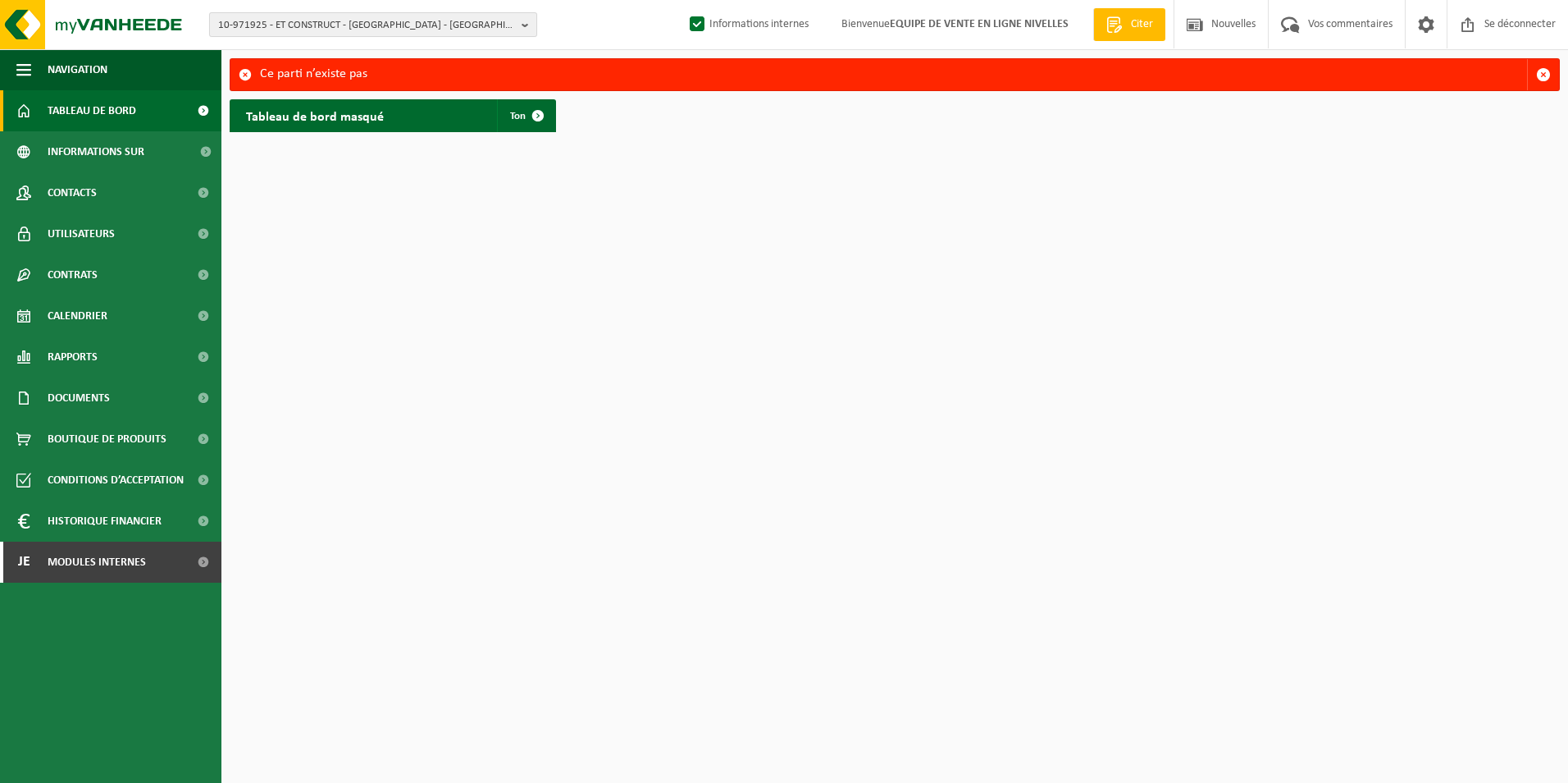
click at [321, 28] on span "10-971925 - ET CONSTRUCT - [GEOGRAPHIC_DATA] - [GEOGRAPHIC_DATA]" at bounding box center [367, 25] width 297 height 24
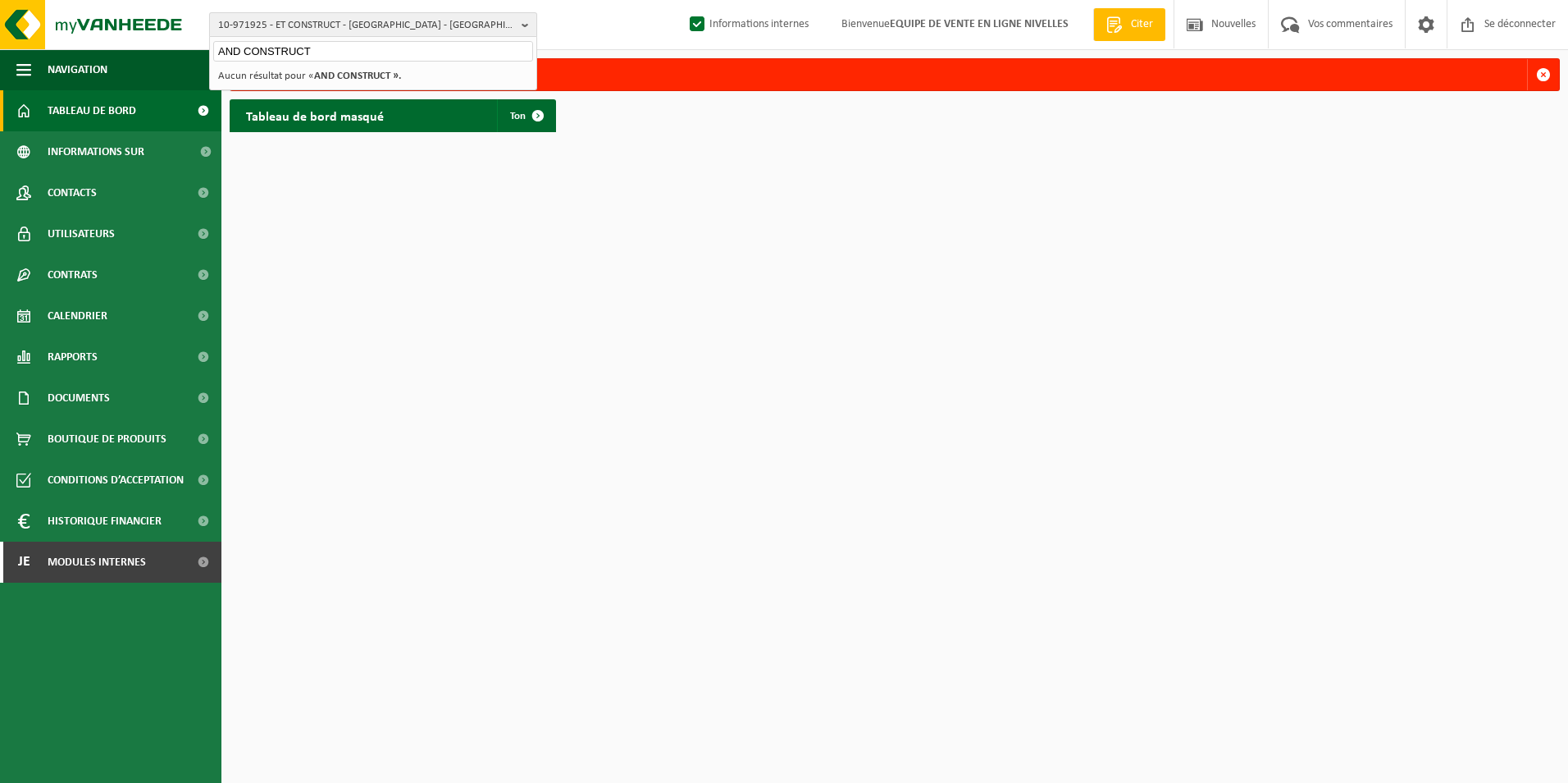
type input "AND CONSTRUCT"
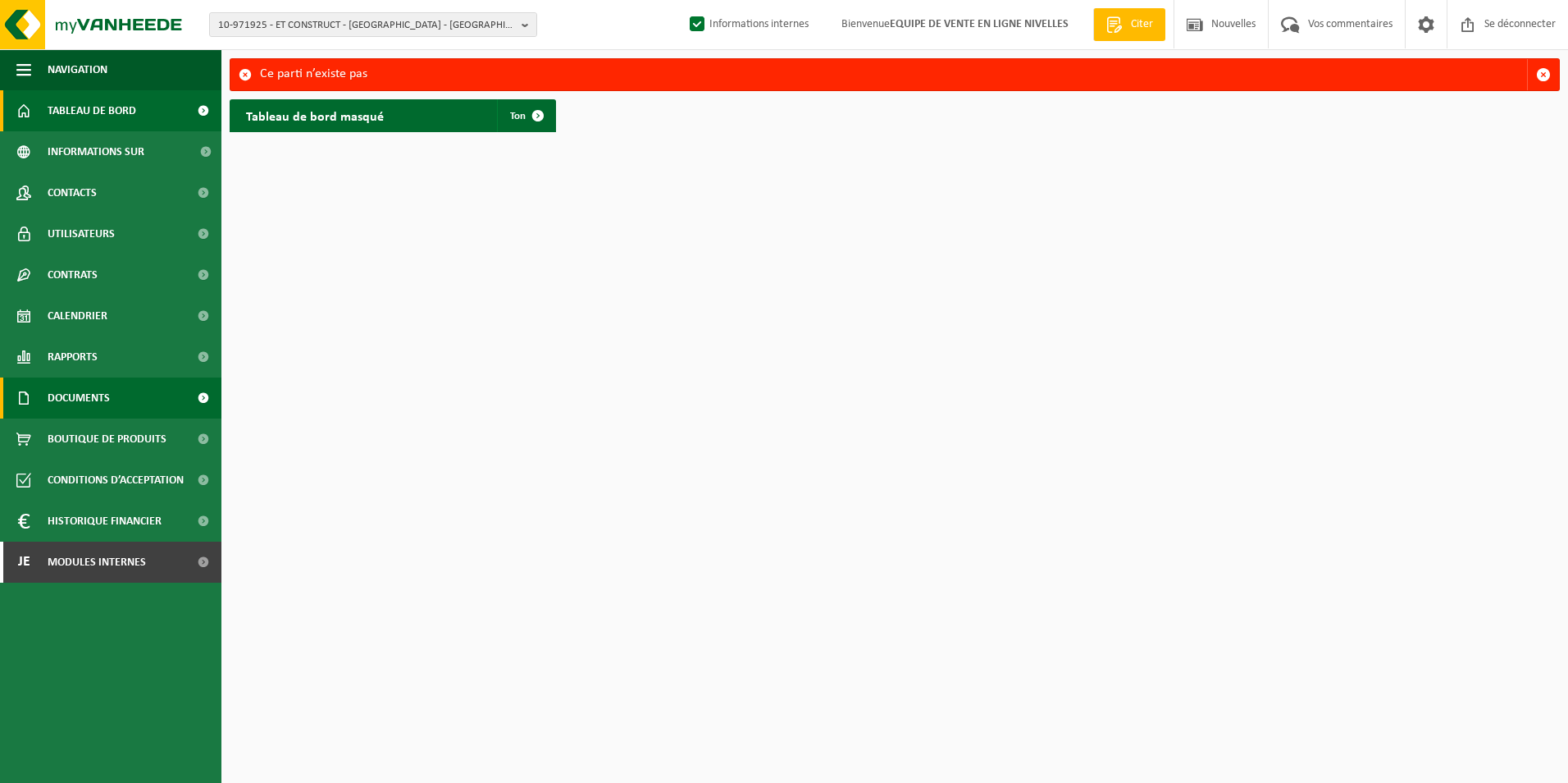
click at [86, 392] on span "Documents" at bounding box center [79, 398] width 62 height 41
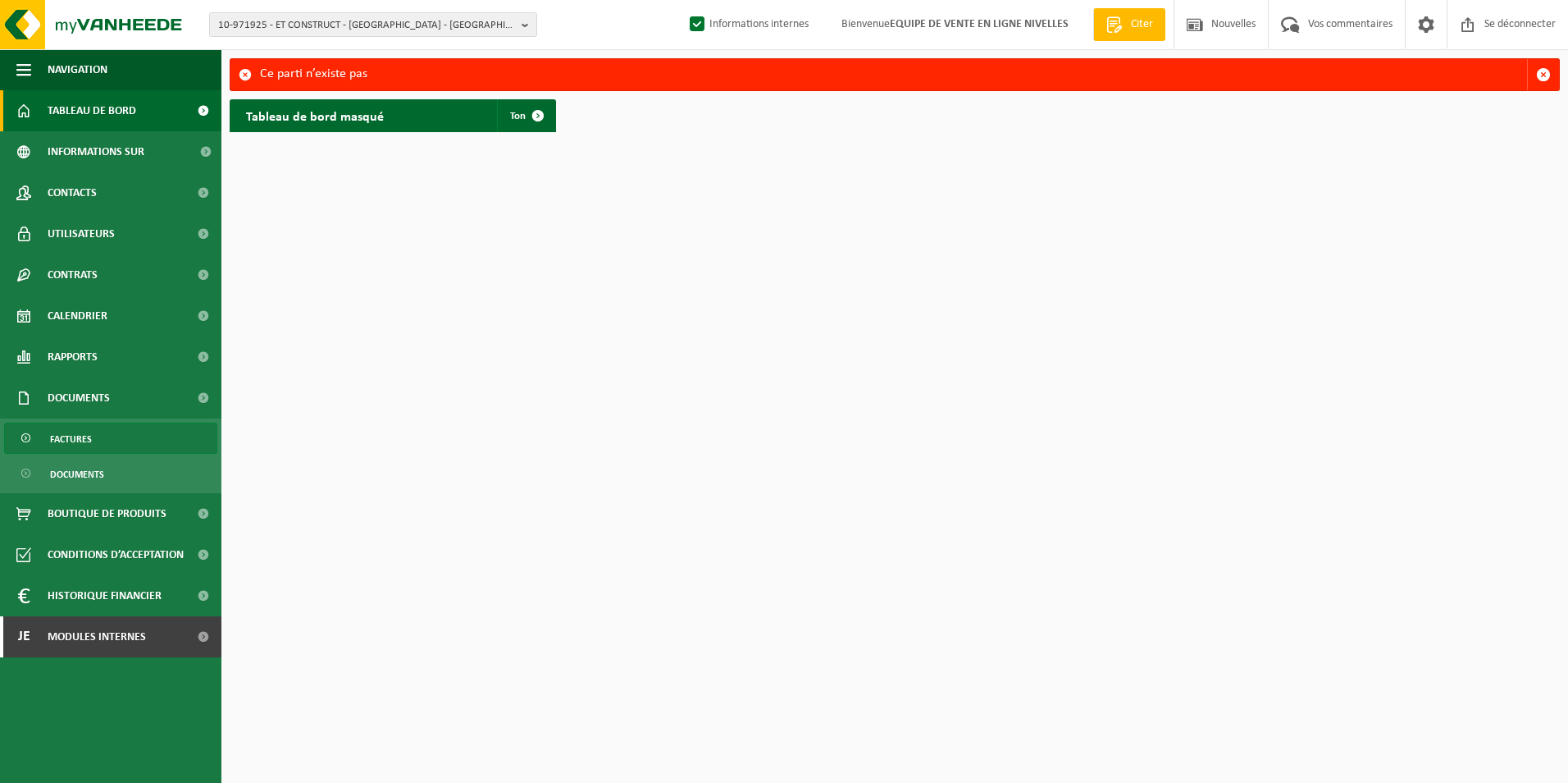
click at [70, 446] on span "Factures" at bounding box center [71, 439] width 41 height 31
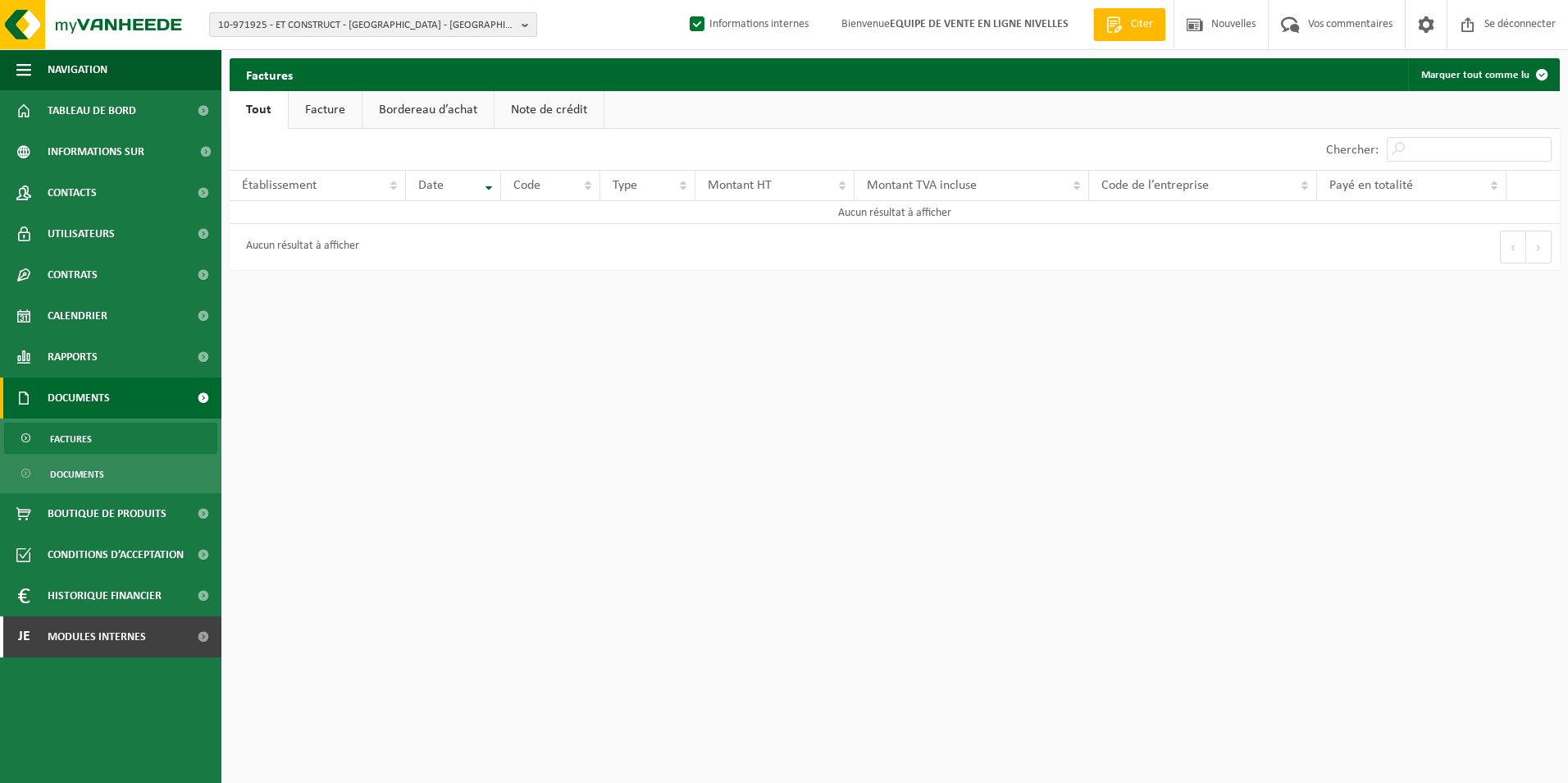
click at [302, 22] on span "10-971925 - ET CONSTRUCT - [GEOGRAPHIC_DATA] - [GEOGRAPHIC_DATA]" at bounding box center [367, 25] width 297 height 24
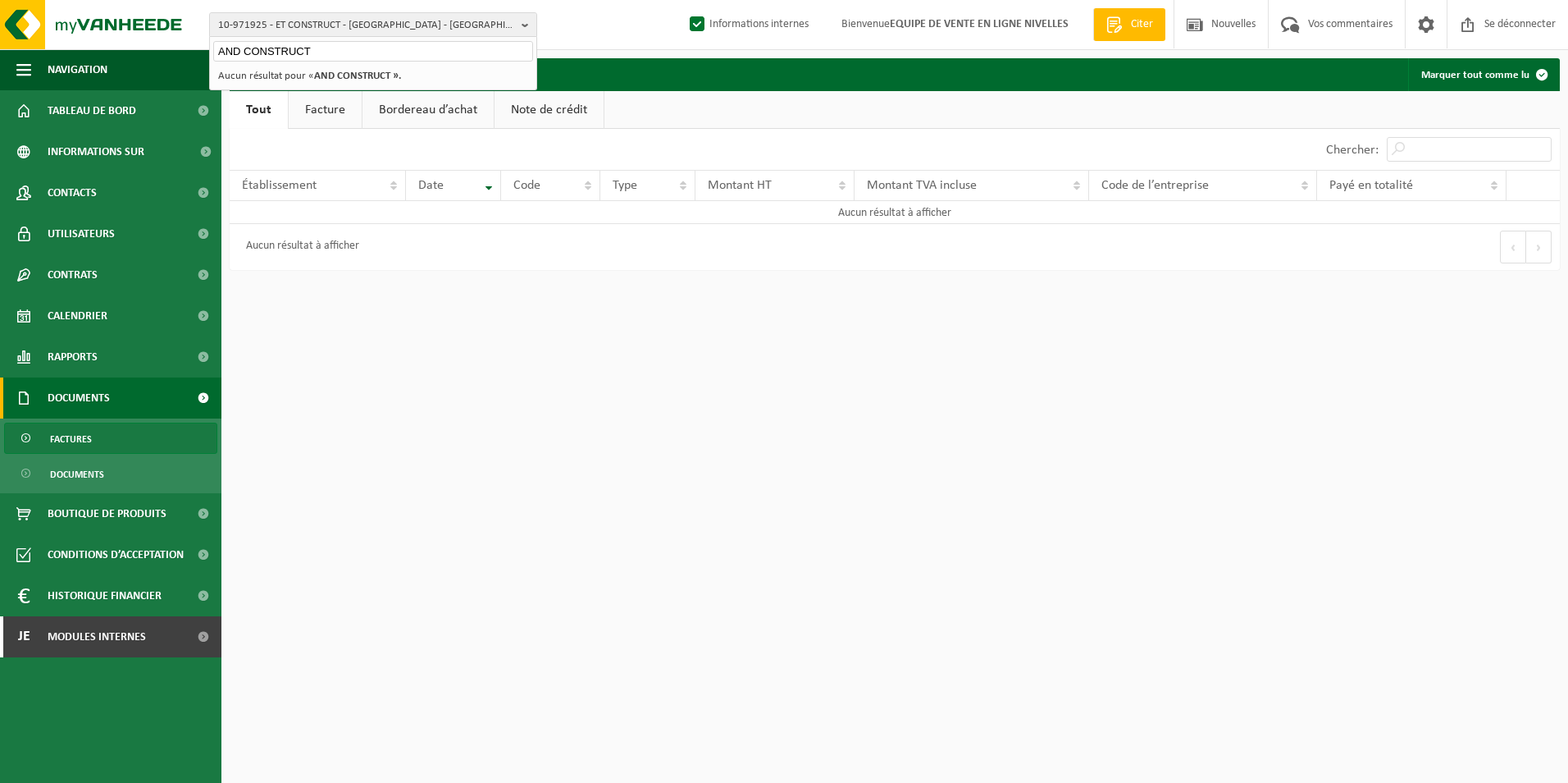
type input "AND CONSTRUCT"
click at [355, 77] on strong "AND CONSTRUCT »." at bounding box center [358, 76] width 87 height 10
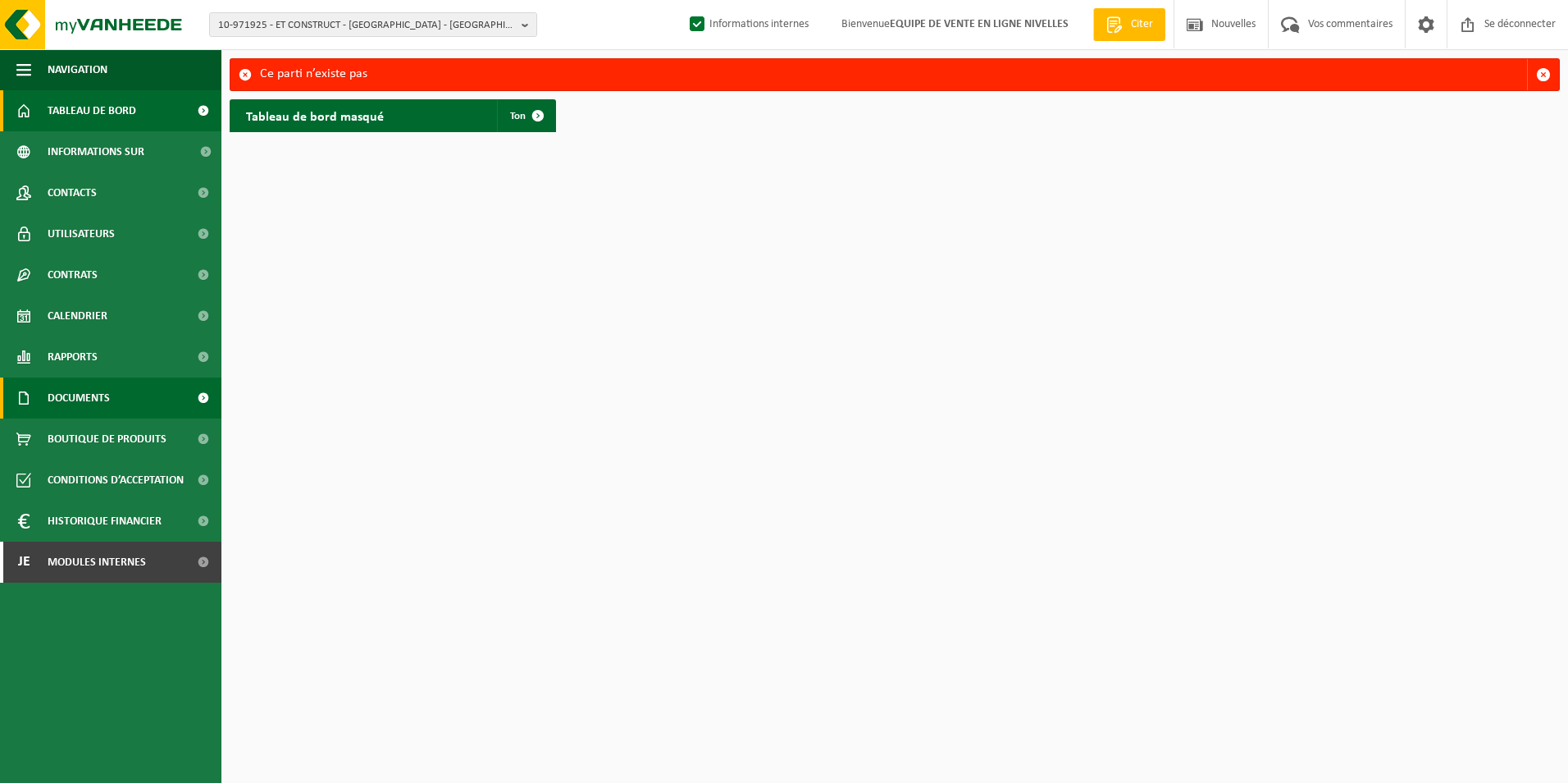
click at [57, 395] on span "Documents" at bounding box center [79, 398] width 62 height 41
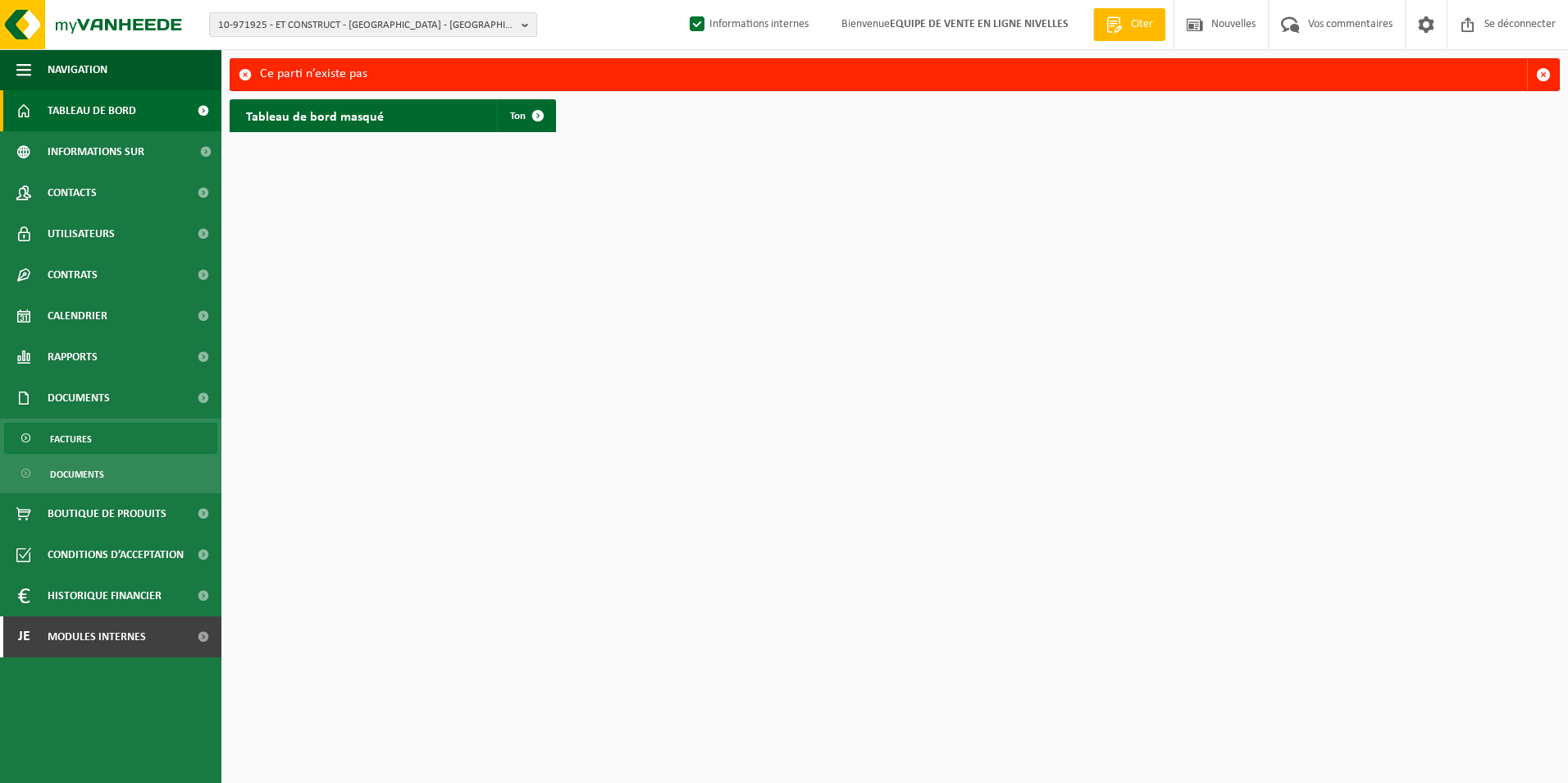
click at [61, 442] on span "Factures" at bounding box center [71, 439] width 41 height 31
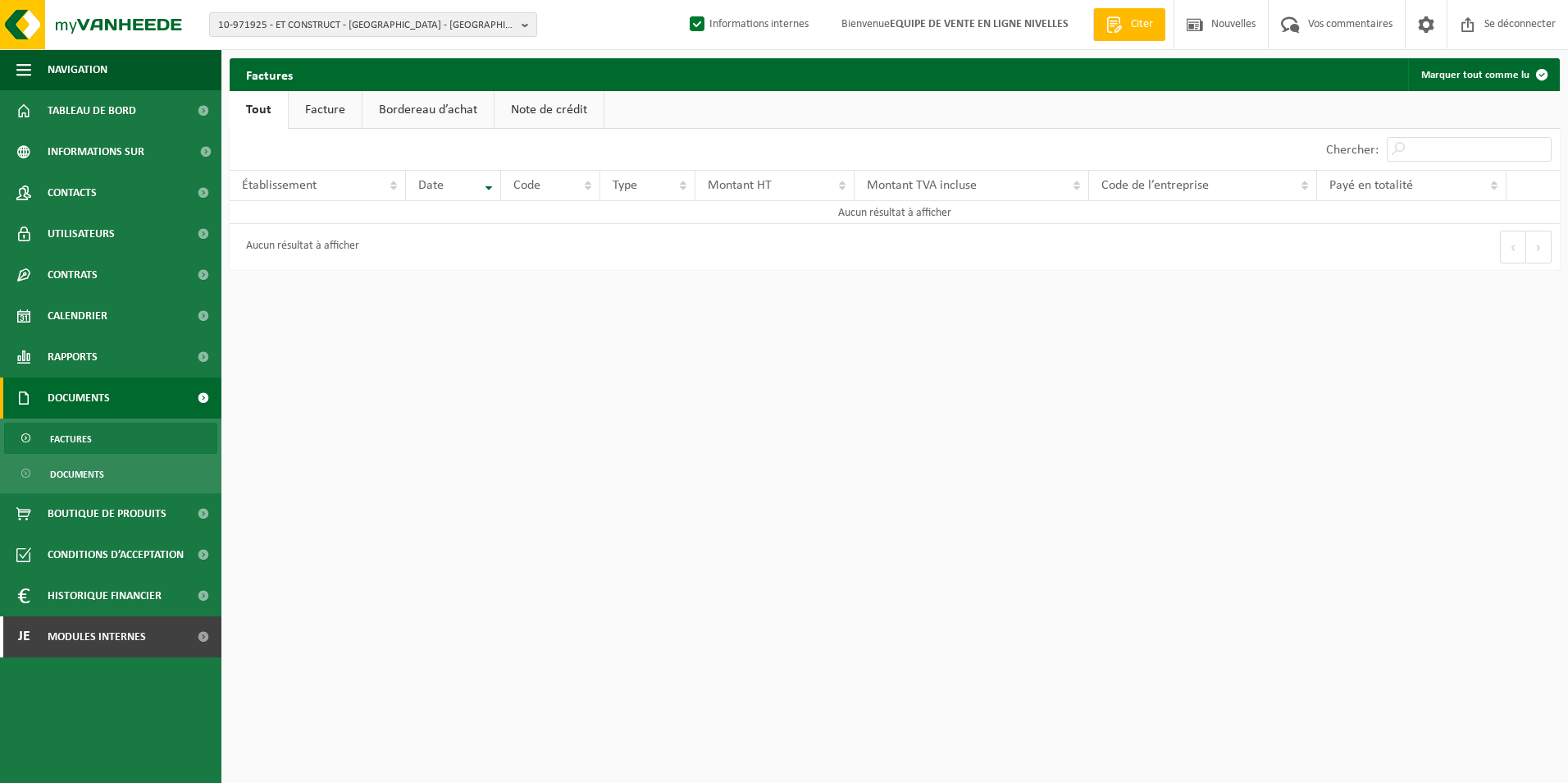
click at [304, 104] on link "Facture" at bounding box center [325, 110] width 73 height 38
click at [56, 474] on span "Documents" at bounding box center [77, 474] width 54 height 31
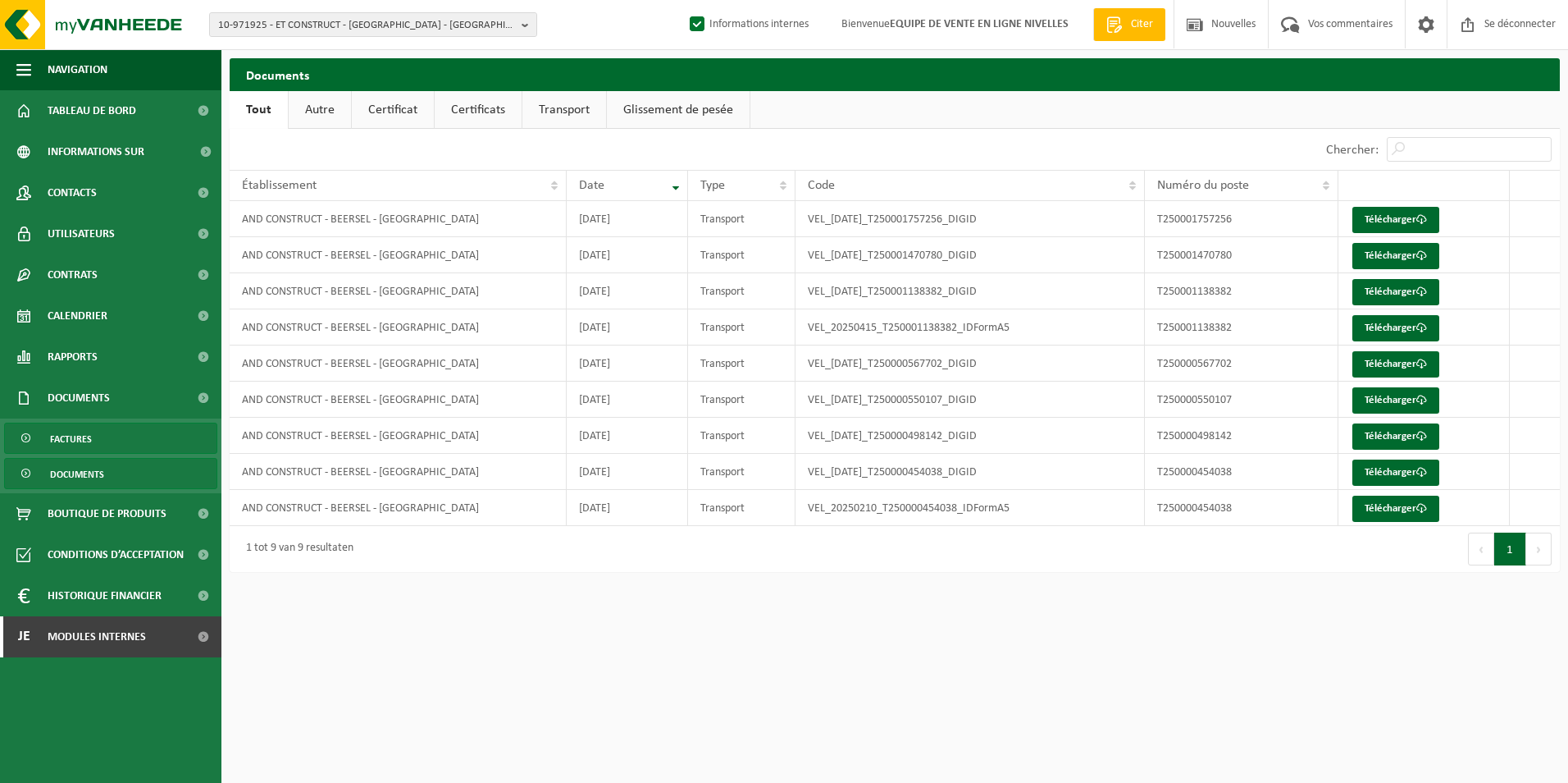
click at [67, 442] on span "Factures" at bounding box center [71, 439] width 41 height 31
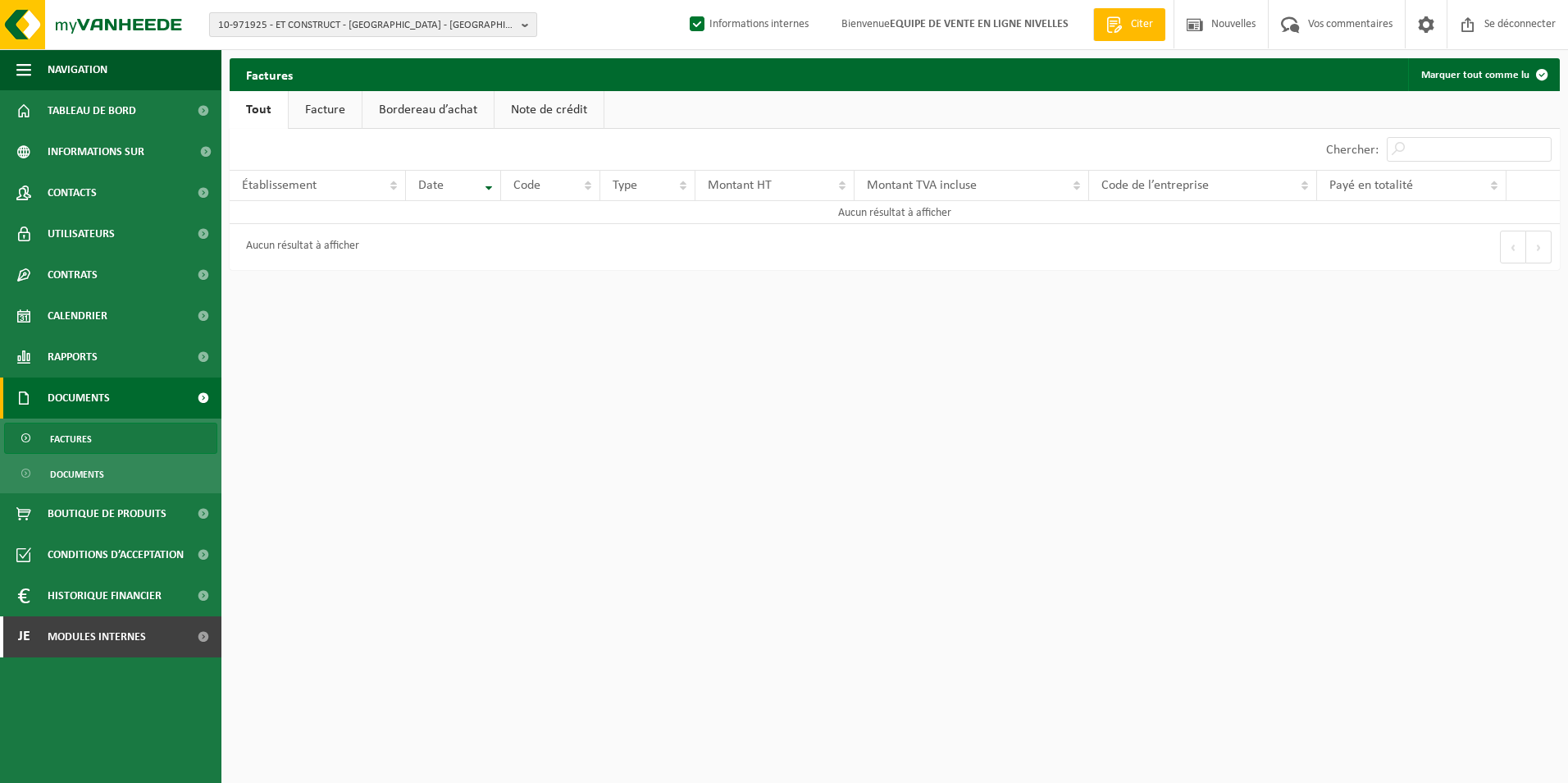
click at [333, 22] on span "10-971925 - ET CONSTRUCT - [GEOGRAPHIC_DATA] - [GEOGRAPHIC_DATA]" at bounding box center [367, 25] width 297 height 24
click at [255, 46] on input "AND" at bounding box center [373, 51] width 320 height 21
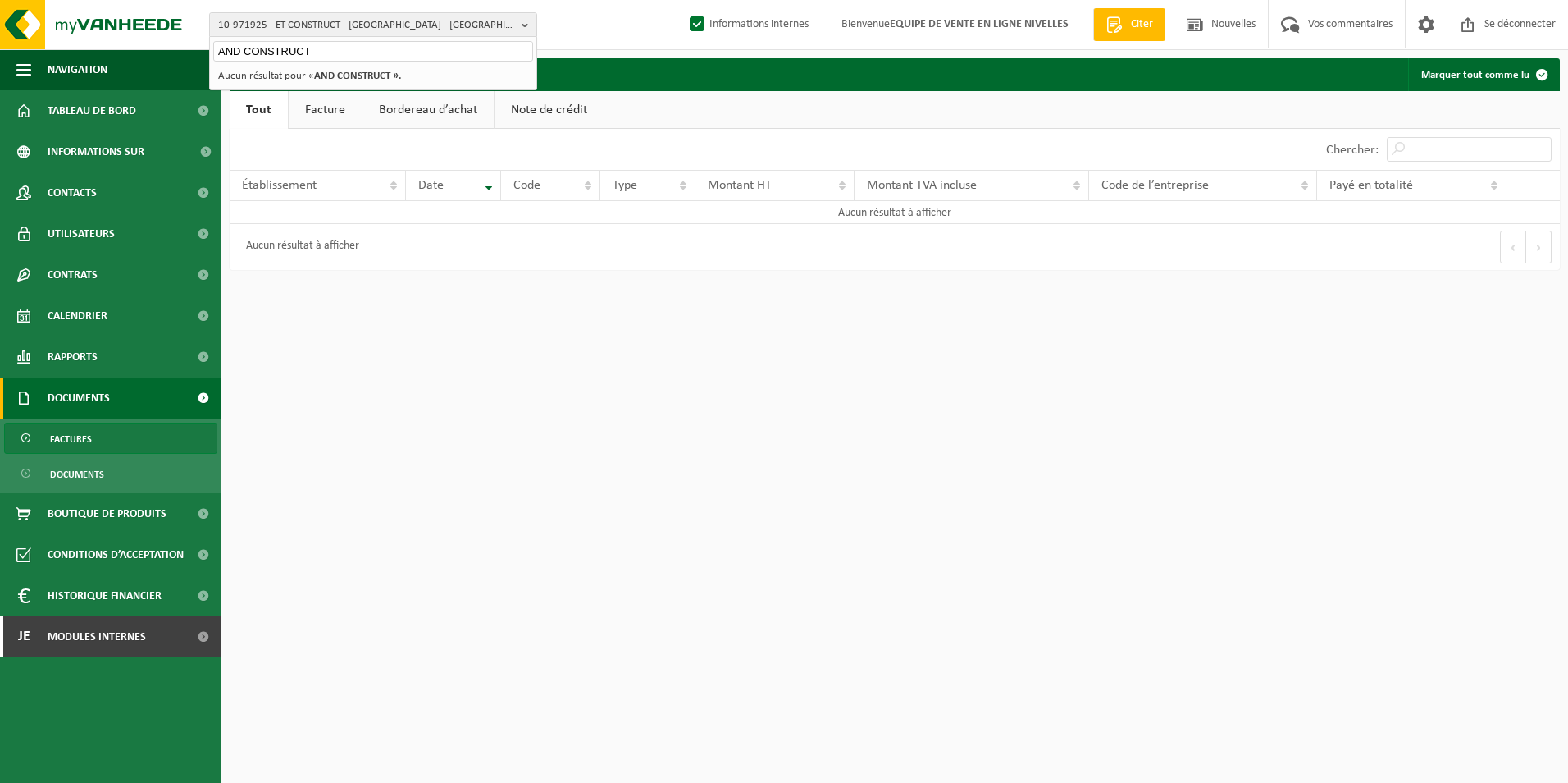
type input "AND CONSTRUCT"
click at [362, 67] on li "Aucun résultat pour « AND CONSTRUCT »." at bounding box center [373, 76] width 320 height 21
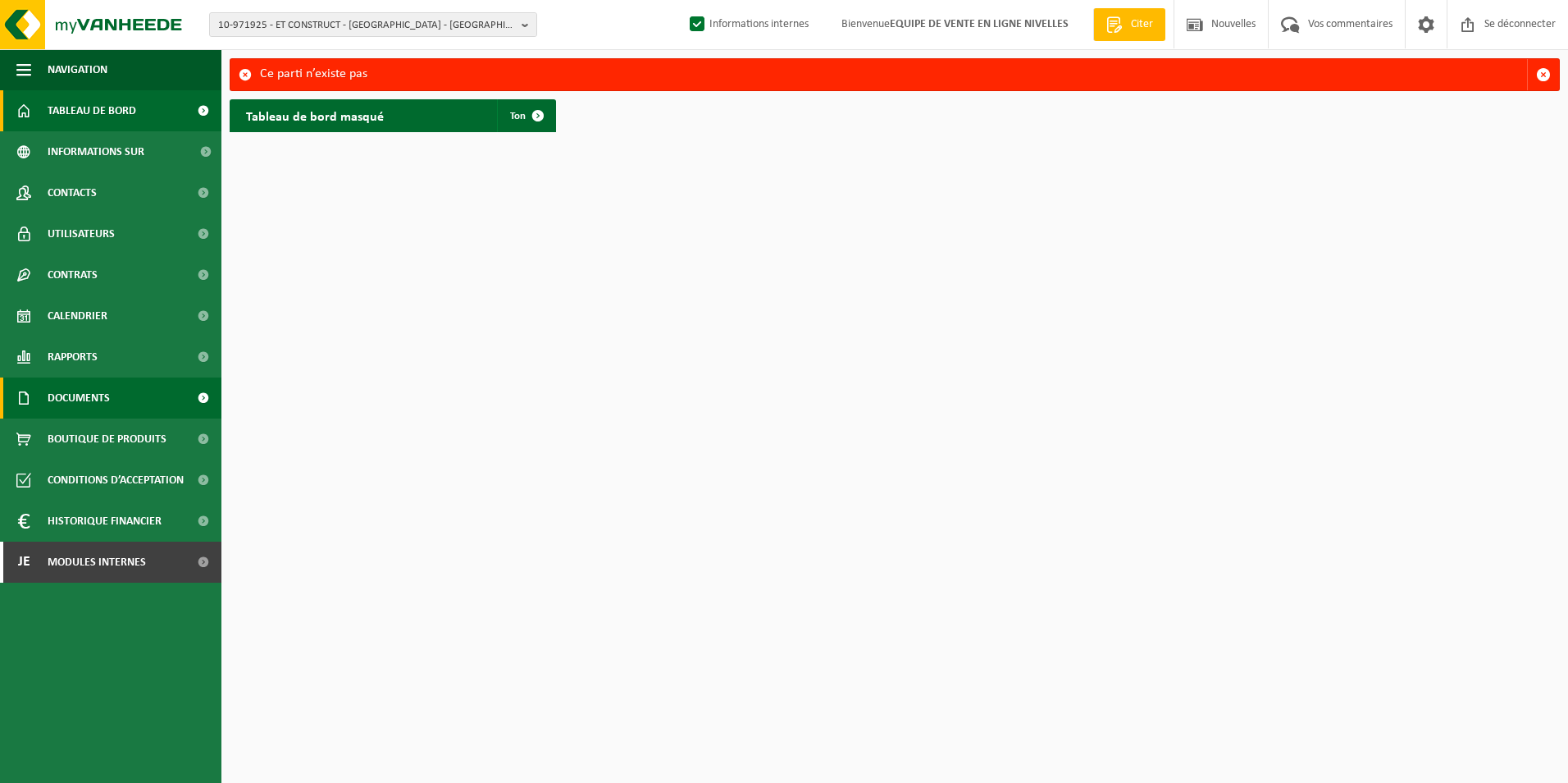
click at [84, 393] on span "Documents" at bounding box center [79, 398] width 62 height 41
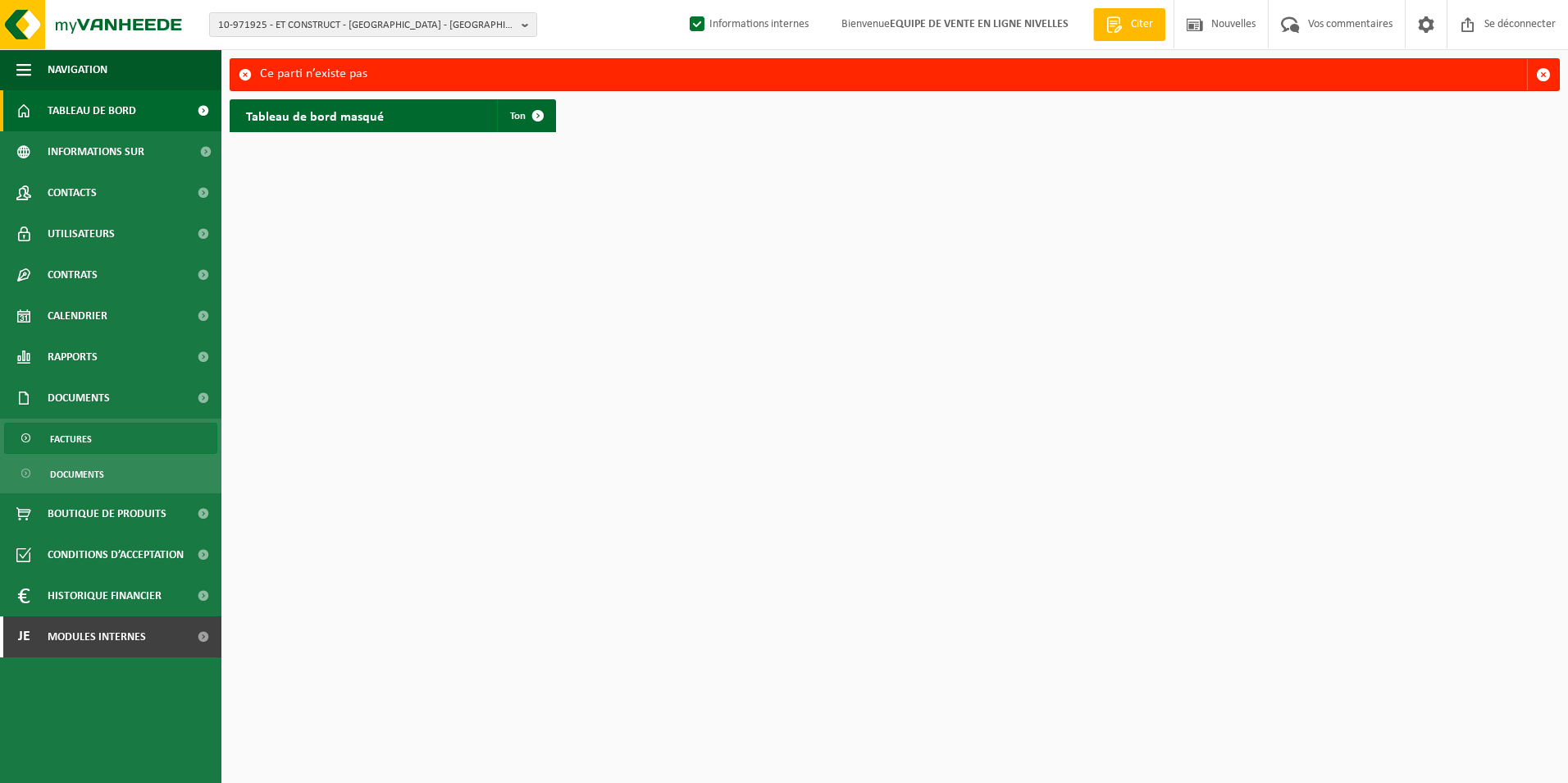
click at [63, 436] on span "Factures" at bounding box center [71, 439] width 41 height 31
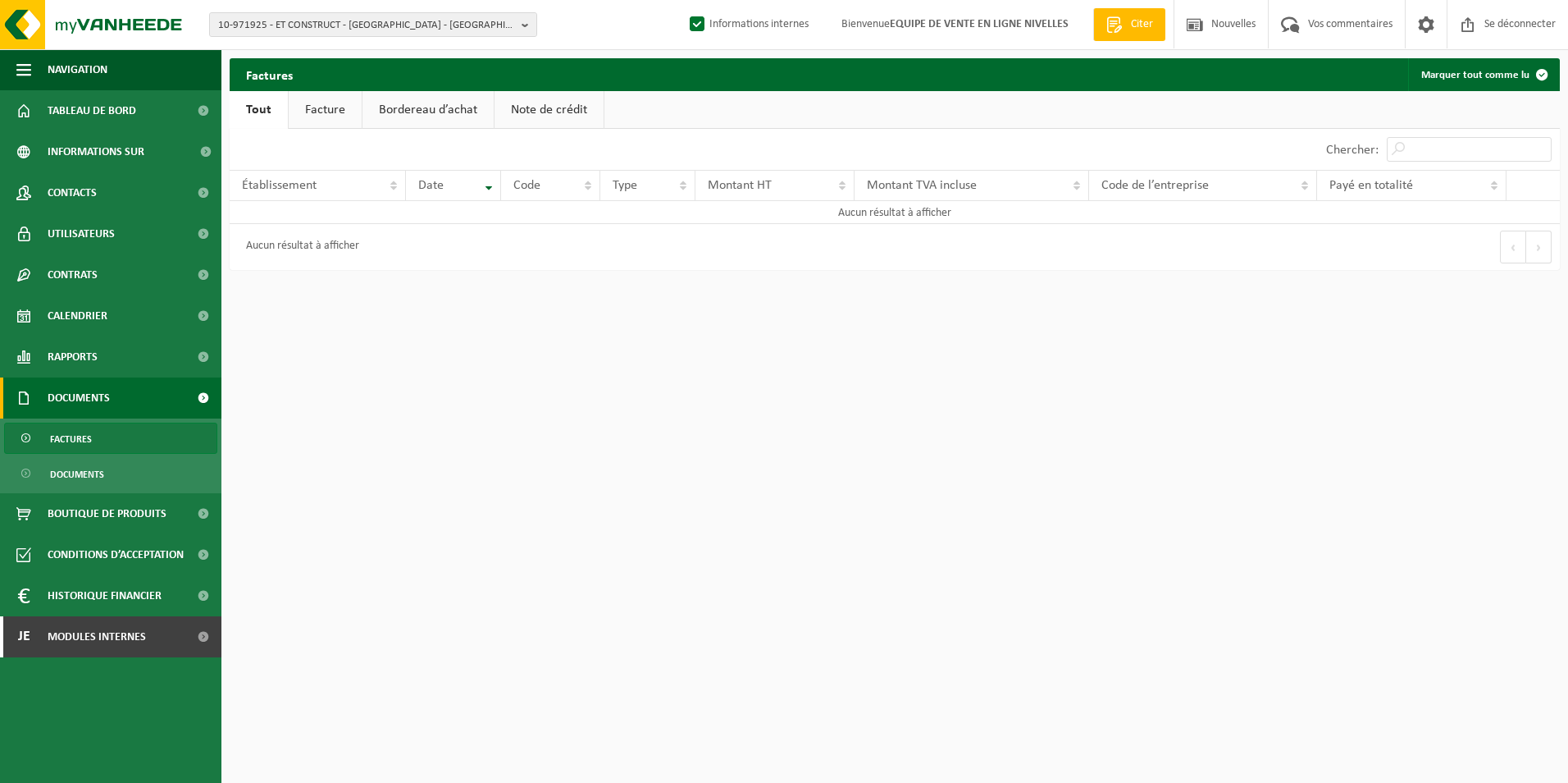
click at [323, 107] on link "Facture" at bounding box center [325, 110] width 73 height 38
click at [448, 24] on span "10-971925 - ET CONSTRUCT - [GEOGRAPHIC_DATA] - [GEOGRAPHIC_DATA]" at bounding box center [367, 25] width 297 height 24
click at [305, 50] on input "AND CON" at bounding box center [373, 51] width 320 height 21
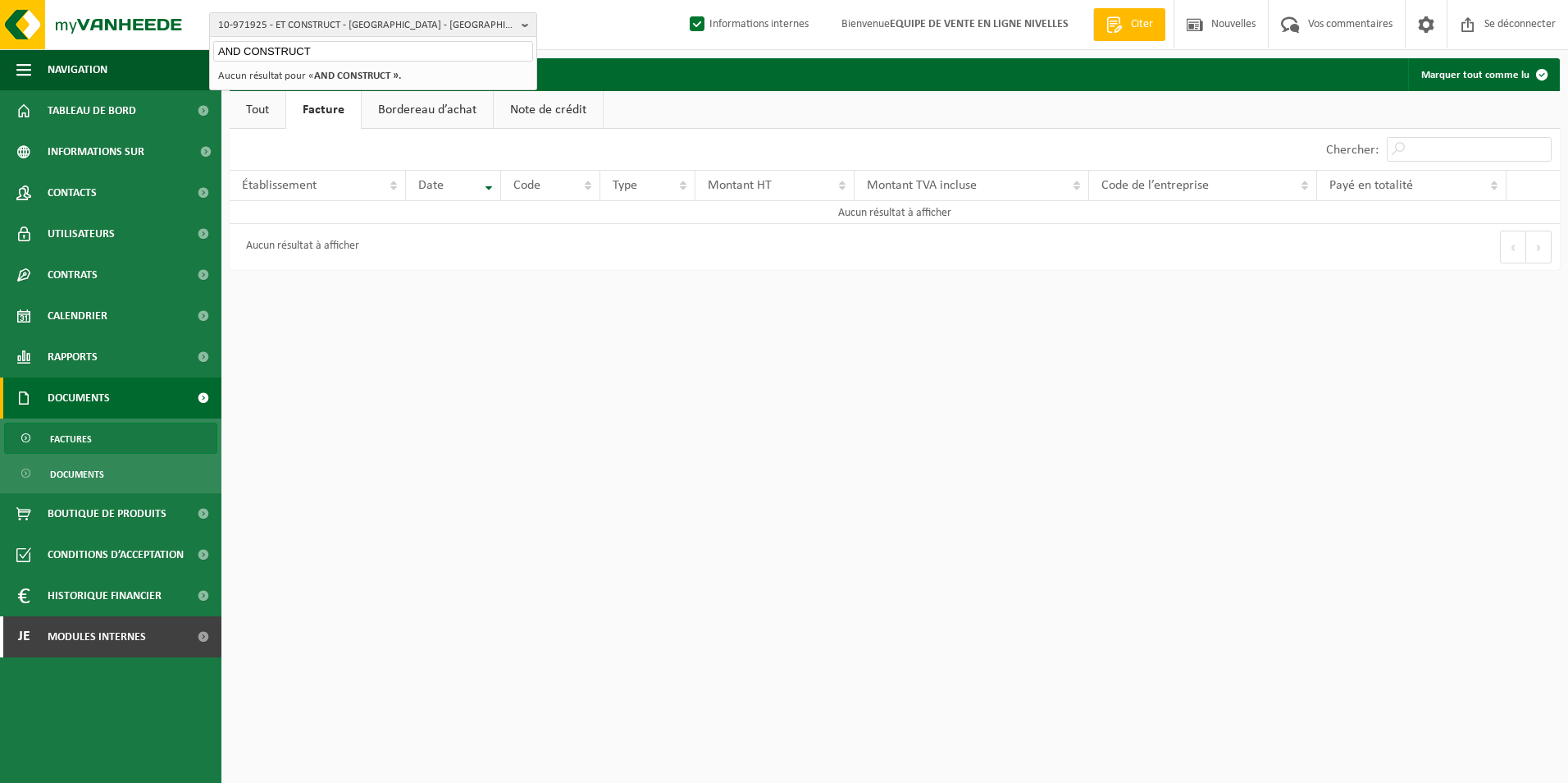
type input "AND CONSTRUCT"
click at [48, 442] on link "Factures" at bounding box center [111, 438] width 213 height 31
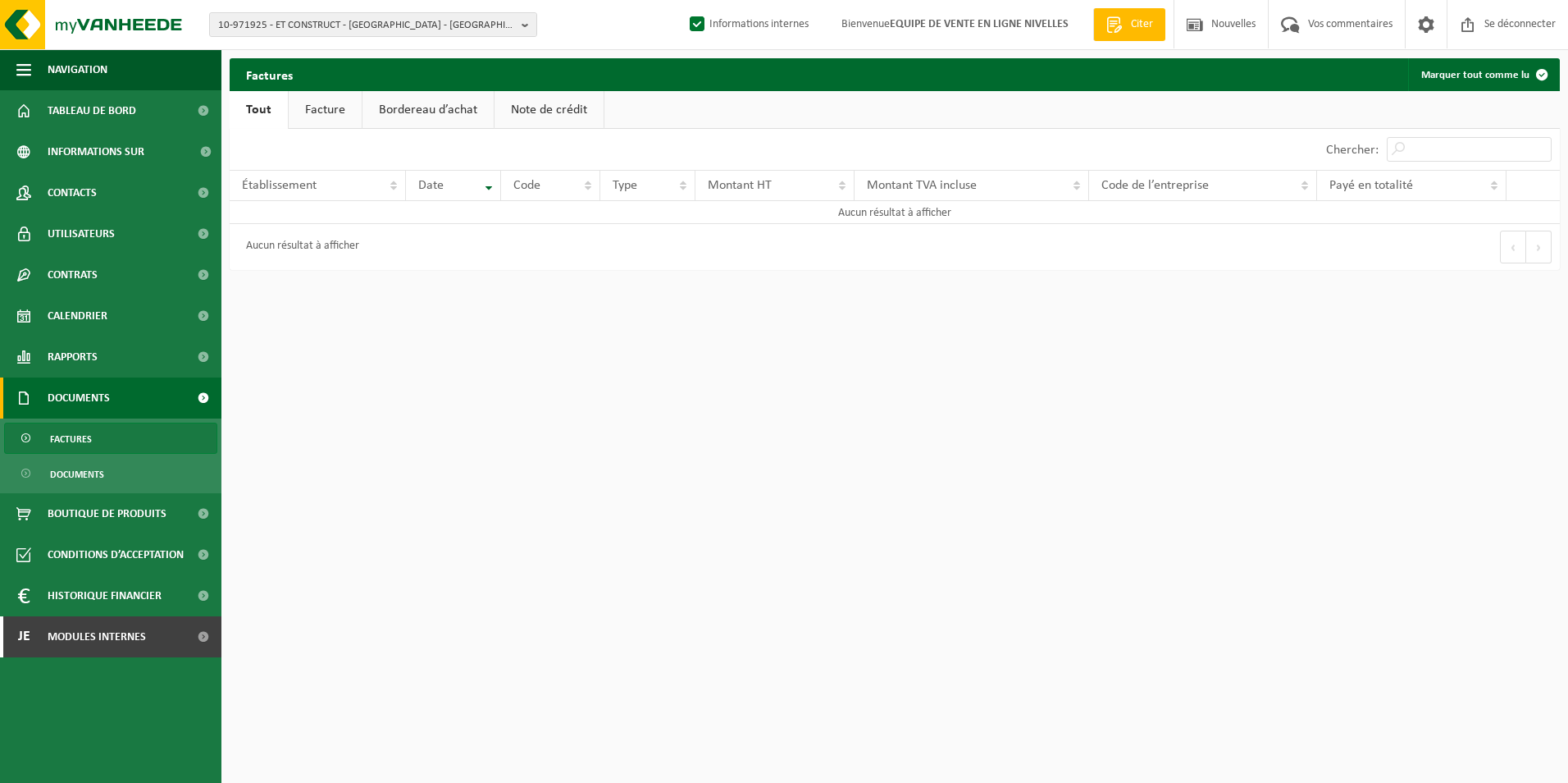
click at [332, 97] on link "Facture" at bounding box center [325, 110] width 73 height 38
click at [334, 19] on span "10-971925 - ET CONSTRUCT - [GEOGRAPHIC_DATA] - [GEOGRAPHIC_DATA]" at bounding box center [367, 25] width 297 height 24
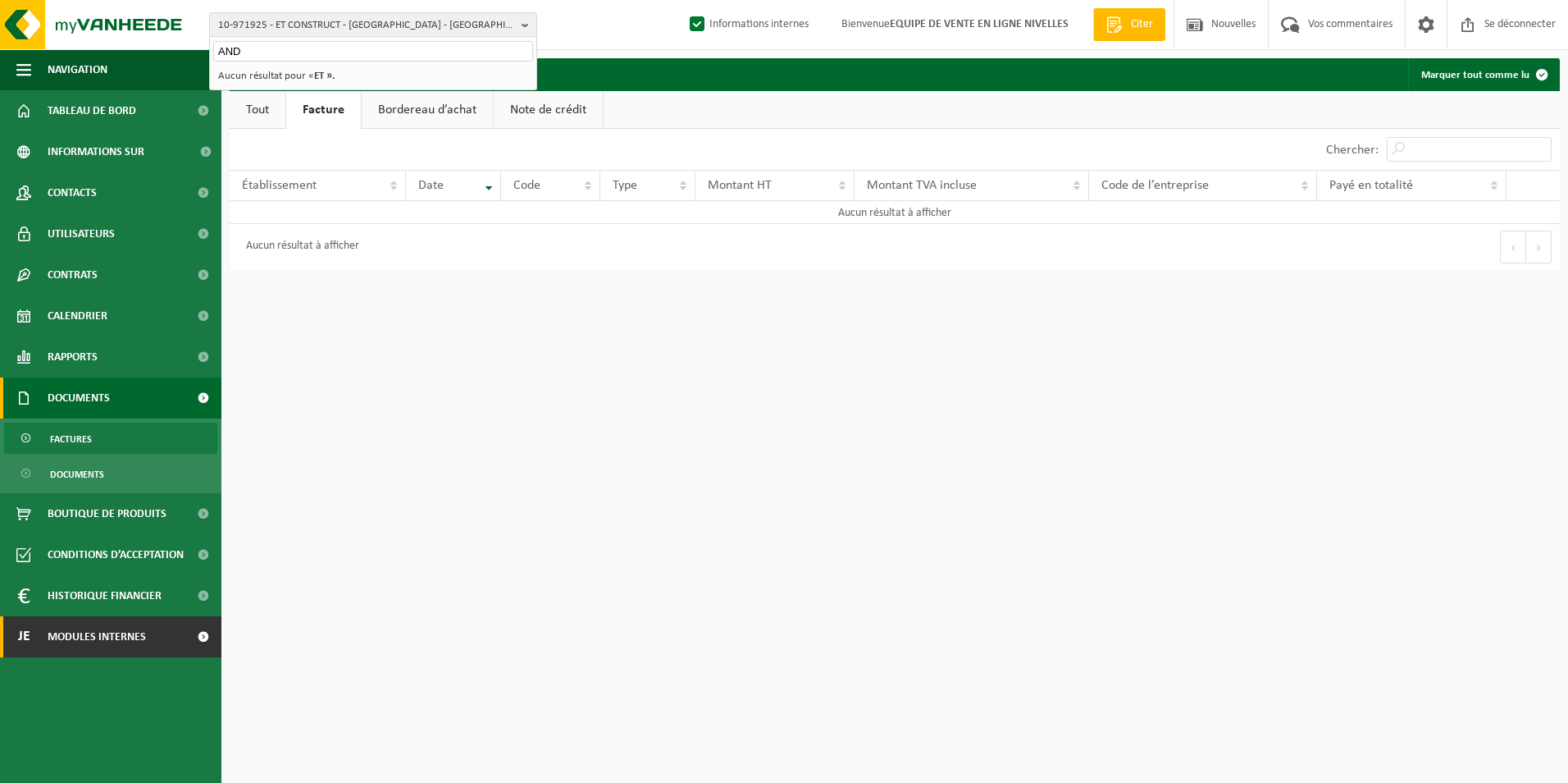
type input "AND"
click at [89, 640] on span "Modules internes" at bounding box center [97, 636] width 98 height 41
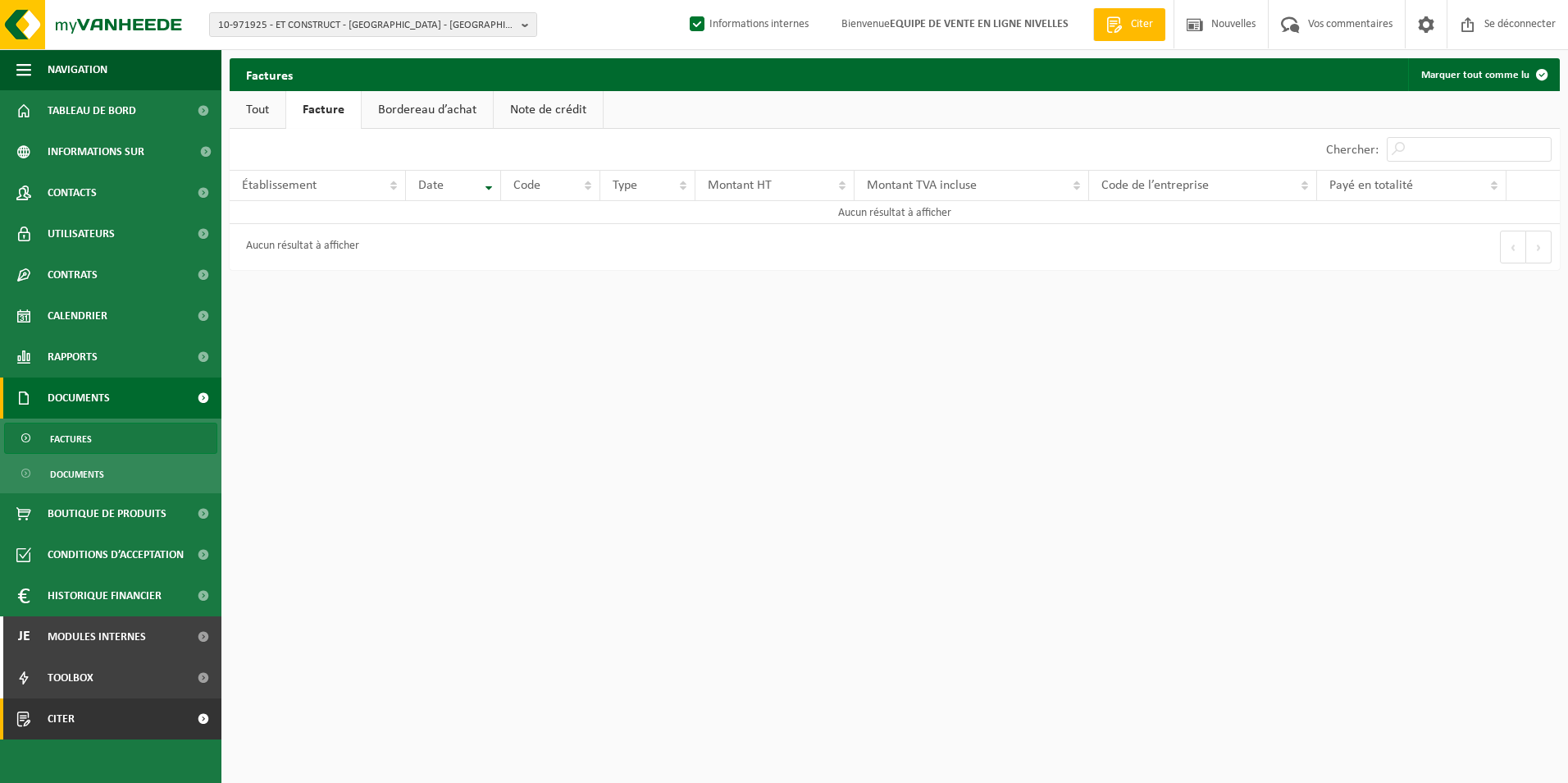
click at [60, 721] on span "Citer" at bounding box center [60, 718] width 27 height 41
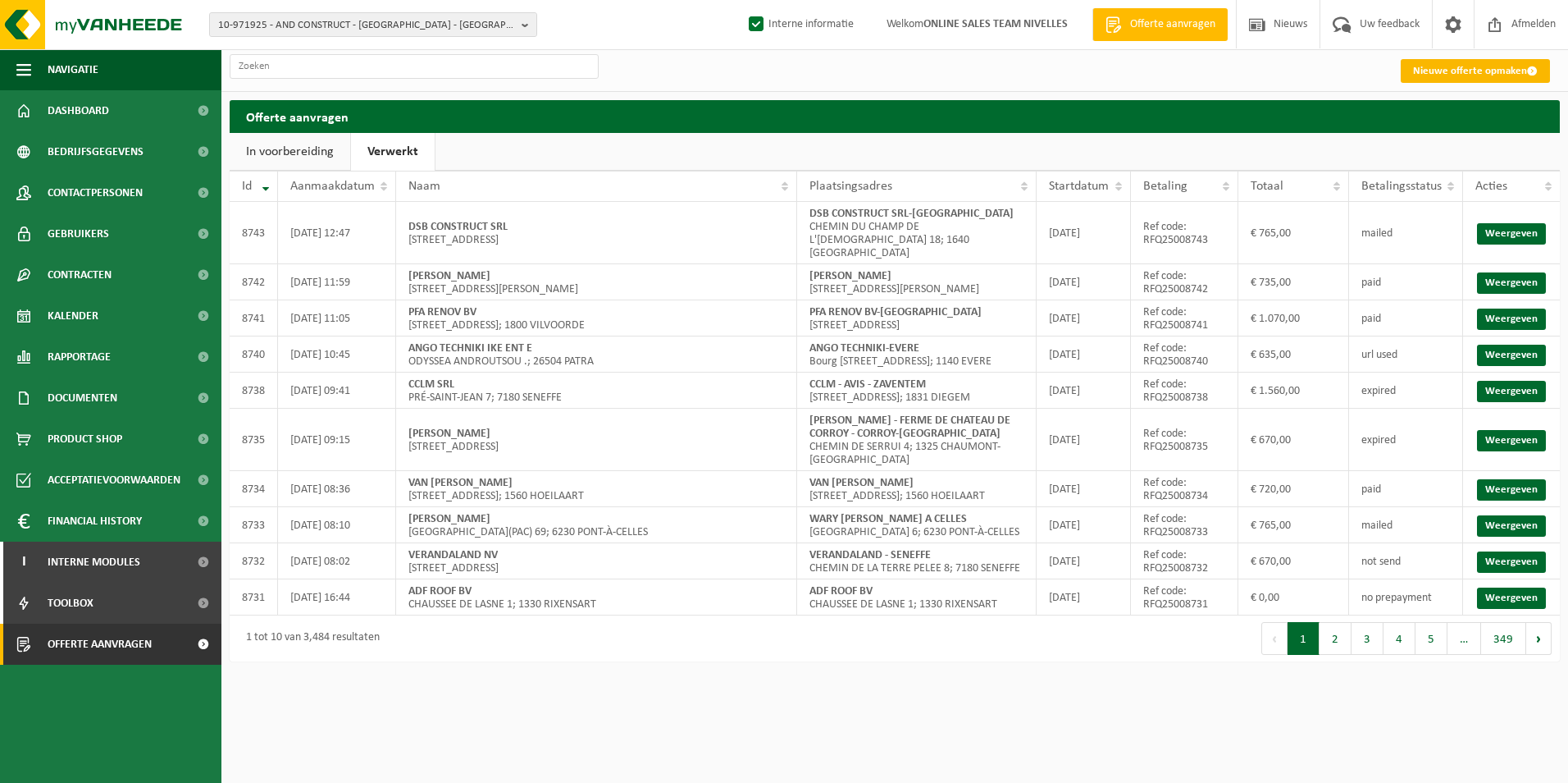
click at [1478, 64] on link "Nieuwe offerte opmaken" at bounding box center [1476, 71] width 149 height 24
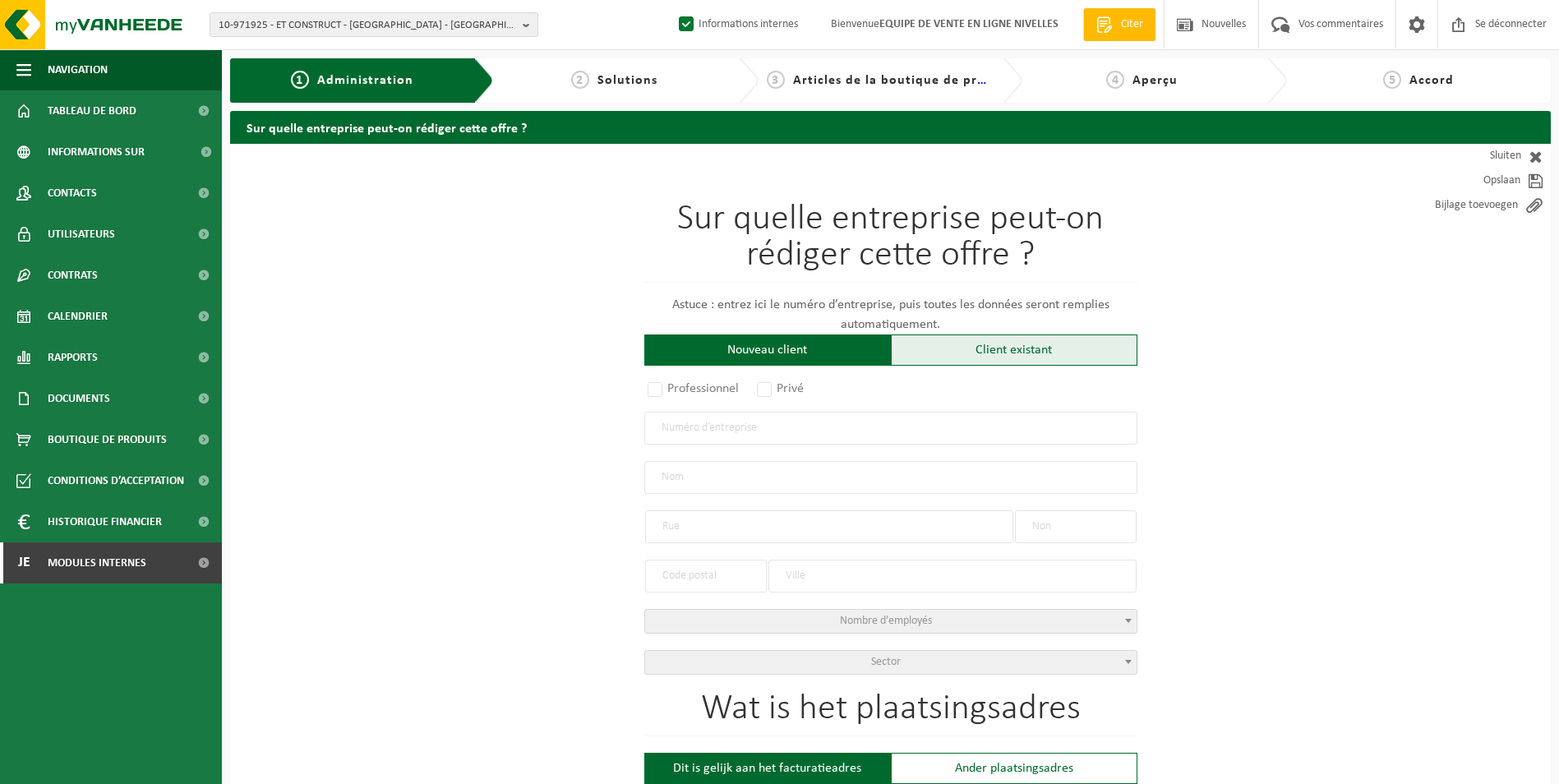
click at [978, 348] on div "Client existant" at bounding box center [1014, 350] width 247 height 31
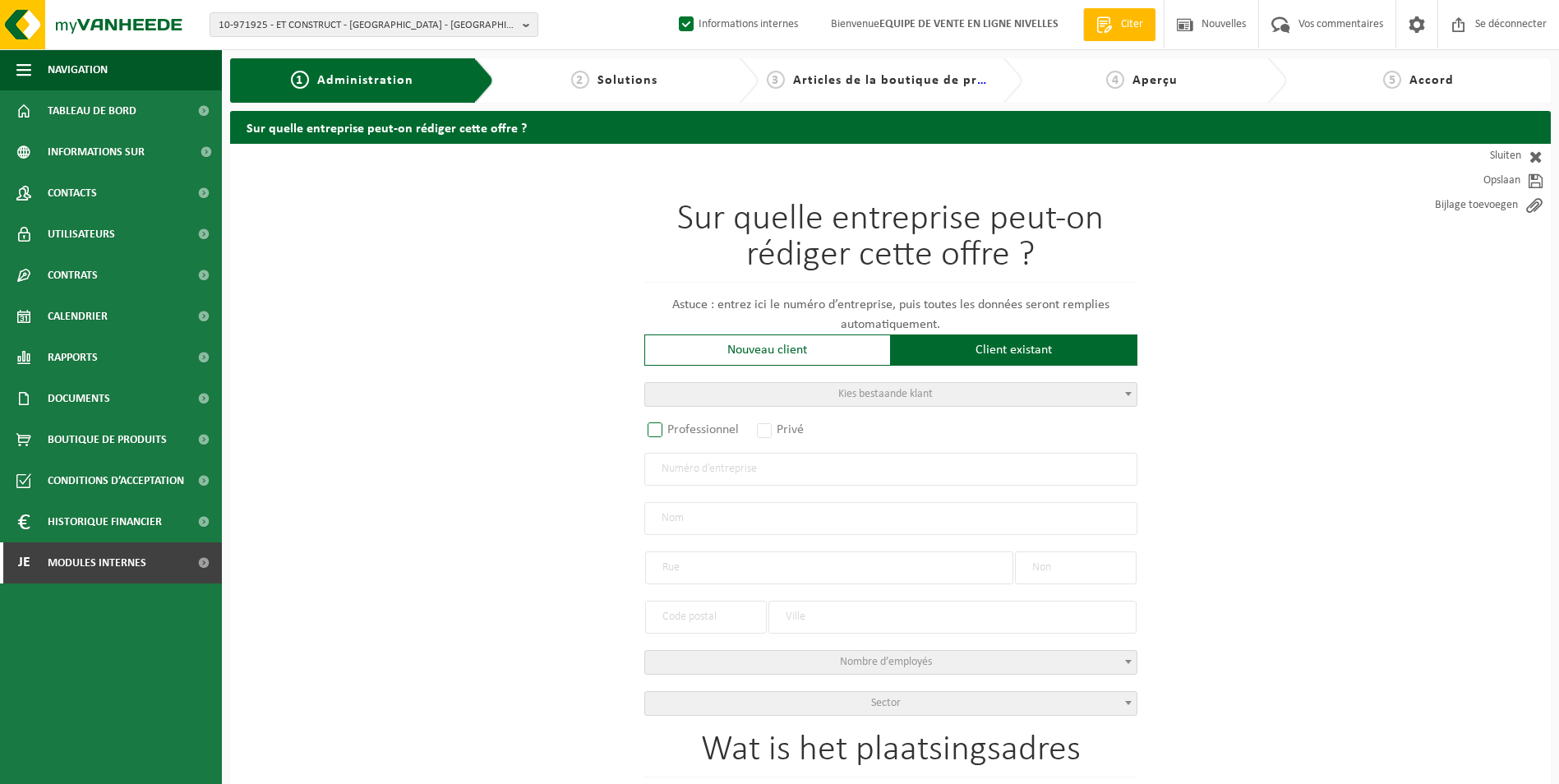
click at [680, 423] on label "Professionnel" at bounding box center [693, 429] width 100 height 23
click at [680, 426] on input "Professionnel" at bounding box center [677, 431] width 10 height 10
radio input "true"
click at [692, 472] on input "text" at bounding box center [891, 469] width 493 height 33
type input "0500454375"
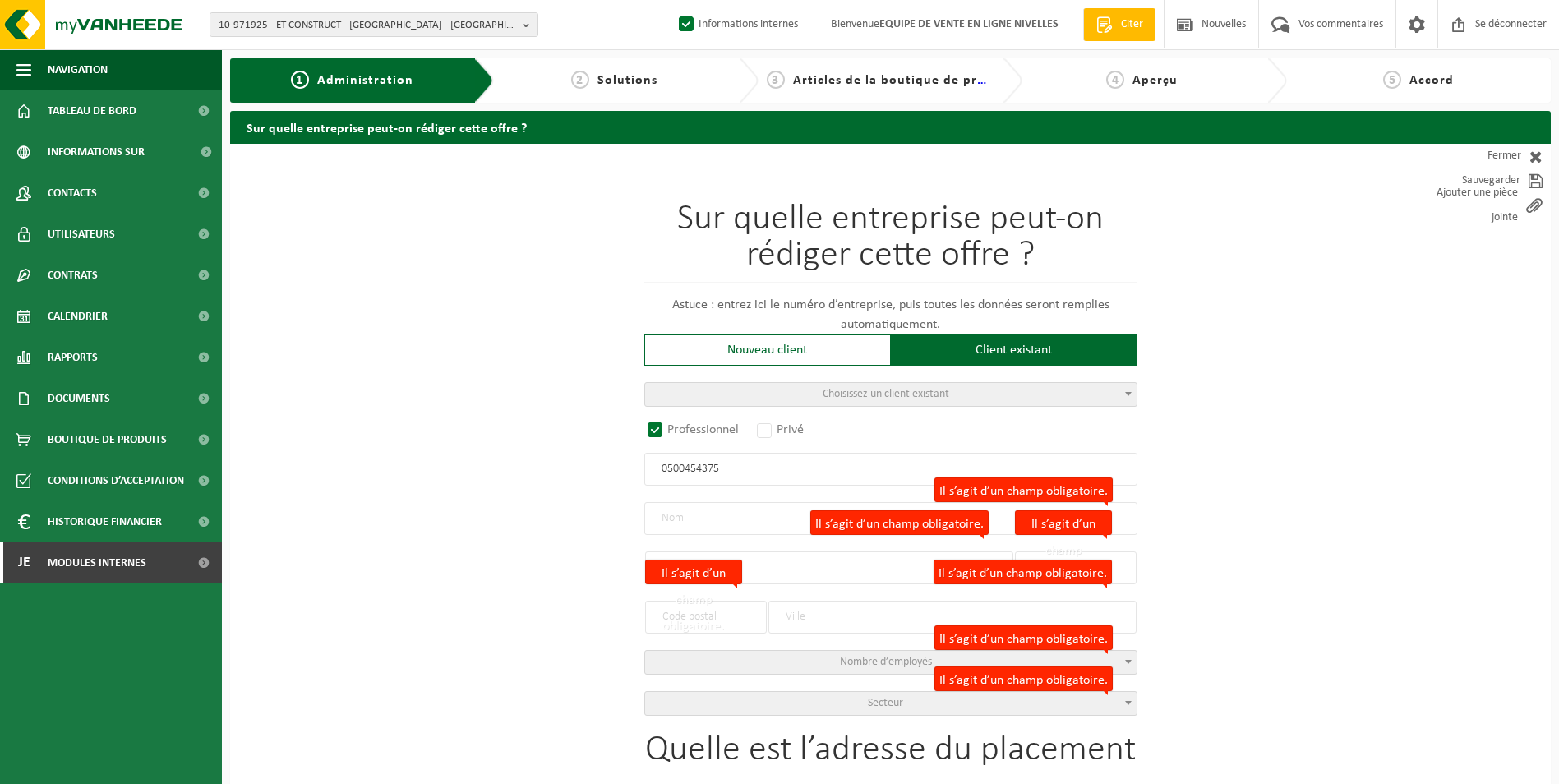
radio input "false"
select select
type input "MC CONSTRUCT"
type input "QUAI DE L'ENTREPÔT"
type input "18 / I"
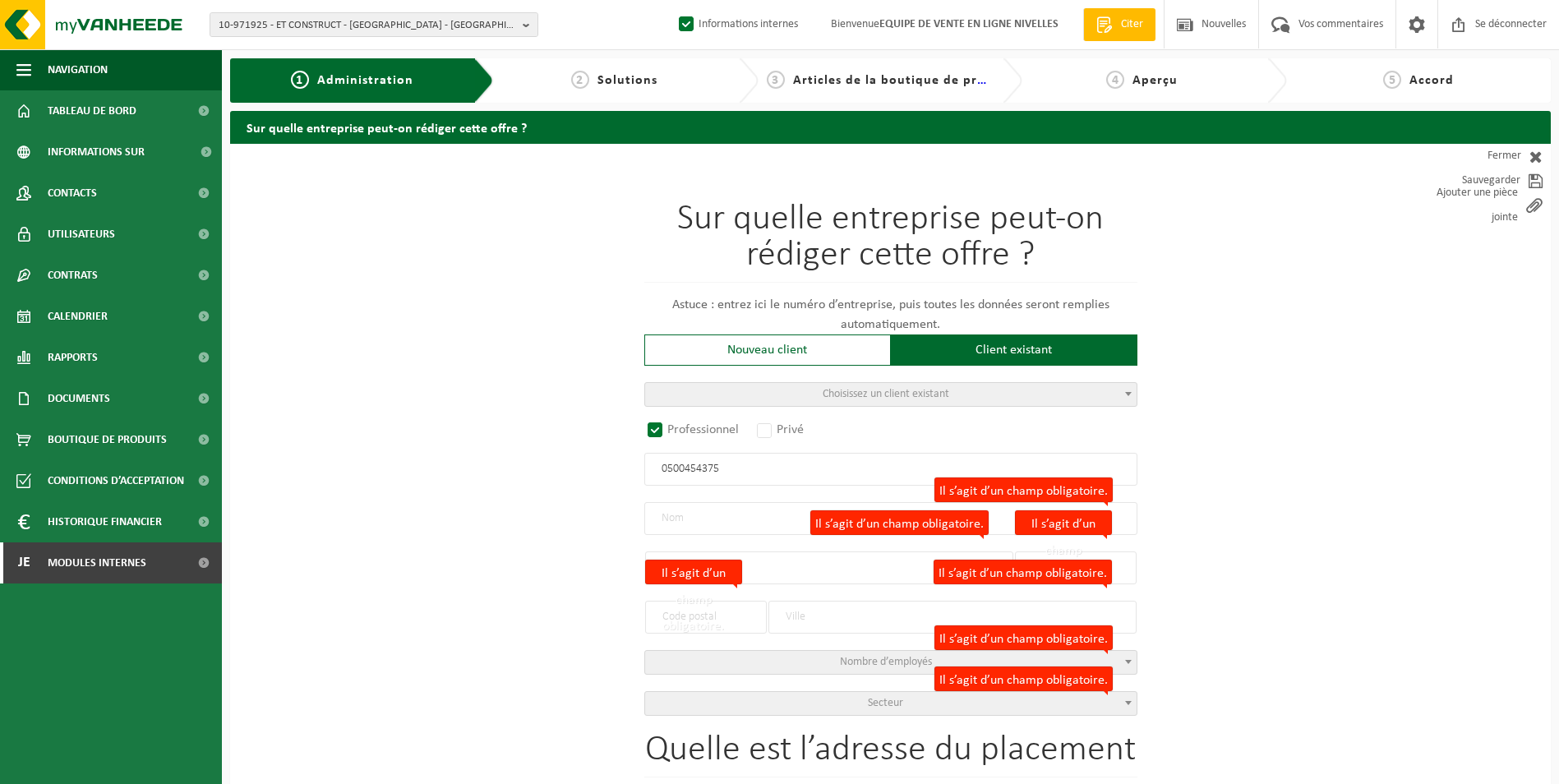
type input "7800"
type input "ATH"
type input "2217478693"
select select
radio input "true"
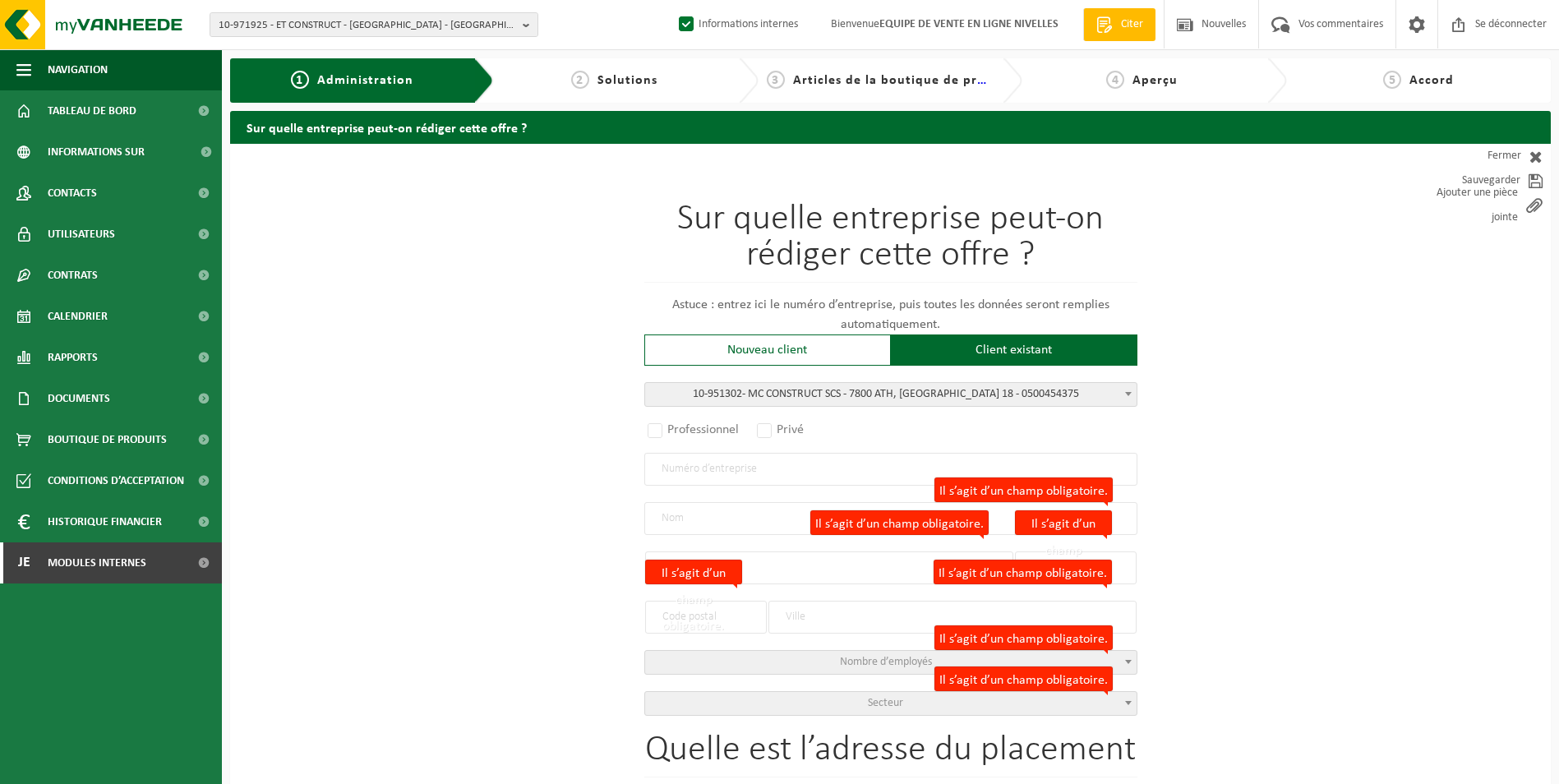
select select "145826"
type input "0500.454.375"
type input "MC CONSTRUCT SCS"
type input "QUAI DE L'ENTREPOT"
type input "18"
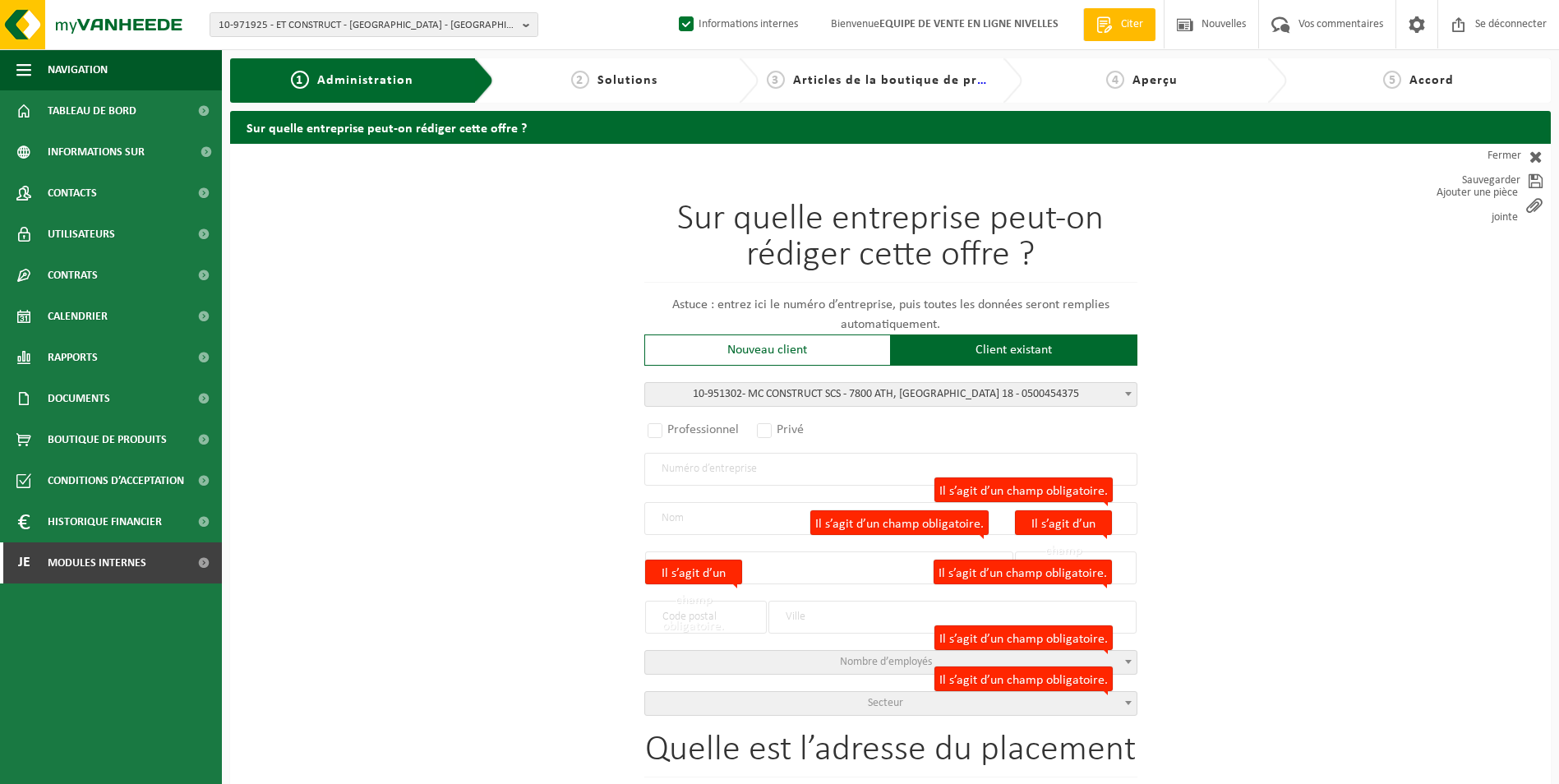
type input "7800"
type input "ATH"
select select "11"
type input "MC CONSTRUCT SCS"
type input "QUAI DE L'ENTREPOT"
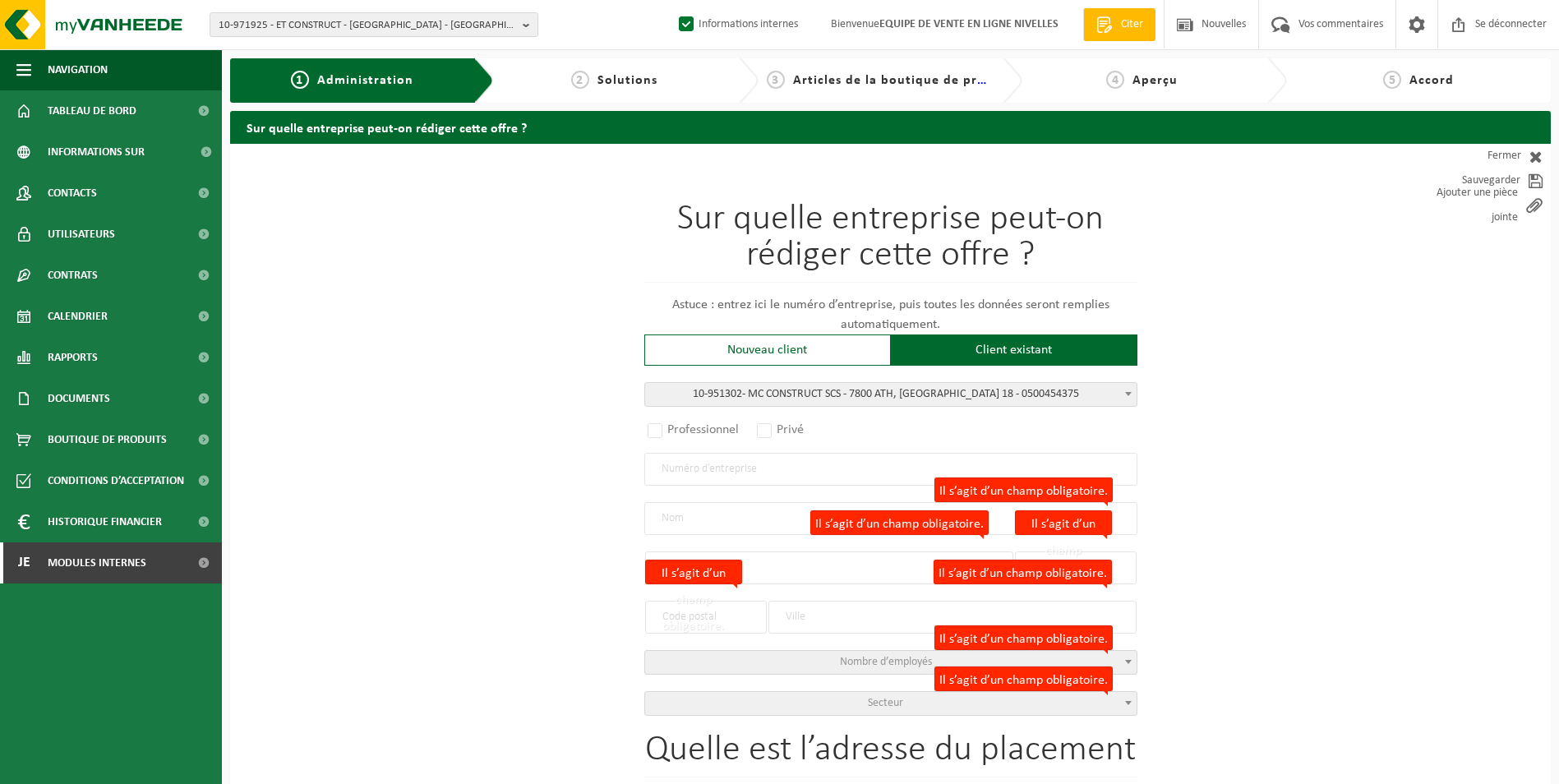
type input "18"
select select
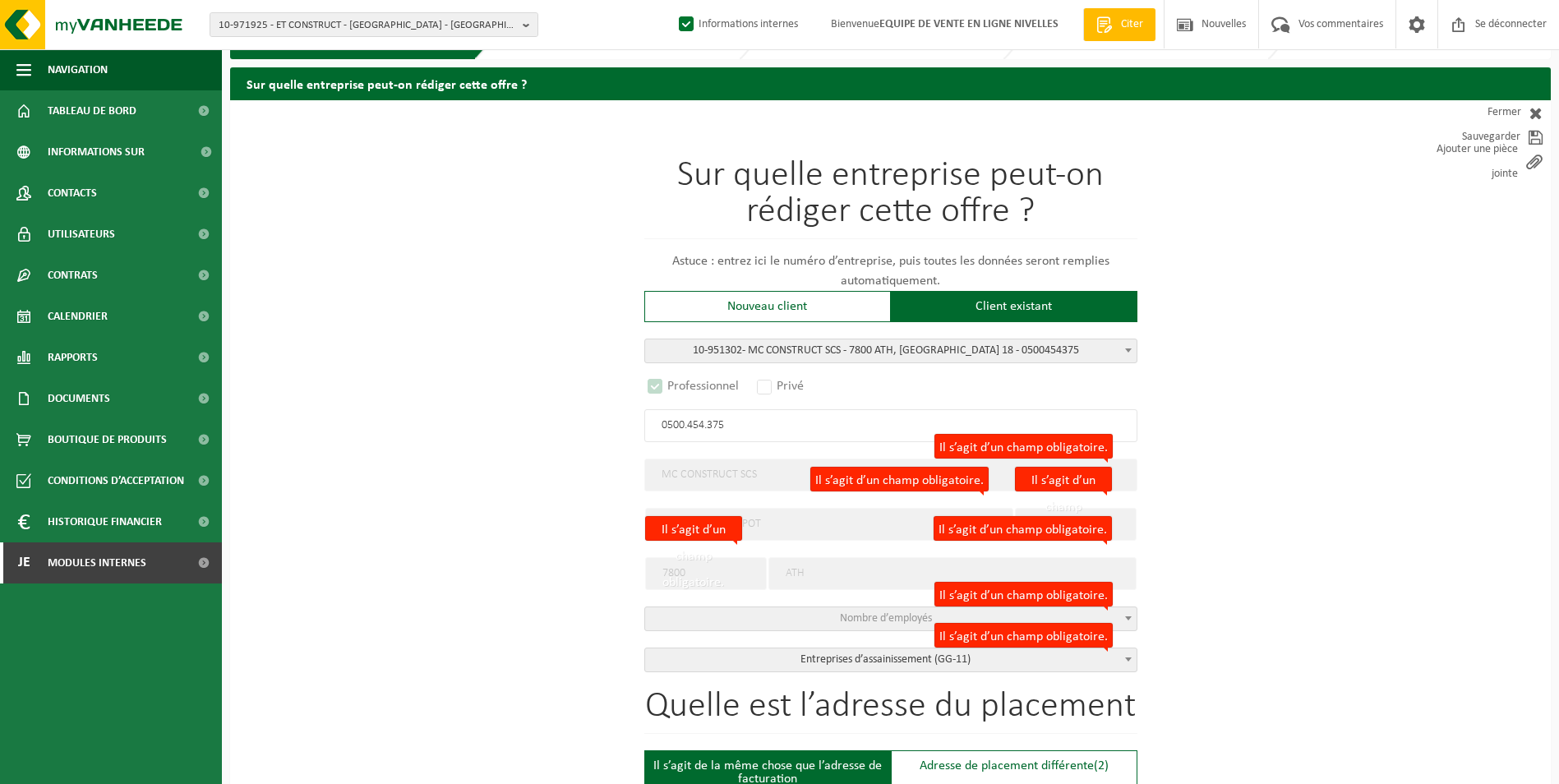
select select "D"
select select
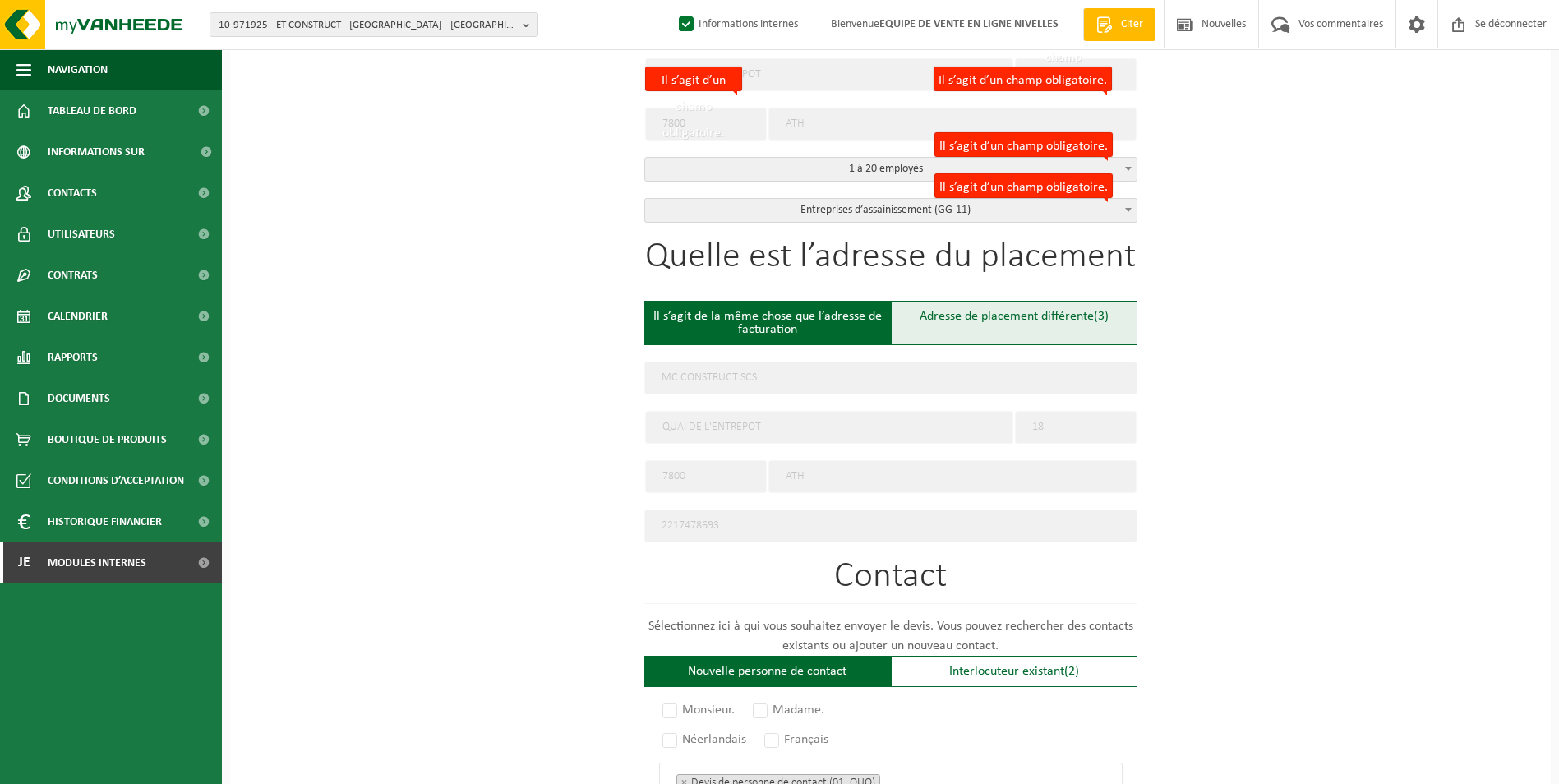
click at [974, 321] on div "Adresse de placement différente (3)" at bounding box center [1014, 323] width 247 height 44
type input "Werf -"
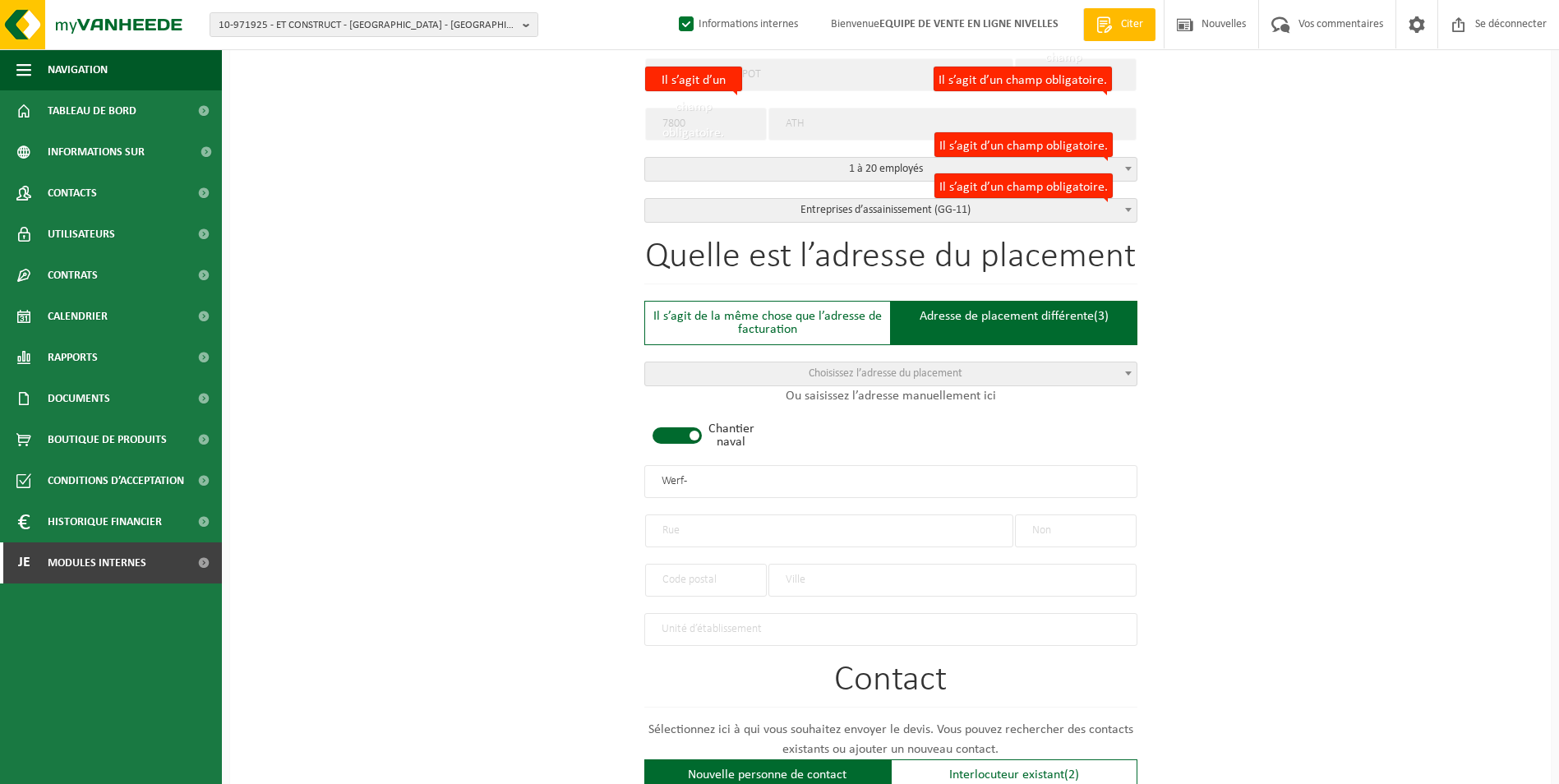
click at [680, 434] on span at bounding box center [677, 435] width 49 height 16
click at [684, 536] on input "text" at bounding box center [828, 530] width 368 height 33
type input "RUE DES ASTERS"
click at [1082, 525] on input "text" at bounding box center [1076, 530] width 122 height 33
type input "20"
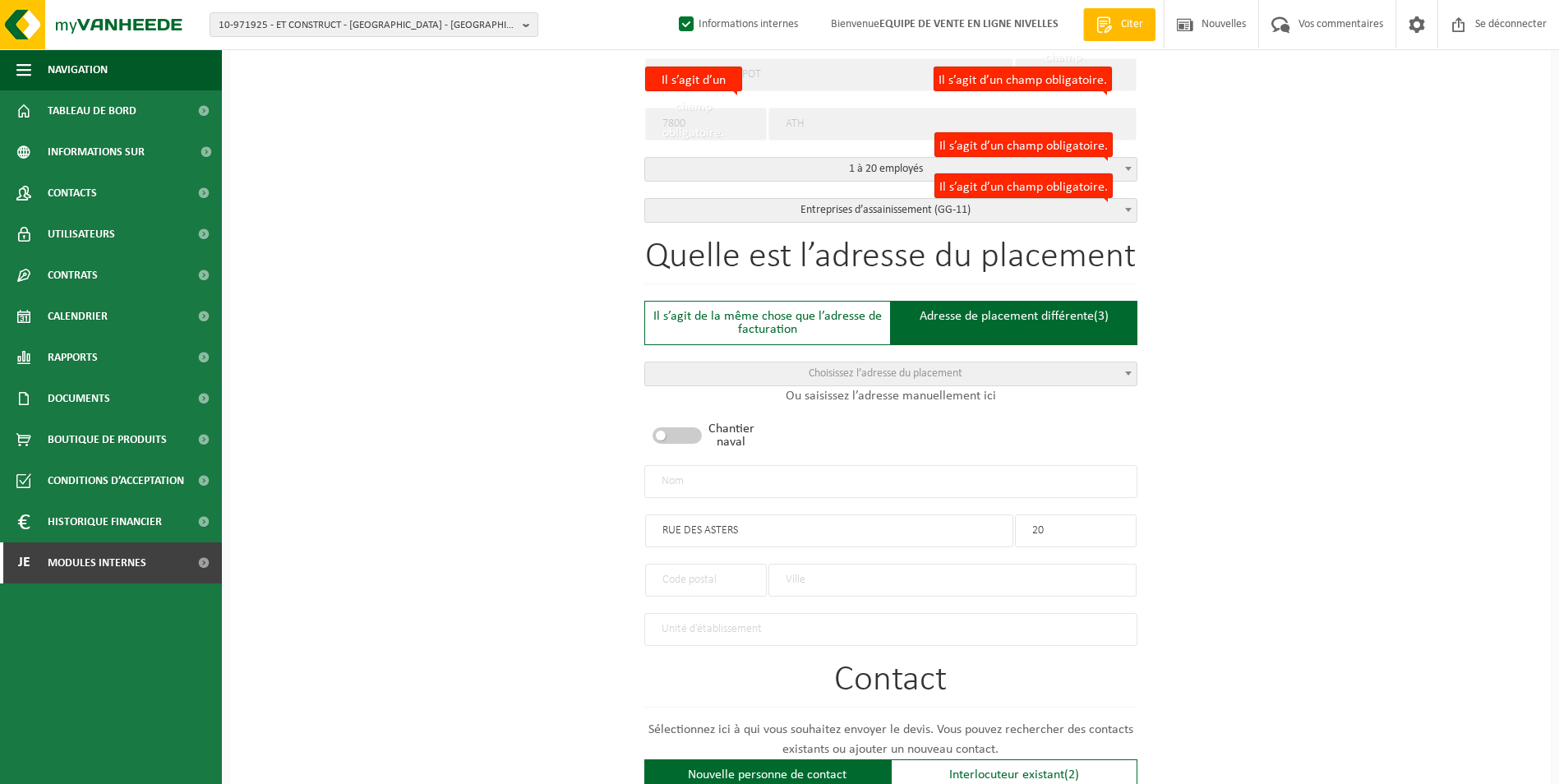
click at [847, 571] on input "text" at bounding box center [952, 580] width 368 height 33
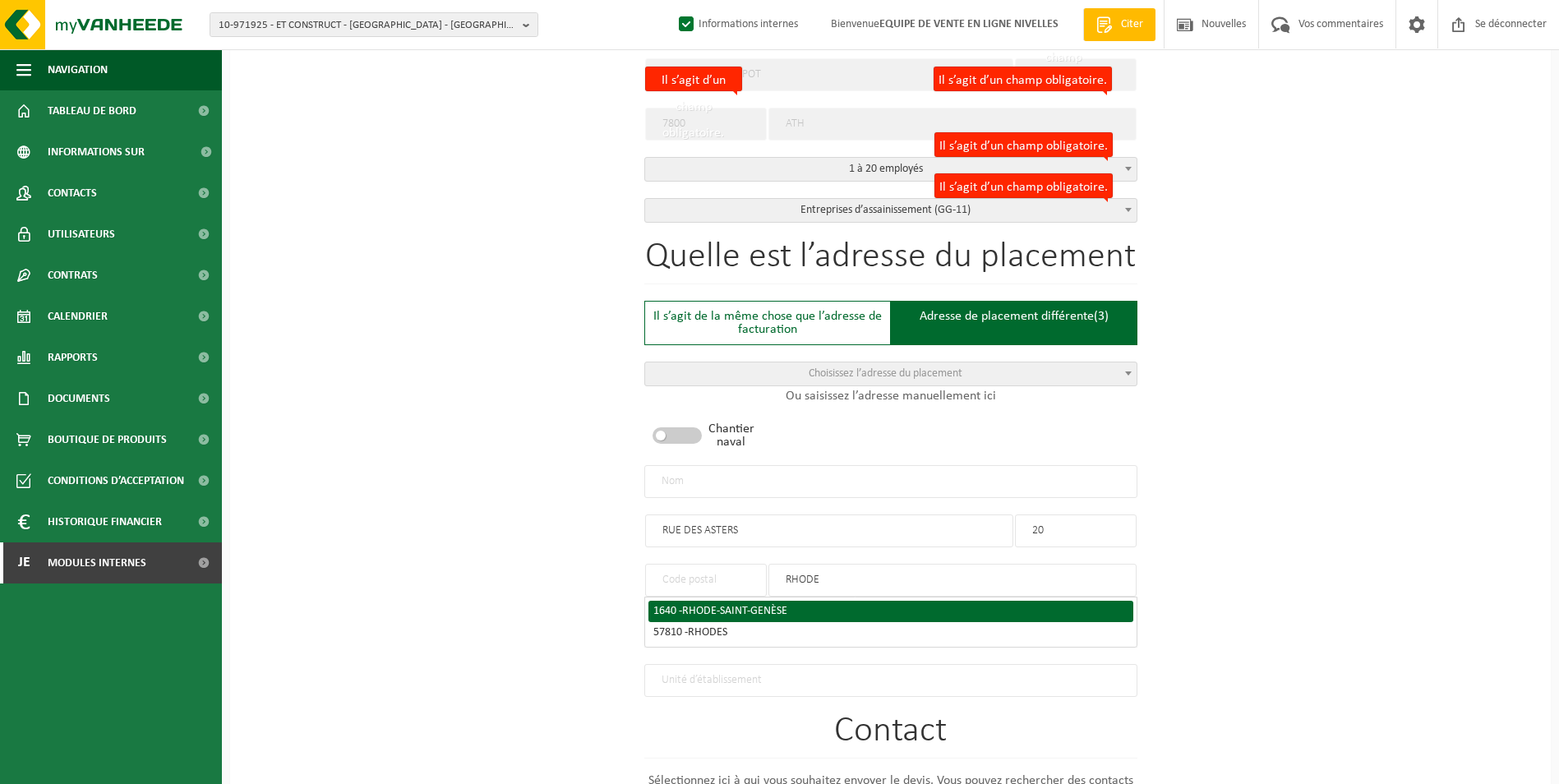
type input "RHODE"
click at [810, 607] on div "1640 - RHODE-SAINT-GENÈSE" at bounding box center [891, 611] width 475 height 11
type input "1640"
type input "RHODE-SAINT-GENESE"
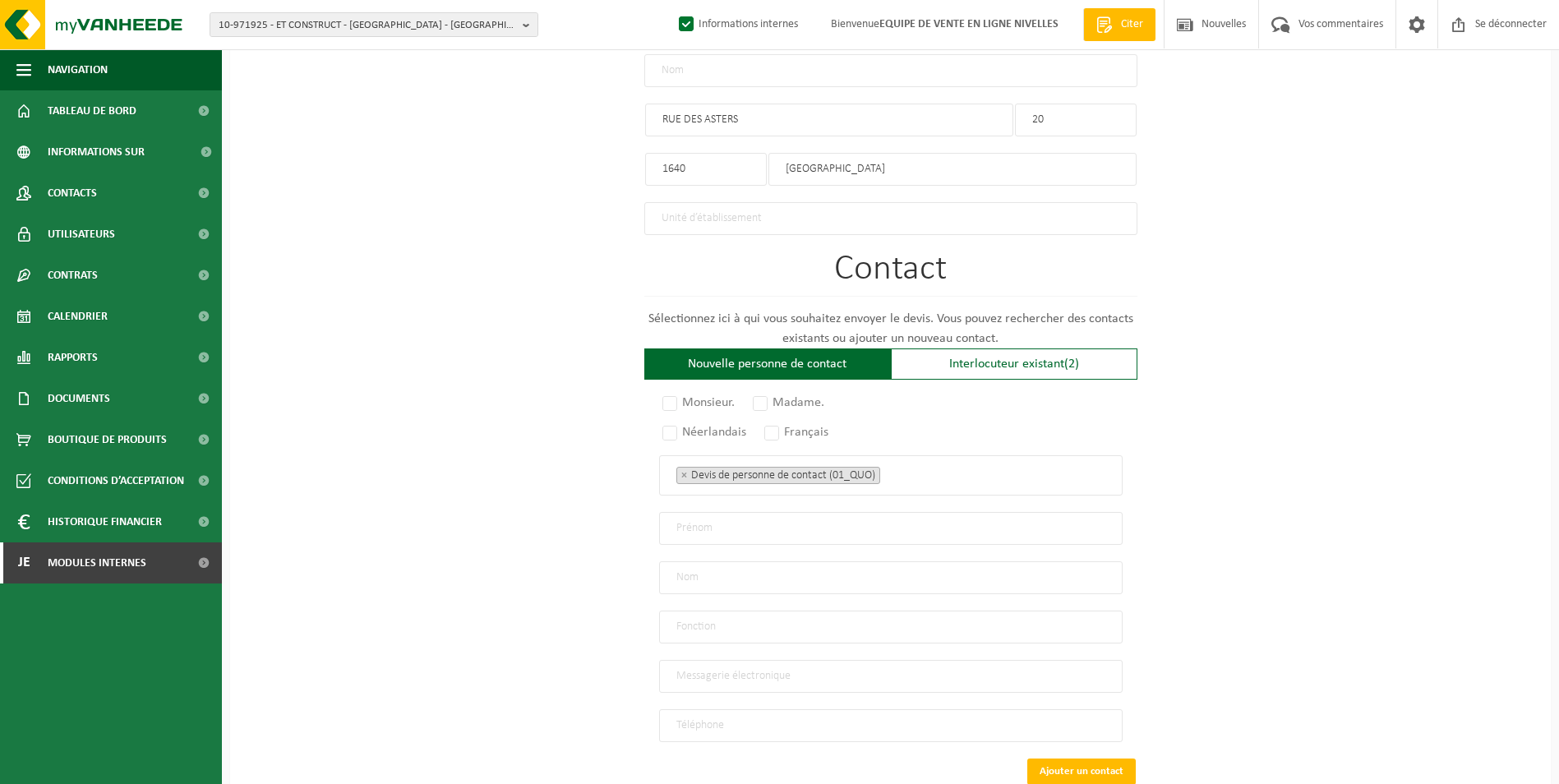
scroll to position [1001, 0]
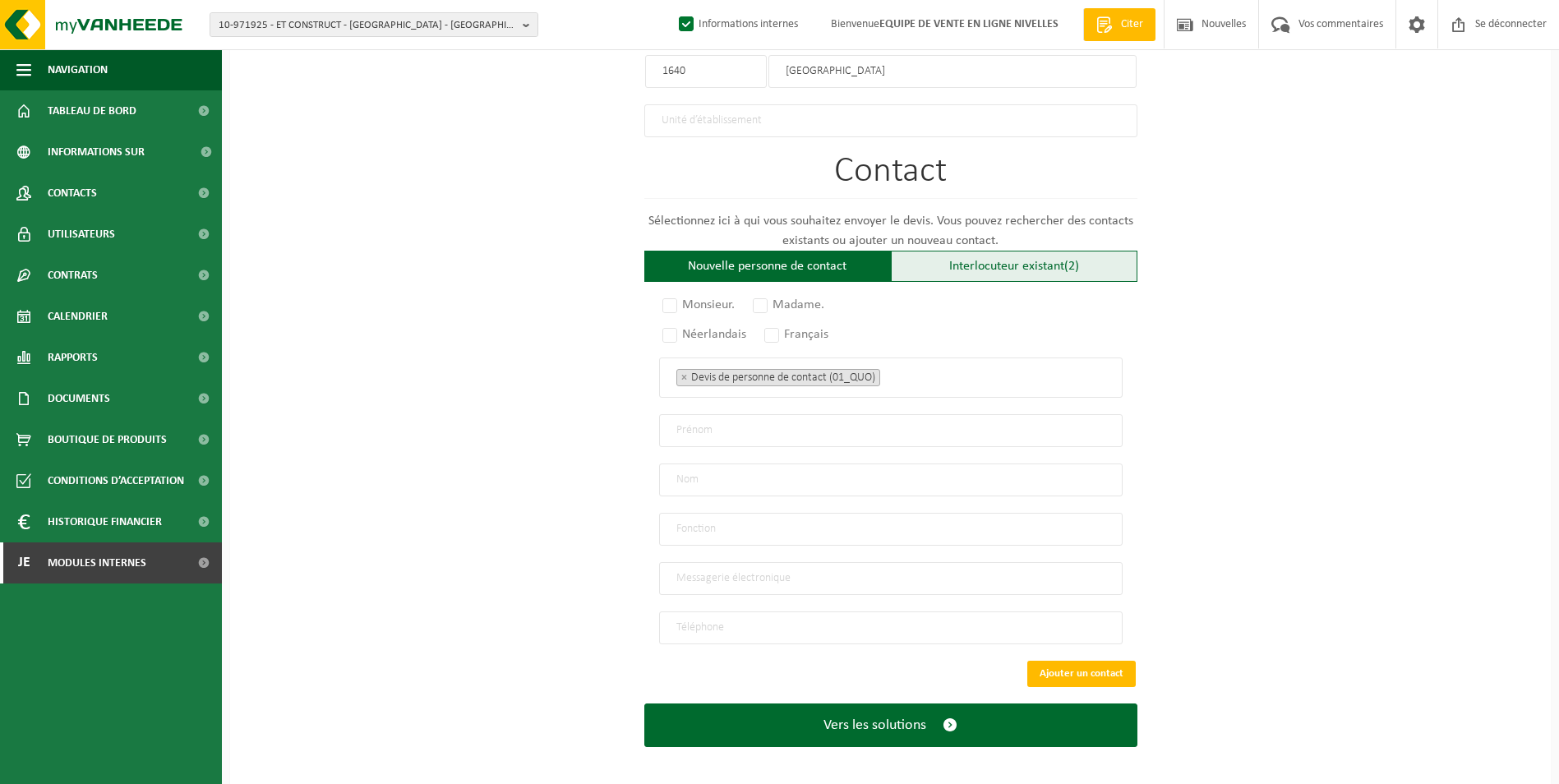
click at [1021, 262] on font "Interlocuteur existant" at bounding box center [1007, 266] width 115 height 13
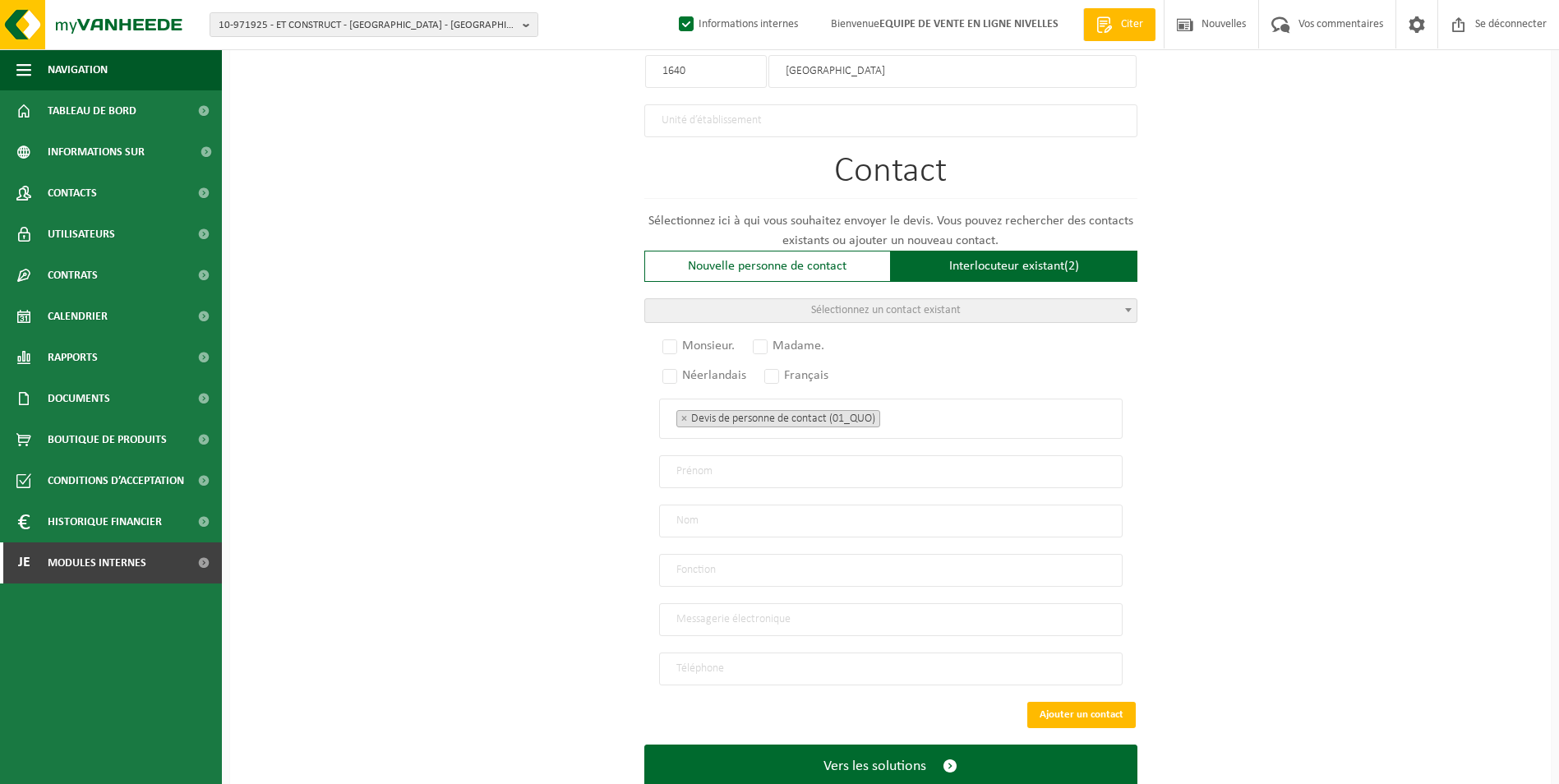
click at [904, 304] on span "Sélectionnez un contact existant" at bounding box center [886, 310] width 150 height 12
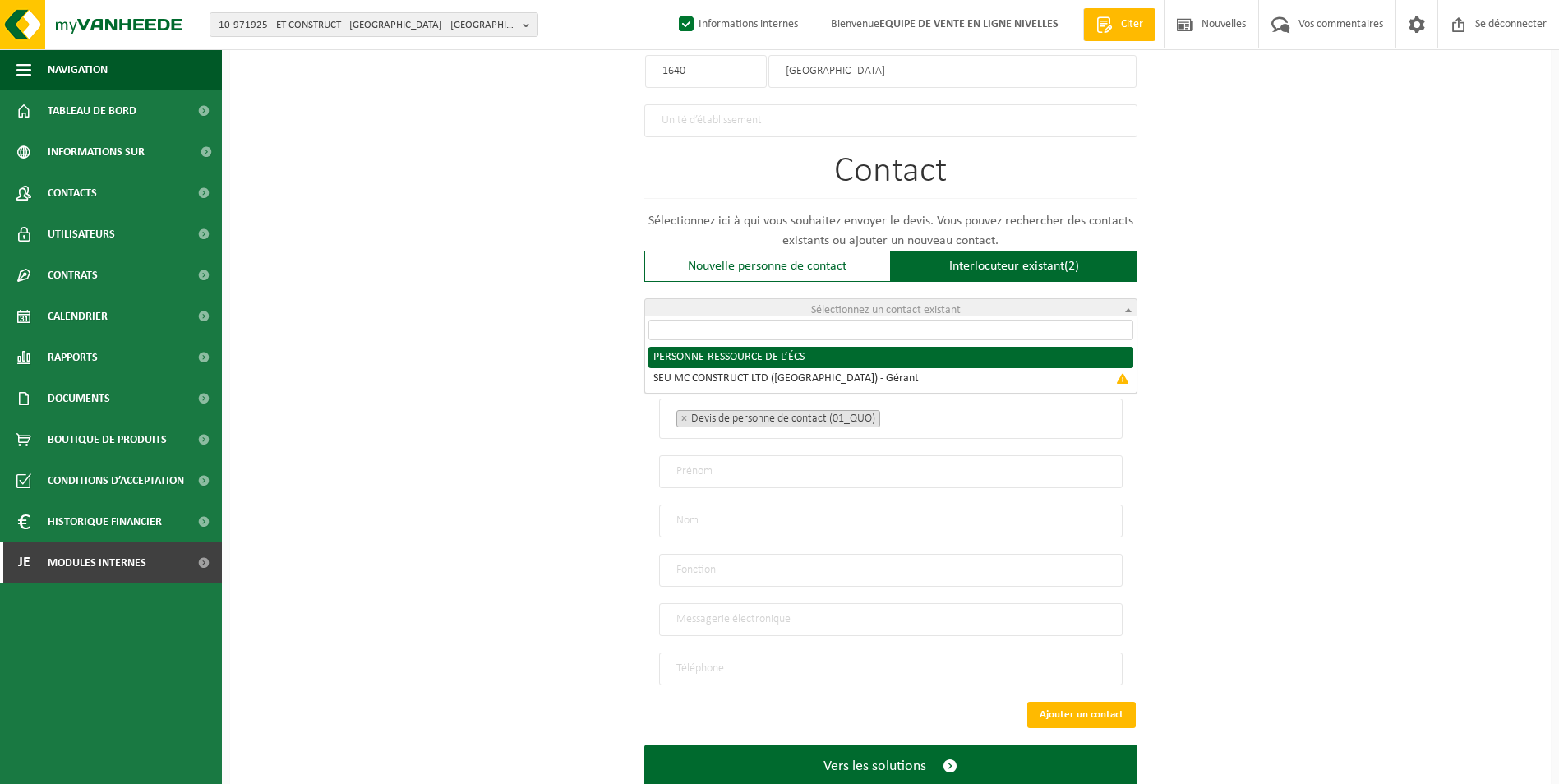
radio input "true"
select select "{"code":"10-951303","firstname":"CONTACT","surname":"SCS","gender":"Unknown","p…"
type input "CONTACT"
type input "SCS"
type input "mcconstruct@outlook.be"
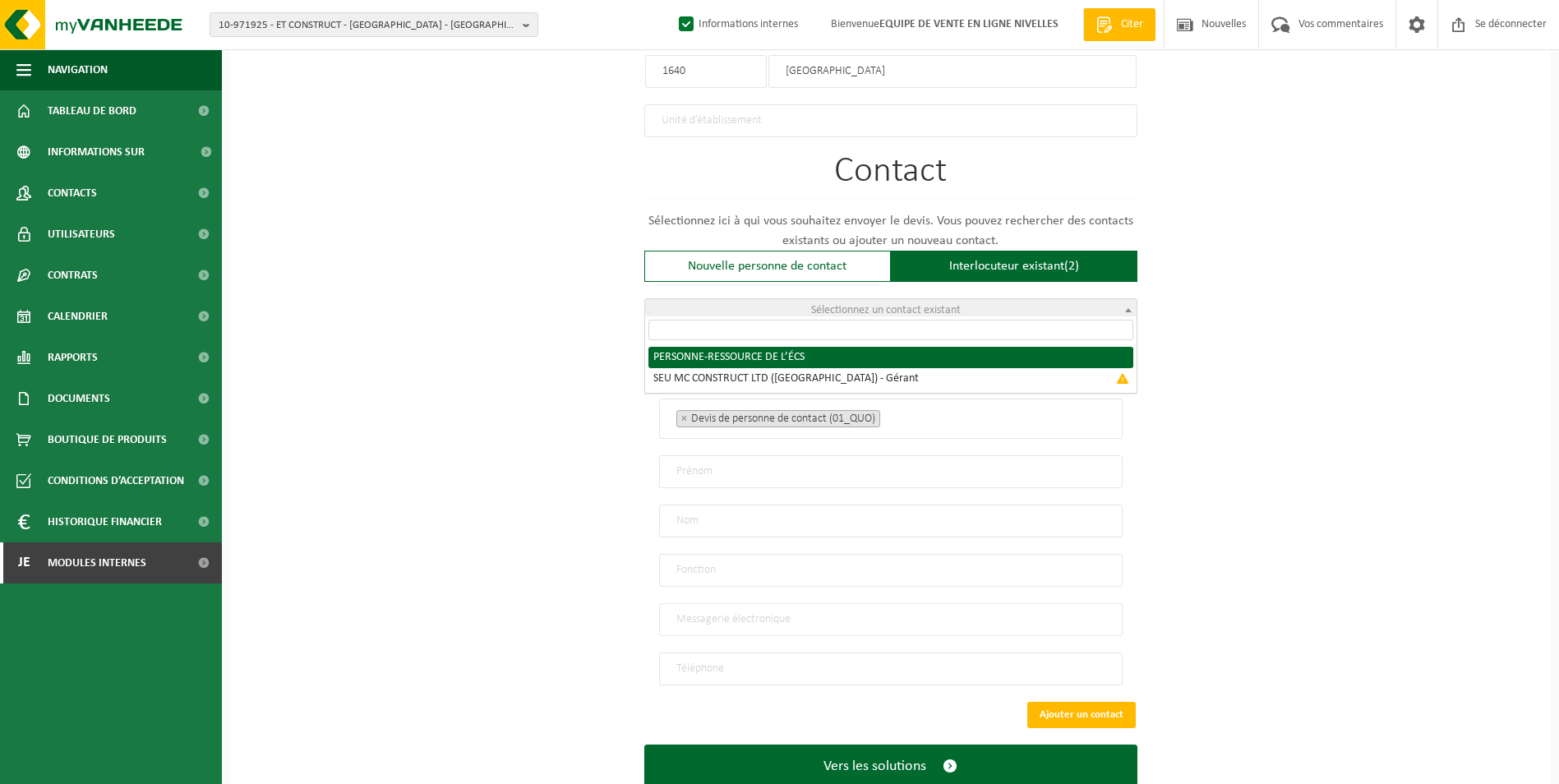
type input "0485/76 57 01"
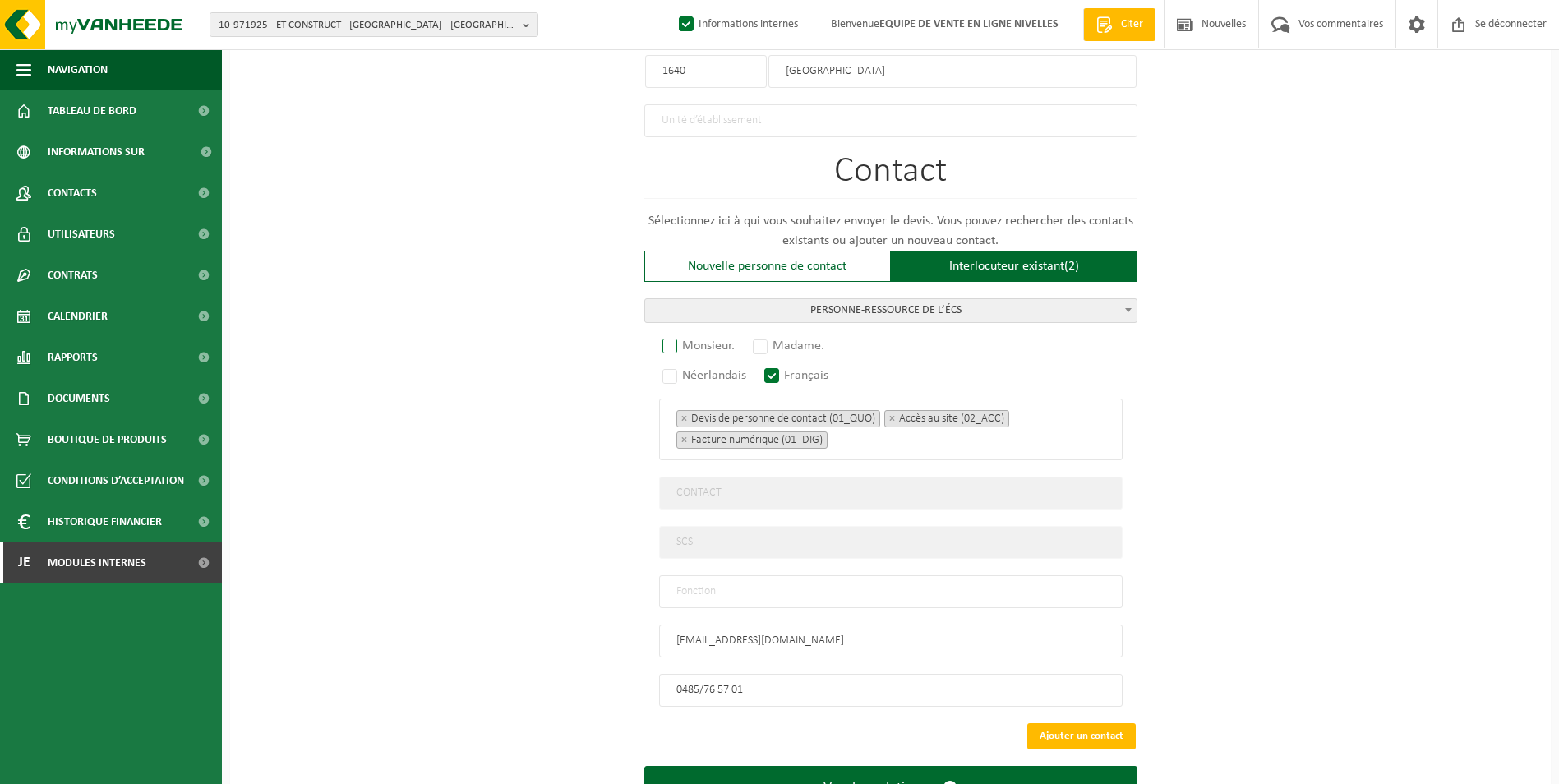
click at [672, 344] on label "Monsieur." at bounding box center [699, 345] width 81 height 23
radio input "true"
click at [736, 585] on input "text" at bounding box center [891, 592] width 464 height 33
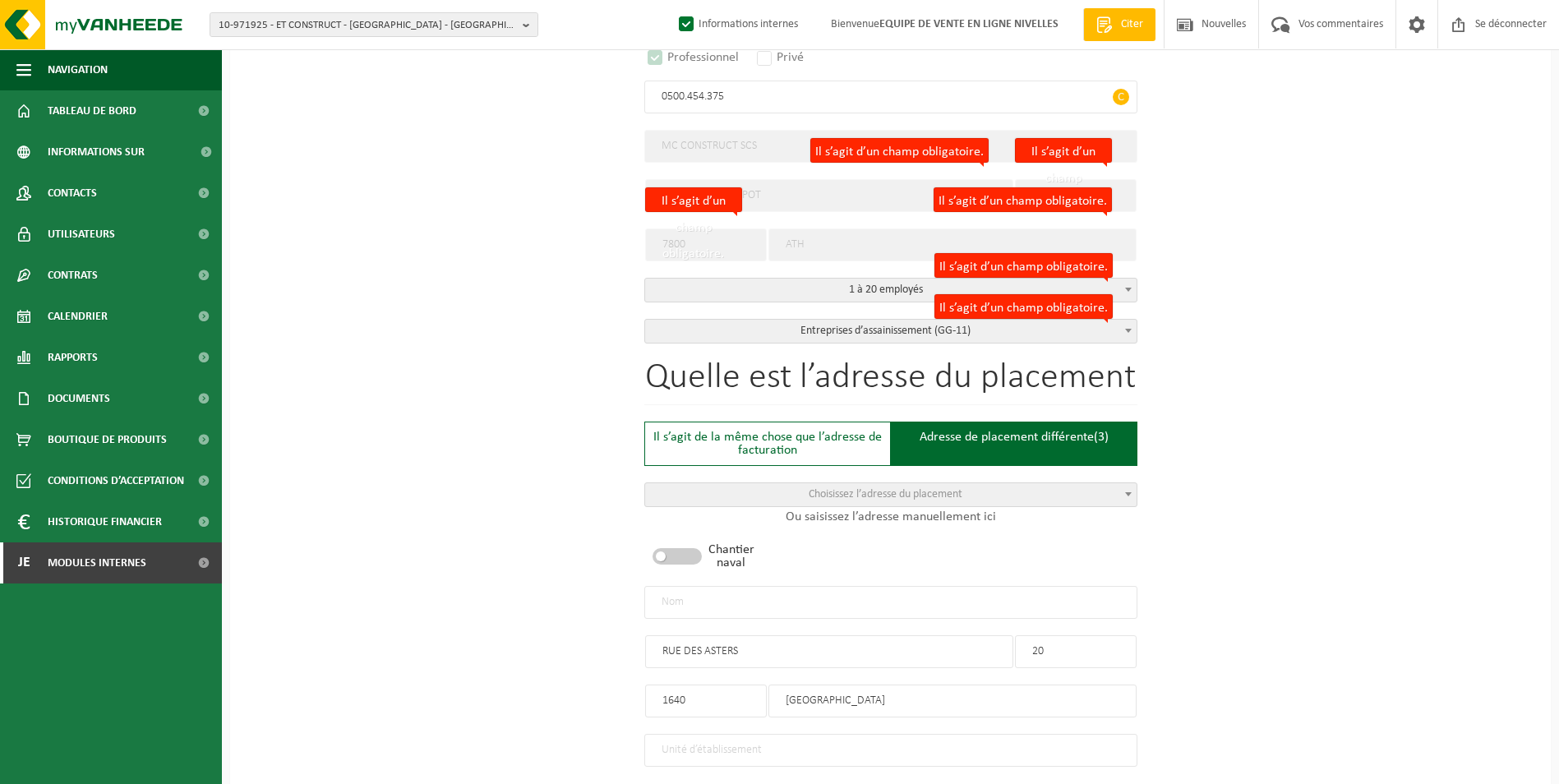
scroll to position [344, 0]
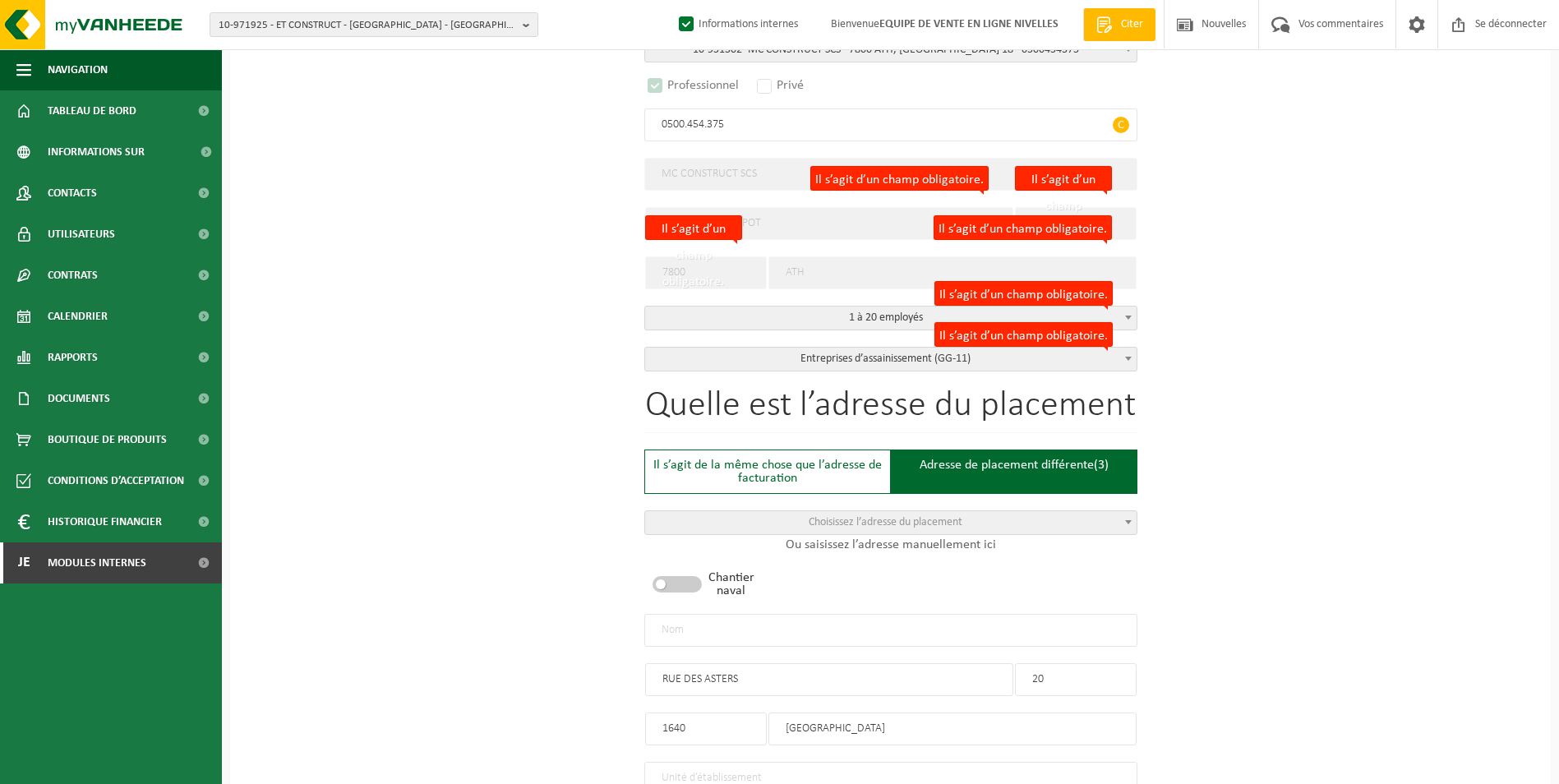
type input "CONTACT"
click at [806, 627] on input "text" at bounding box center [891, 630] width 493 height 33
type input "m"
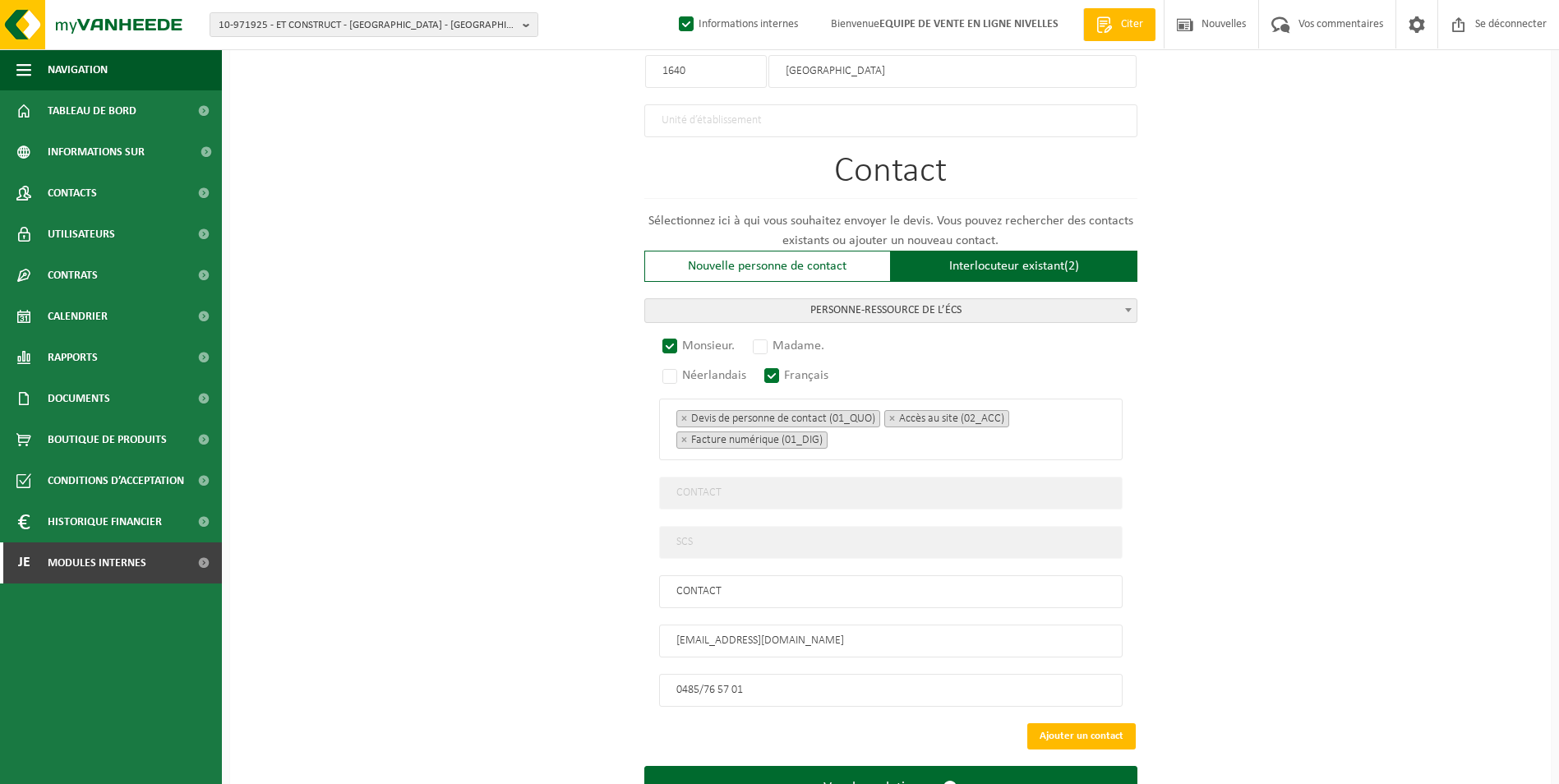
scroll to position [1064, 0]
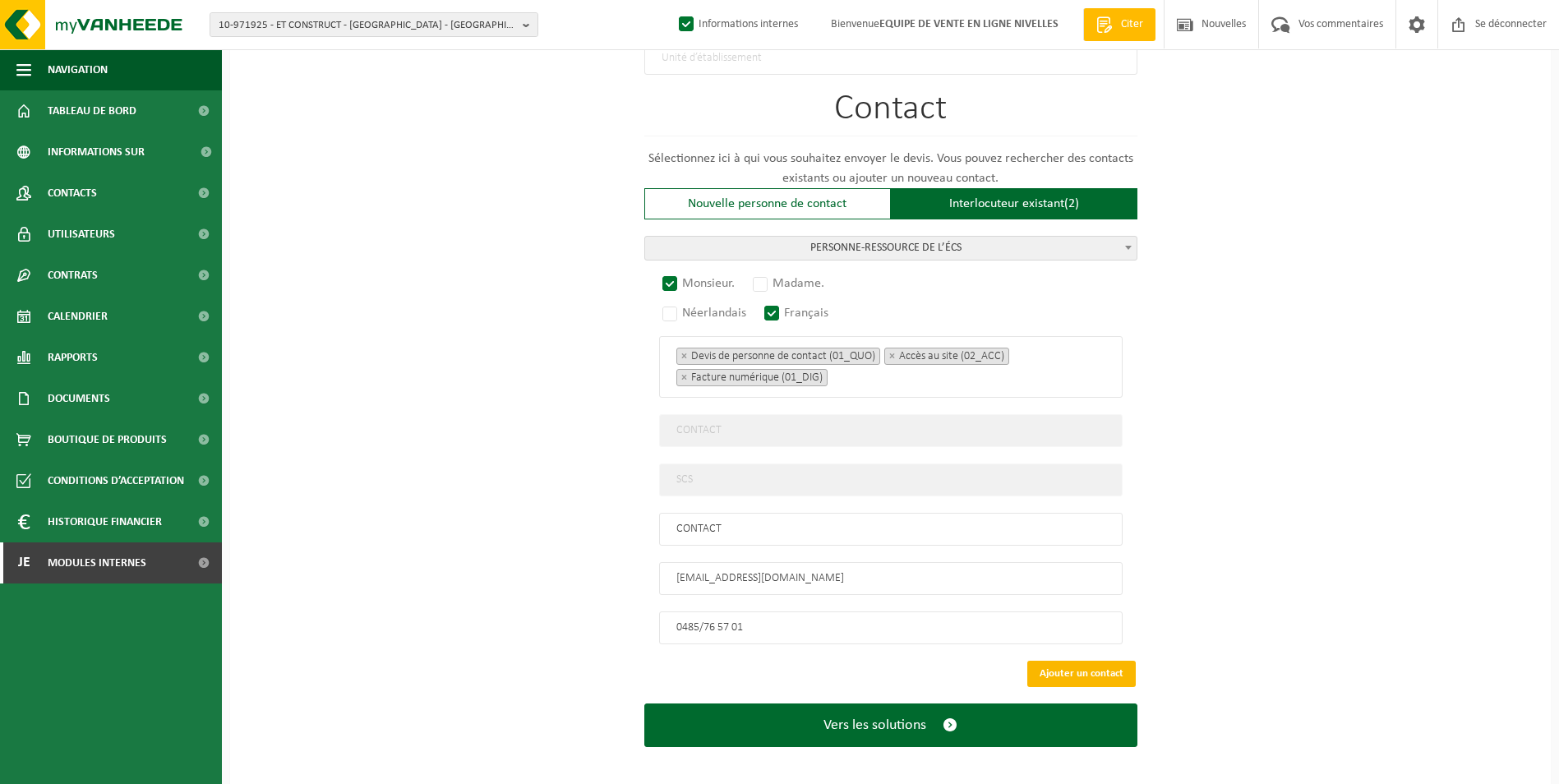
type input "MC CONSTRUCT SCS-RHODES SAINT GENESE"
click at [1074, 663] on button "Ajouter un contact" at bounding box center [1081, 673] width 108 height 26
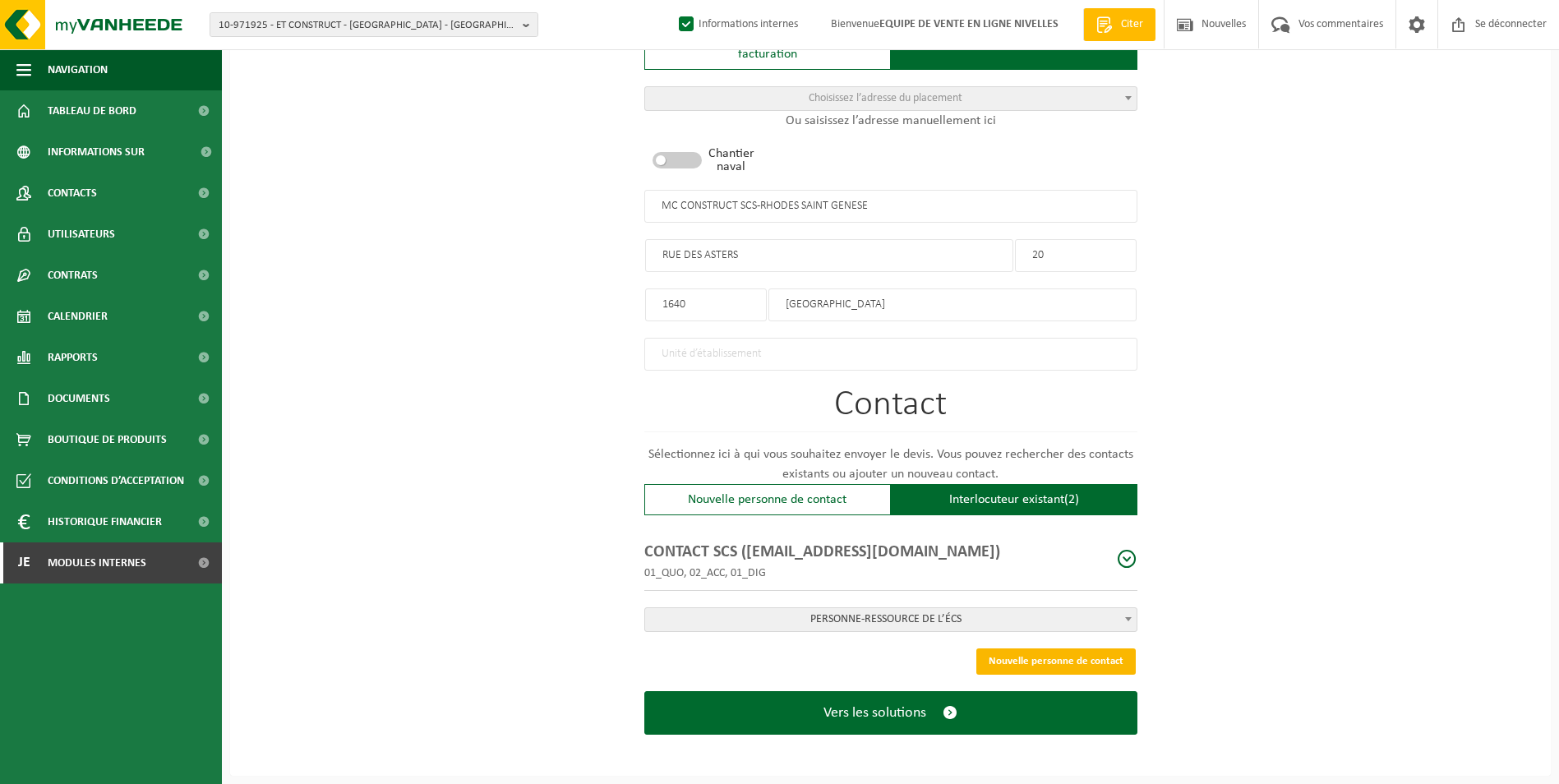
scroll to position [761, 0]
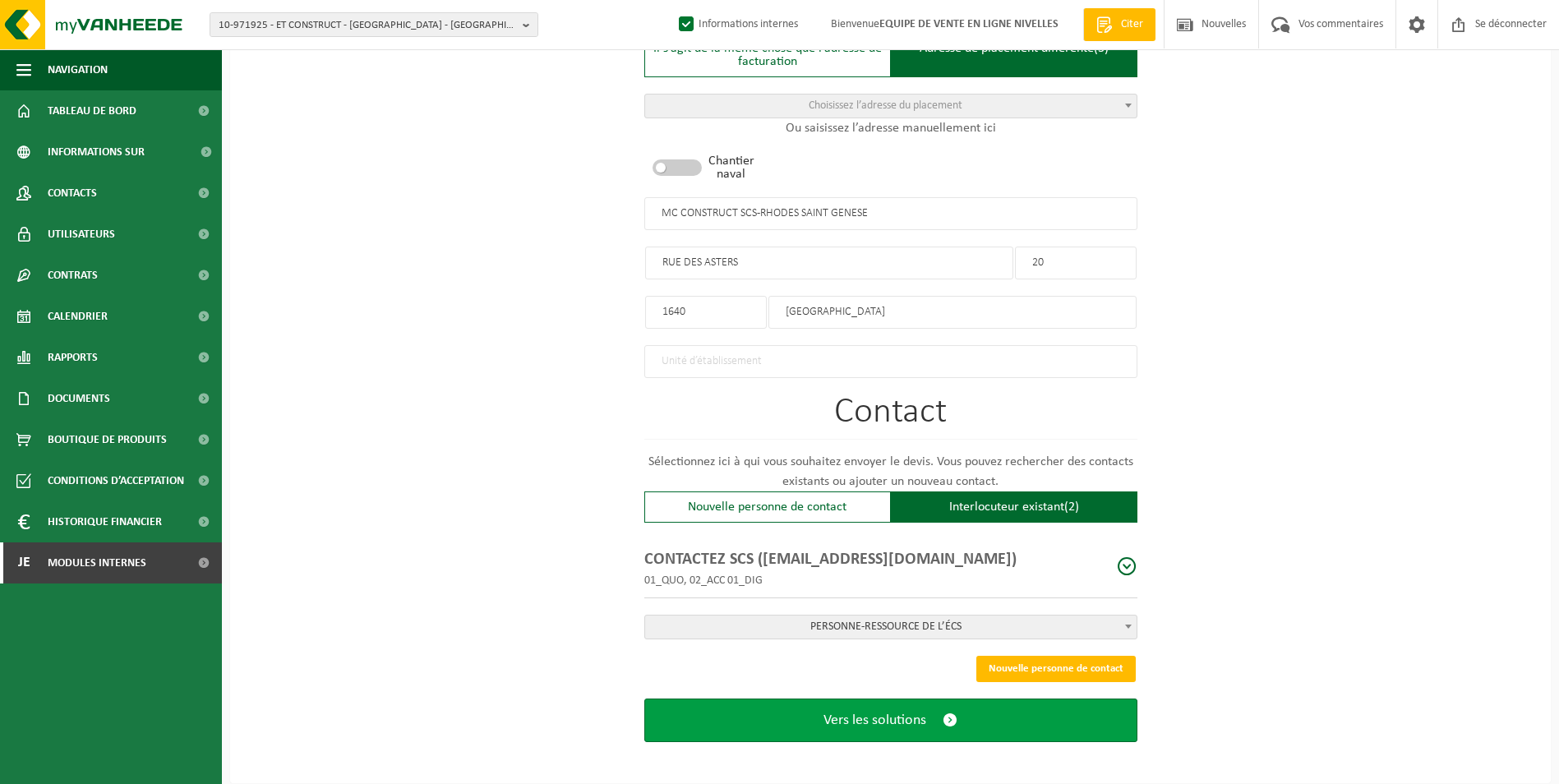
click at [922, 716] on span "Vers les solutions" at bounding box center [874, 720] width 103 height 17
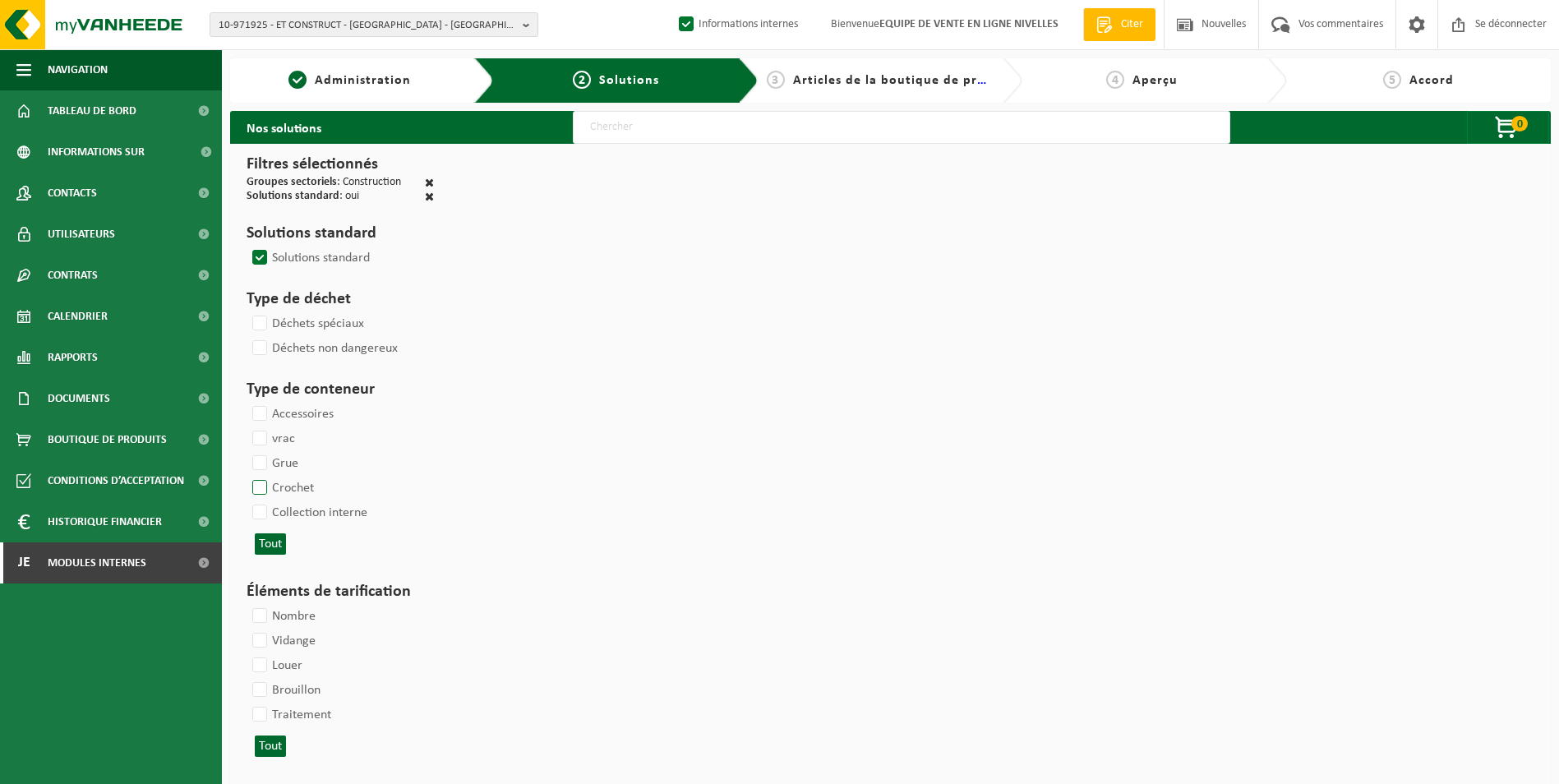
click at [262, 482] on label "Crochet" at bounding box center [281, 488] width 65 height 24
click at [247, 476] on input "Crochet" at bounding box center [246, 475] width 1 height 1
checkbox input "true"
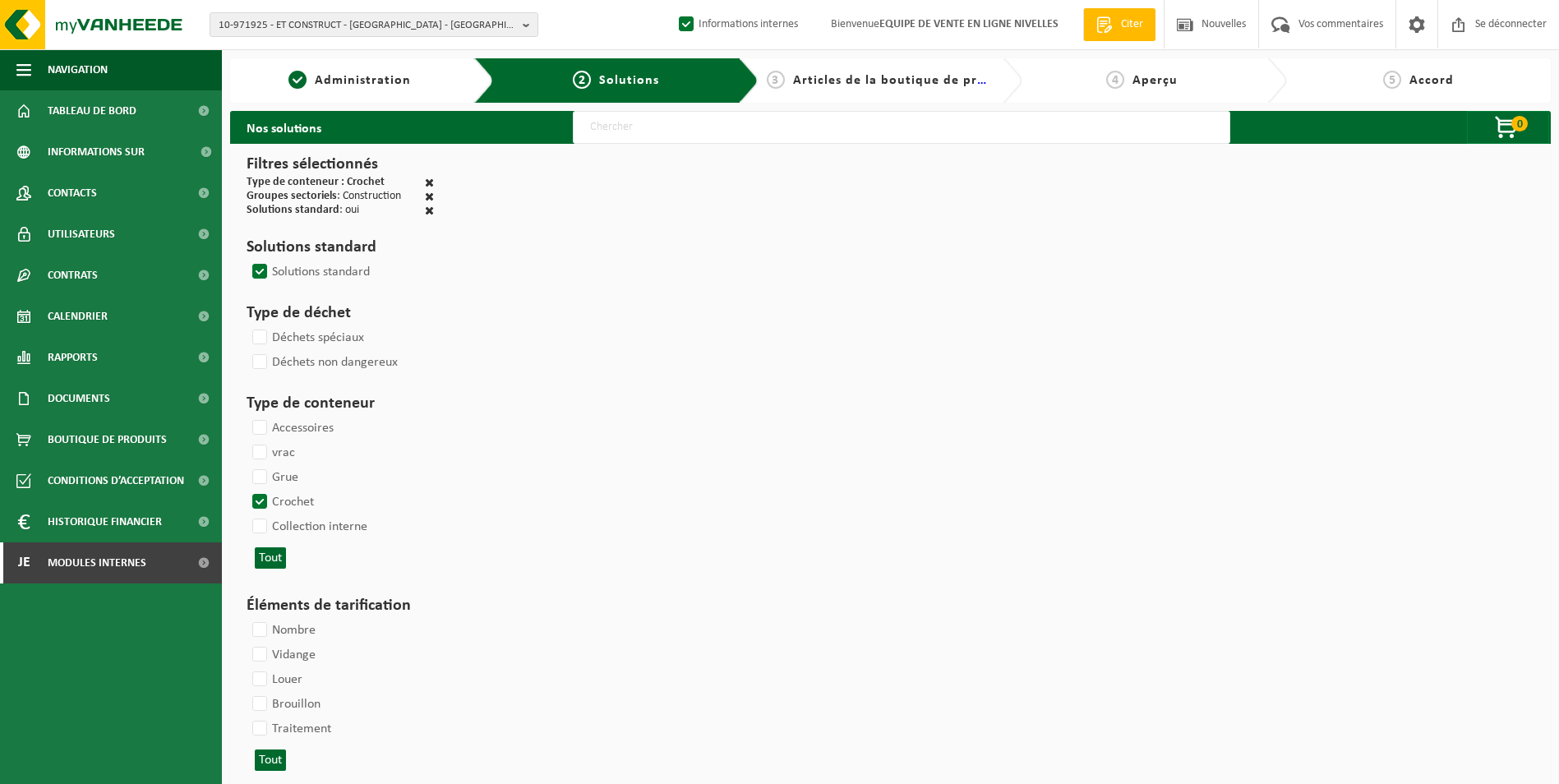
select select
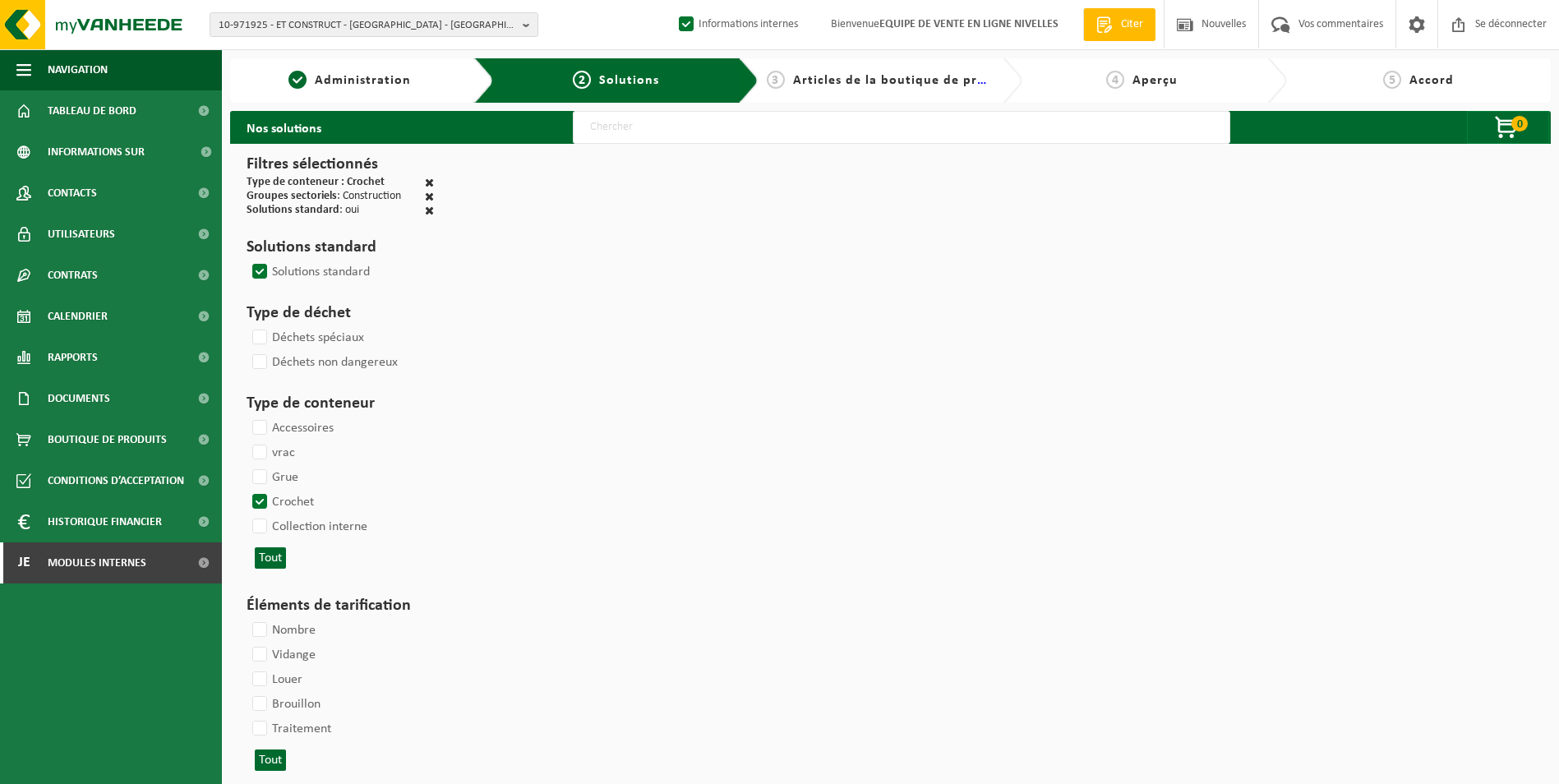
select select
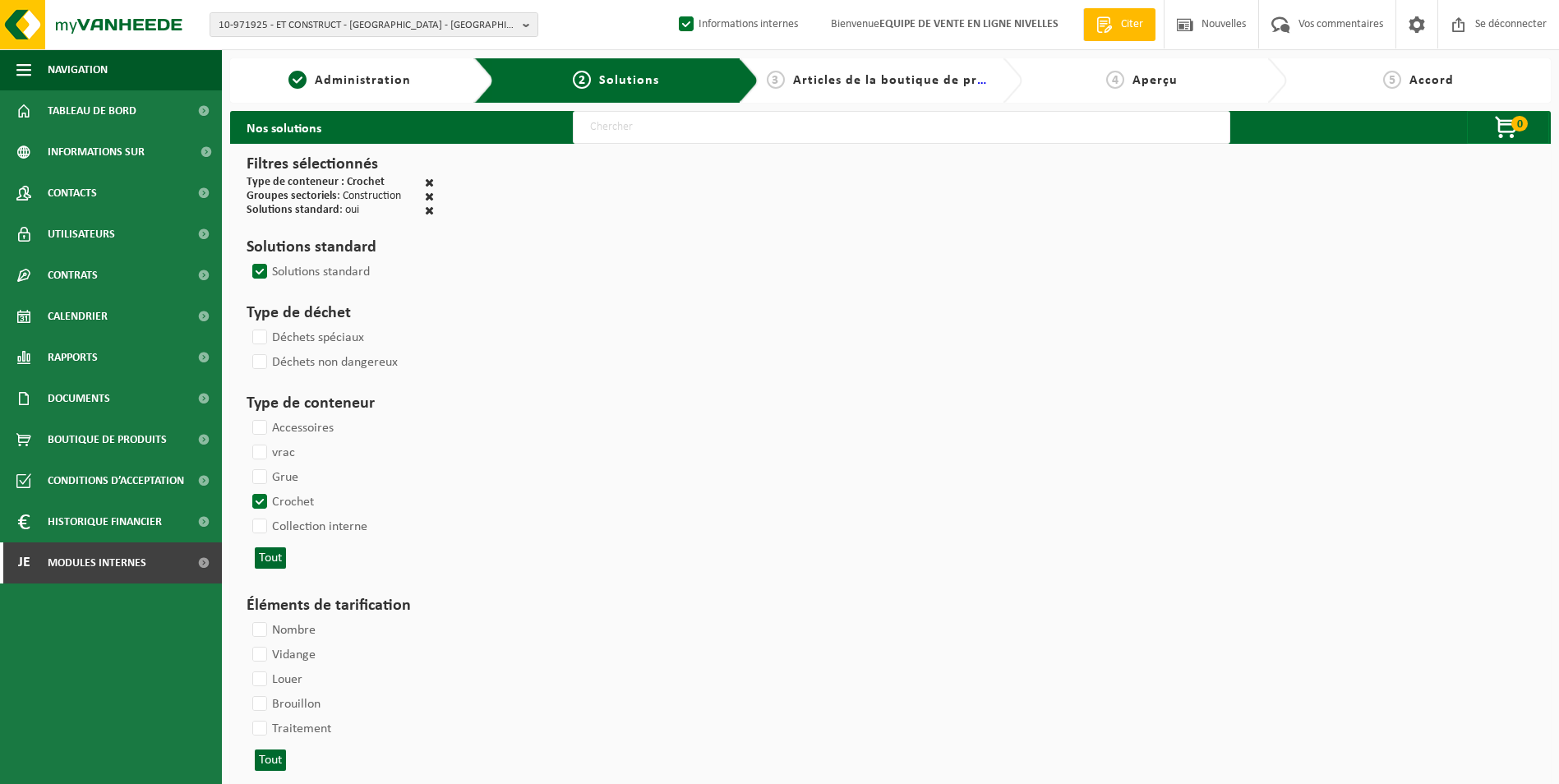
select select
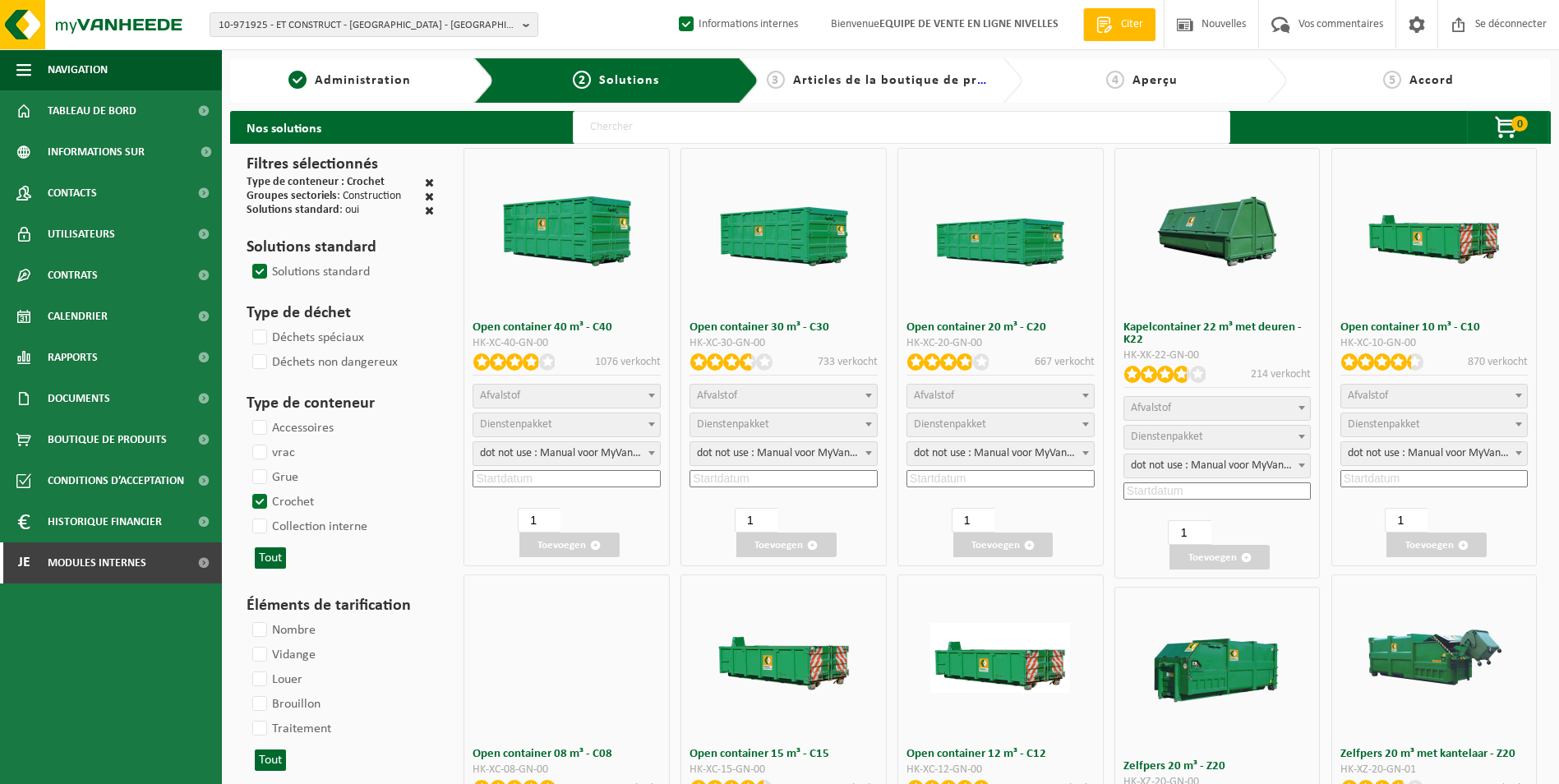
select select
select select "25"
select select
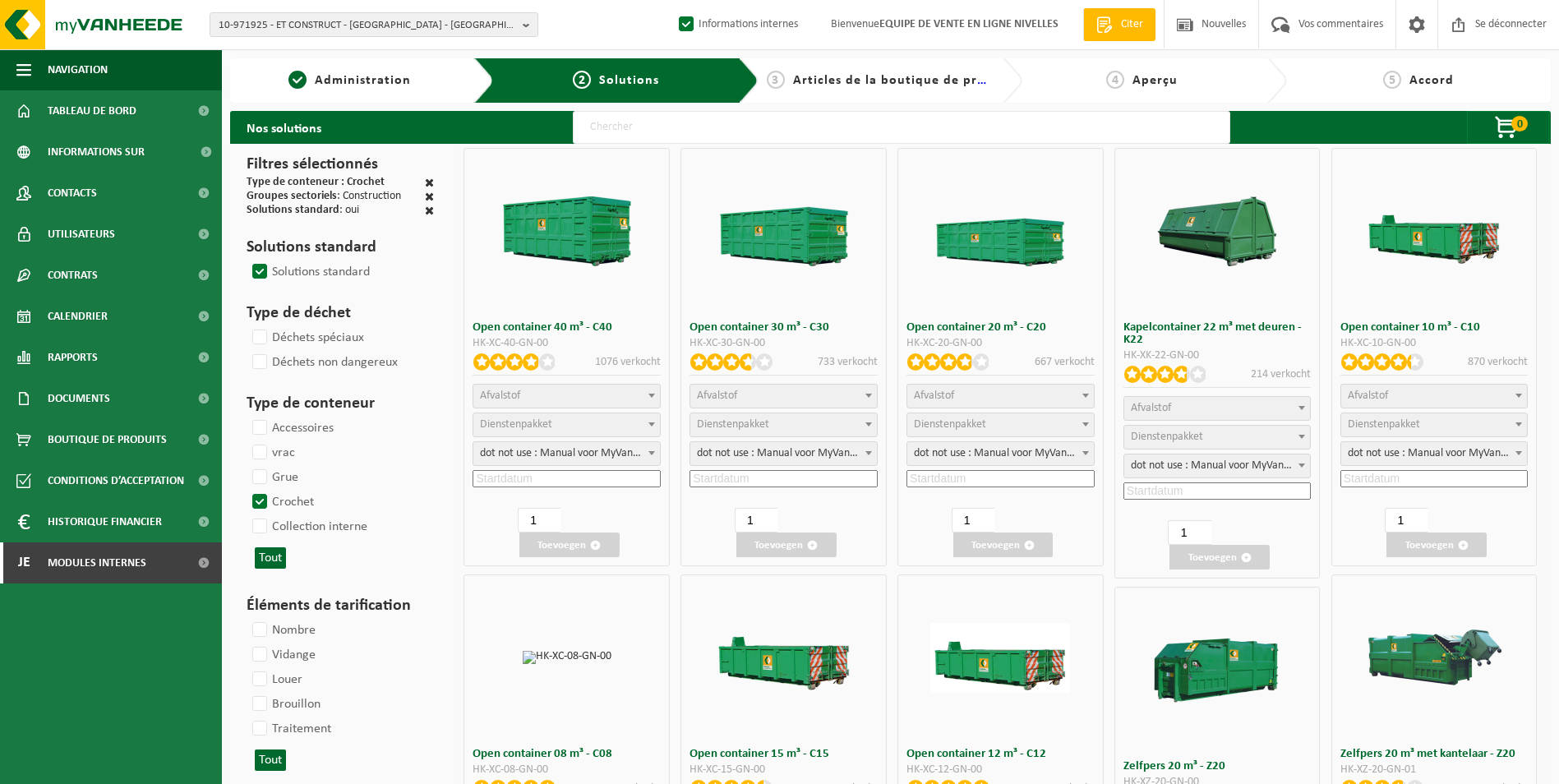
select select
select select "197"
select select
select select "8"
select select
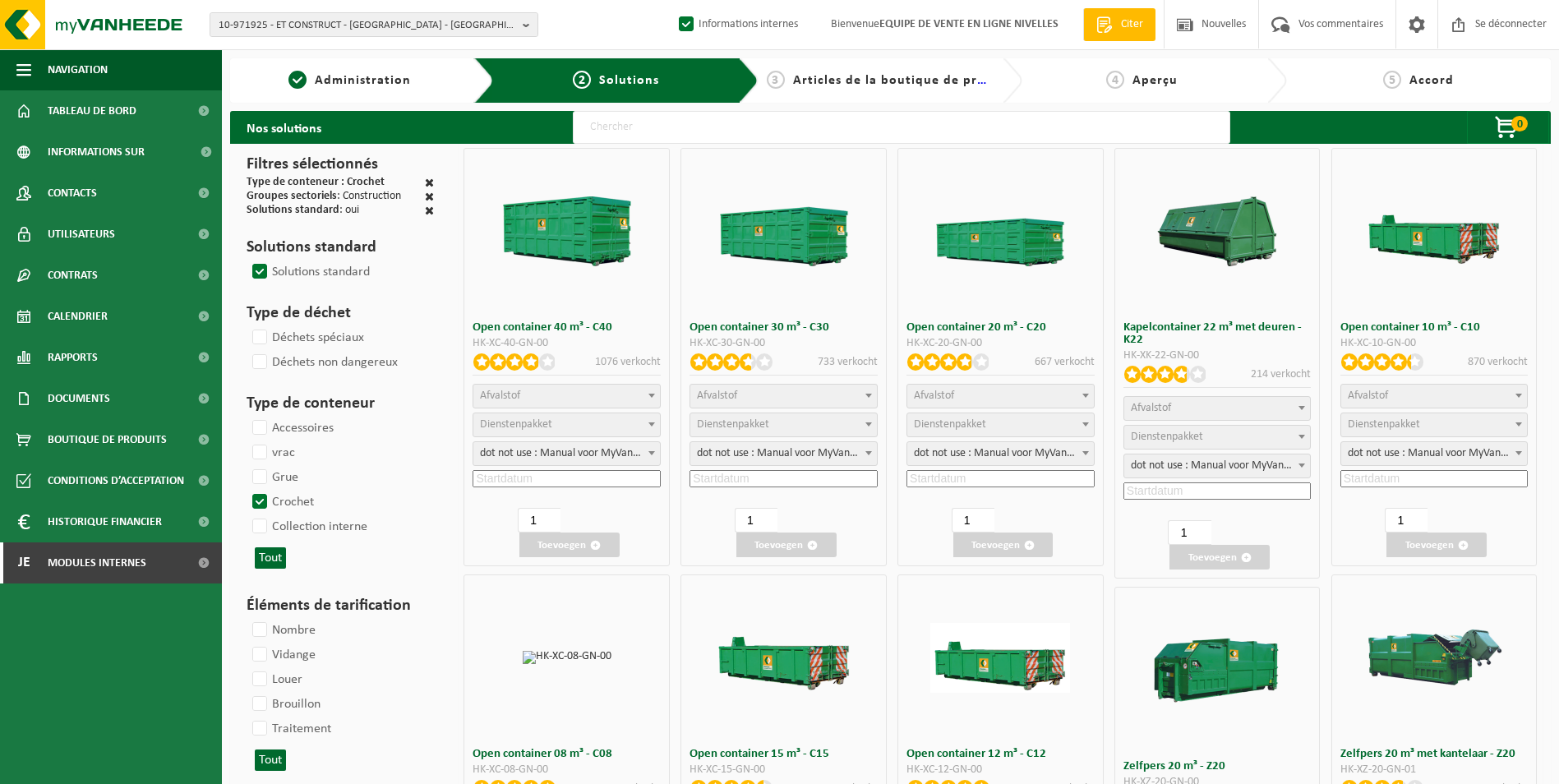
select select "7"
select select
select select "7"
select select
select select "25"
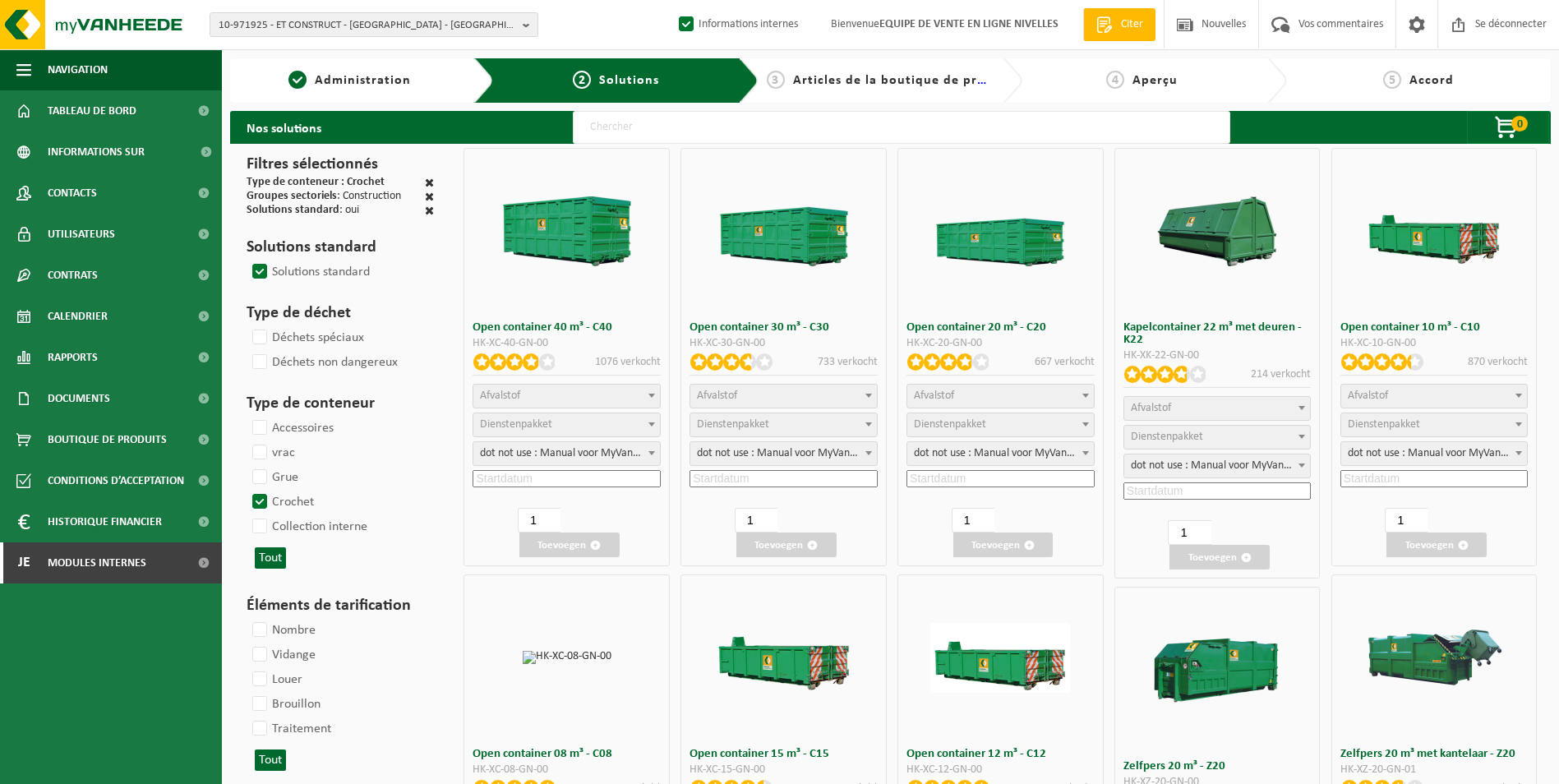
select select "25"
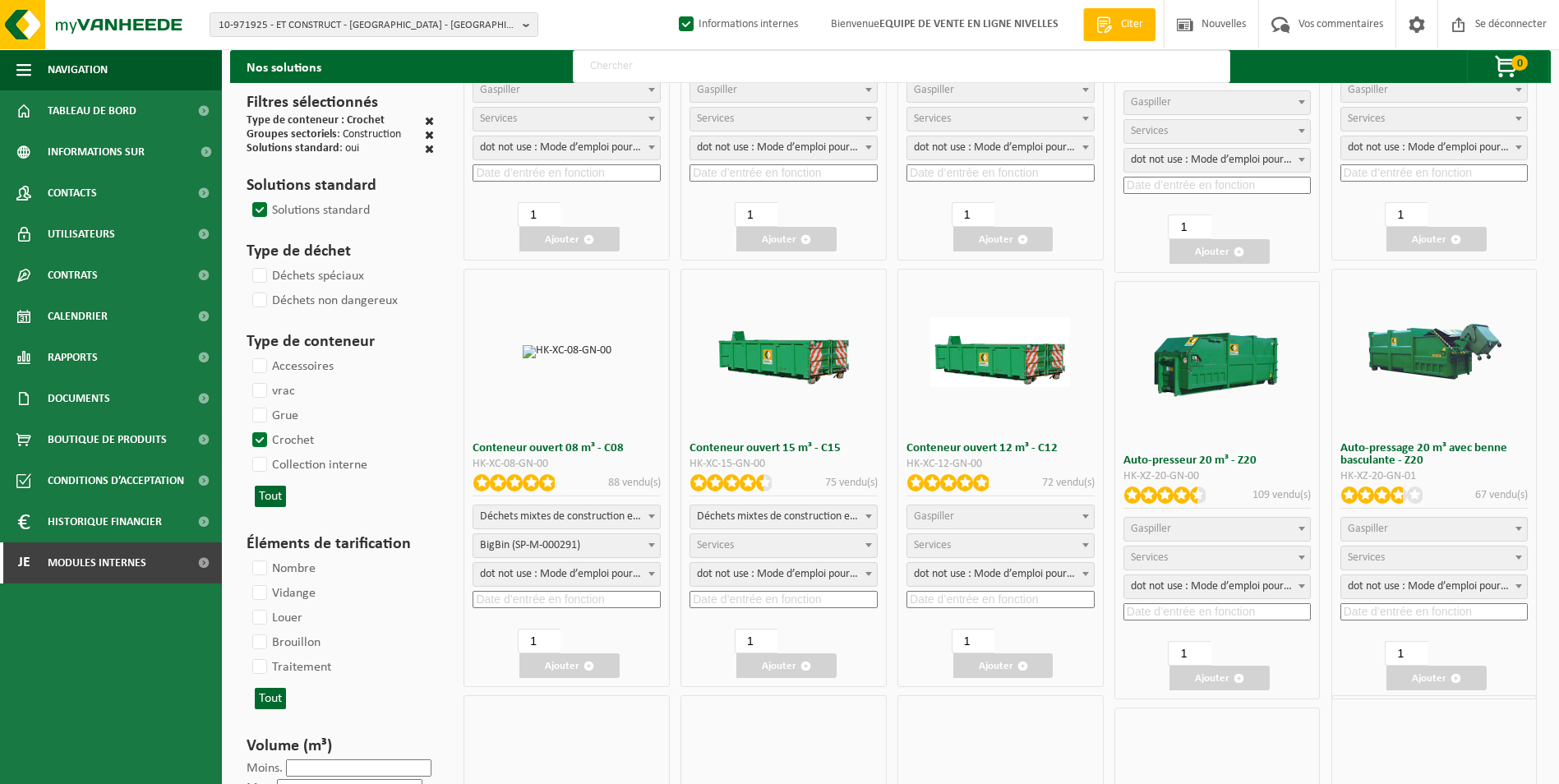
scroll to position [329, 0]
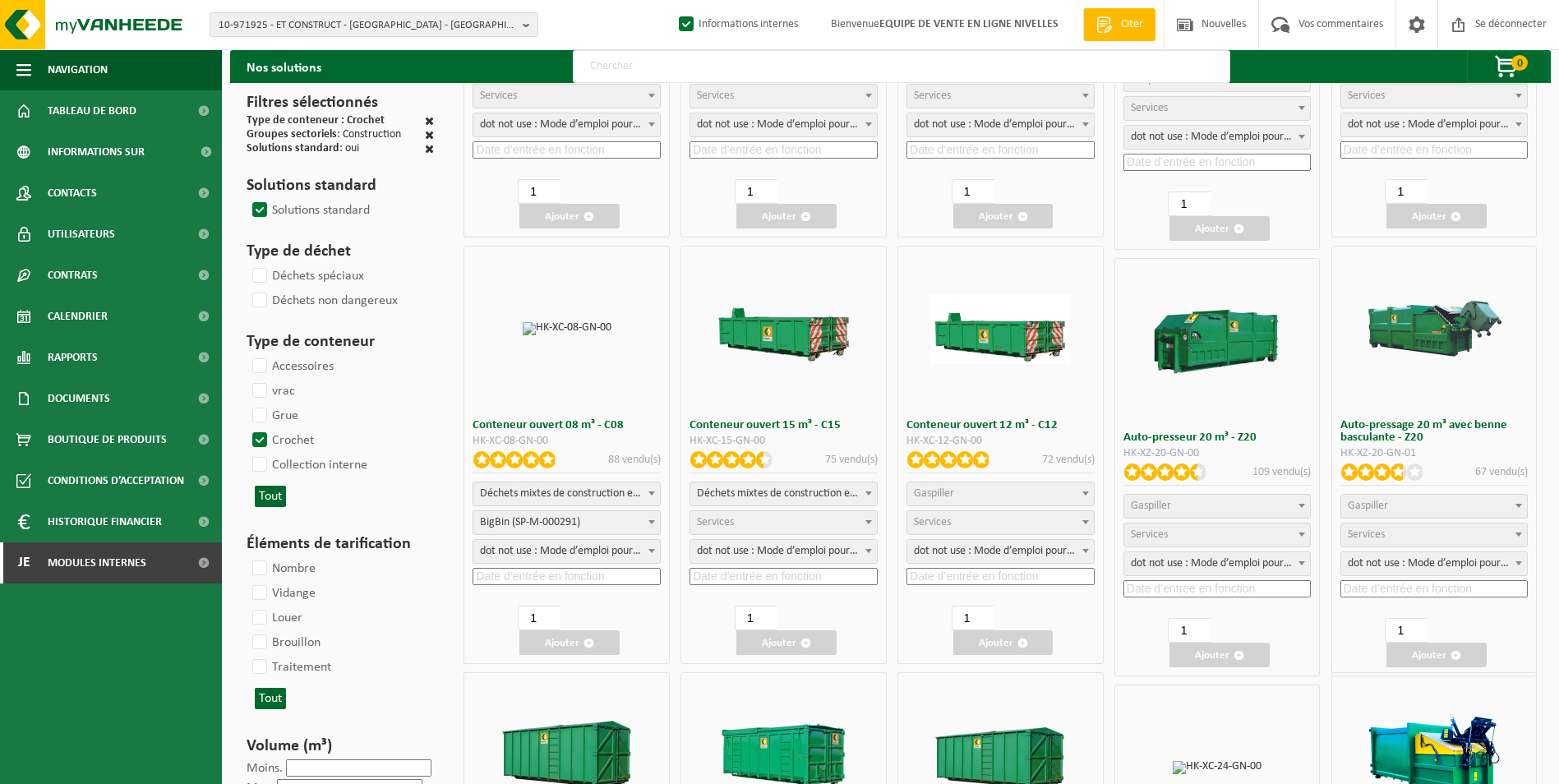
click at [1034, 496] on span "Gaspiller" at bounding box center [1001, 493] width 187 height 23
select select "31"
select select
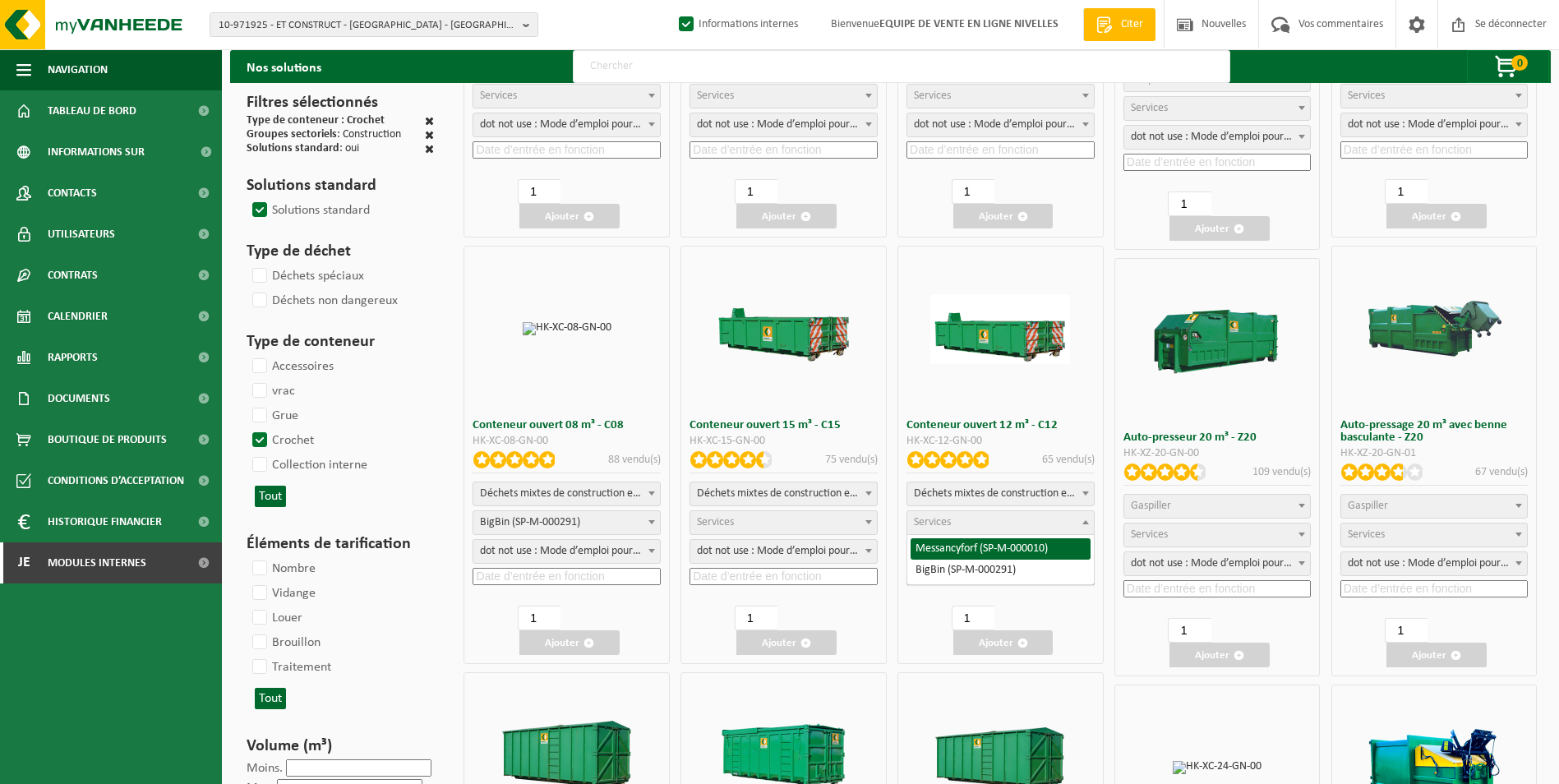
click at [1007, 516] on span "Services" at bounding box center [1001, 523] width 187 height 23
select select "197"
select select "25"
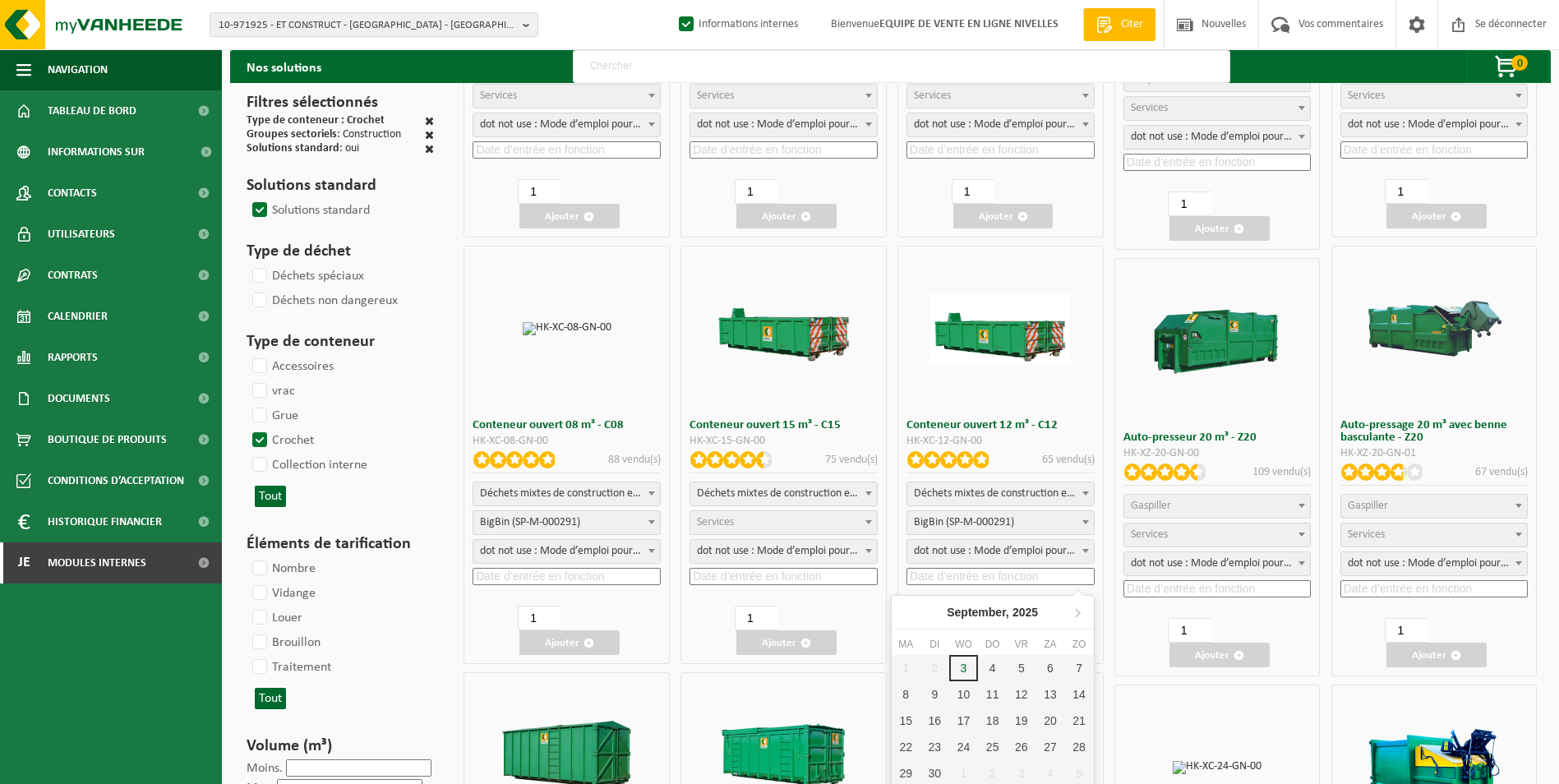
click at [1003, 577] on input at bounding box center [1000, 576] width 188 height 17
click at [917, 696] on div "8" at bounding box center [909, 694] width 35 height 26
type input "2025-09-08"
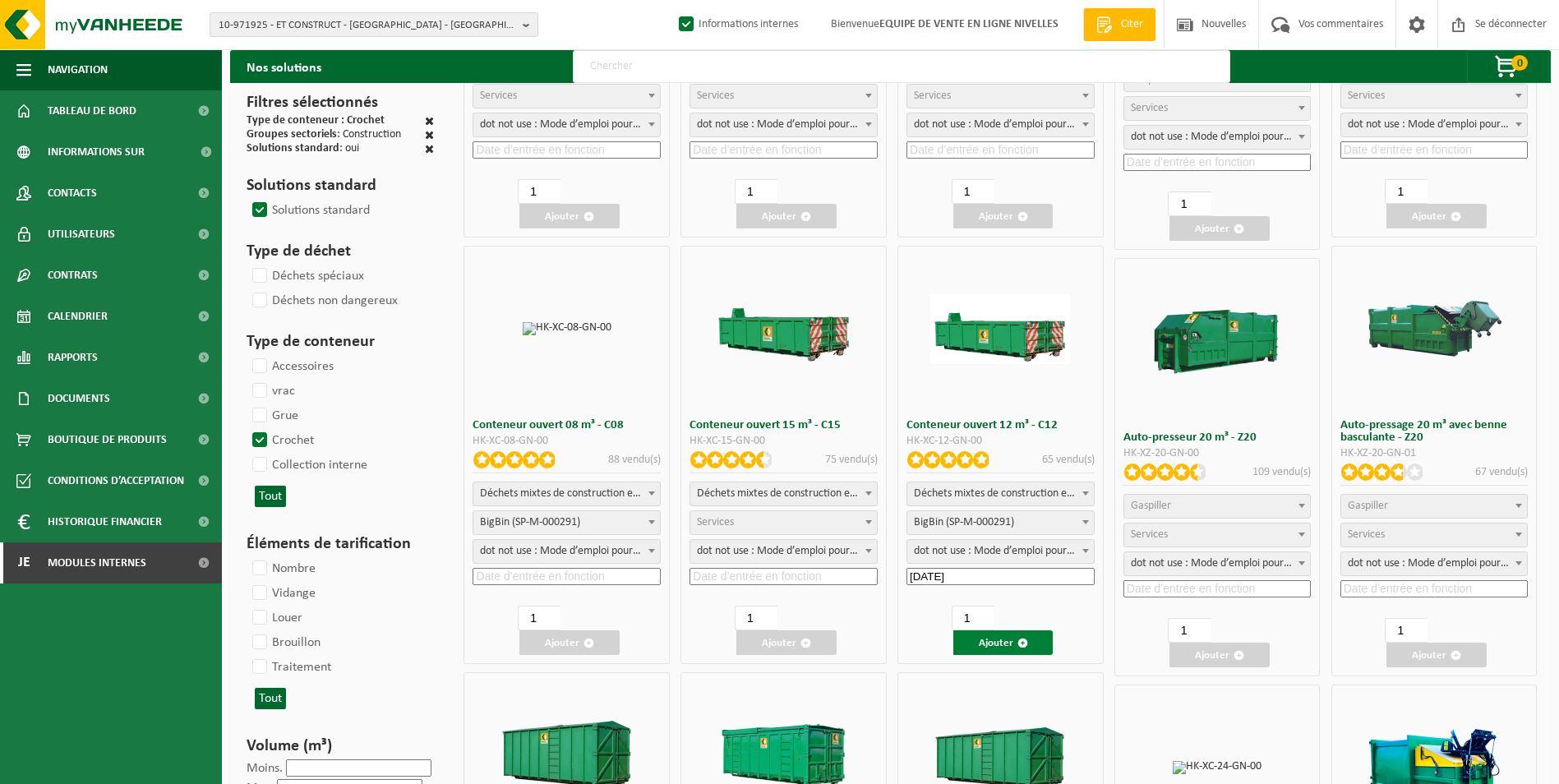
click at [1016, 643] on button "Ajouter" at bounding box center [1003, 642] width 100 height 24
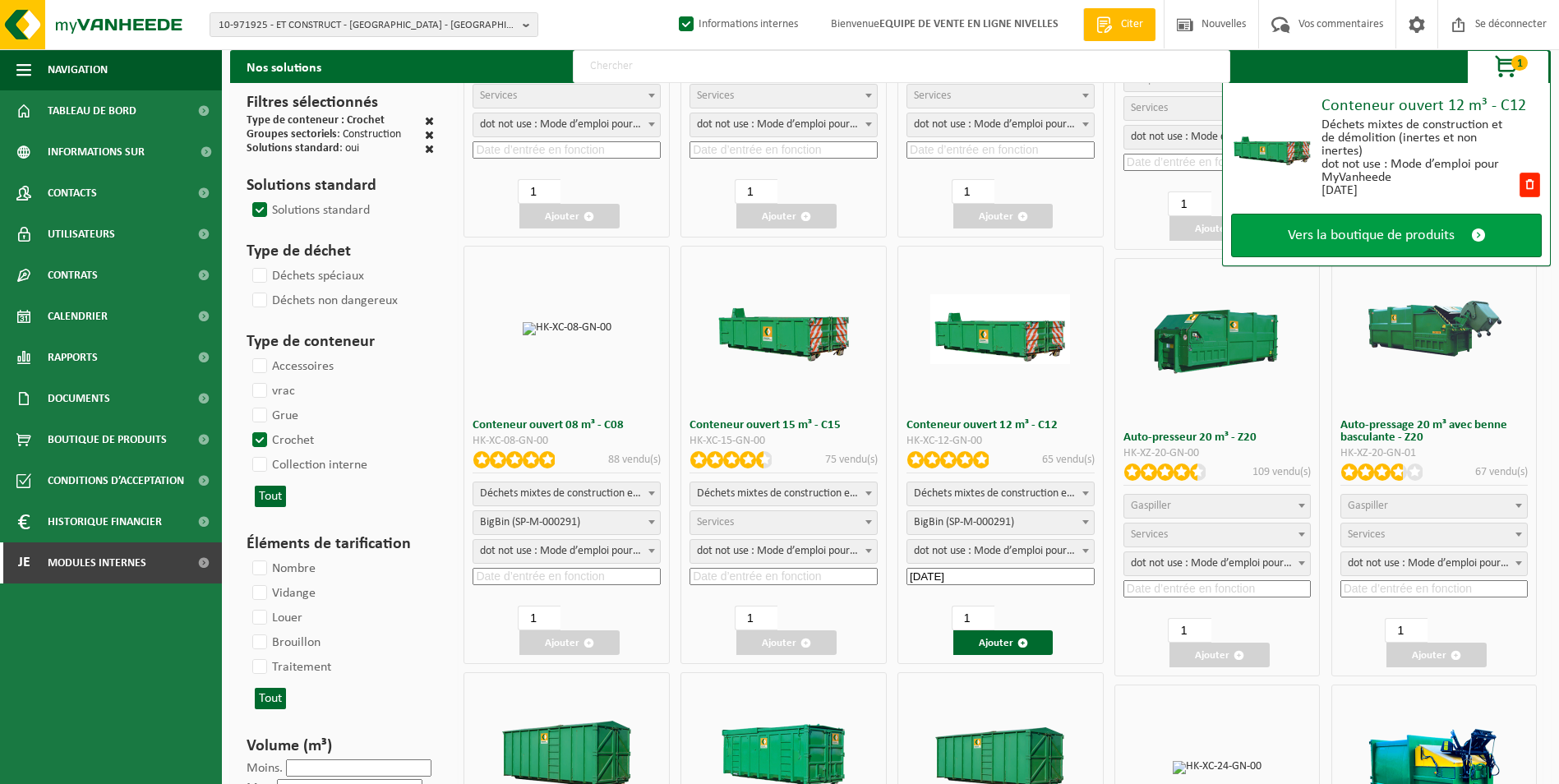
click at [1408, 235] on span "Vers la boutique de produits" at bounding box center [1371, 235] width 167 height 17
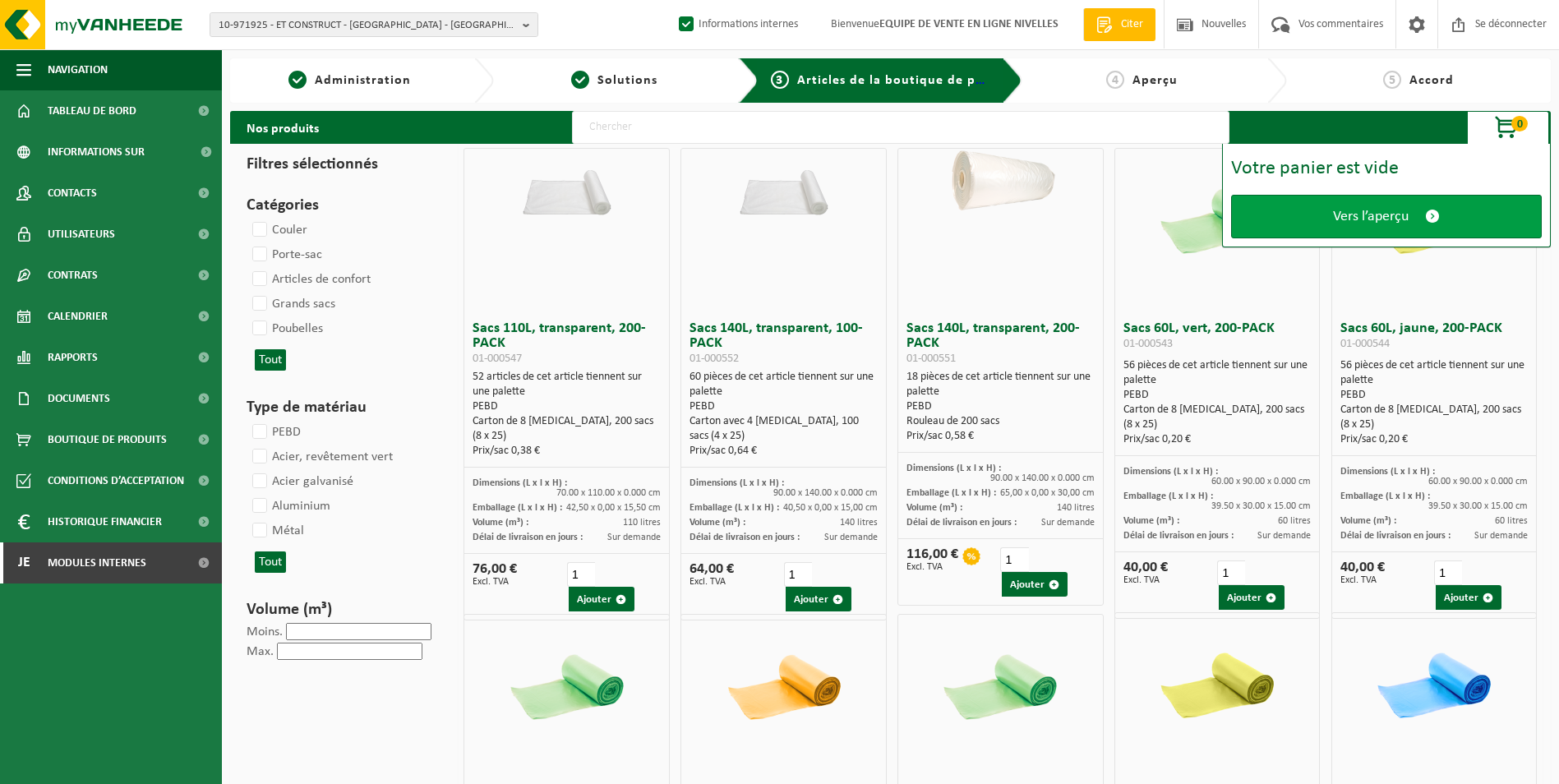
click at [1405, 216] on span "Vers l’aperçu" at bounding box center [1370, 216] width 75 height 17
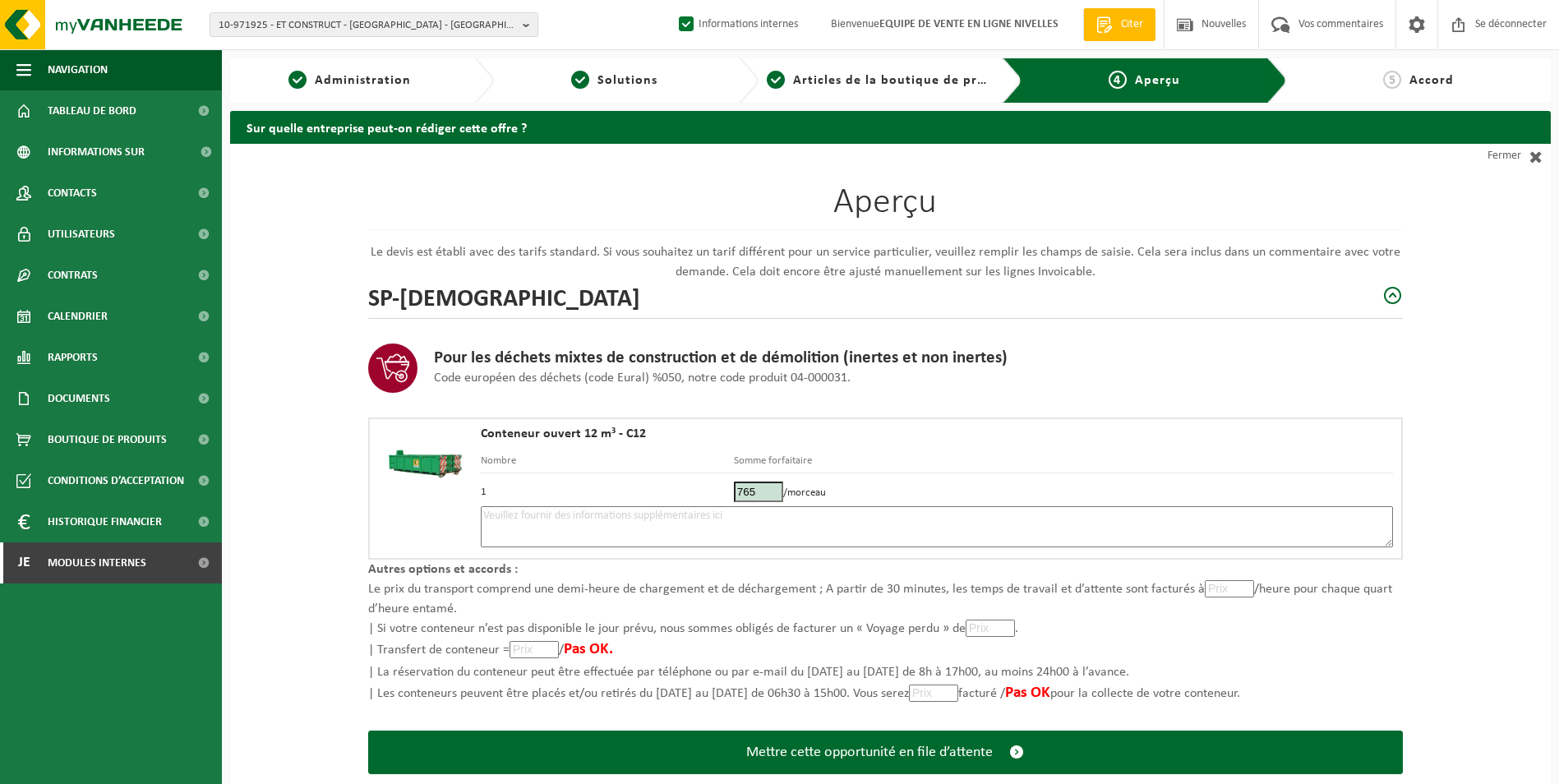
click at [1032, 514] on textarea at bounding box center [937, 526] width 912 height 41
type textarea "p"
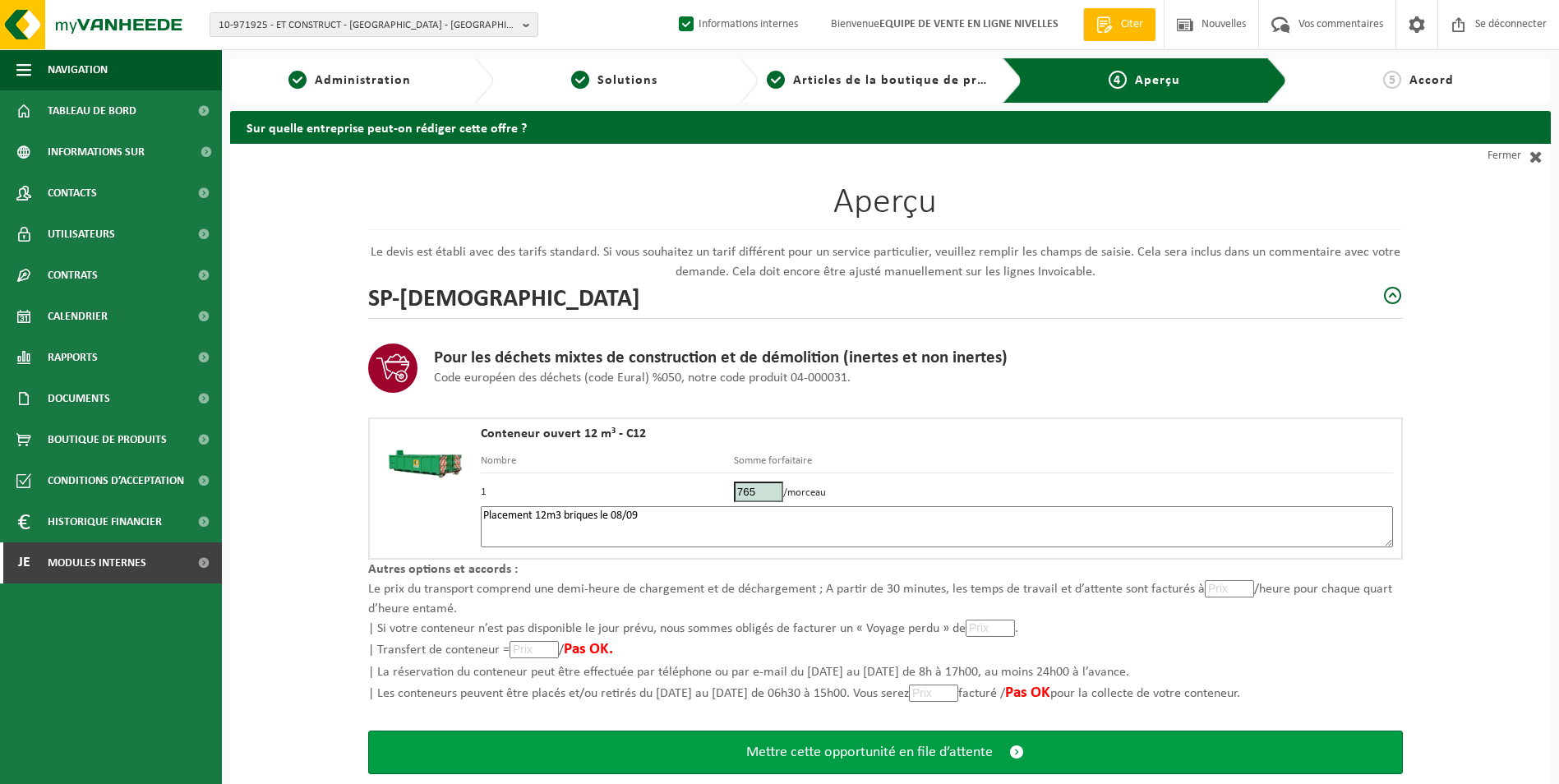
type textarea "Placement 12m3 briques le 08/09"
click at [804, 745] on span "Mettre cette opportunité en file d’attente" at bounding box center [869, 752] width 247 height 17
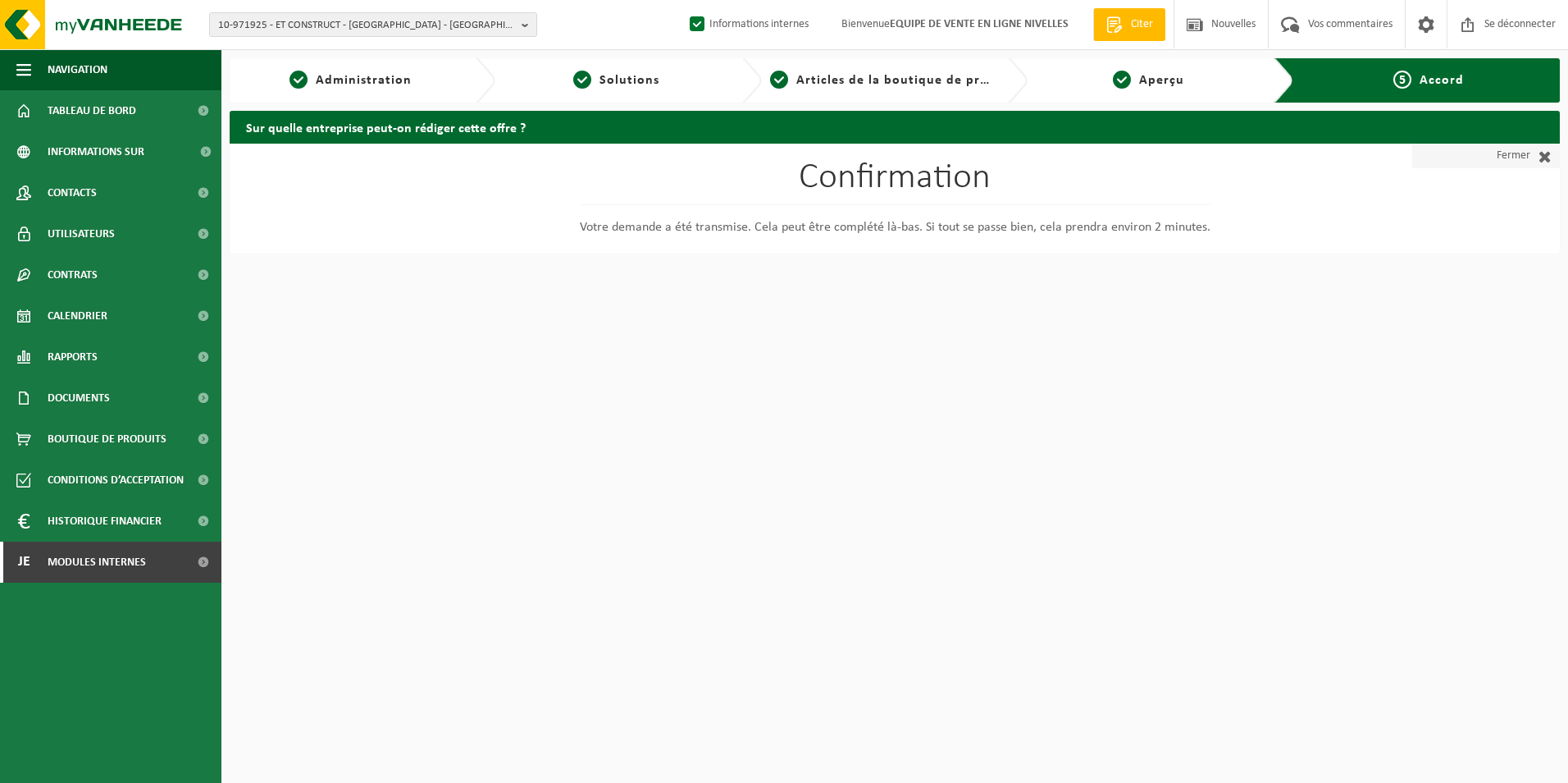
click at [1520, 161] on font "Fermer" at bounding box center [1514, 156] width 34 height 24
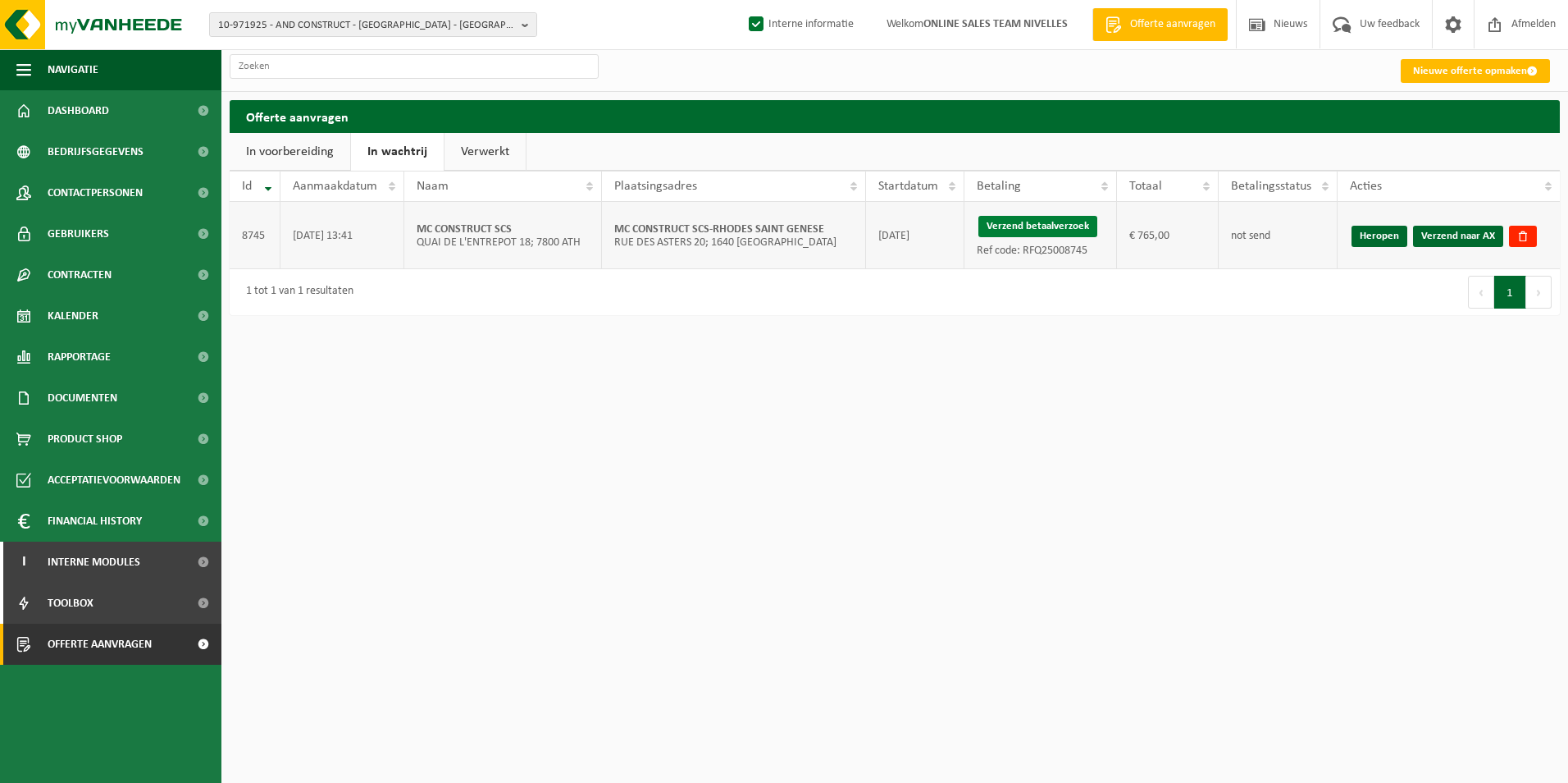
click at [1030, 228] on button "Verzend betaalverzoek" at bounding box center [1038, 226] width 119 height 22
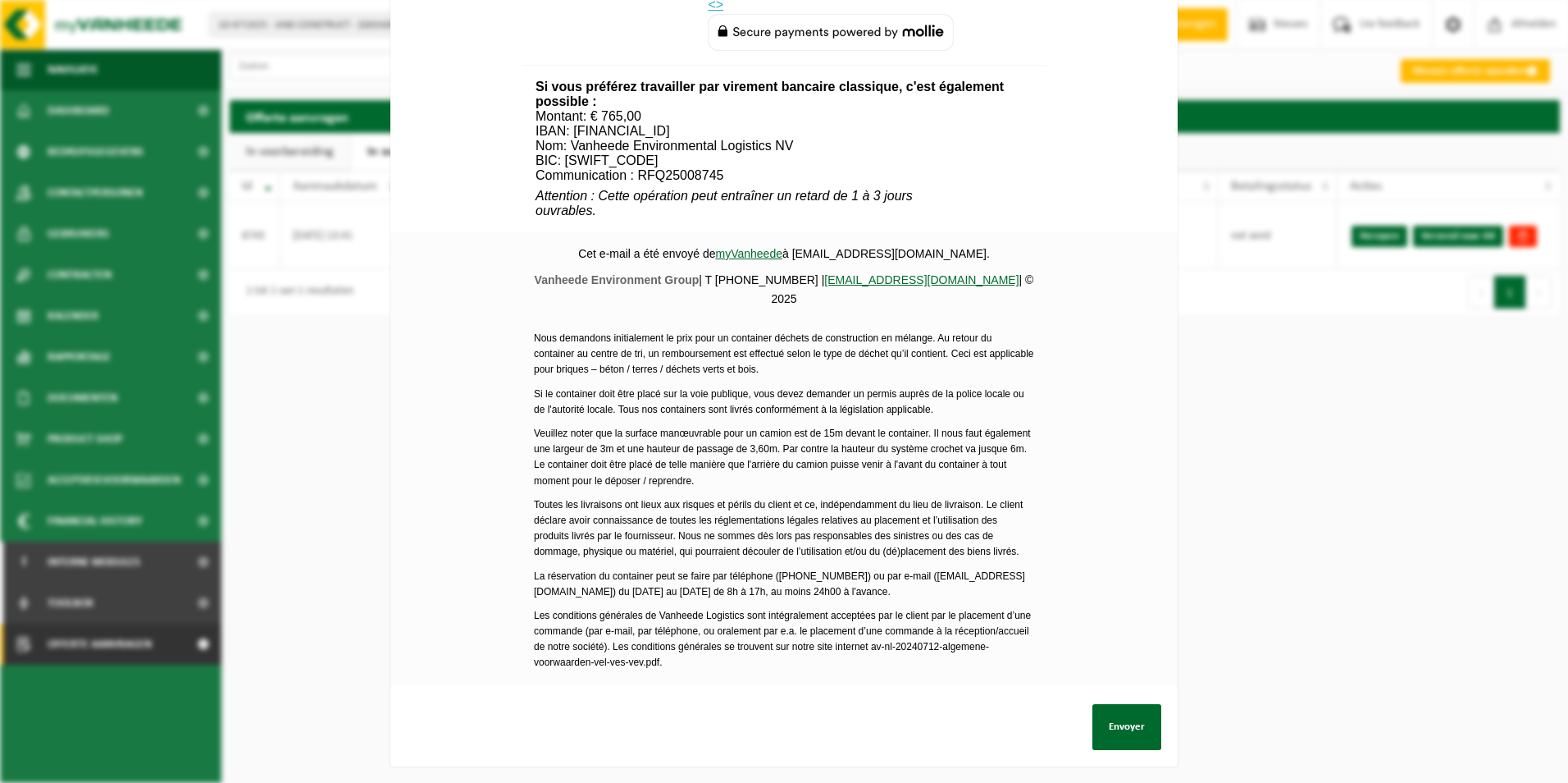
scroll to position [594, 0]
click at [1105, 721] on button "Envoyer" at bounding box center [1127, 727] width 69 height 46
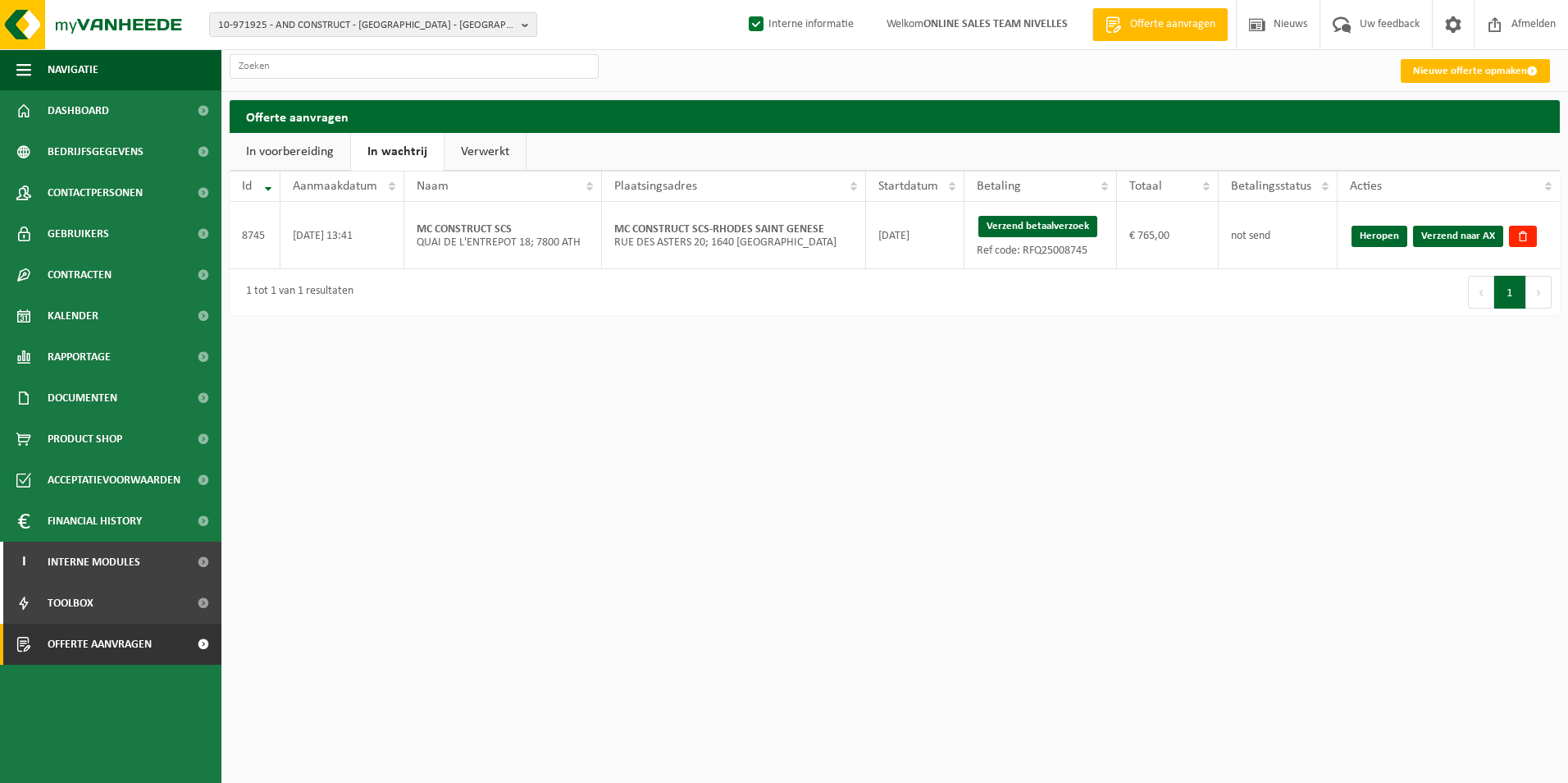
drag, startPoint x: 1446, startPoint y: 236, endPoint x: 858, endPoint y: 70, distance: 611.0
click at [1446, 236] on link "Verzend naar AX" at bounding box center [1458, 236] width 90 height 22
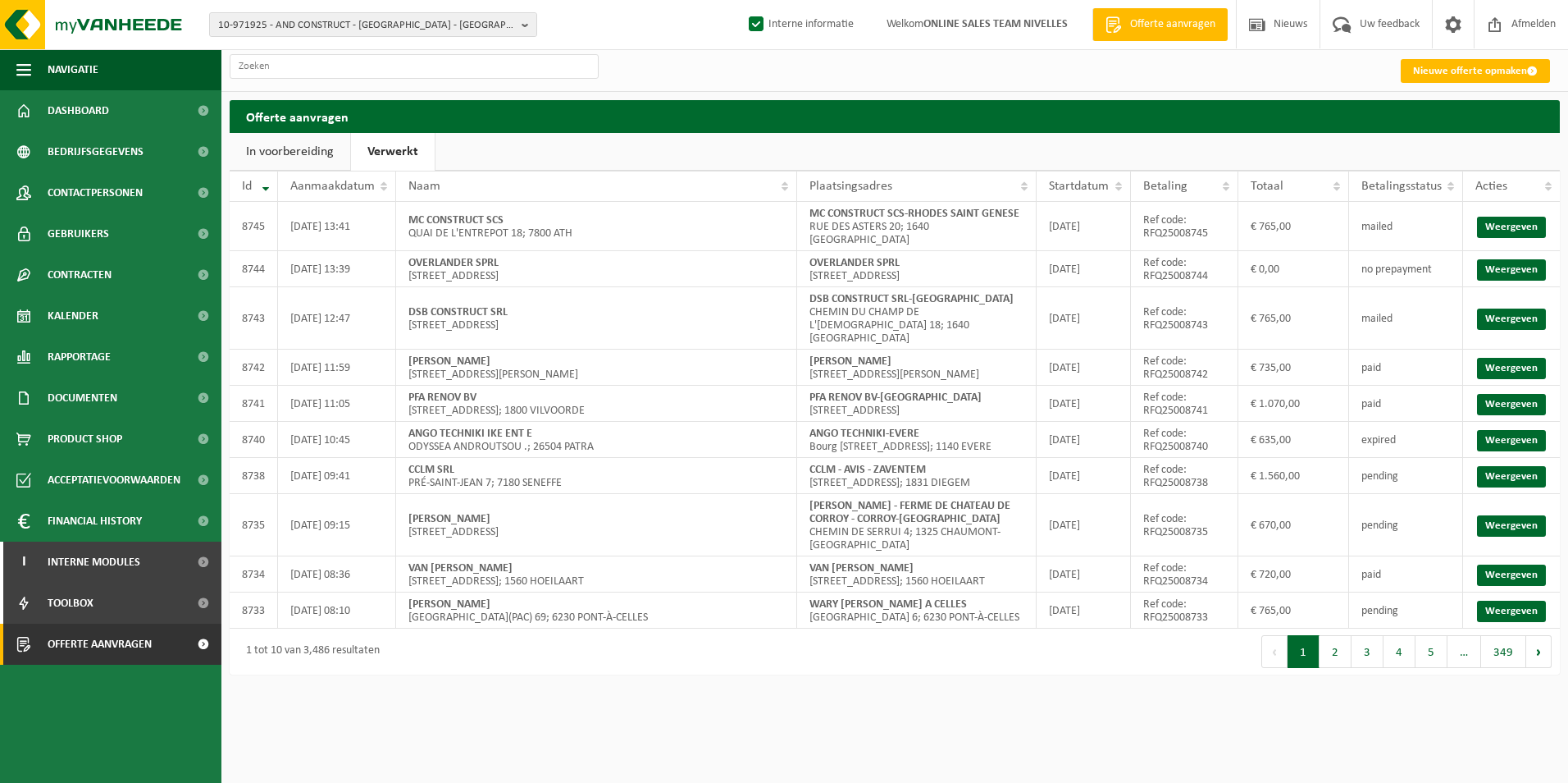
click at [416, 156] on link "Verwerkt" at bounding box center [392, 152] width 84 height 38
drag, startPoint x: 812, startPoint y: 212, endPoint x: 1037, endPoint y: 206, distance: 225.1
click at [1037, 206] on td "MC CONSTRUCT SCS-RHODES [GEOGRAPHIC_DATA] 20; 1640 [GEOGRAPHIC_DATA]" at bounding box center [917, 226] width 239 height 49
copy strong "MC CONSTRUCT SCS-RHODES SAINT GENESE"
